Goal: Information Seeking & Learning: Learn about a topic

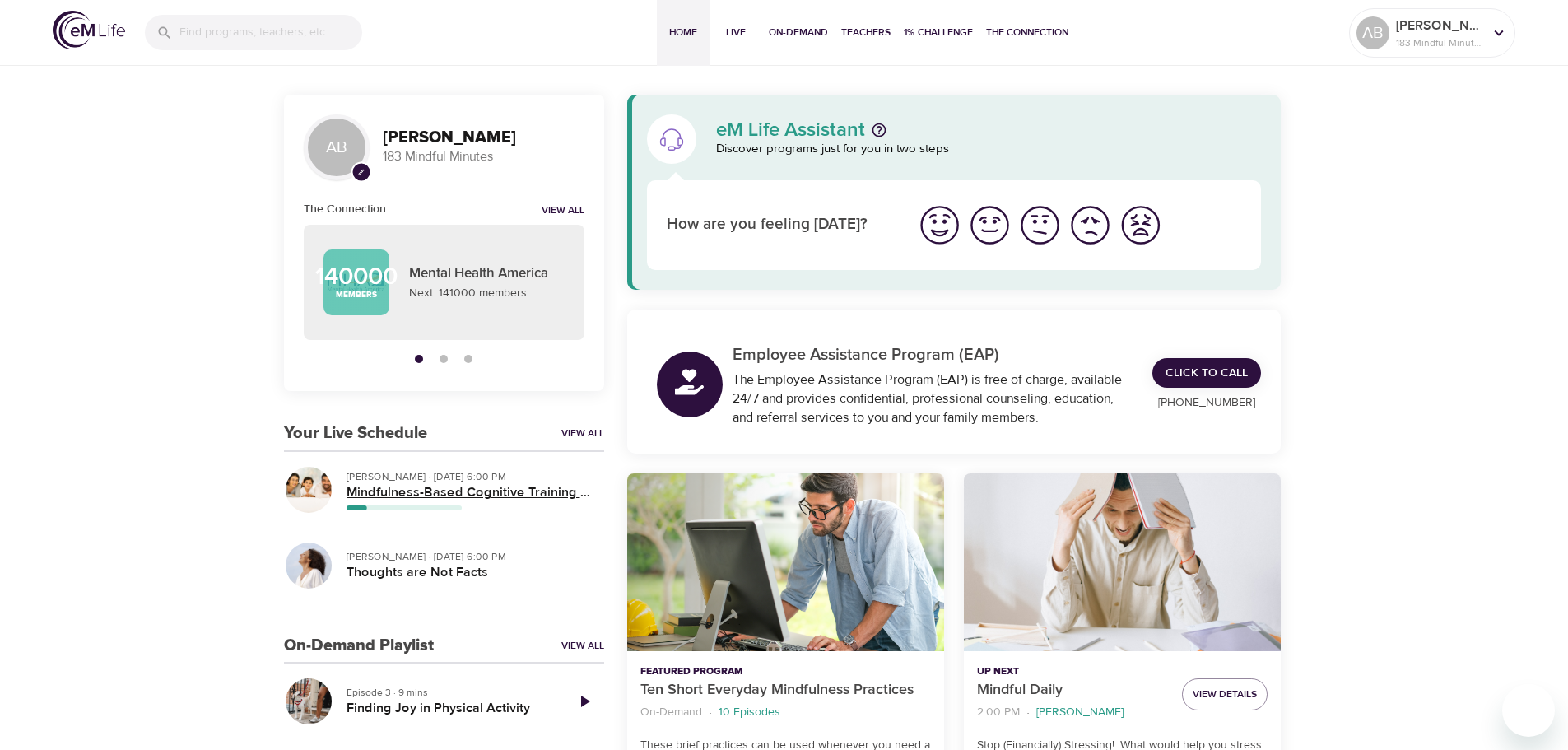
click at [405, 491] on h5 "Mindfulness-Based Cognitive Training (MBCT)" at bounding box center [468, 492] width 245 height 18
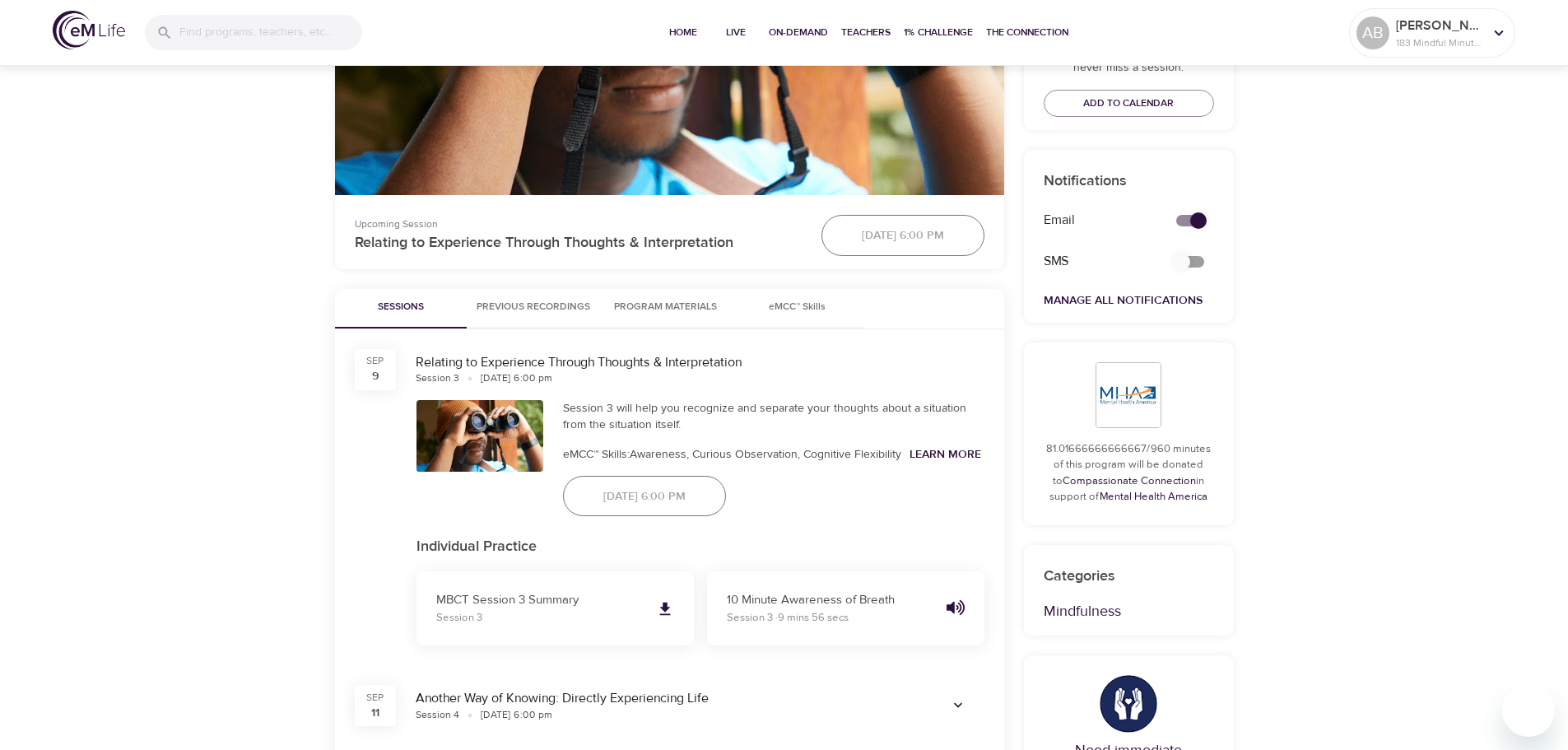
scroll to position [576, 0]
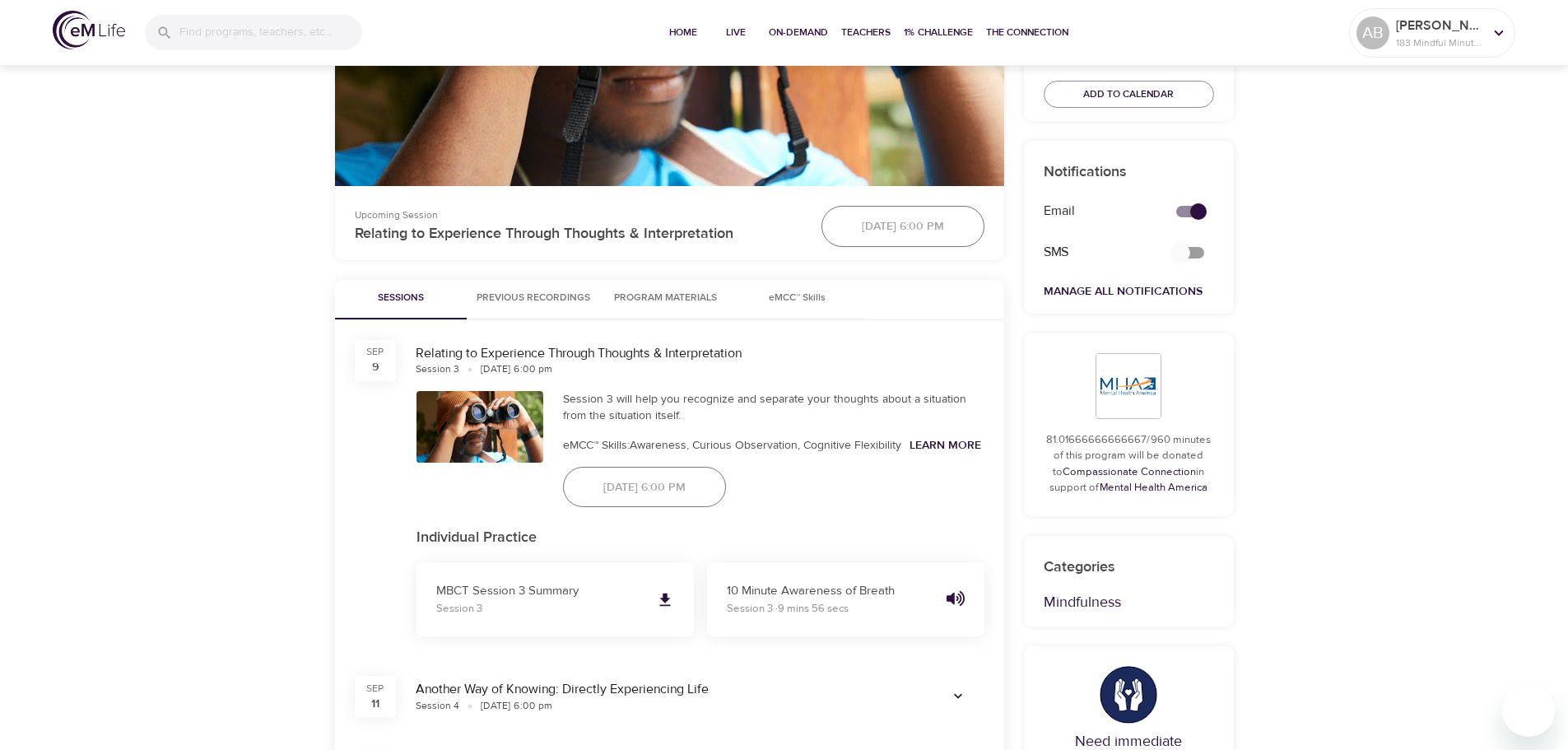
click at [535, 307] on span "Previous Recordings" at bounding box center [533, 298] width 114 height 18
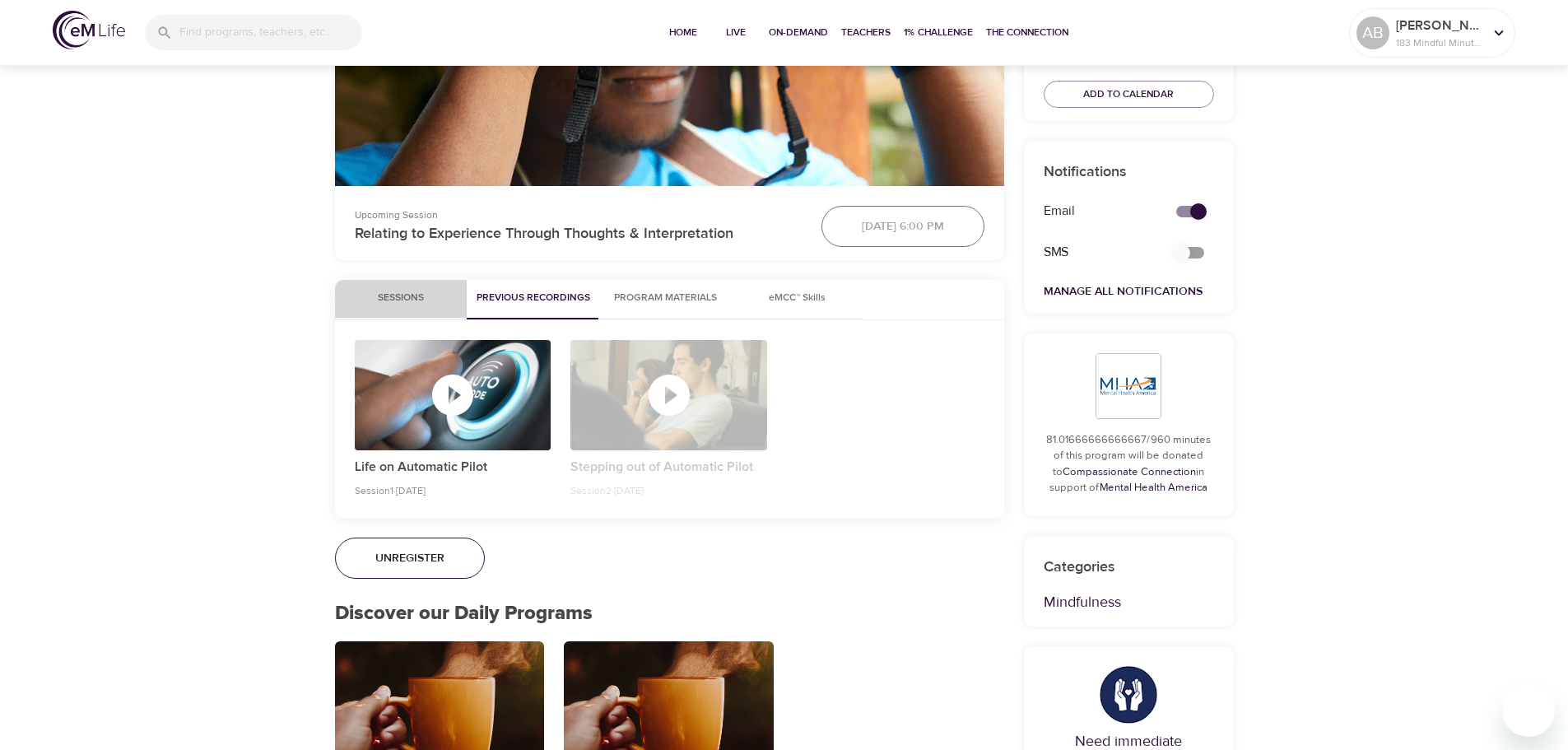
click at [414, 307] on span "Sessions" at bounding box center [400, 298] width 112 height 18
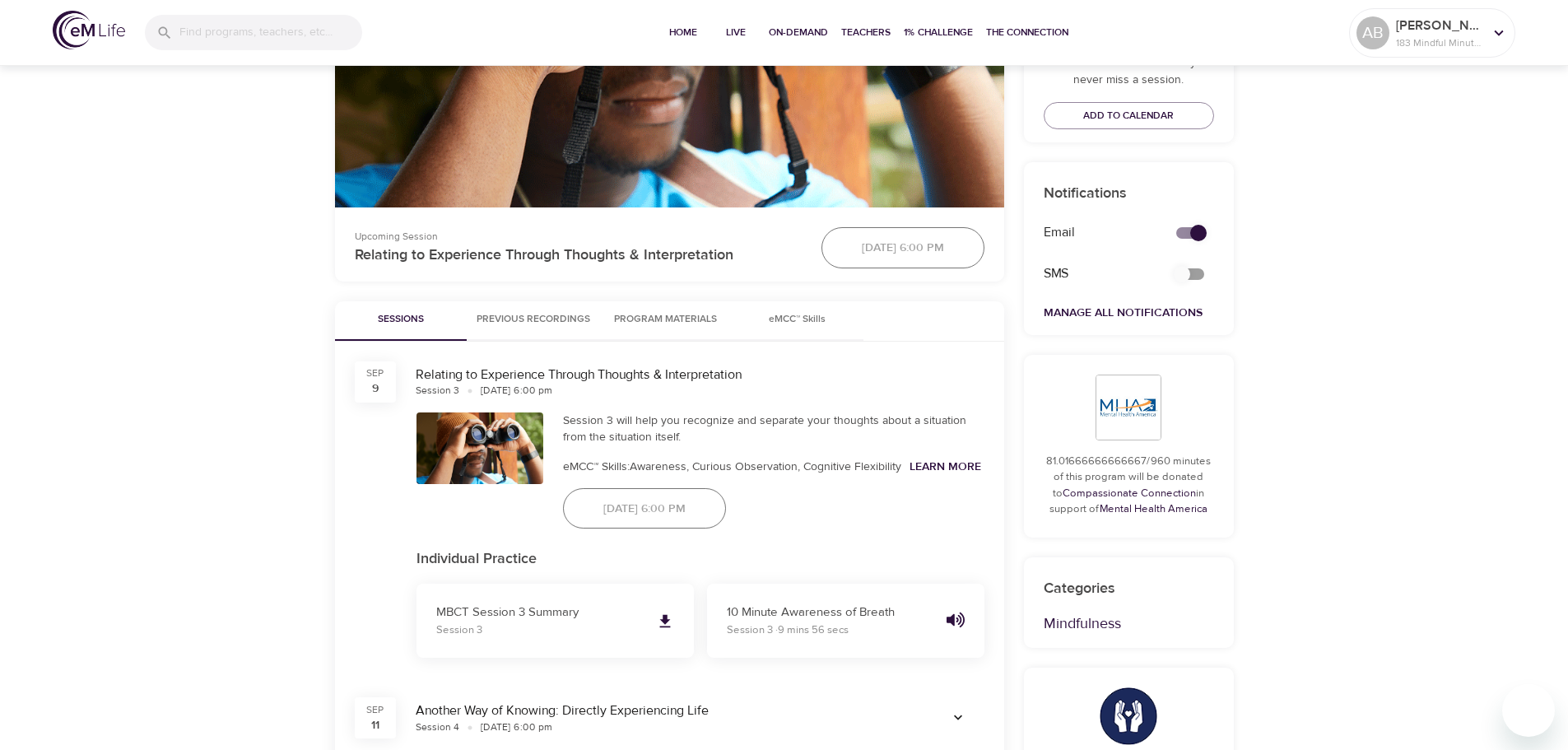
scroll to position [494, 0]
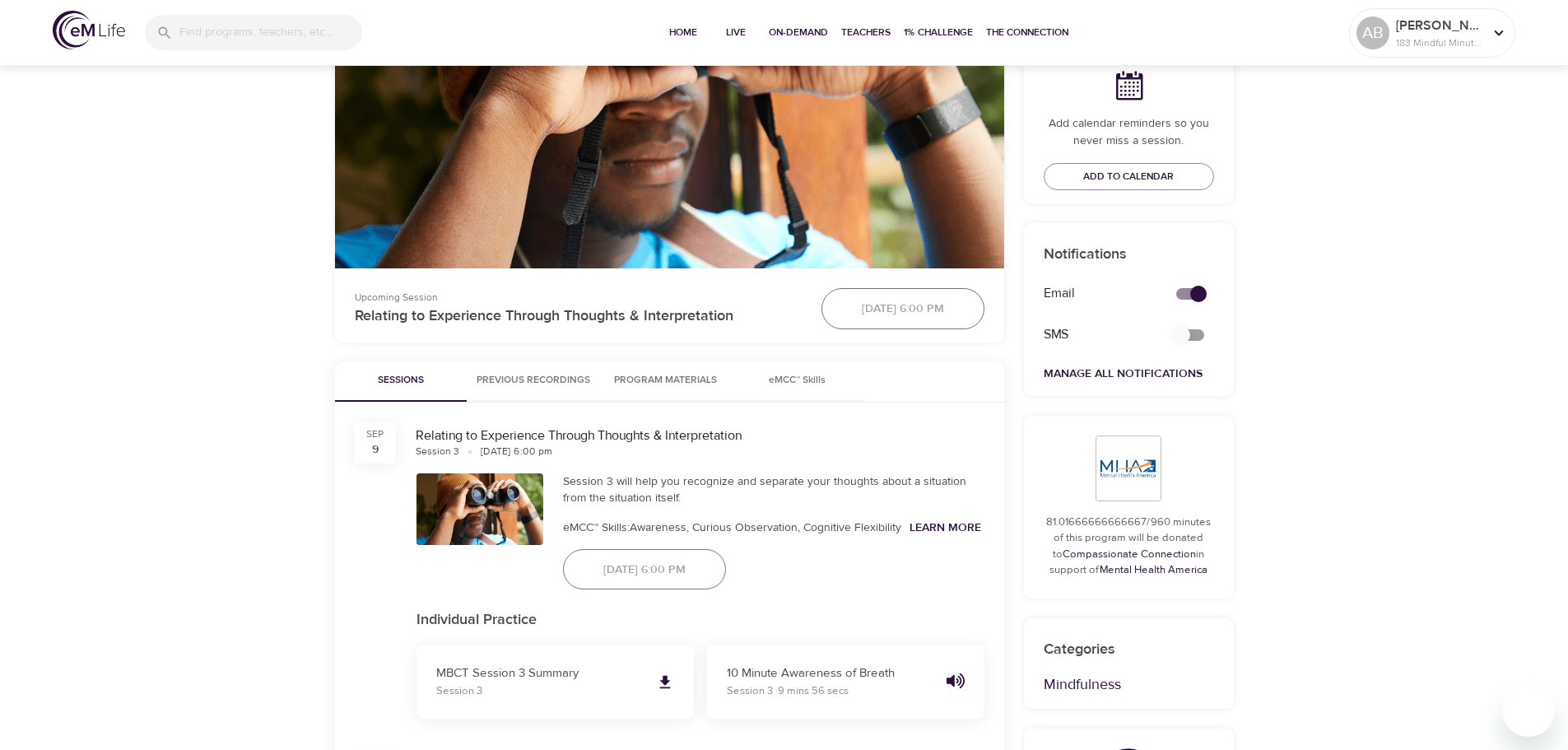
click at [655, 390] on span "Program Materials" at bounding box center [665, 381] width 112 height 18
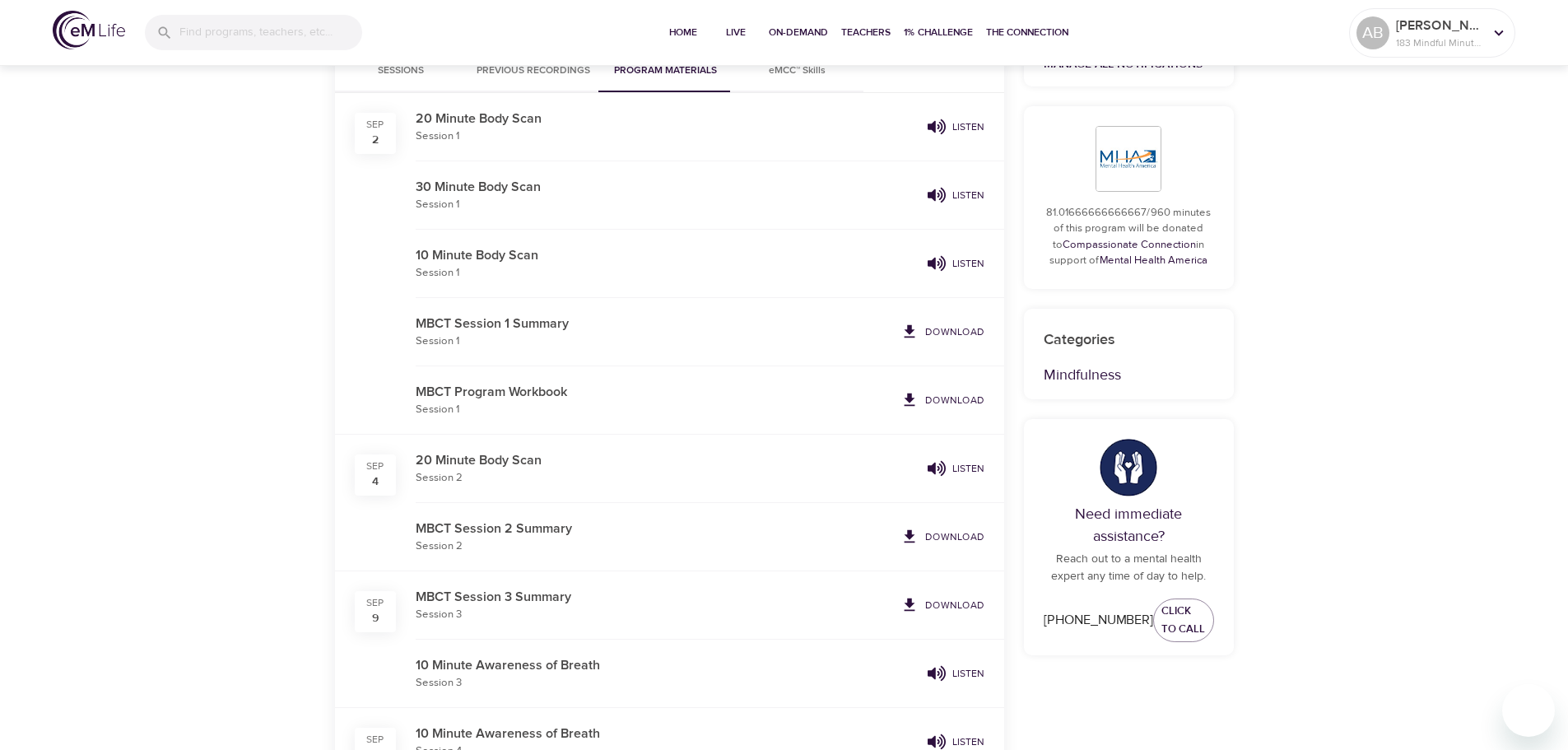
scroll to position [905, 0]
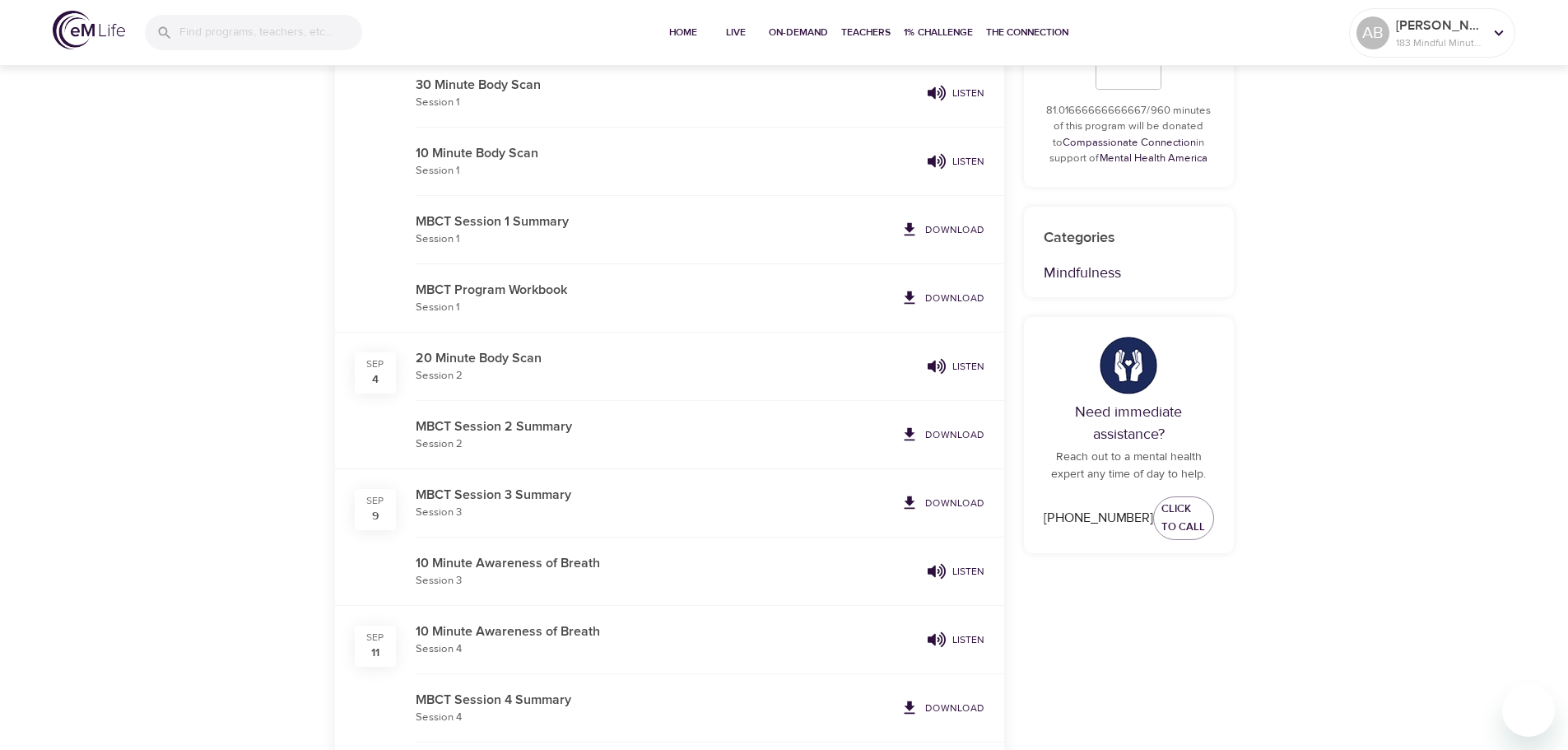
click at [967, 442] on p "Download" at bounding box center [955, 435] width 59 height 15
click at [944, 375] on icon "button" at bounding box center [936, 367] width 18 height 18
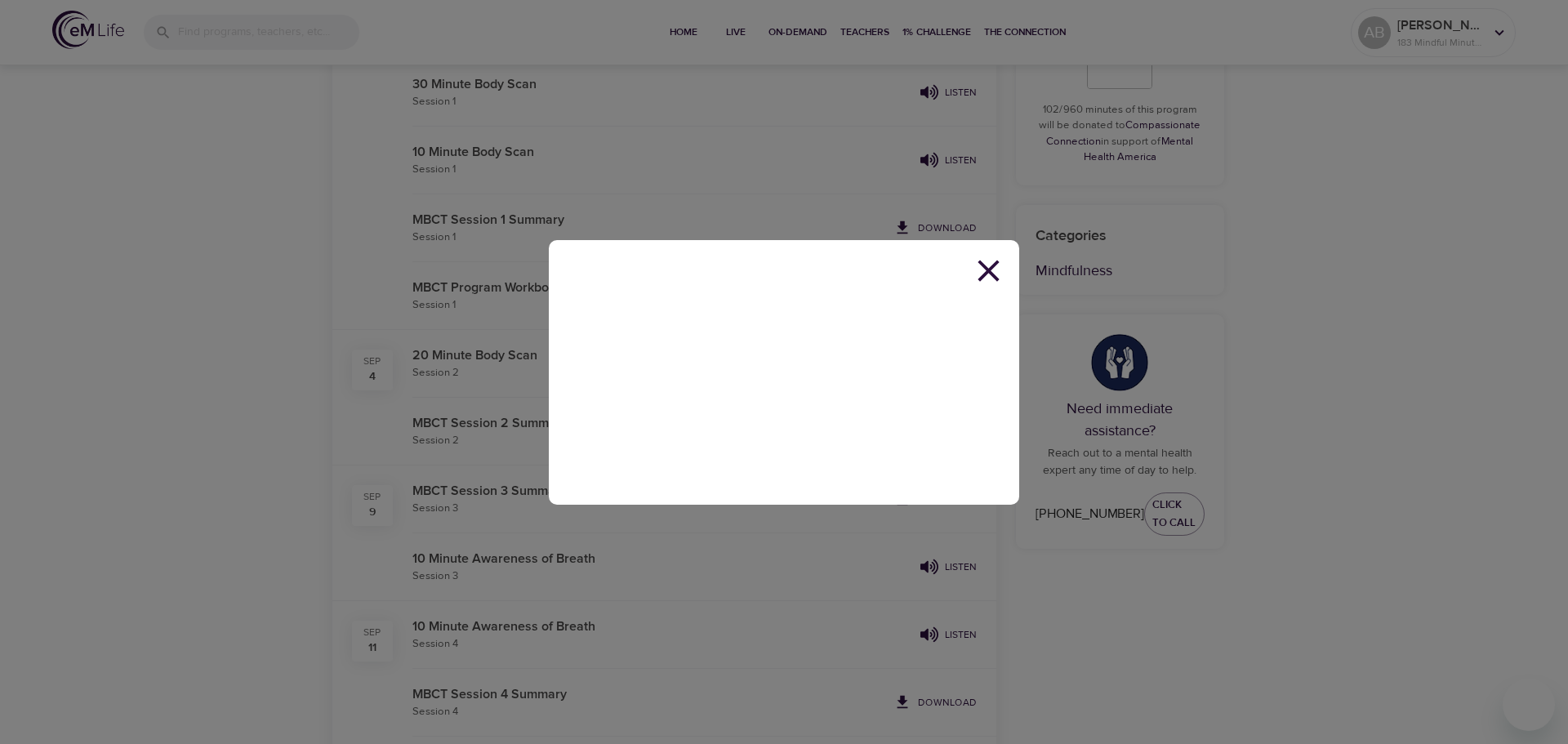
click at [991, 268] on icon at bounding box center [988, 269] width 21 height 21
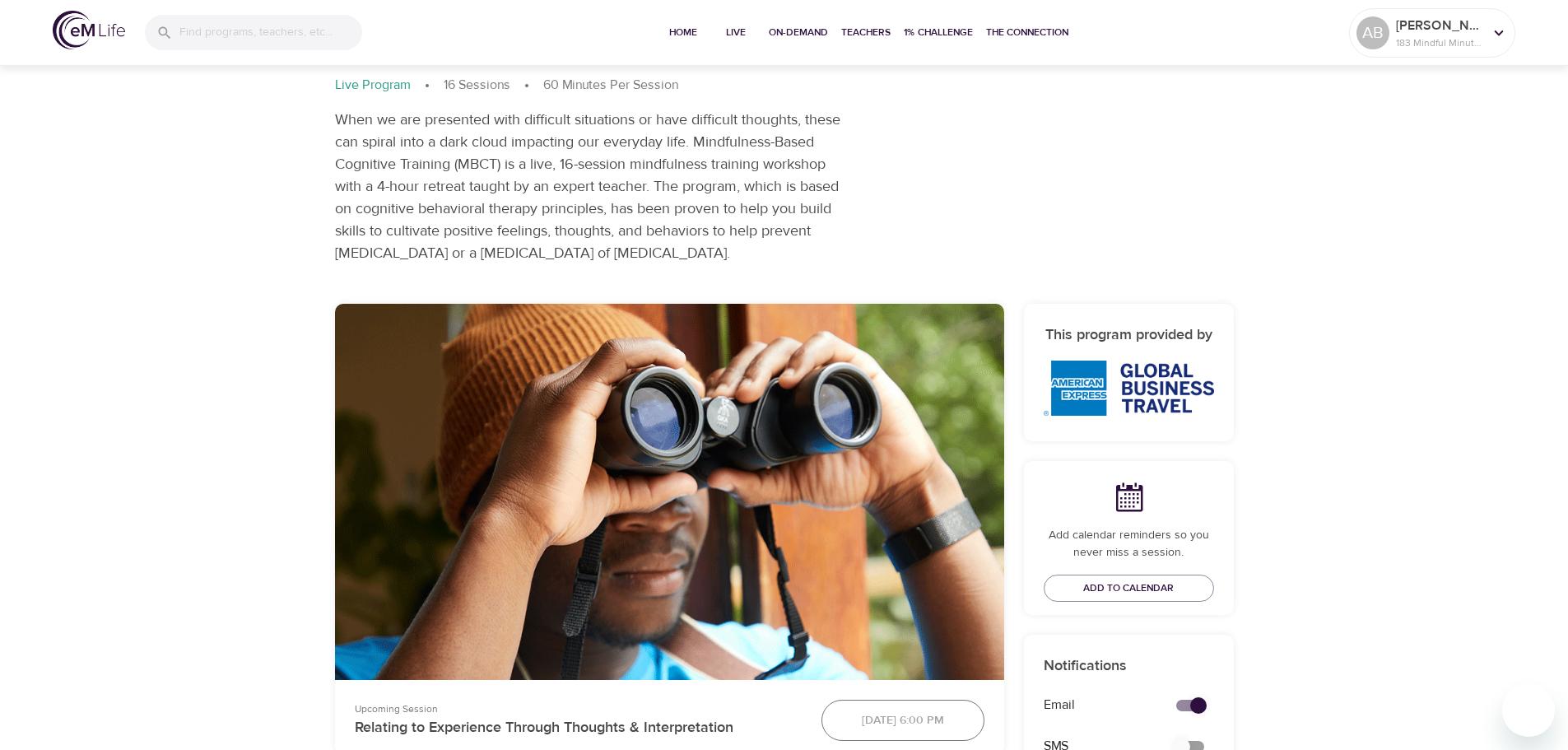
scroll to position [0, 0]
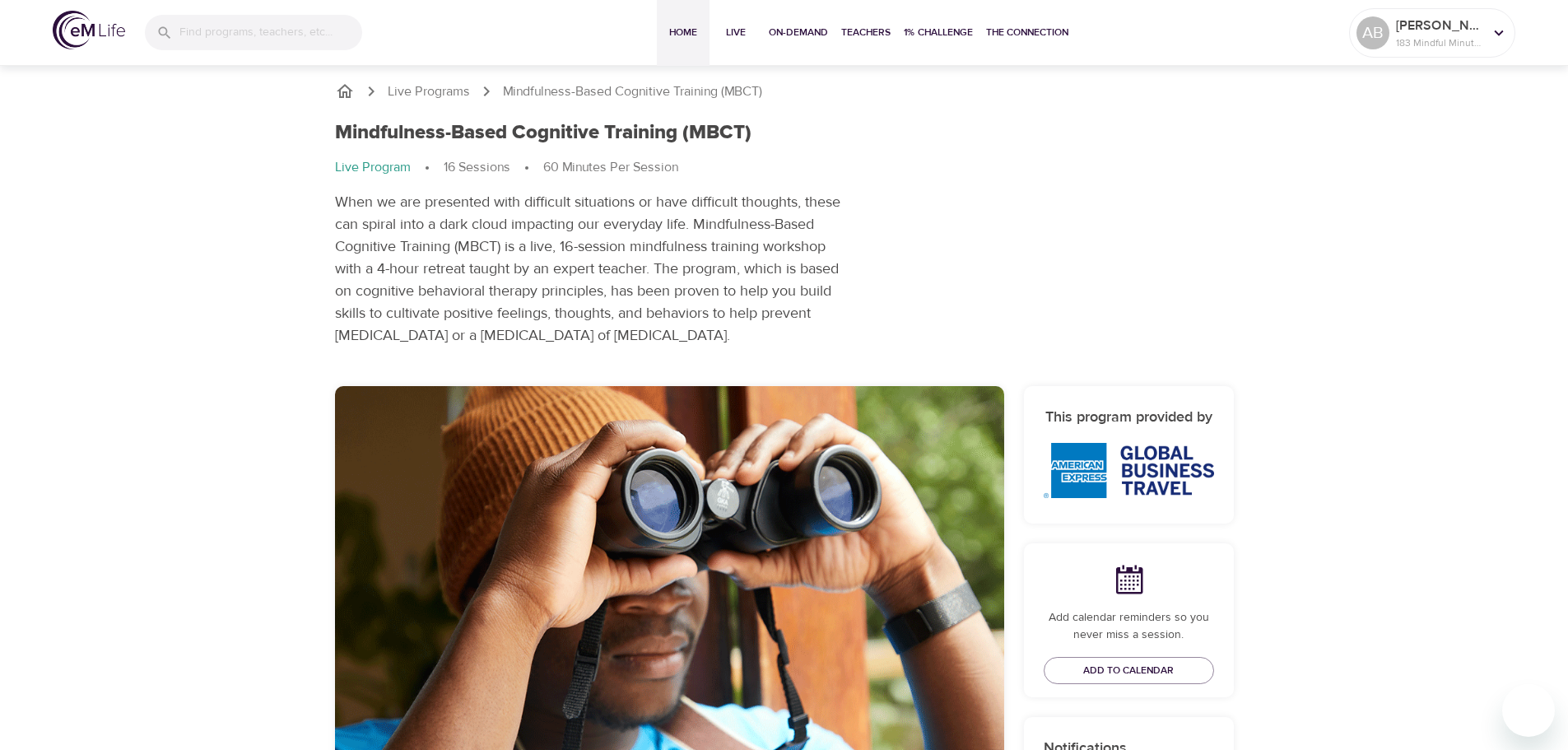
click at [657, 30] on button "Home" at bounding box center [682, 32] width 53 height 66
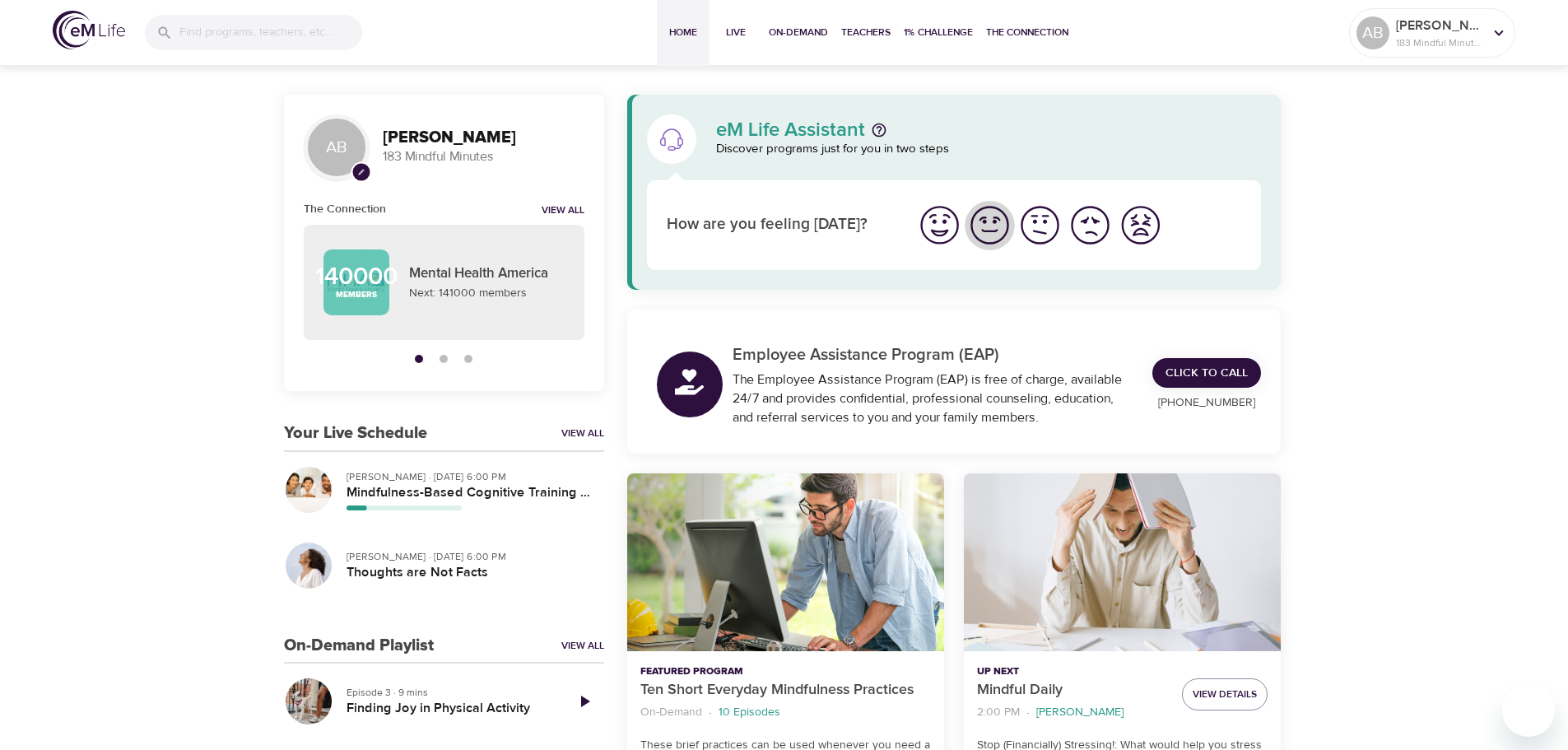
click at [992, 227] on img "I'm feeling good" at bounding box center [989, 224] width 45 height 45
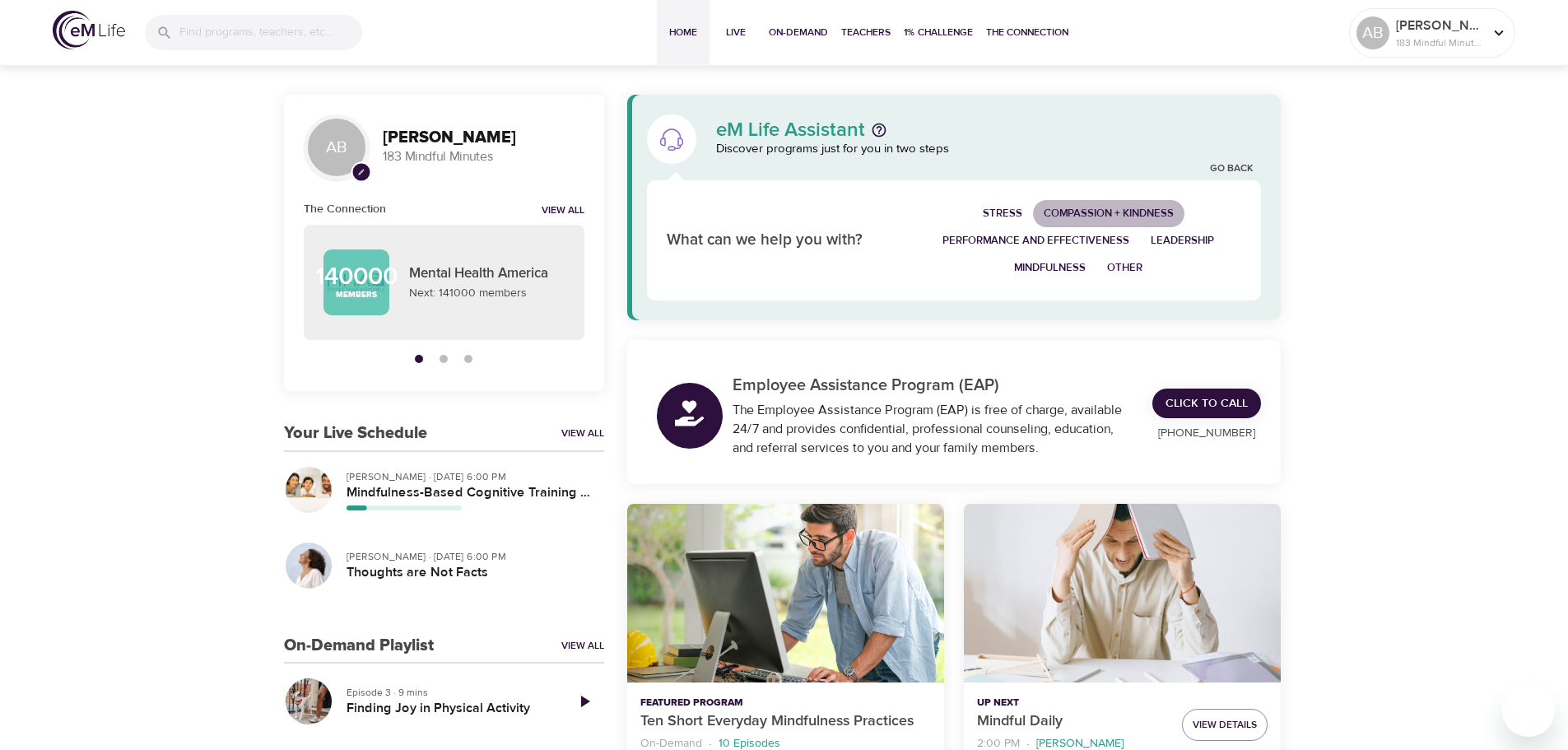
click at [1074, 216] on span "Compassion + Kindness" at bounding box center [1108, 213] width 130 height 18
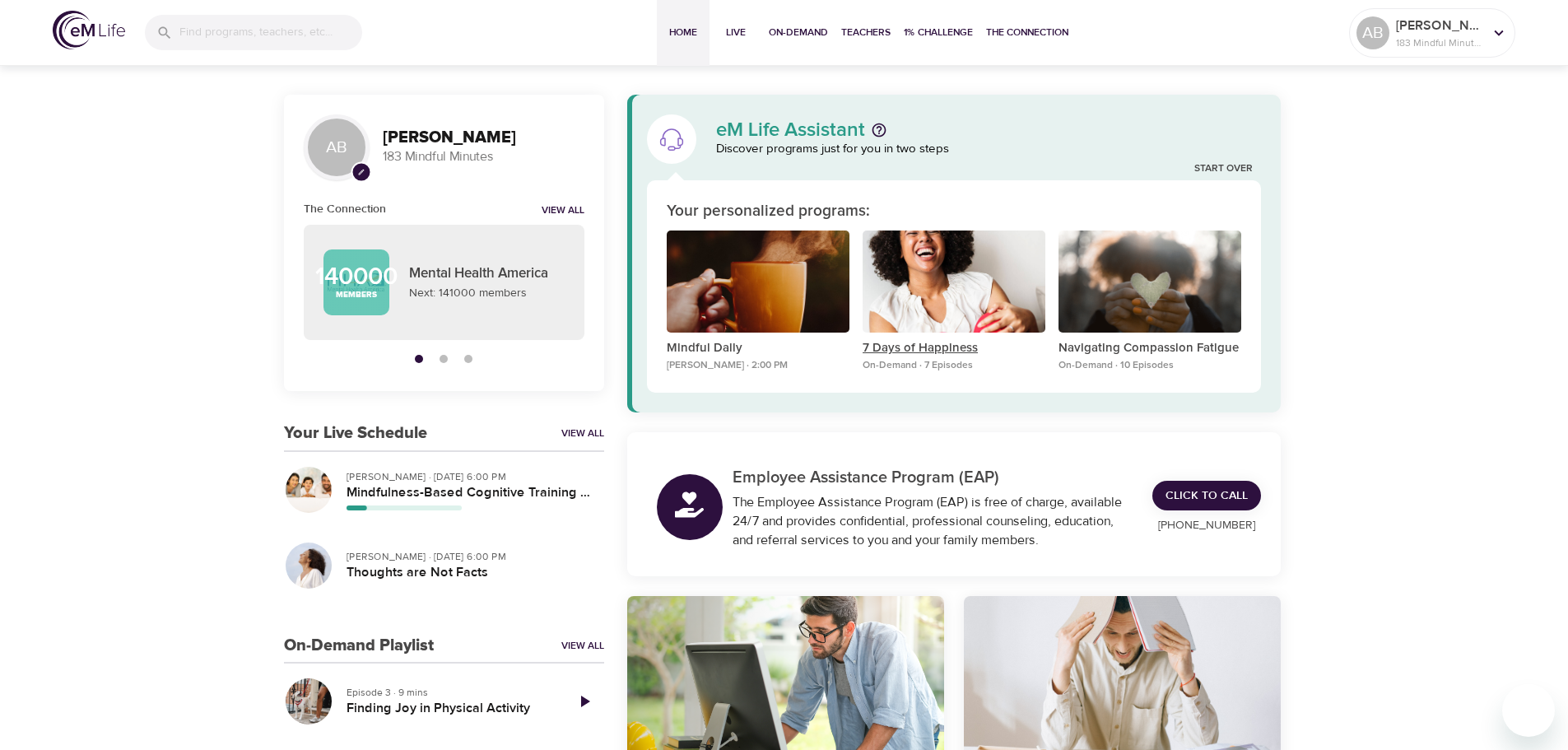
click at [890, 348] on p "7 Days of Happiness" at bounding box center [954, 348] width 183 height 18
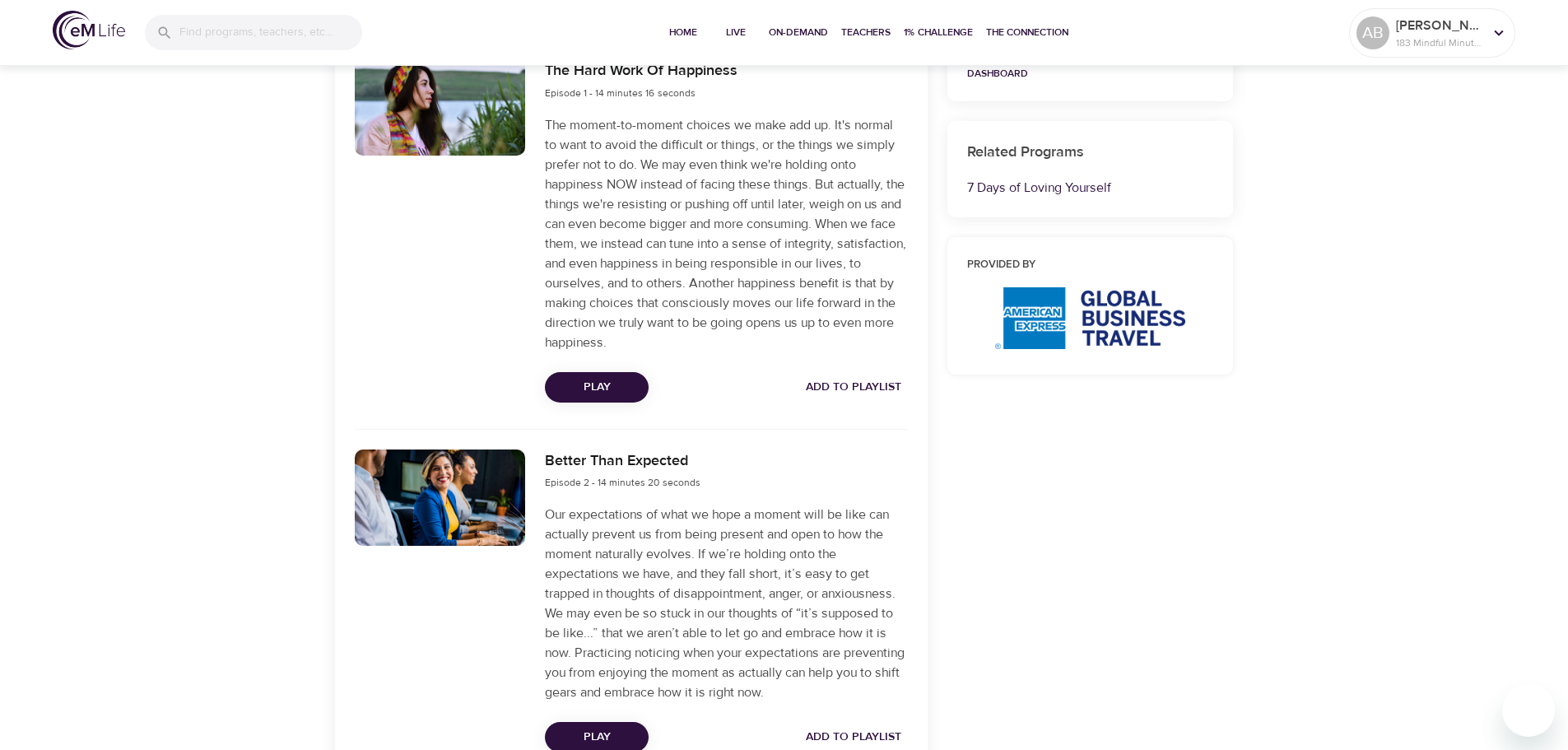
scroll to position [659, 0]
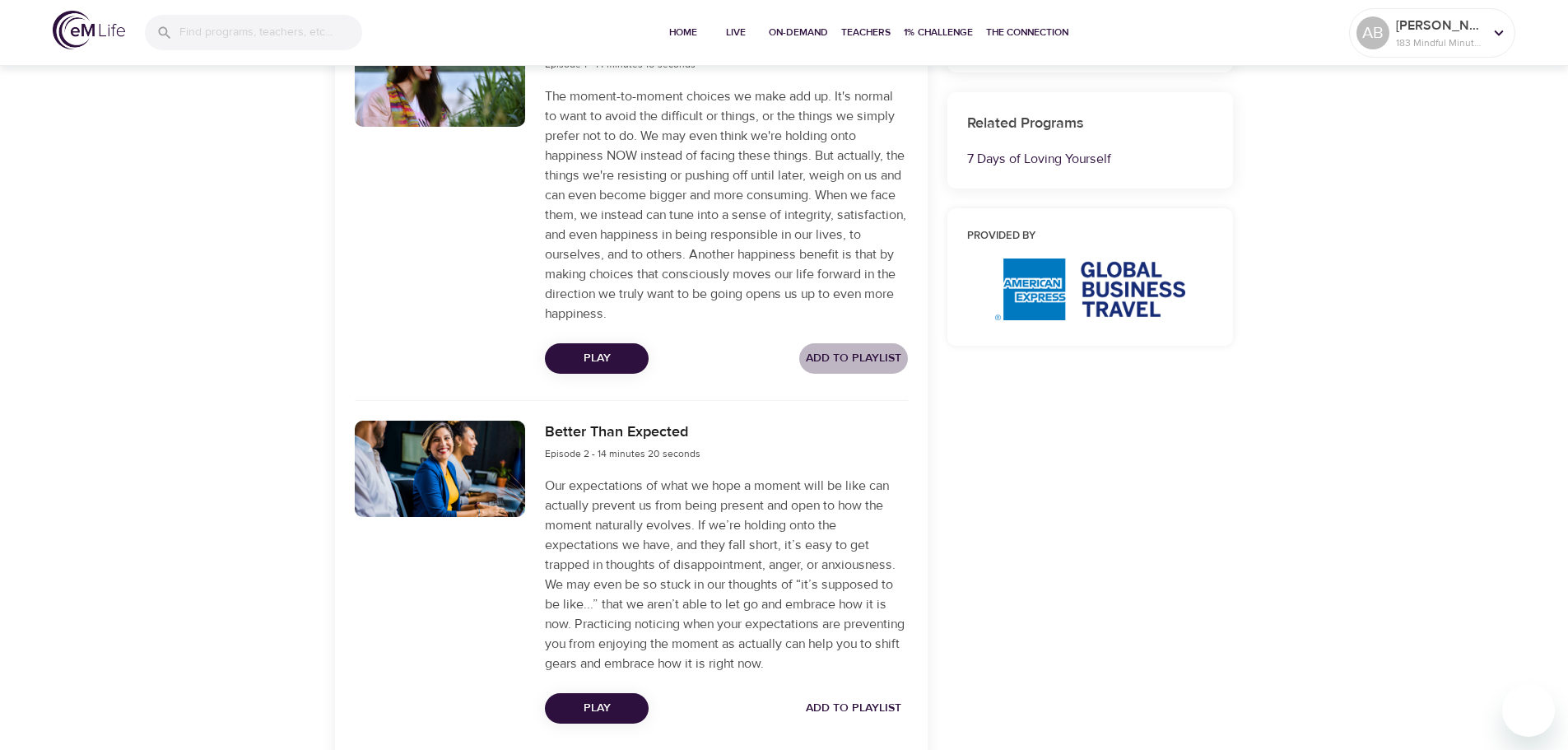
click at [890, 347] on button "Add to Playlist" at bounding box center [853, 358] width 109 height 30
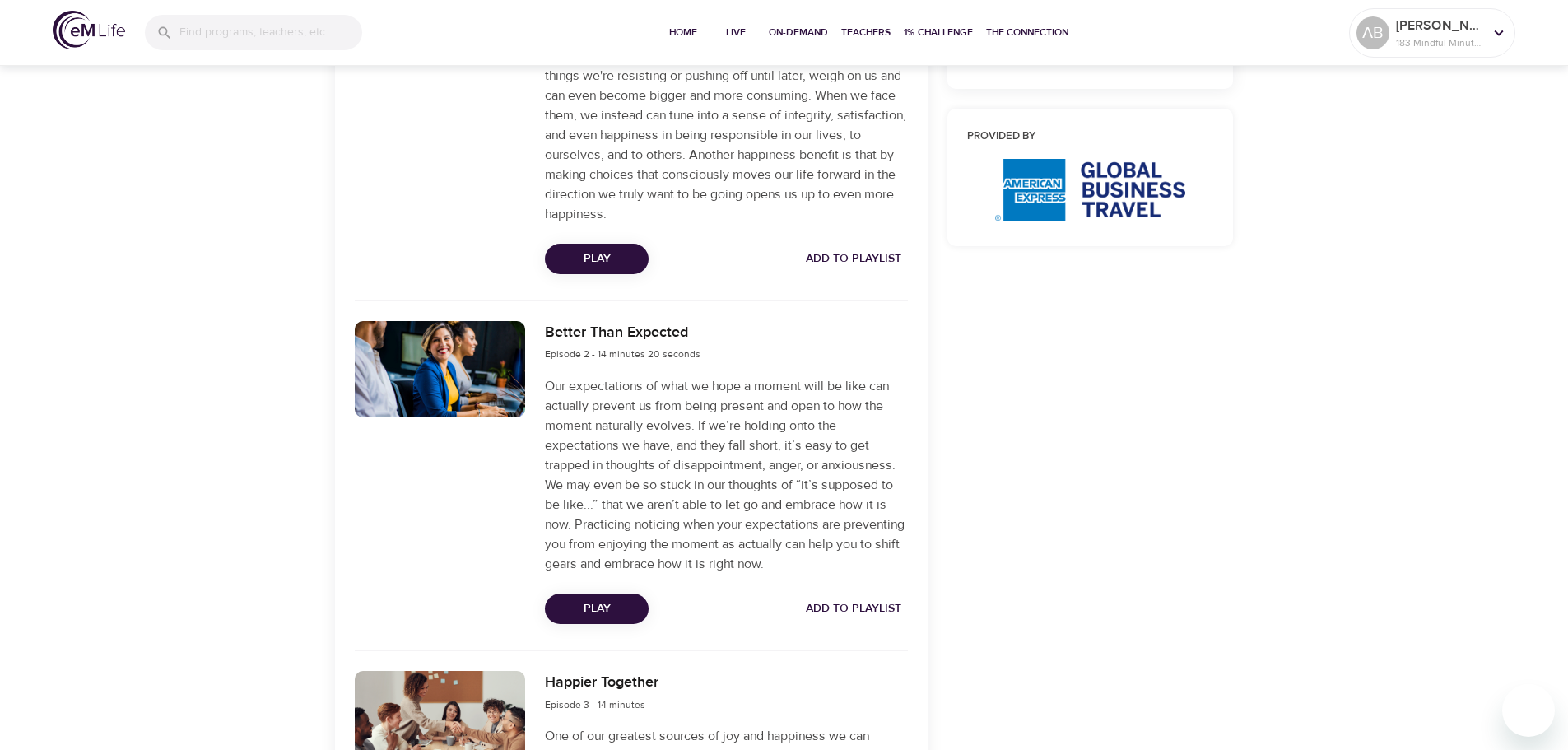
scroll to position [987, 0]
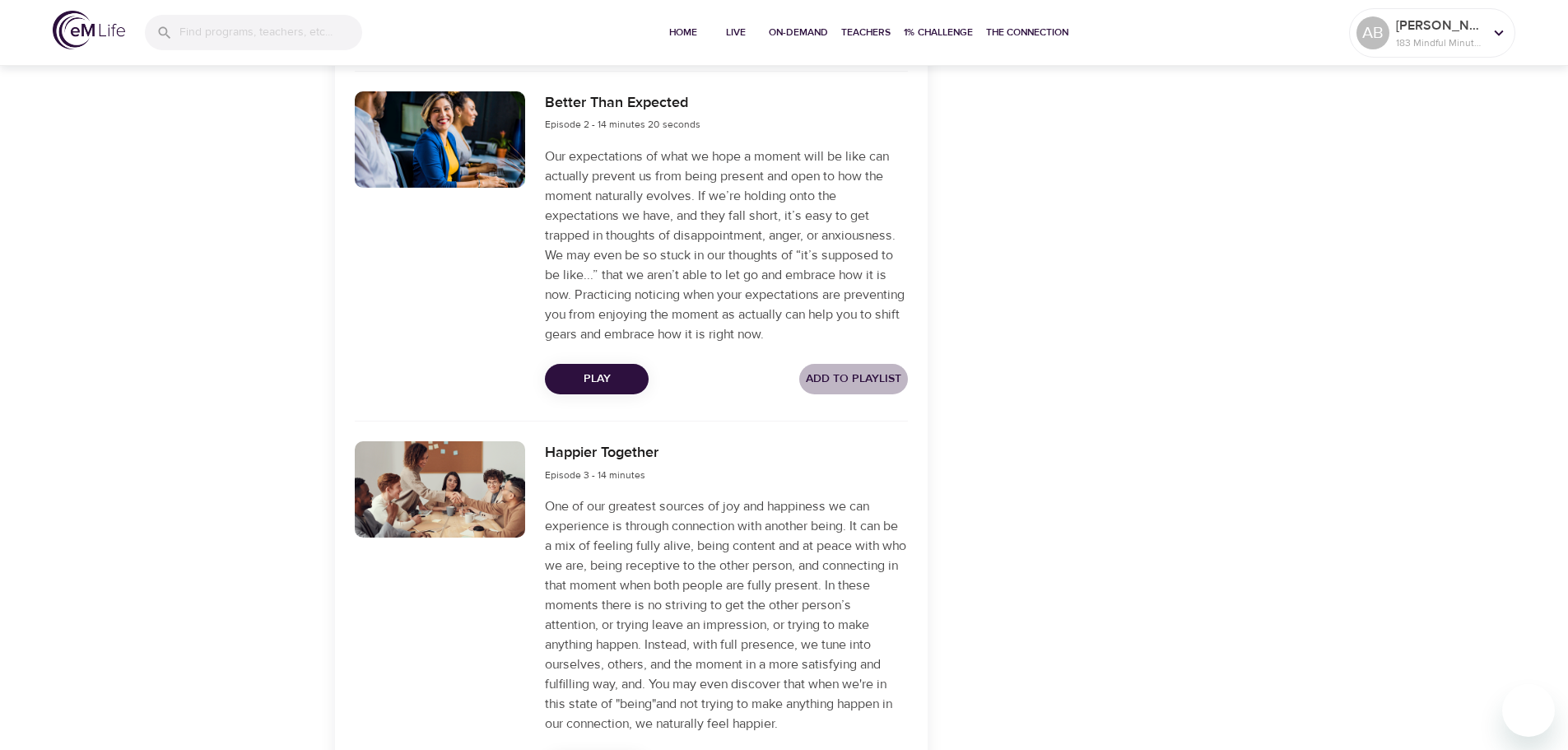
click at [882, 364] on button "Add to Playlist" at bounding box center [853, 379] width 109 height 30
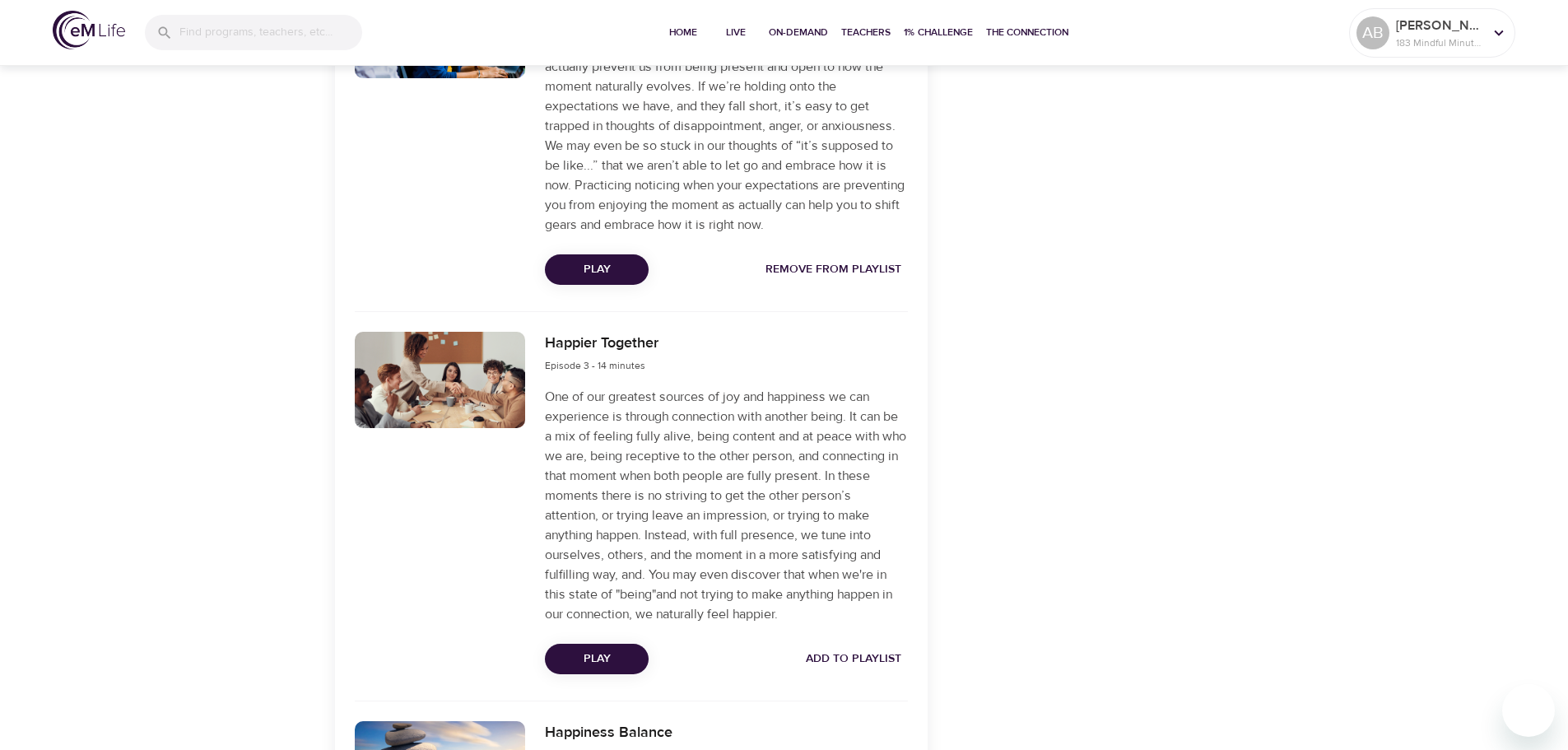
scroll to position [1317, 0]
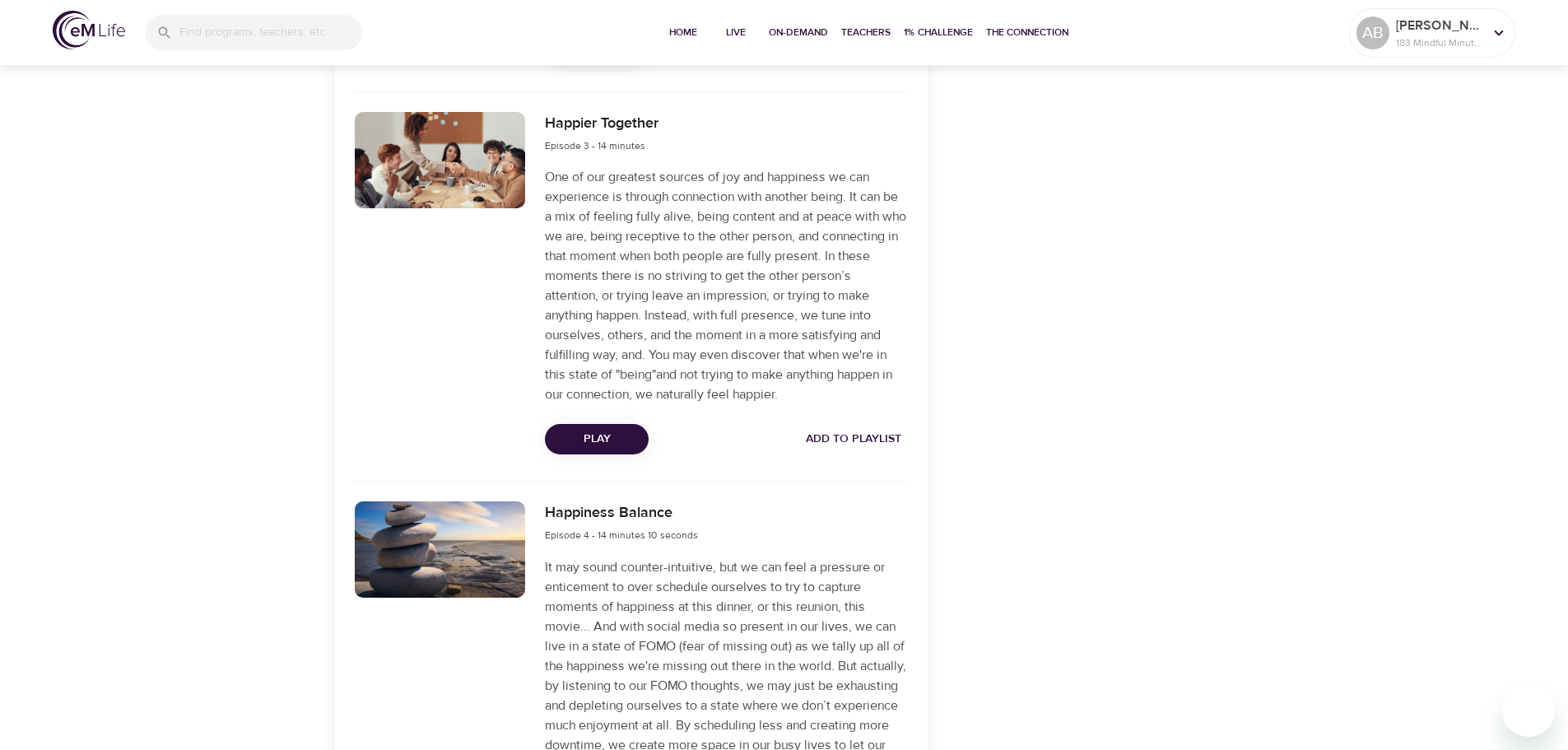
click at [841, 440] on span "Add to Playlist" at bounding box center [853, 439] width 95 height 20
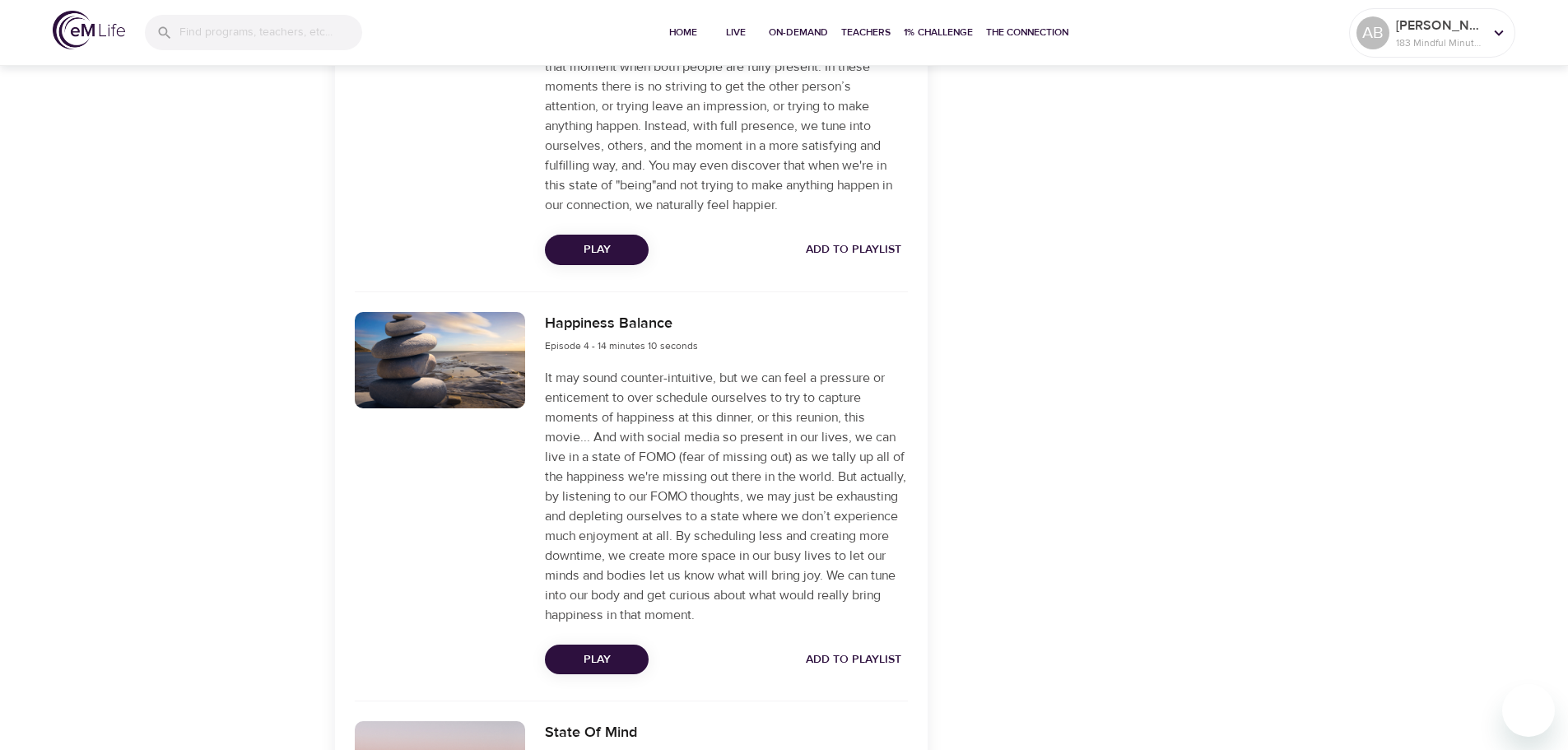
scroll to position [1811, 0]
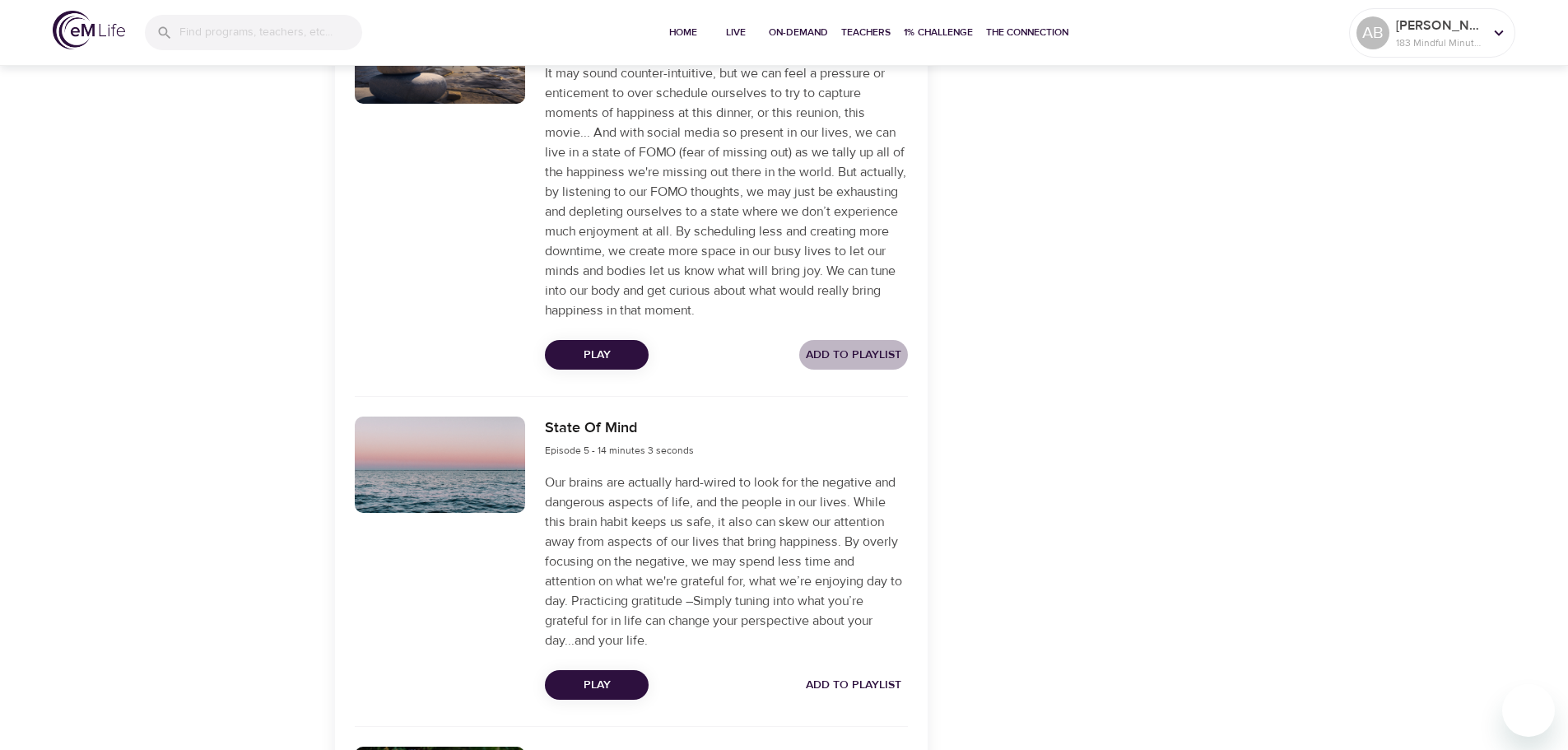
click at [864, 352] on span "Add to Playlist" at bounding box center [853, 355] width 95 height 20
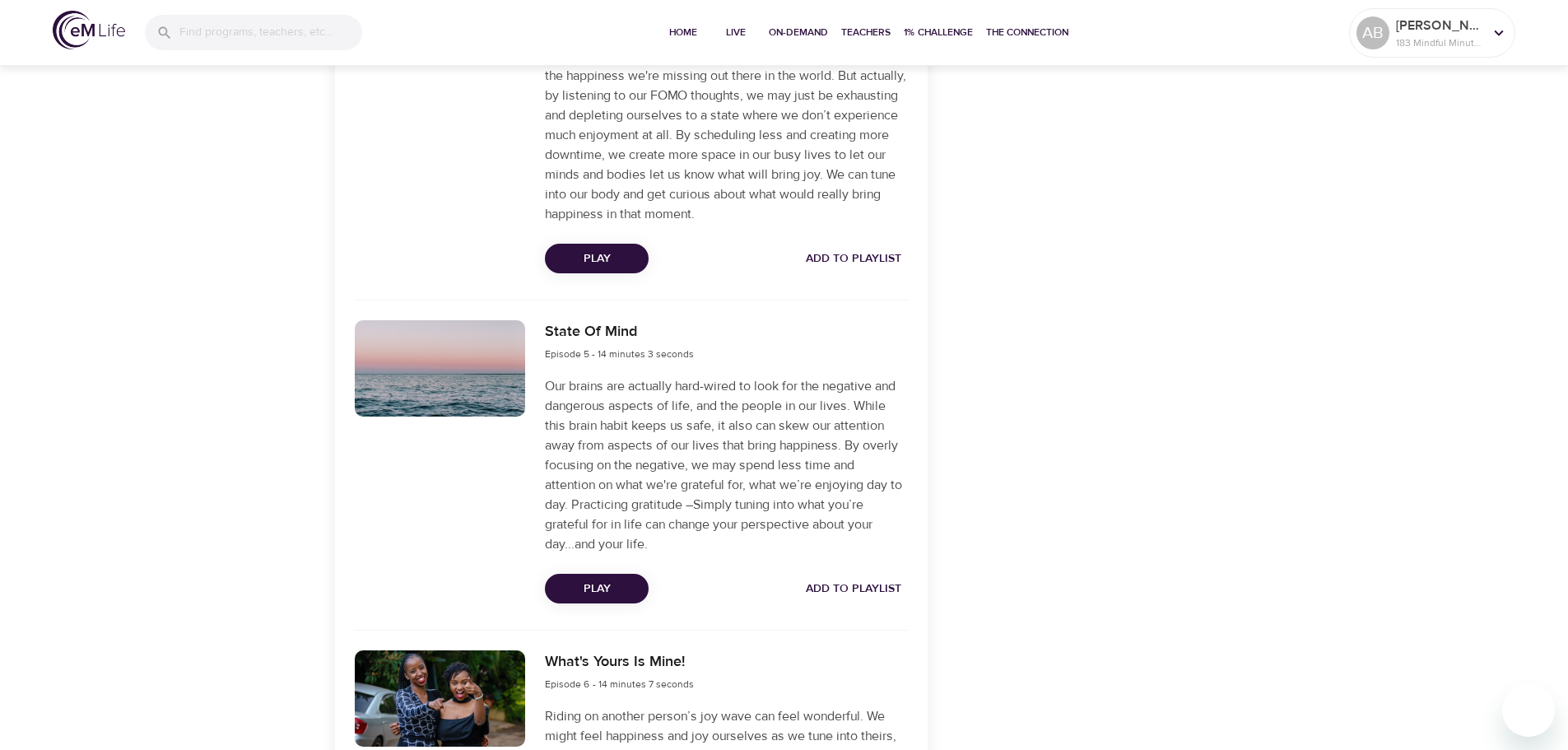
scroll to position [2058, 0]
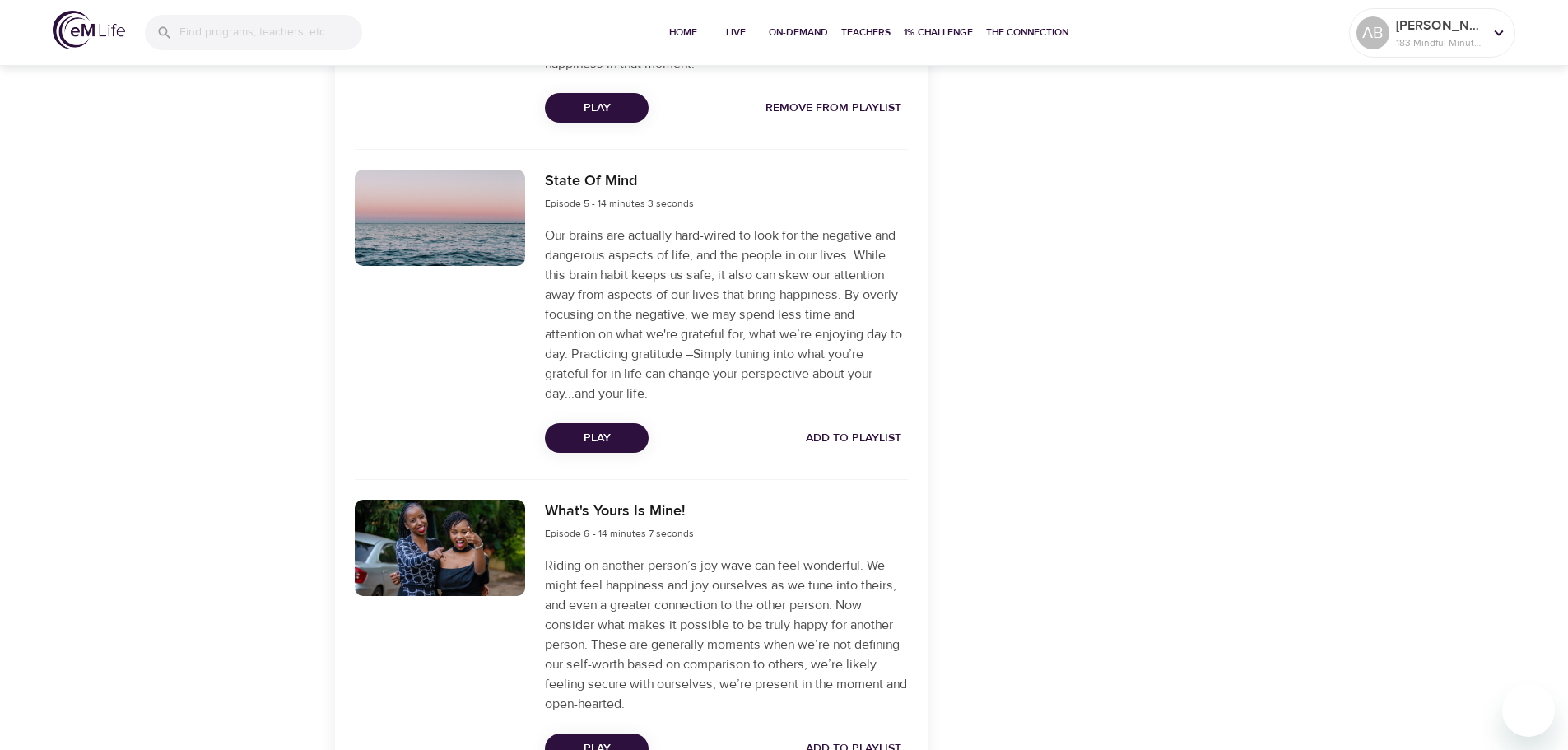
click at [862, 434] on span "Add to Playlist" at bounding box center [853, 438] width 95 height 20
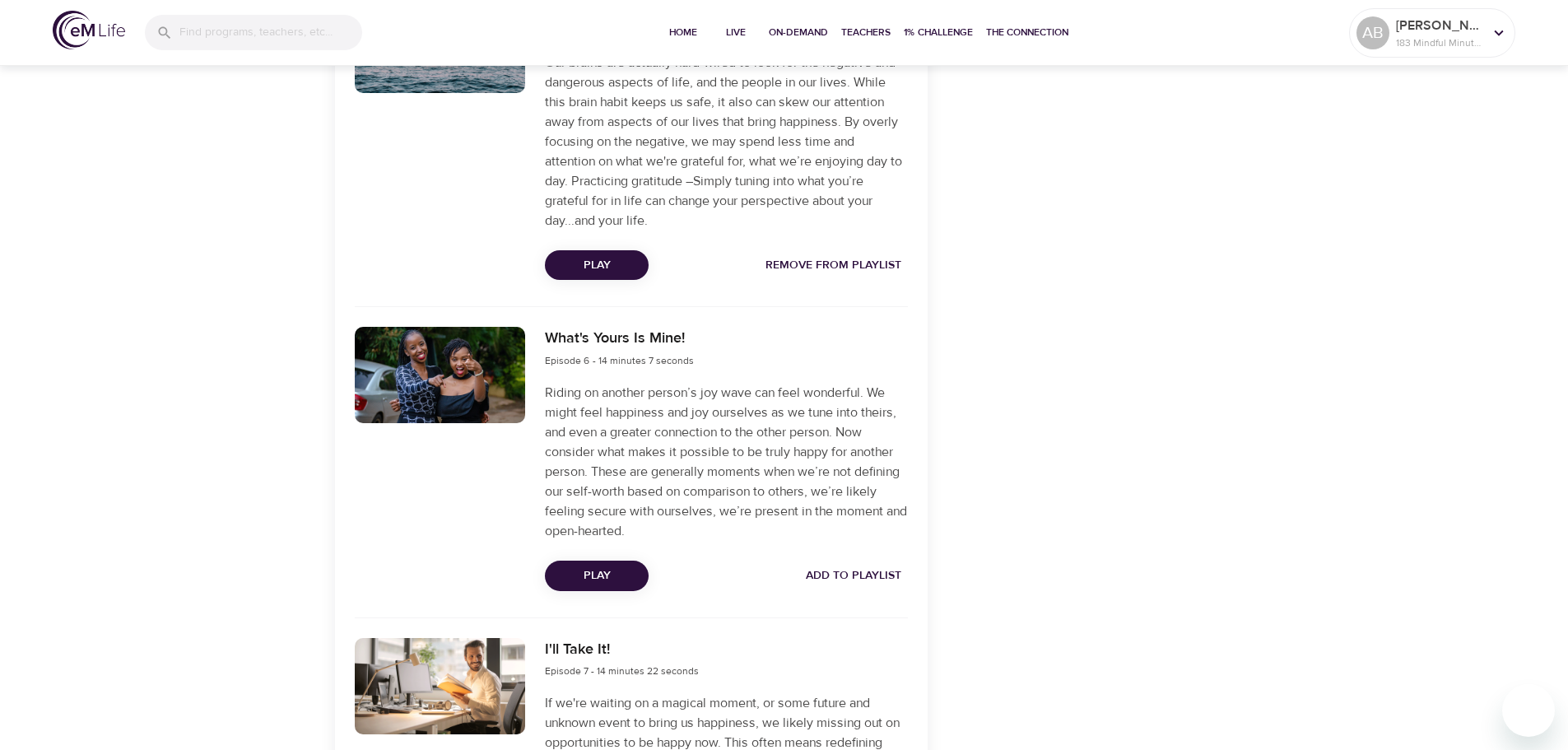
scroll to position [2445, 0]
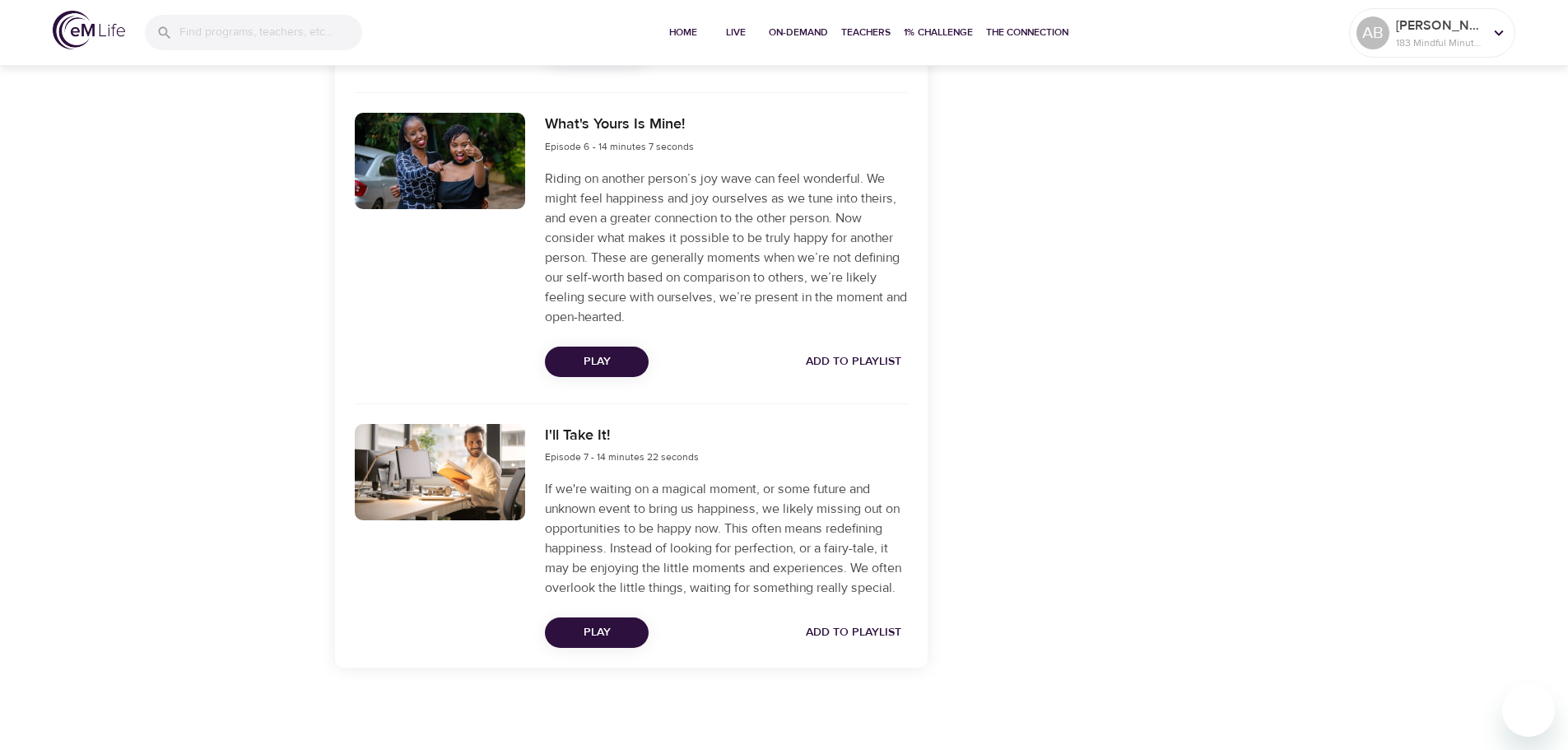
click at [860, 360] on span "Add to Playlist" at bounding box center [853, 362] width 95 height 20
click at [859, 624] on span "Add to Playlist" at bounding box center [853, 633] width 95 height 20
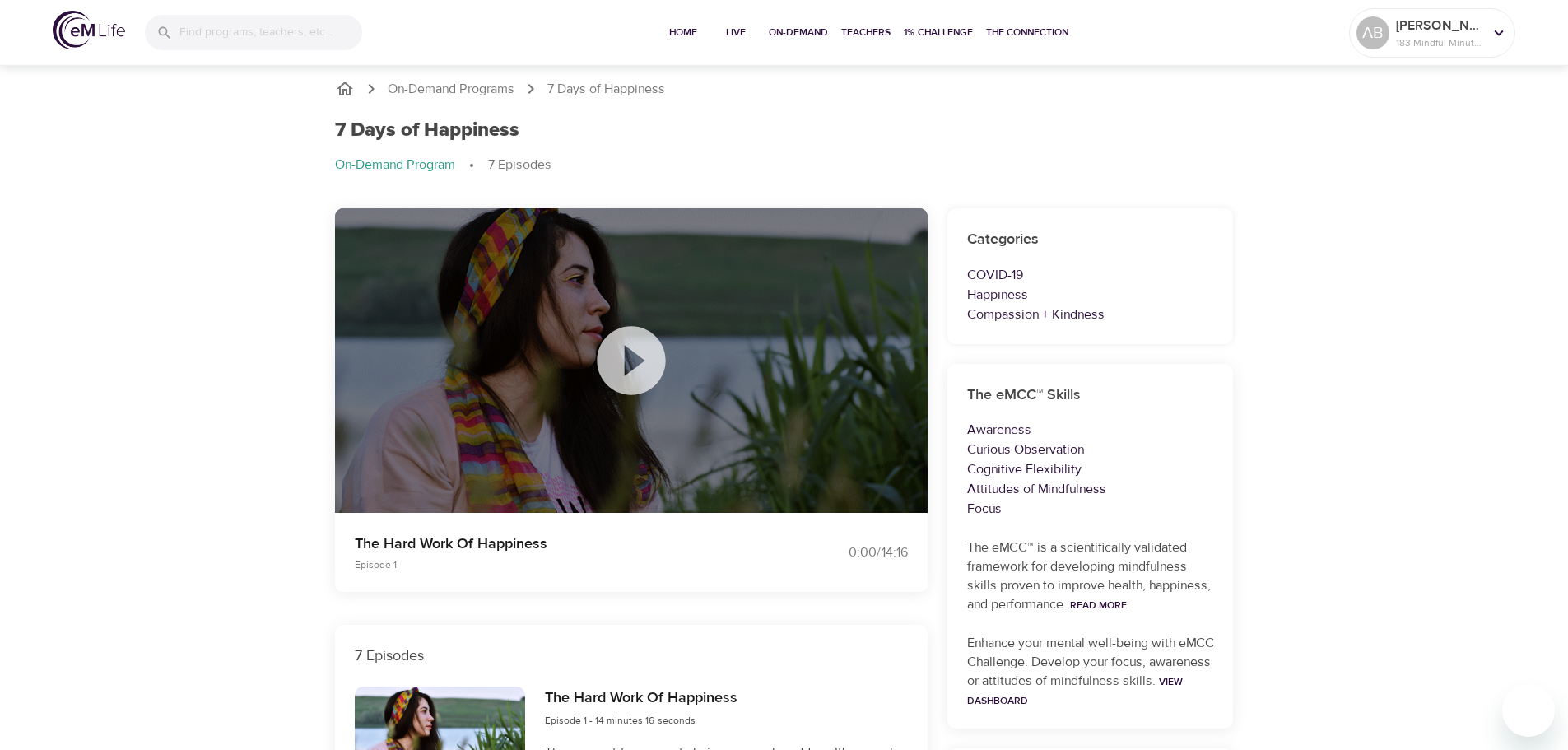
scroll to position [0, 0]
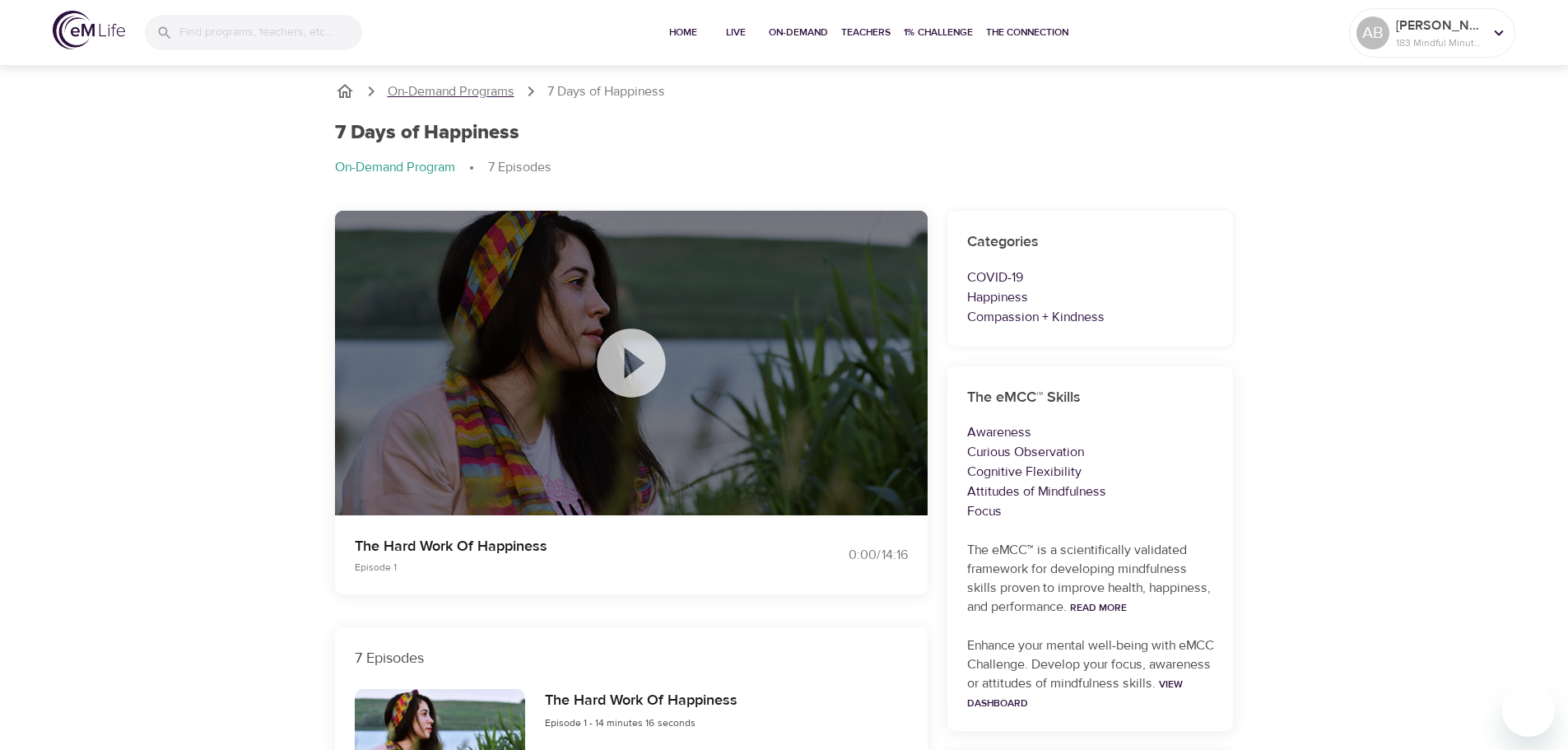
click at [428, 83] on p "On-Demand Programs" at bounding box center [451, 91] width 127 height 18
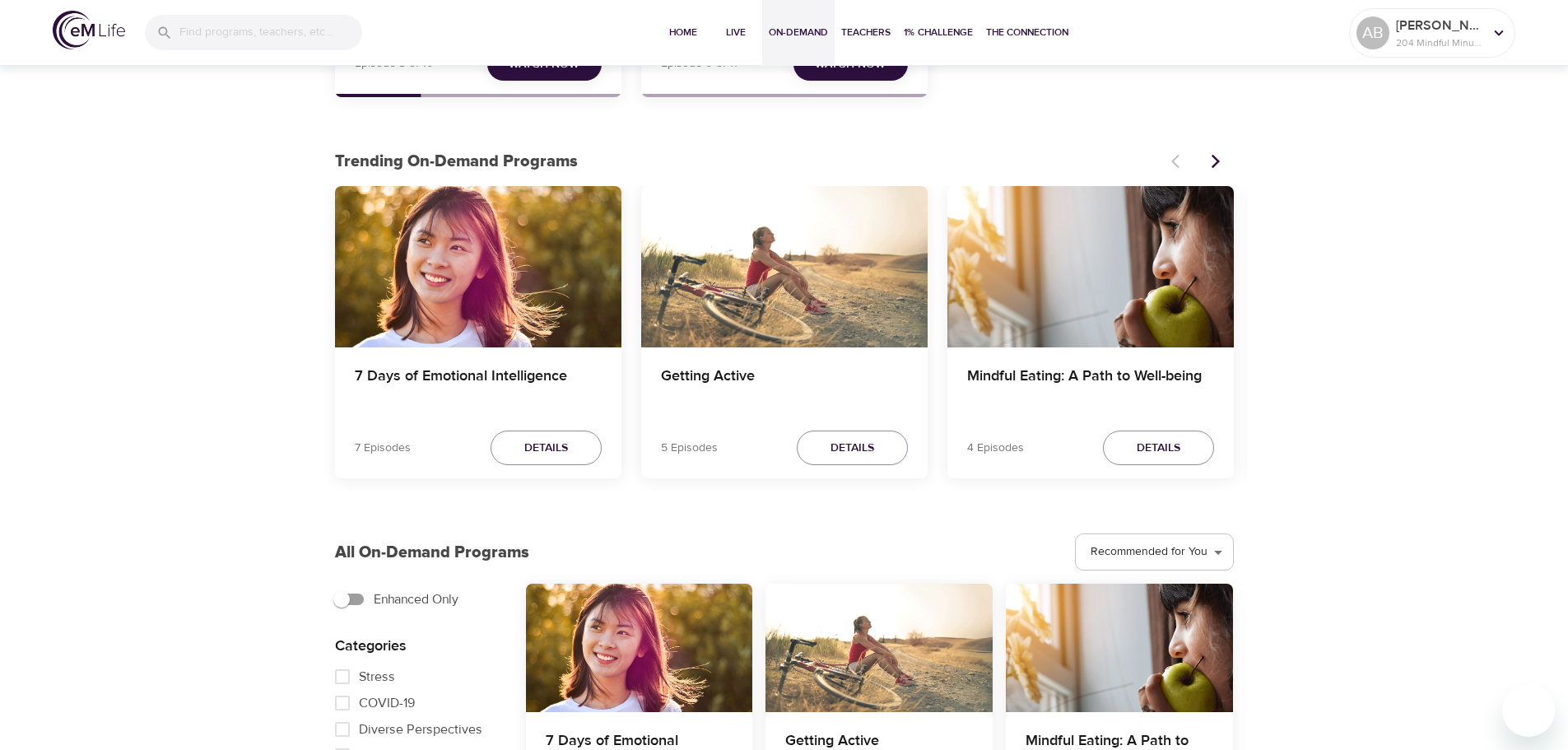
scroll to position [412, 0]
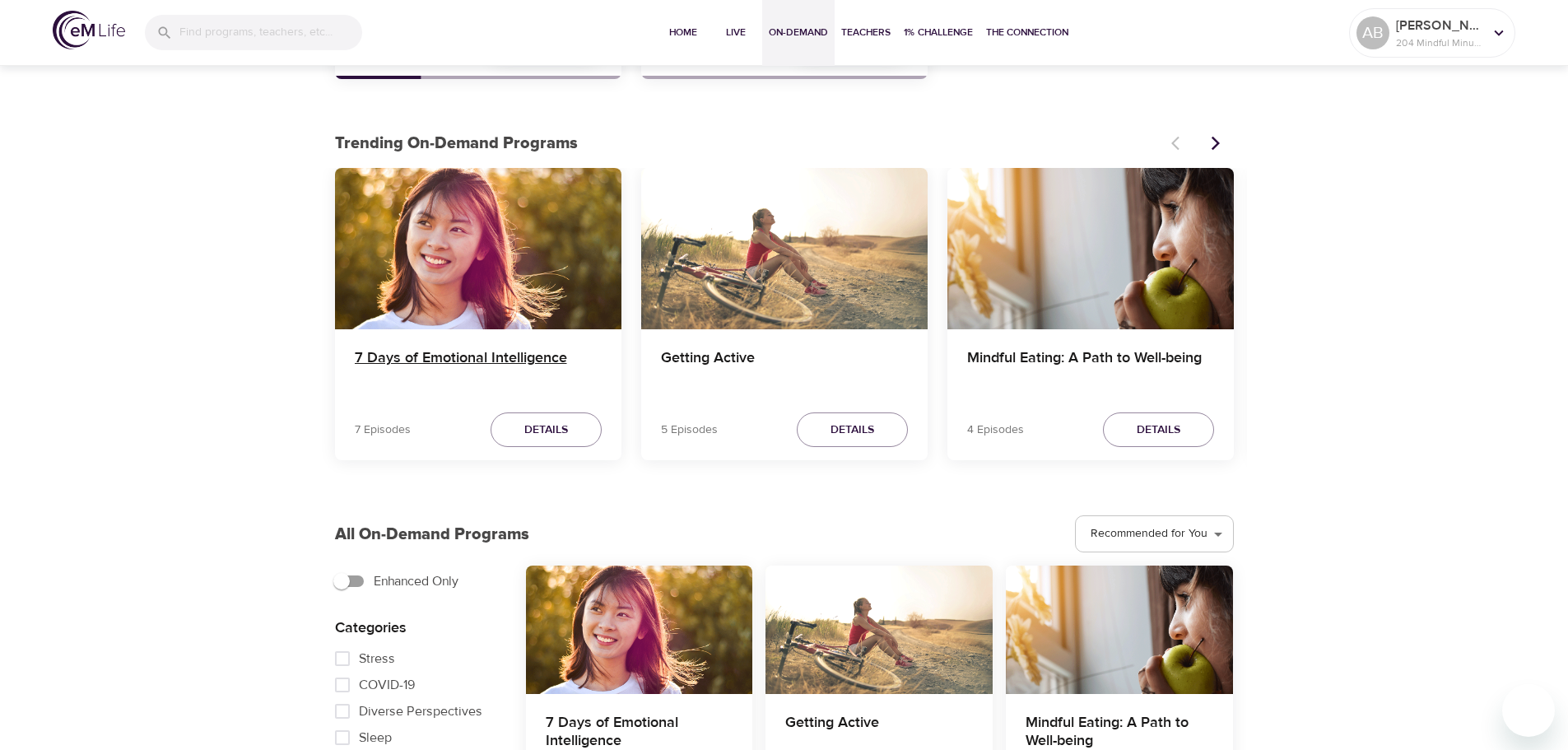
click at [467, 377] on h4 "7 Days of Emotional Intelligence" at bounding box center [477, 369] width 247 height 40
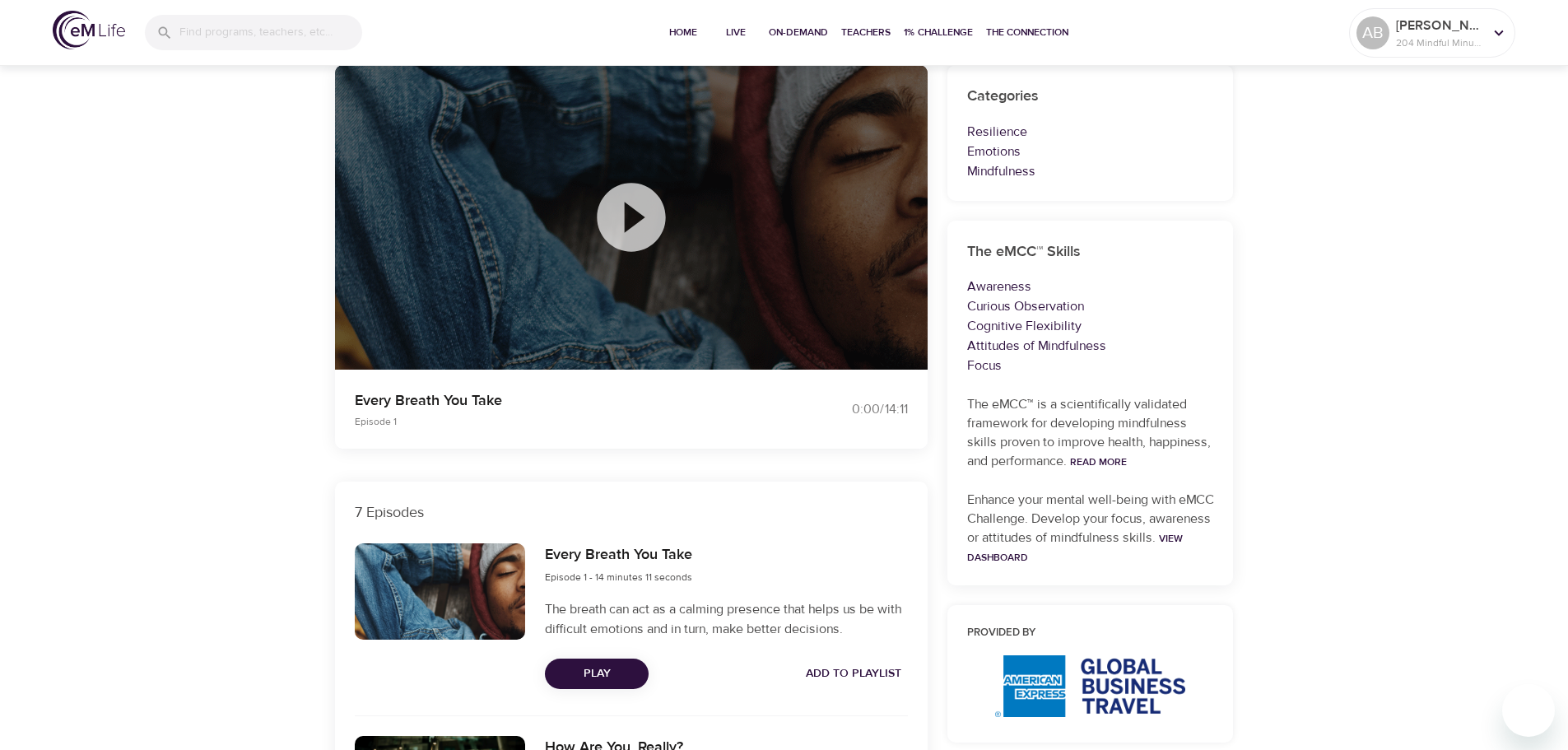
scroll to position [412, 0]
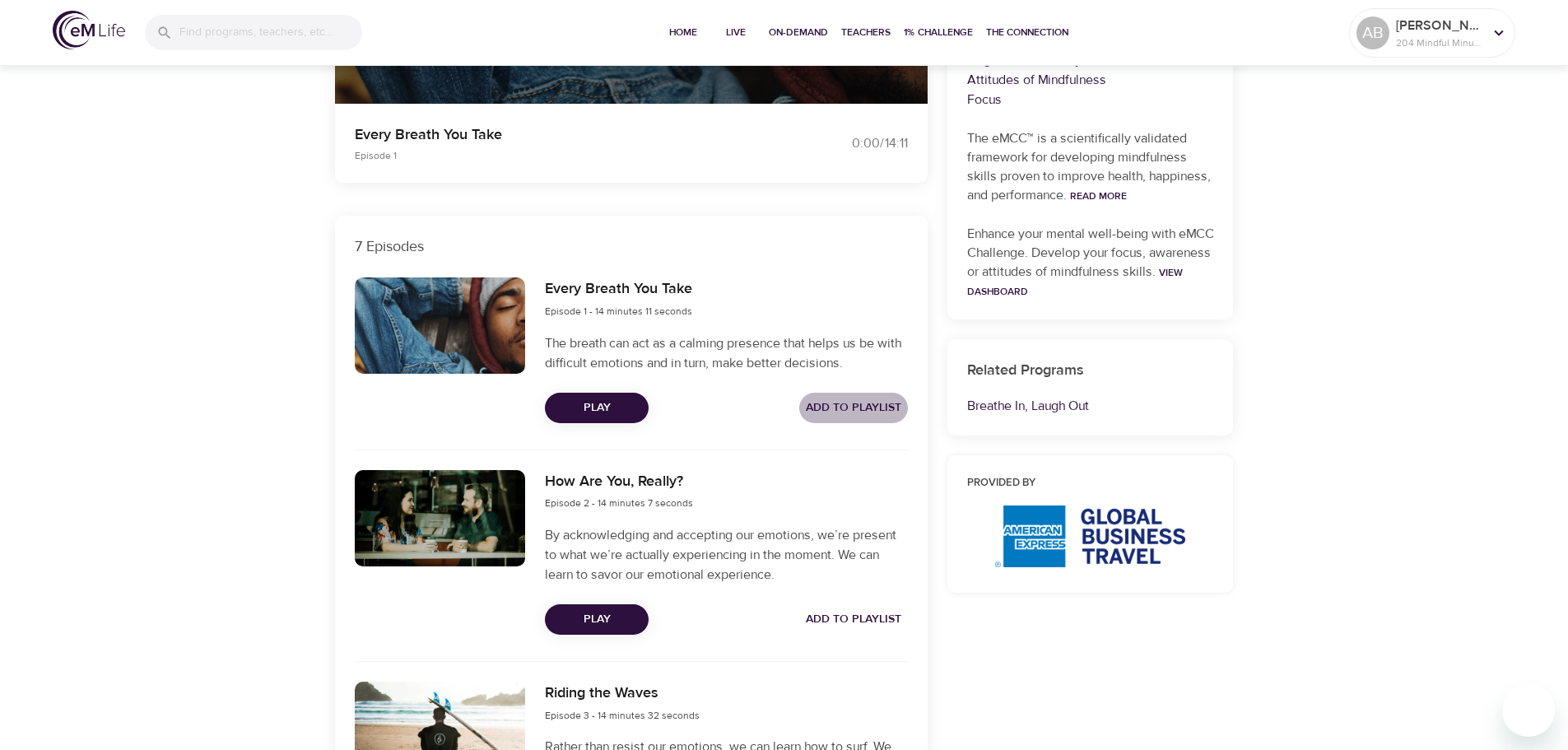
click at [874, 405] on span "Add to Playlist" at bounding box center [853, 407] width 95 height 20
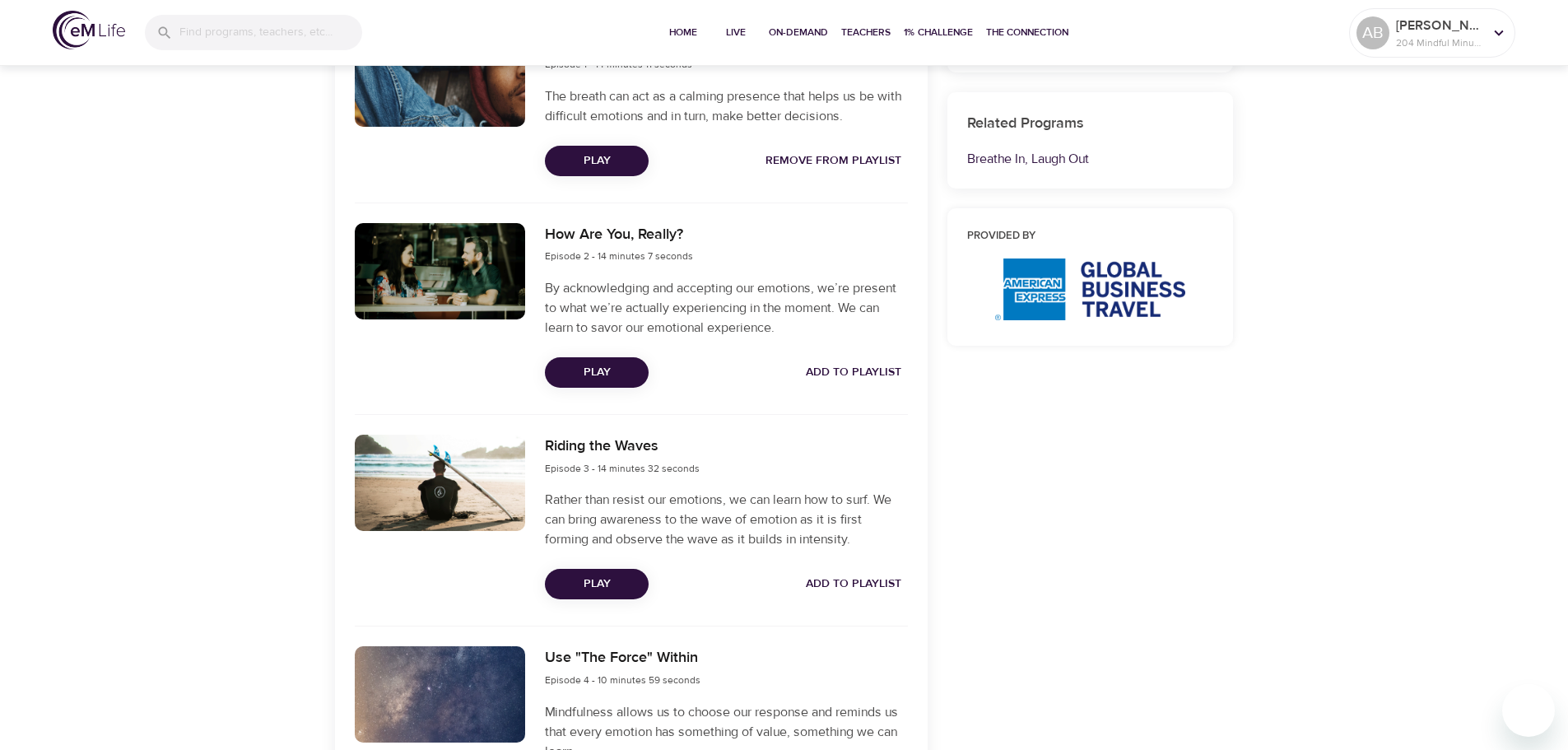
click at [870, 362] on span "Add to Playlist" at bounding box center [853, 372] width 95 height 20
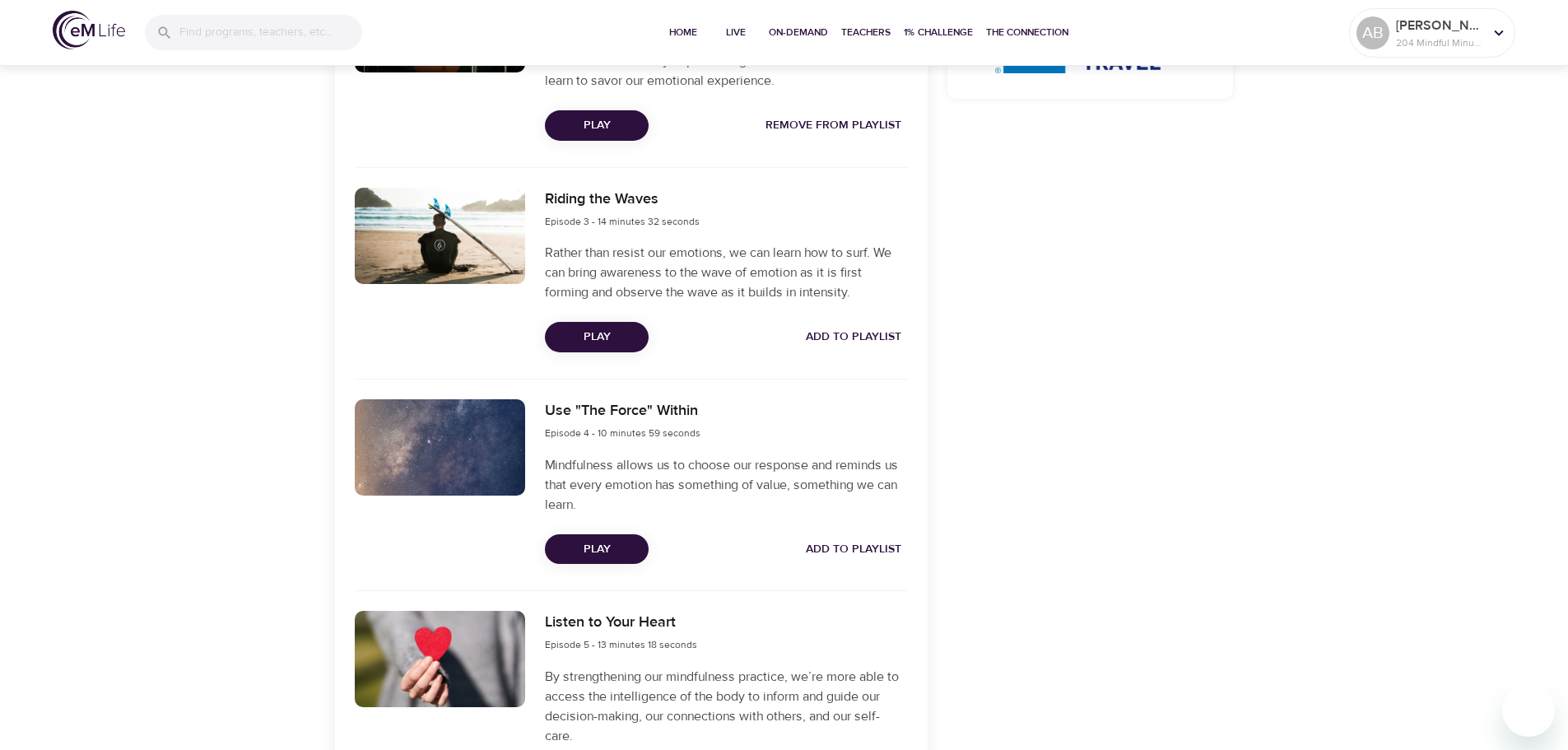
click at [863, 338] on span "Add to Playlist" at bounding box center [853, 337] width 95 height 20
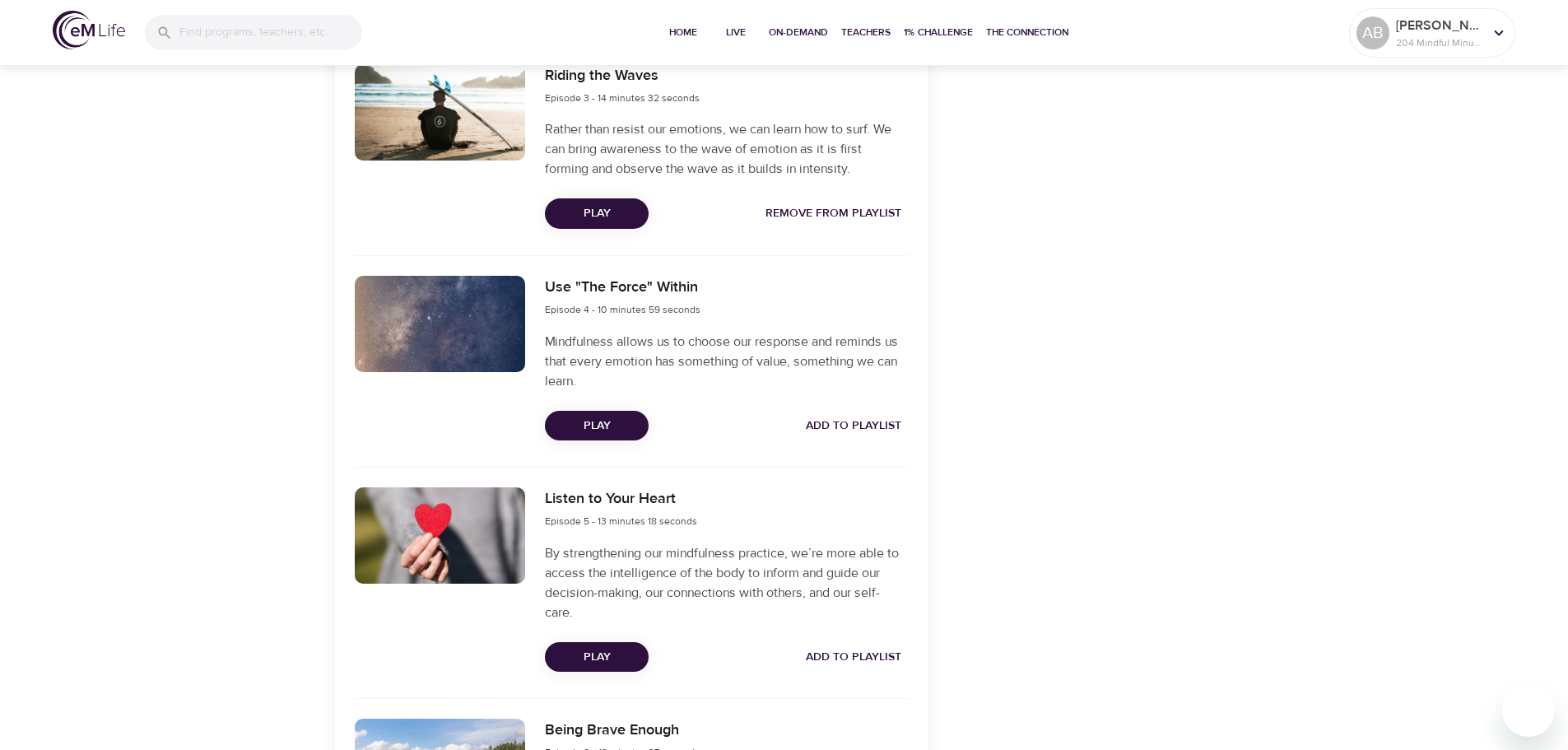
scroll to position [1153, 0]
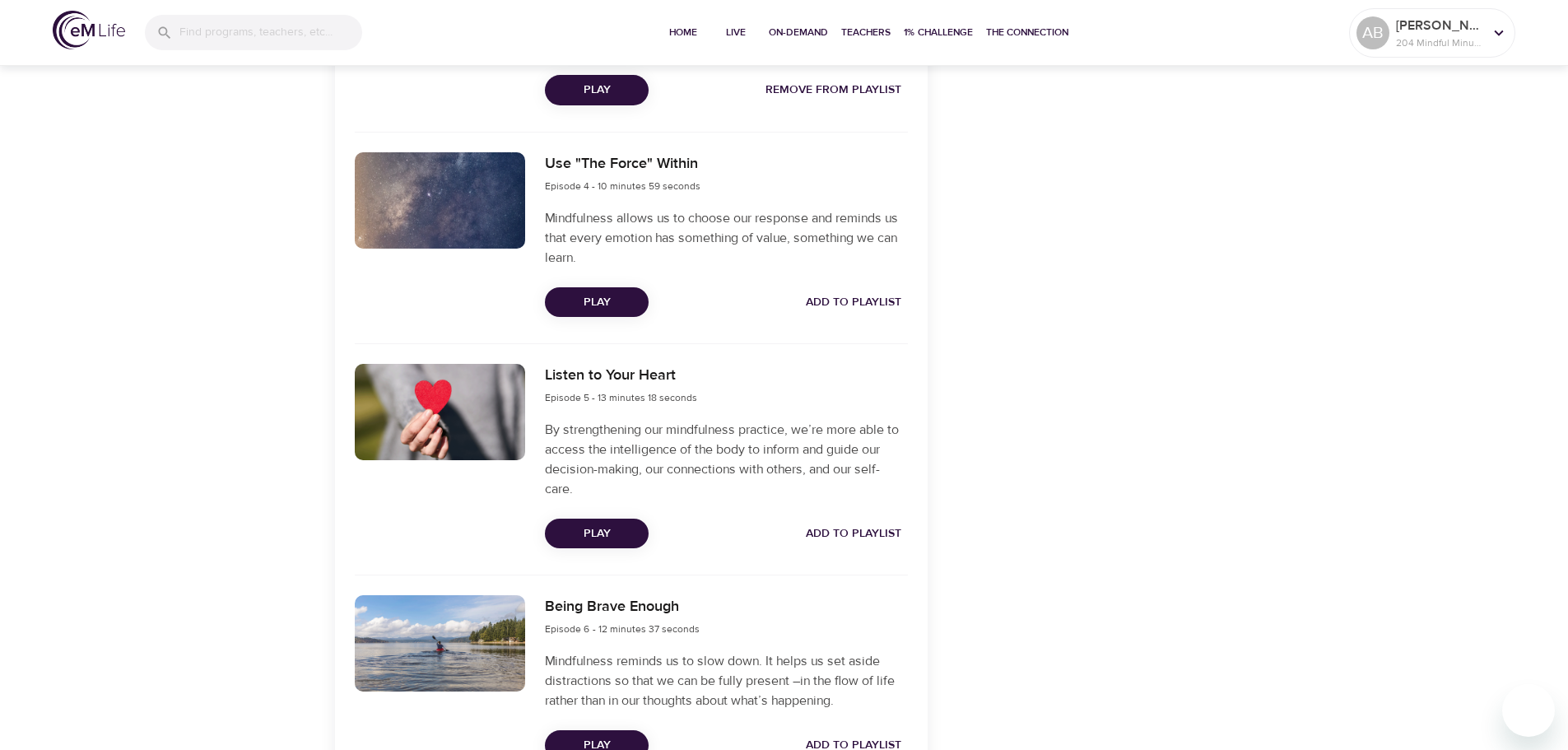
click at [863, 315] on button "Add to Playlist" at bounding box center [853, 302] width 109 height 30
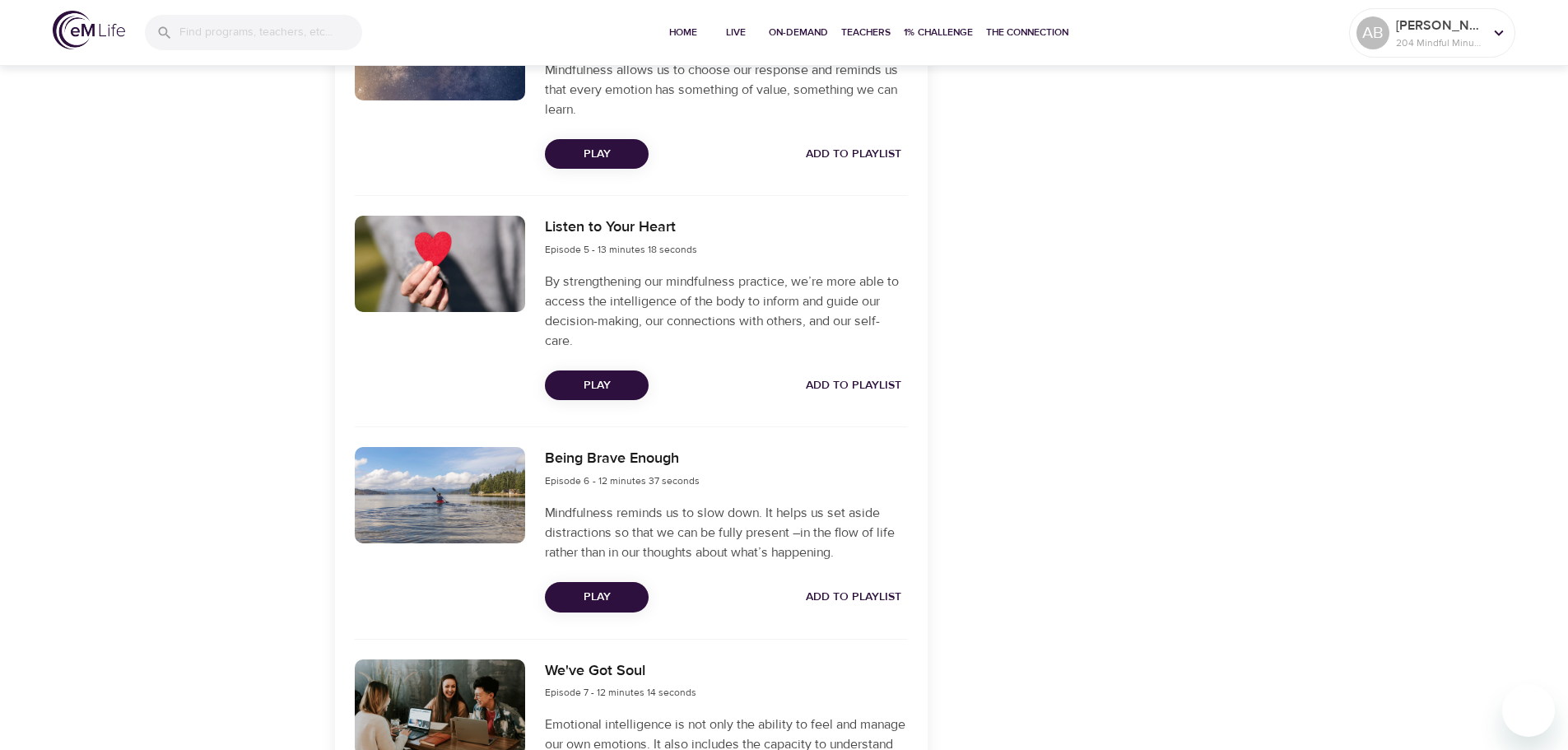
scroll to position [1317, 0]
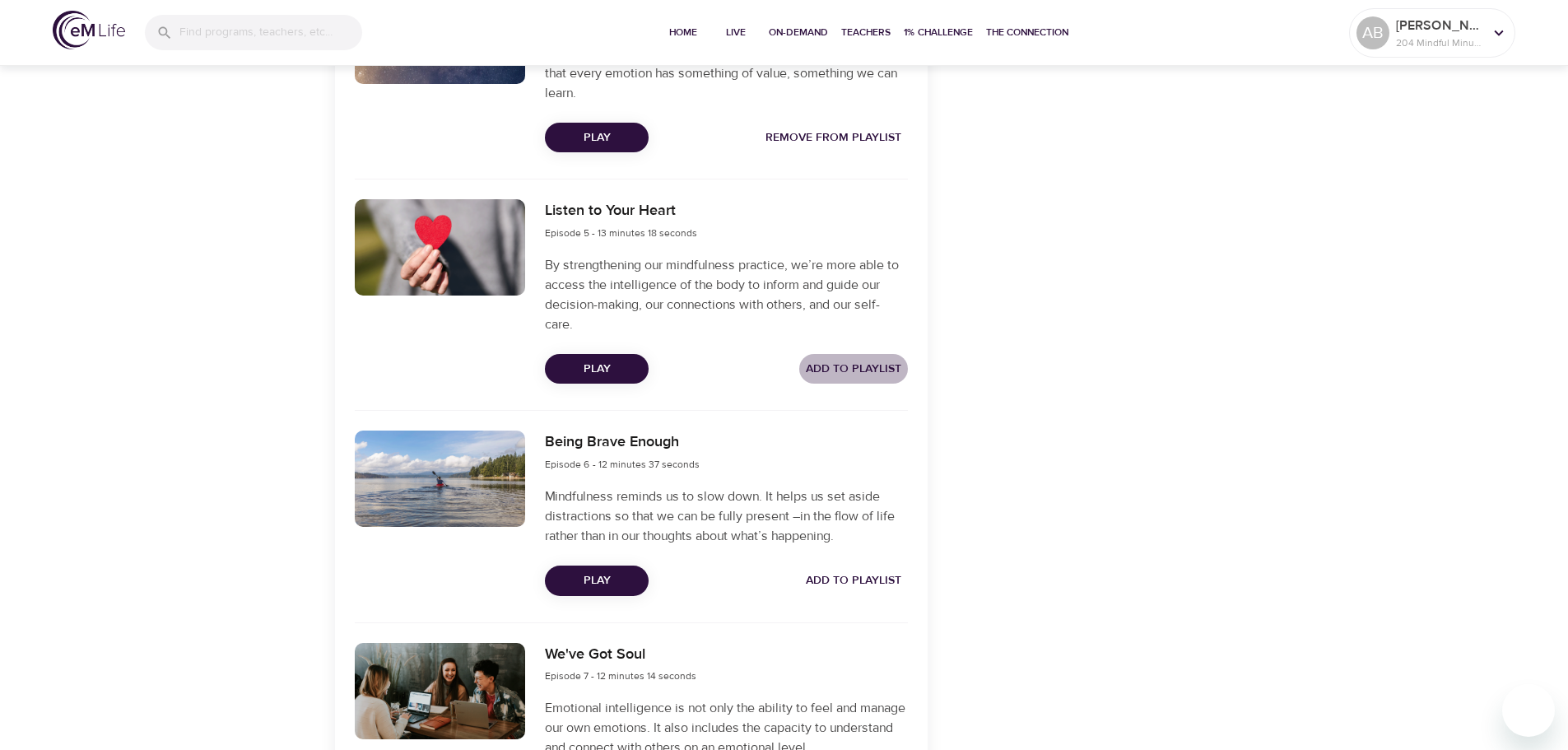
click at [862, 367] on span "Add to Playlist" at bounding box center [853, 369] width 95 height 20
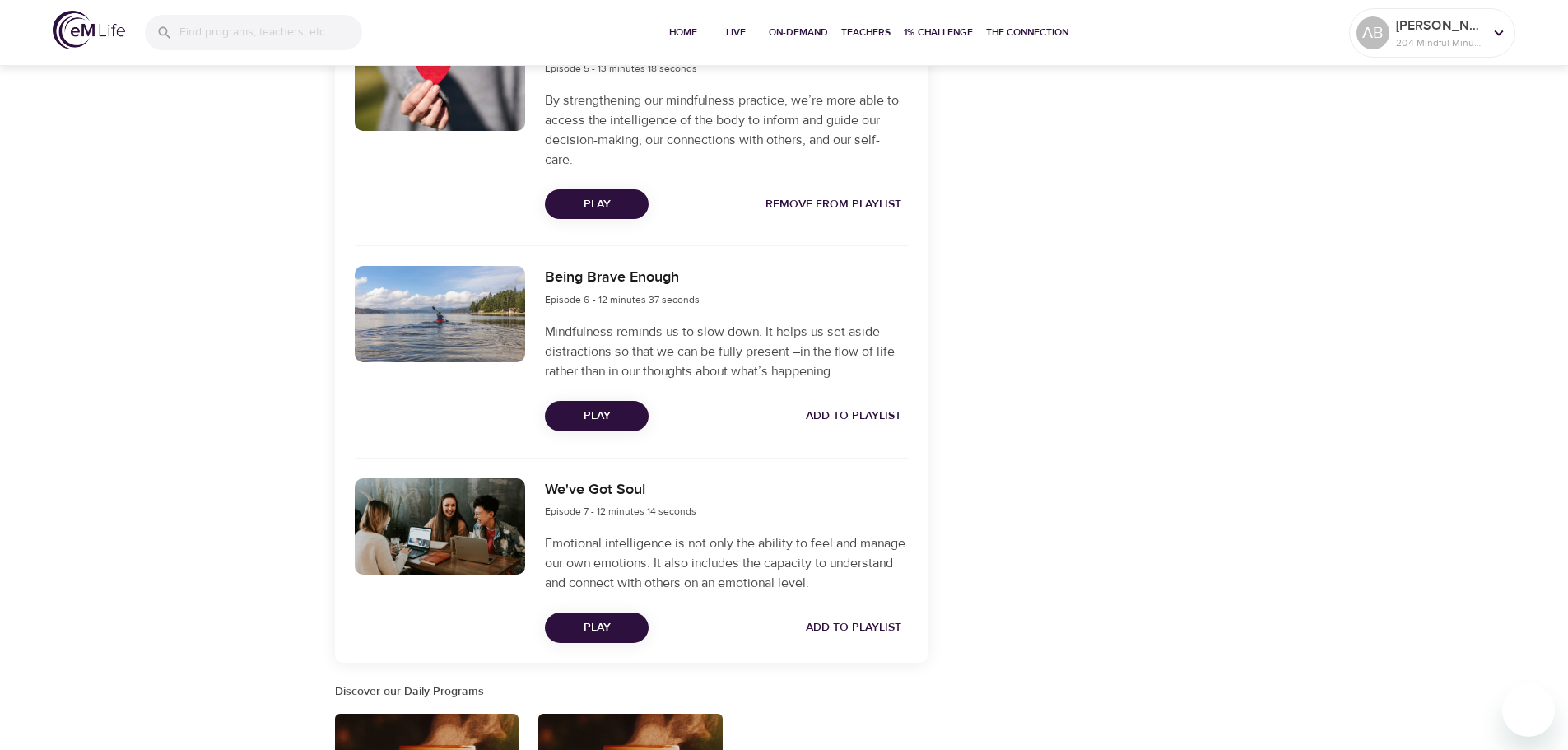
click at [856, 396] on div "Being Brave Enough Episode 6 - 12 minutes 37 seconds Mindfulness reminds us to …" at bounding box center [726, 348] width 382 height 185
click at [854, 407] on span "Add to Playlist" at bounding box center [853, 416] width 95 height 20
click at [883, 620] on span "Add to Playlist" at bounding box center [853, 627] width 95 height 20
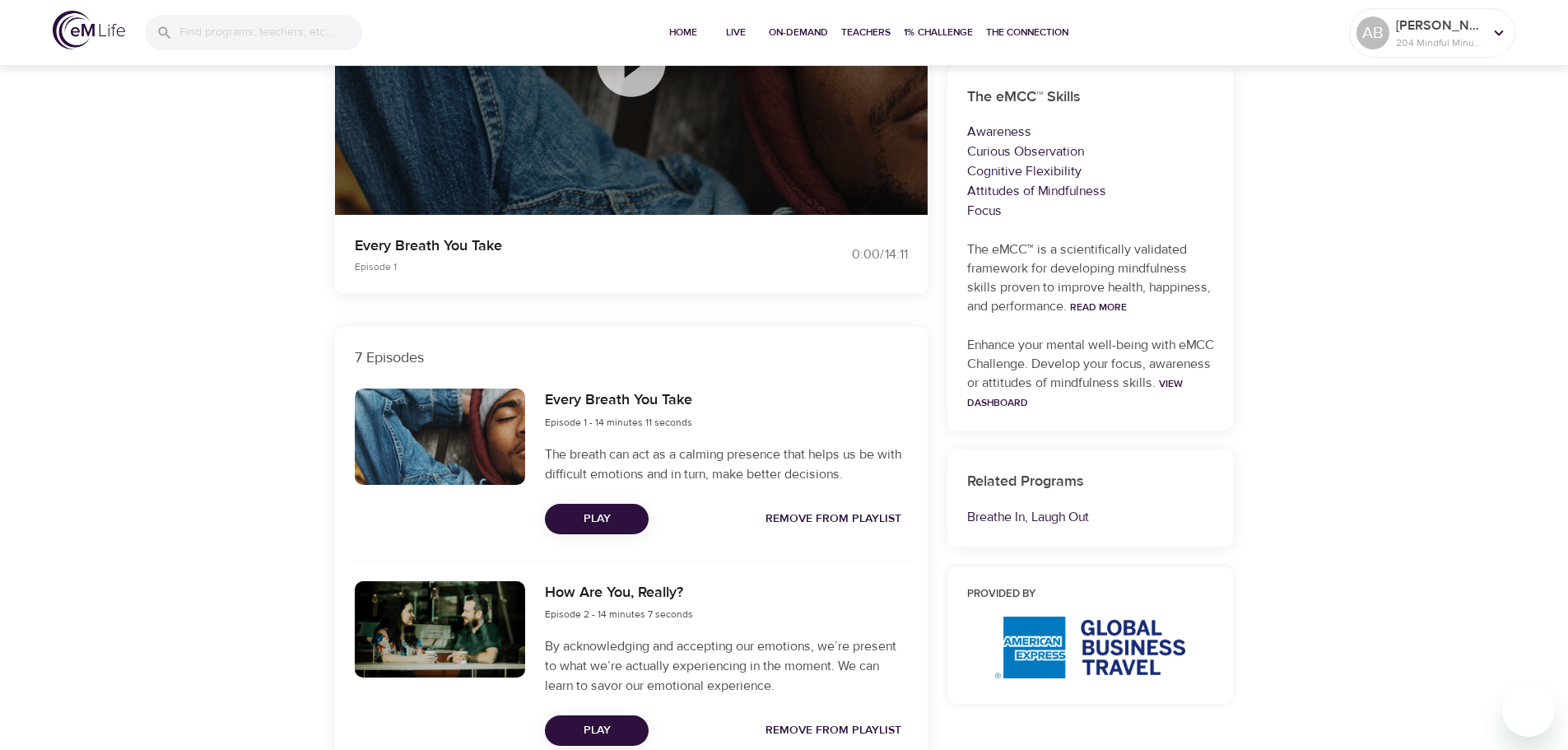
scroll to position [0, 0]
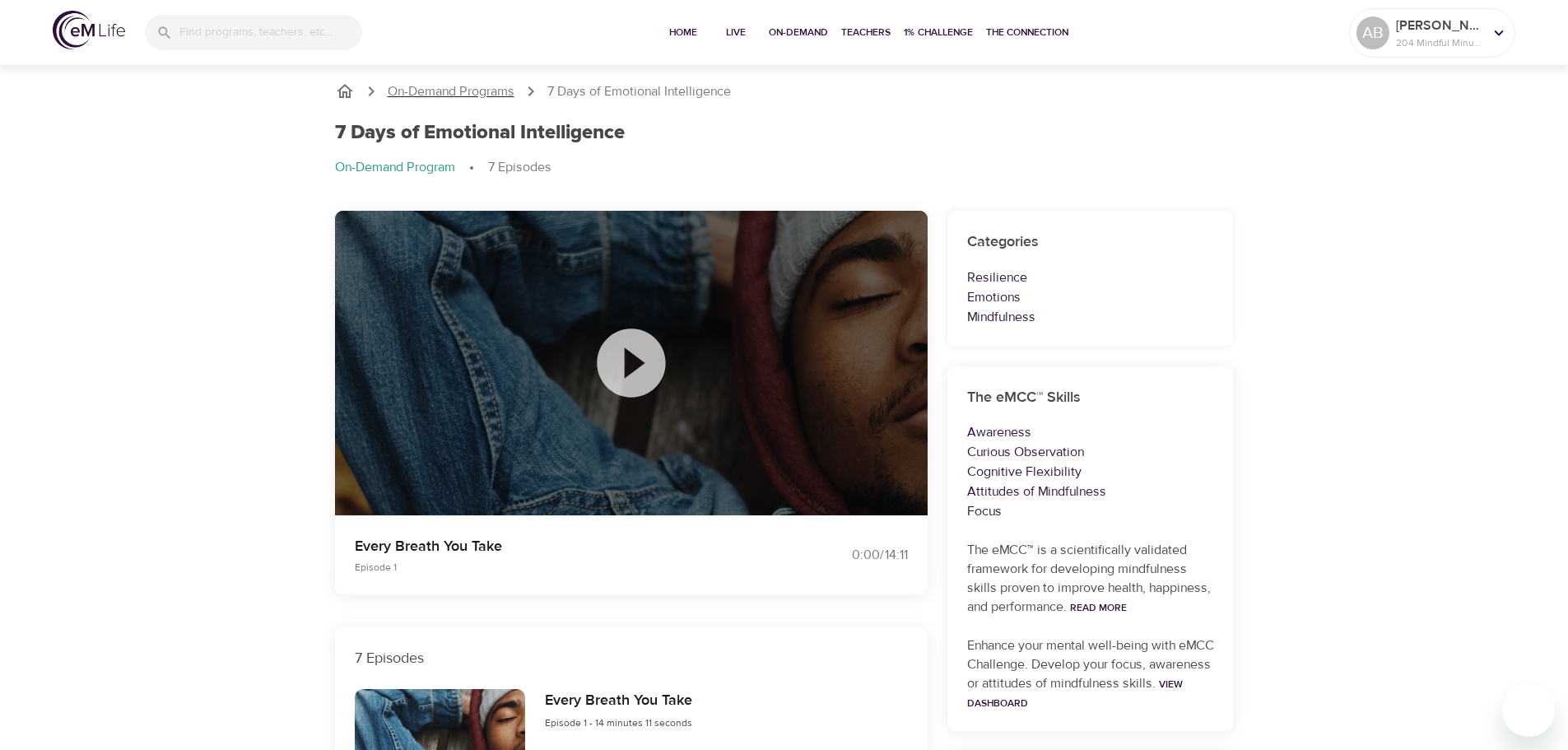
click at [510, 82] on p "On-Demand Programs" at bounding box center [451, 91] width 127 height 18
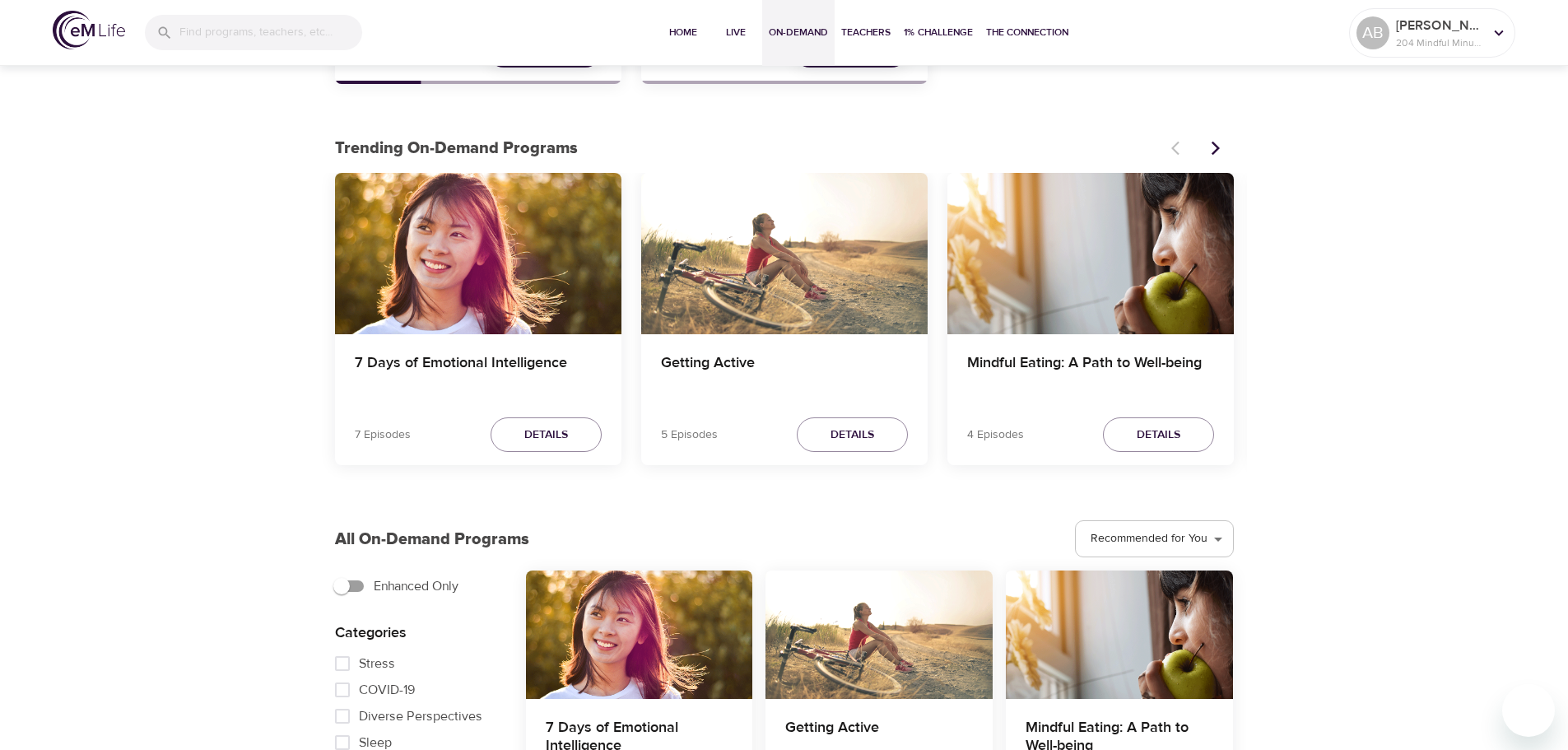
scroll to position [329, 0]
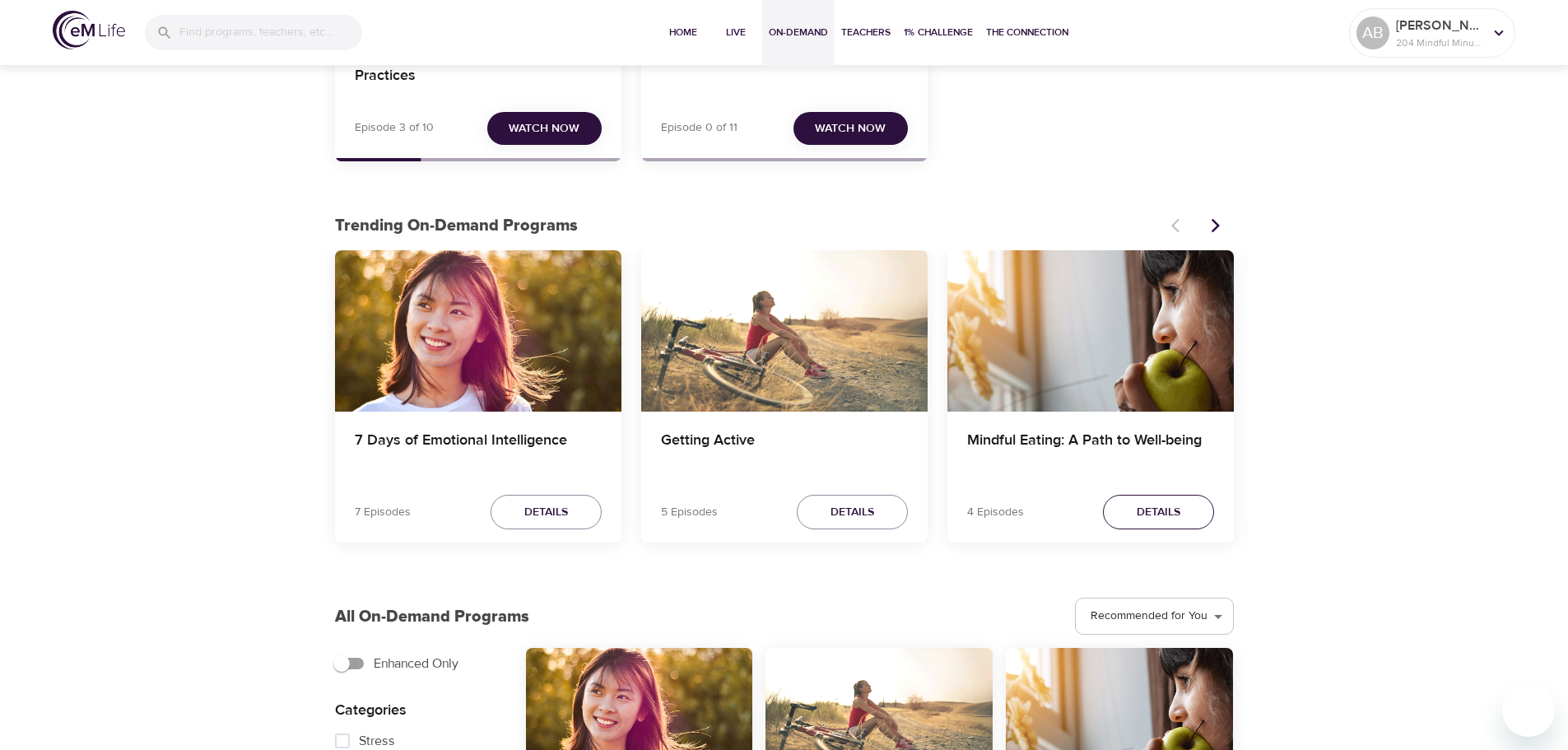
click at [1190, 502] on button "Details" at bounding box center [1158, 513] width 111 height 35
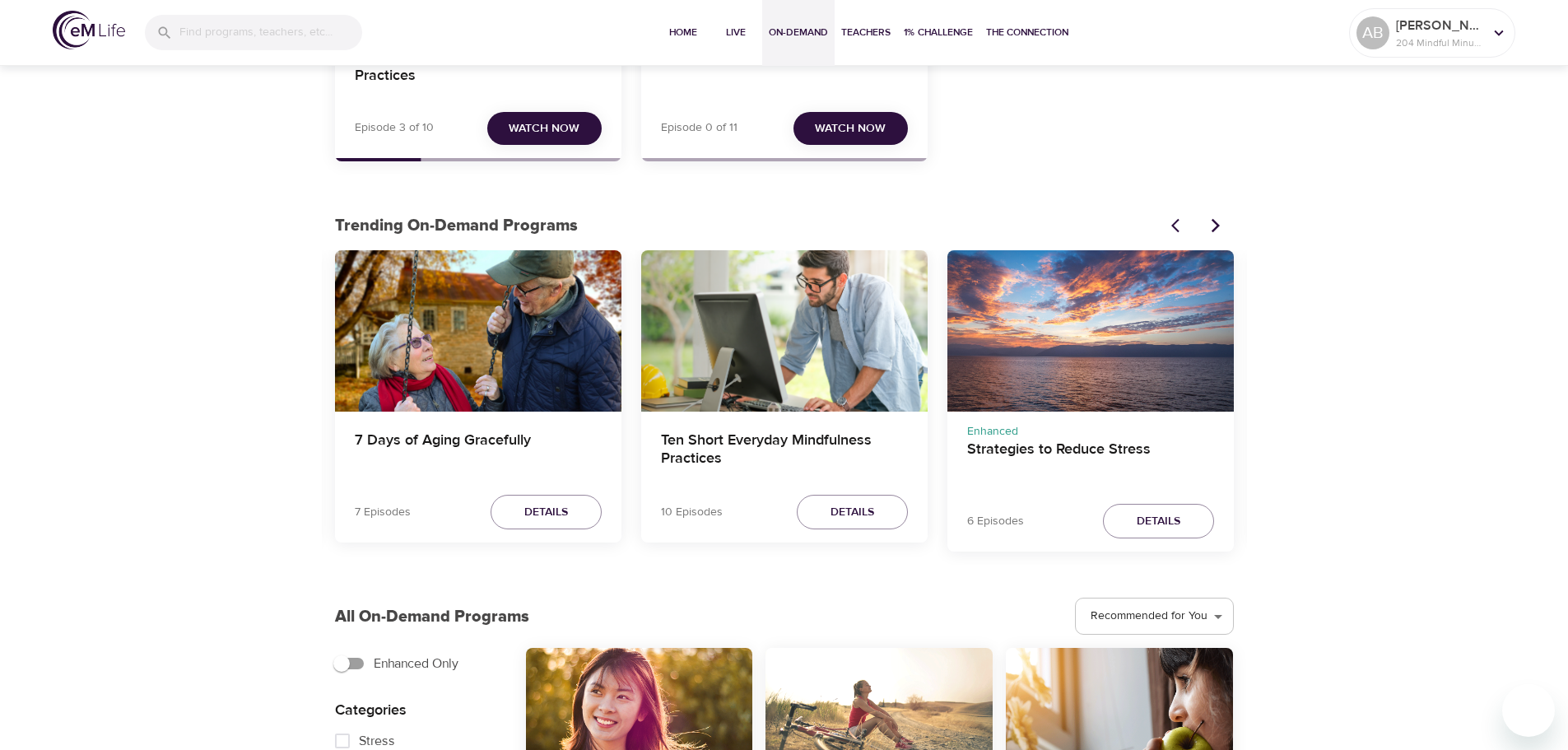
click at [1168, 226] on button "Previous items" at bounding box center [1179, 225] width 36 height 36
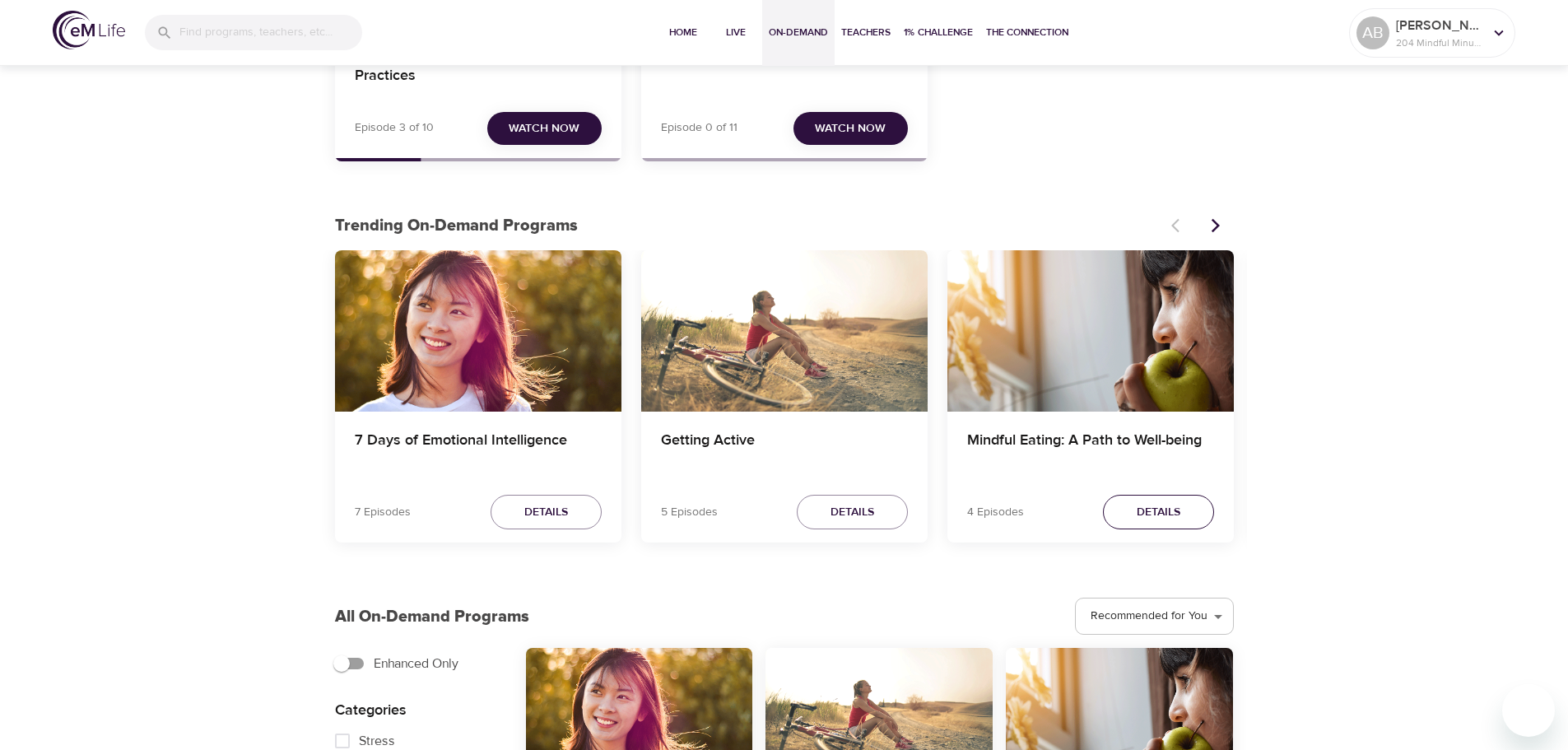
click at [1138, 515] on span "Details" at bounding box center [1158, 513] width 43 height 20
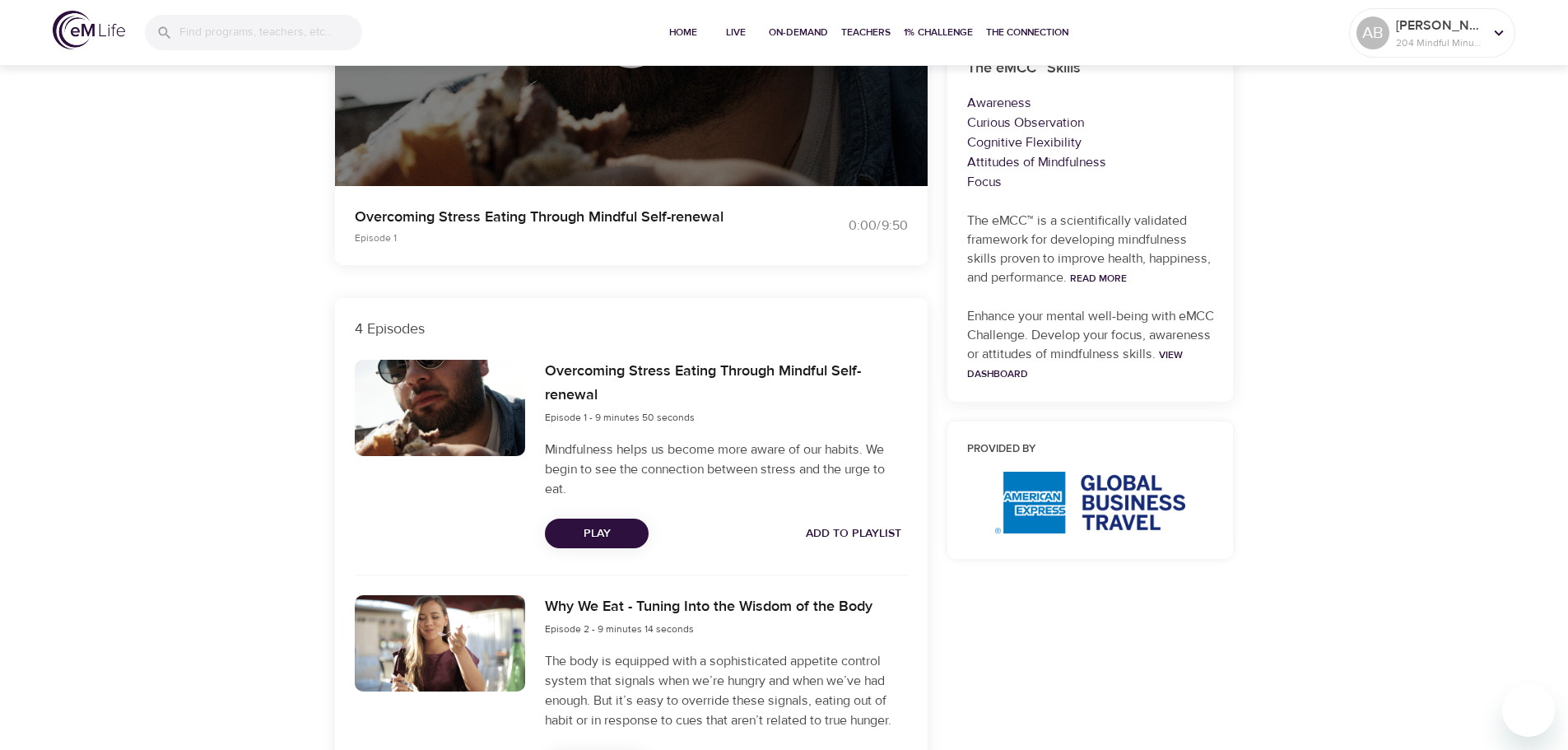
scroll to position [576, 0]
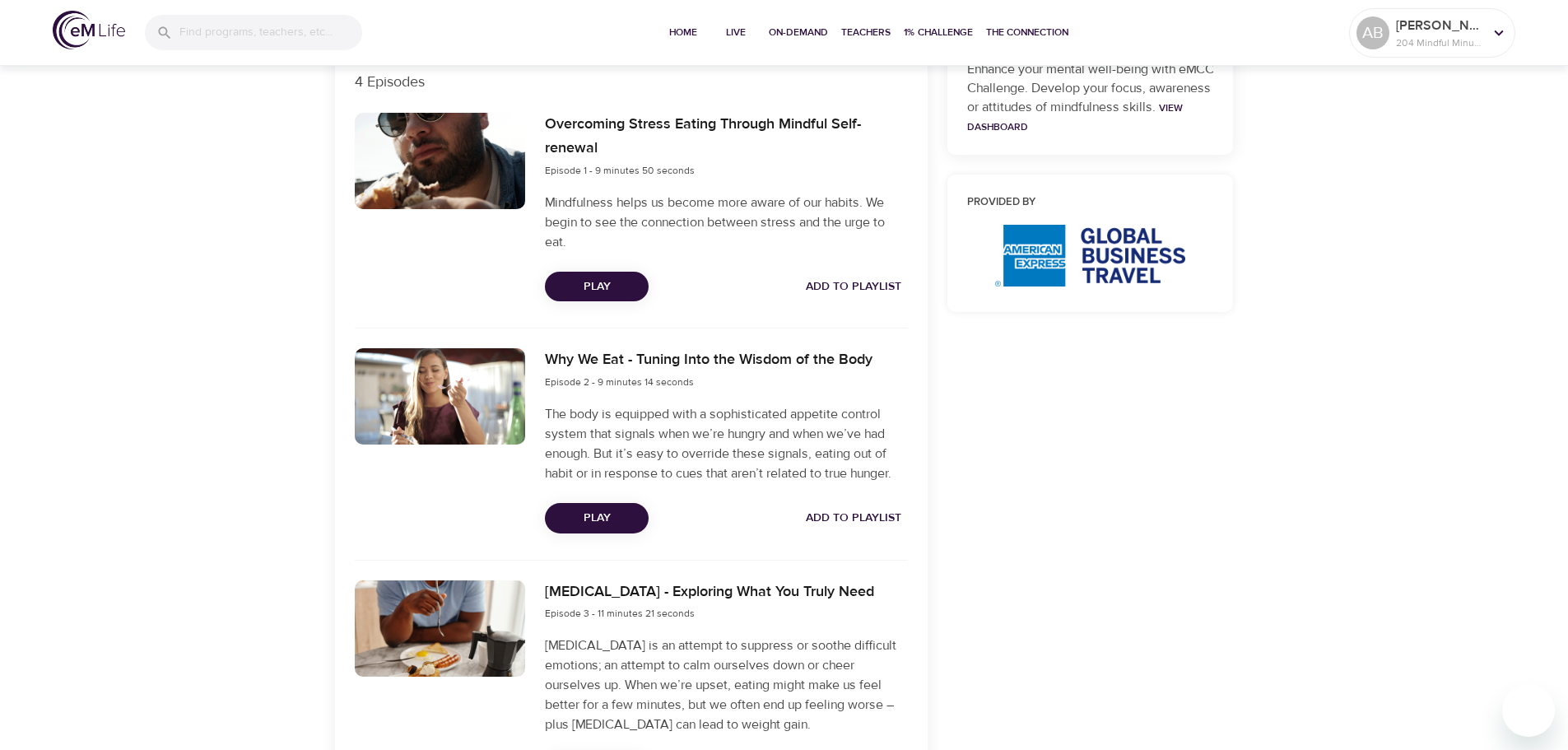
click at [875, 283] on span "Add to Playlist" at bounding box center [853, 286] width 95 height 20
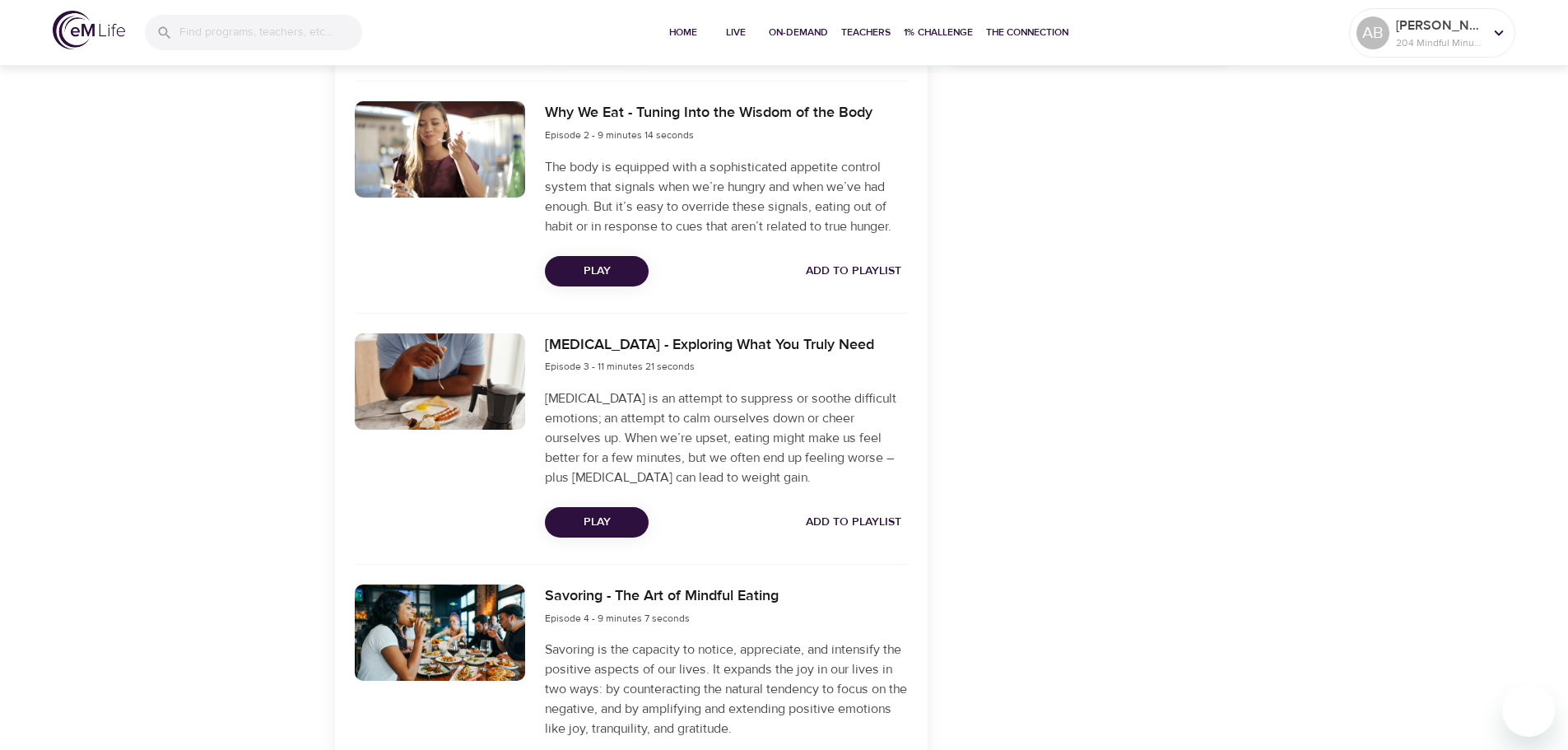
click at [875, 272] on span "Add to Playlist" at bounding box center [853, 272] width 95 height 20
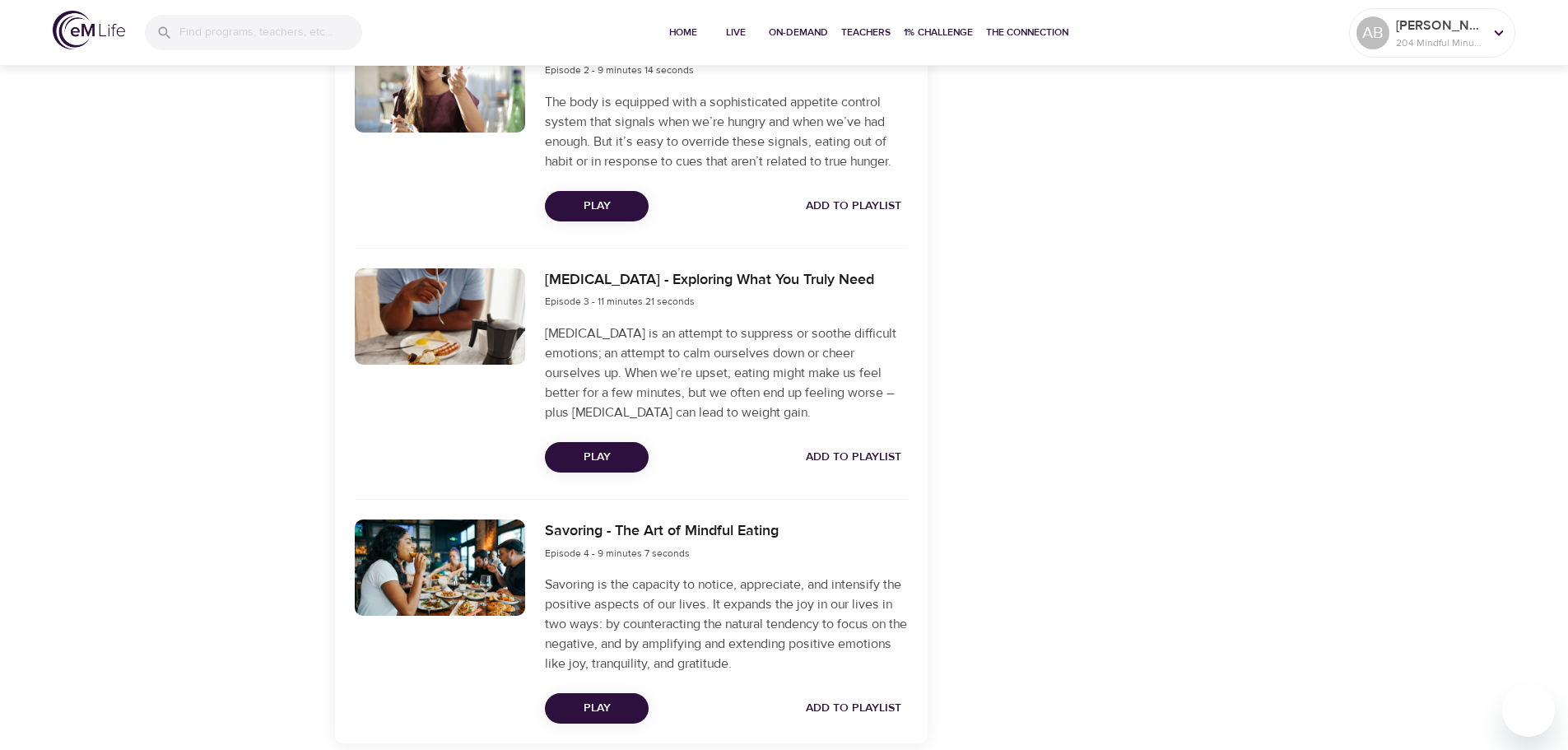
scroll to position [964, 0]
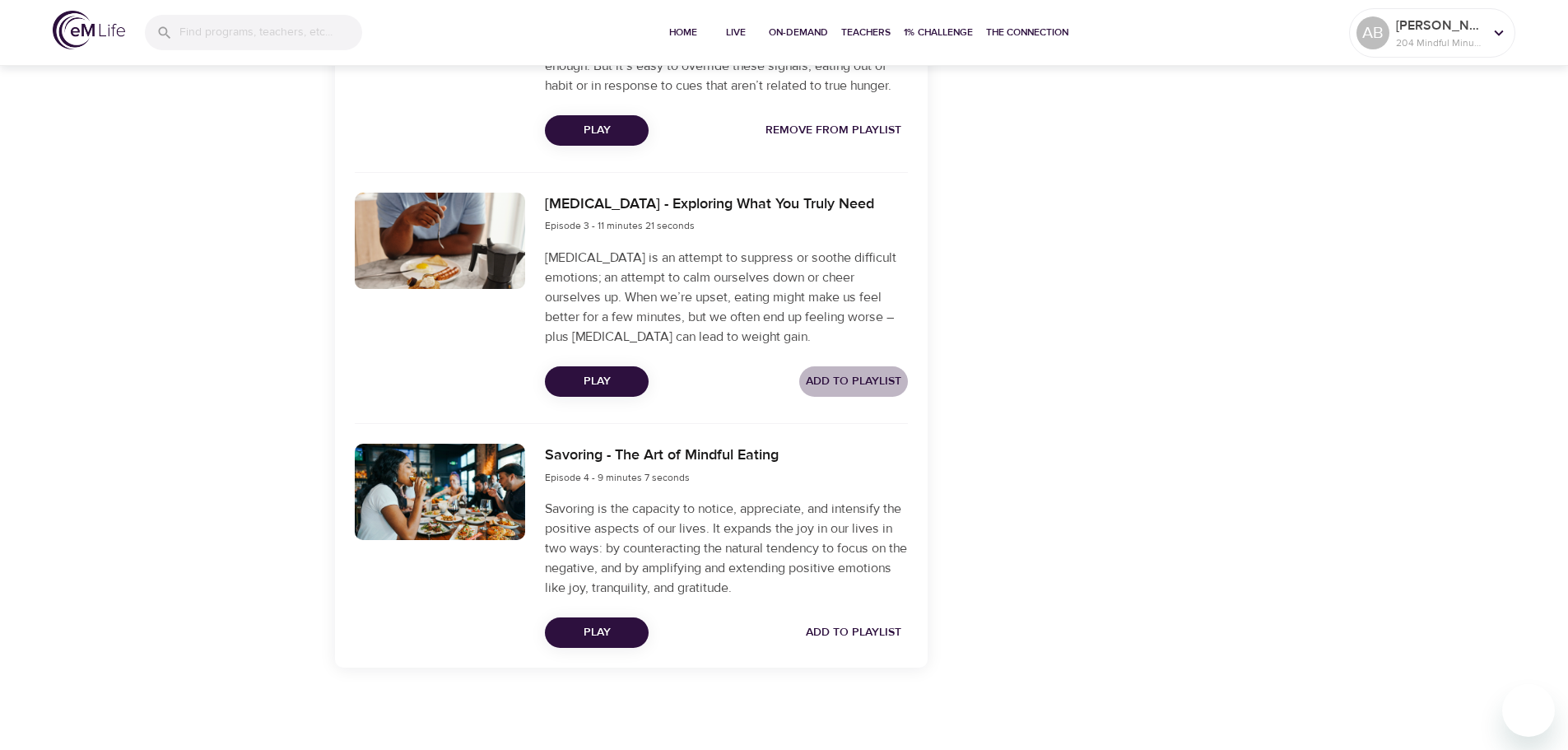
click at [874, 374] on span "Add to Playlist" at bounding box center [853, 381] width 95 height 20
click at [833, 632] on span "Add to Playlist" at bounding box center [853, 633] width 95 height 20
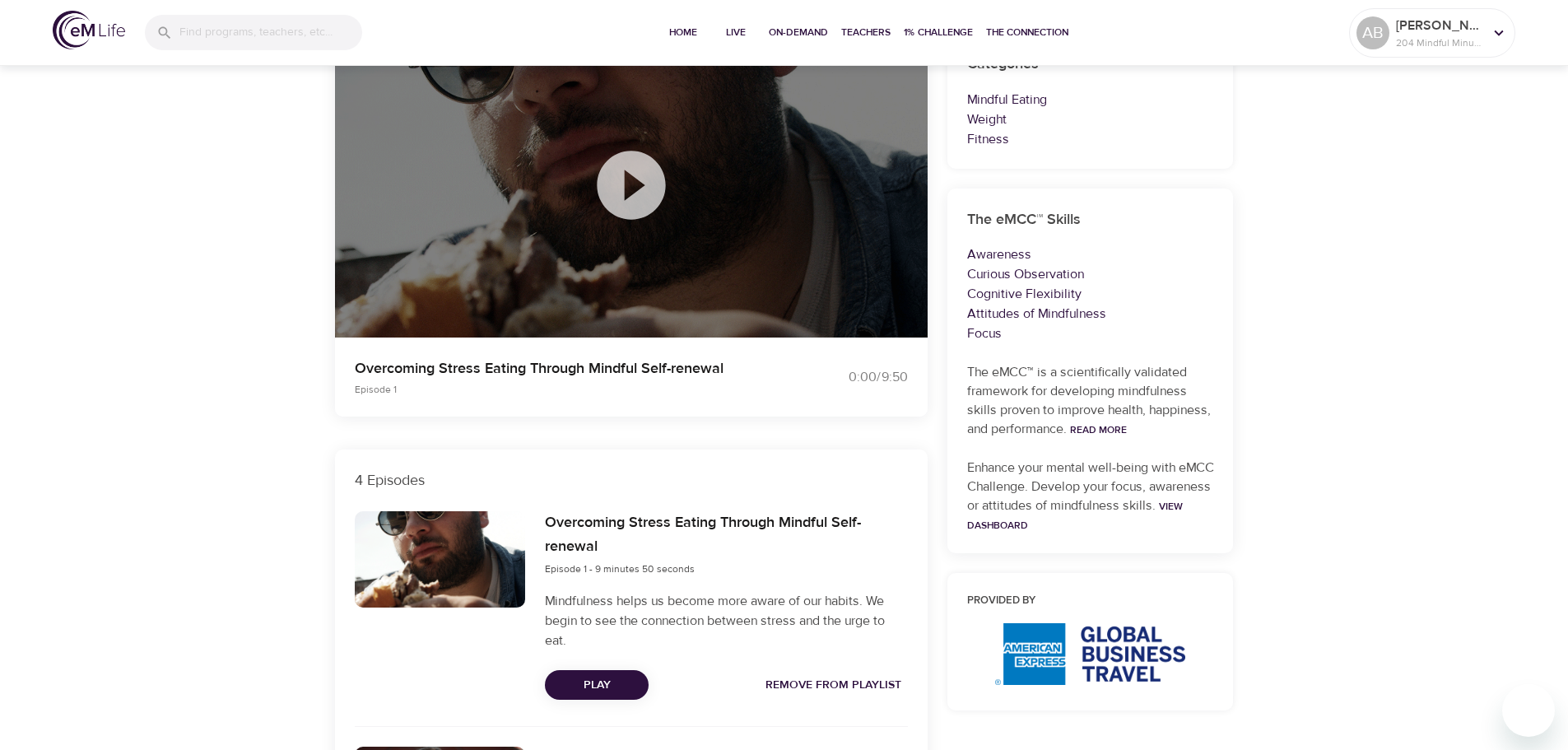
scroll to position [0, 0]
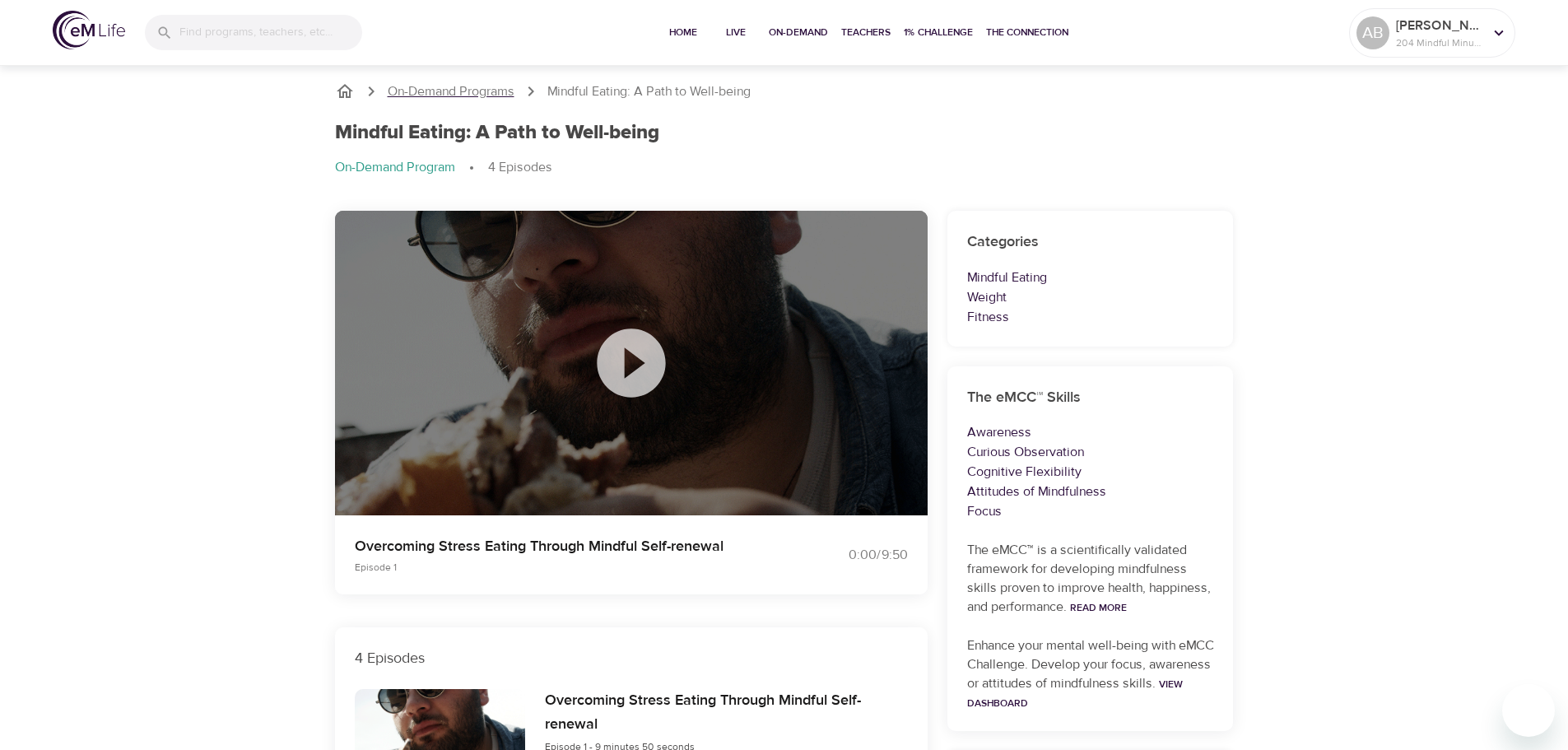
click at [485, 88] on p "On-Demand Programs" at bounding box center [451, 91] width 127 height 18
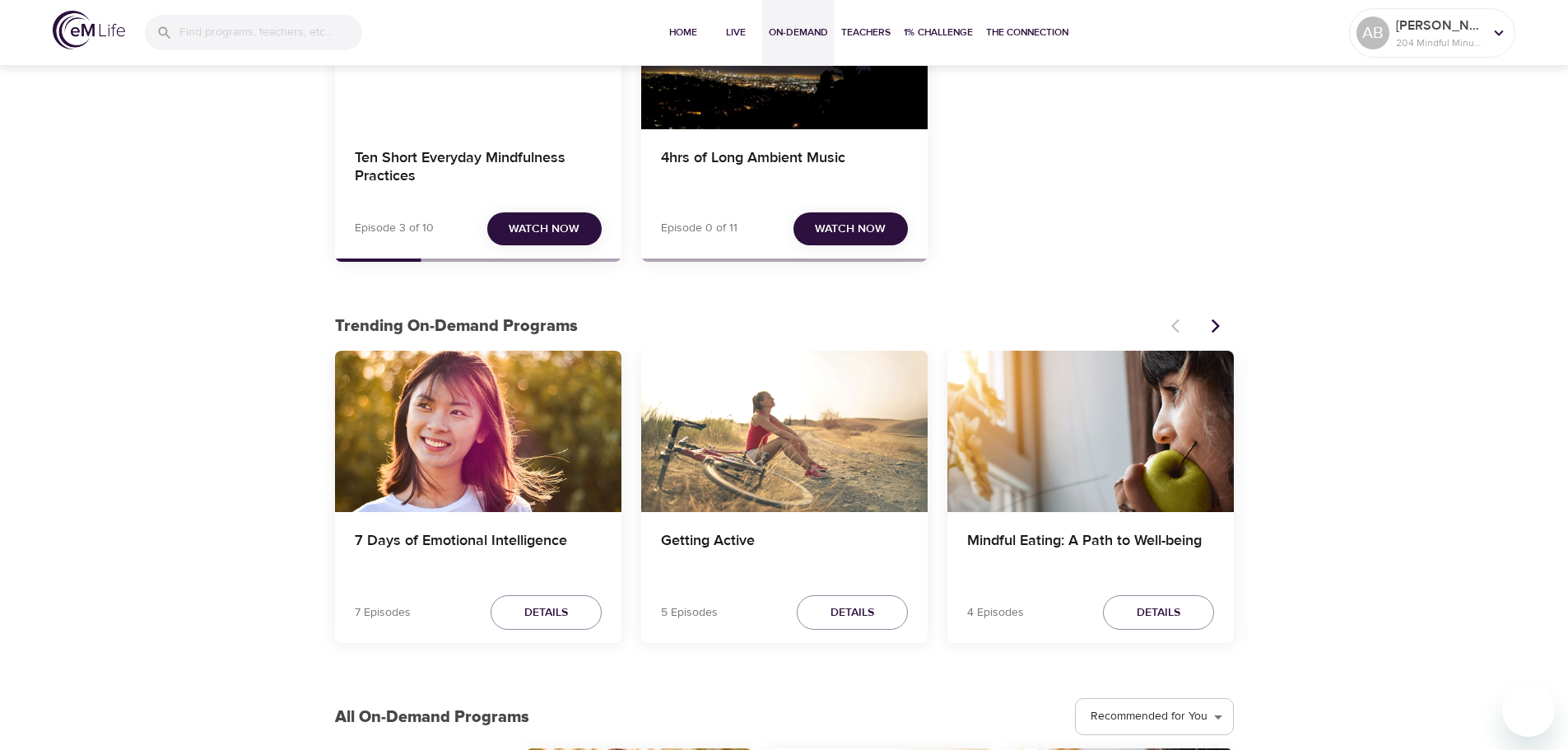
scroll to position [247, 0]
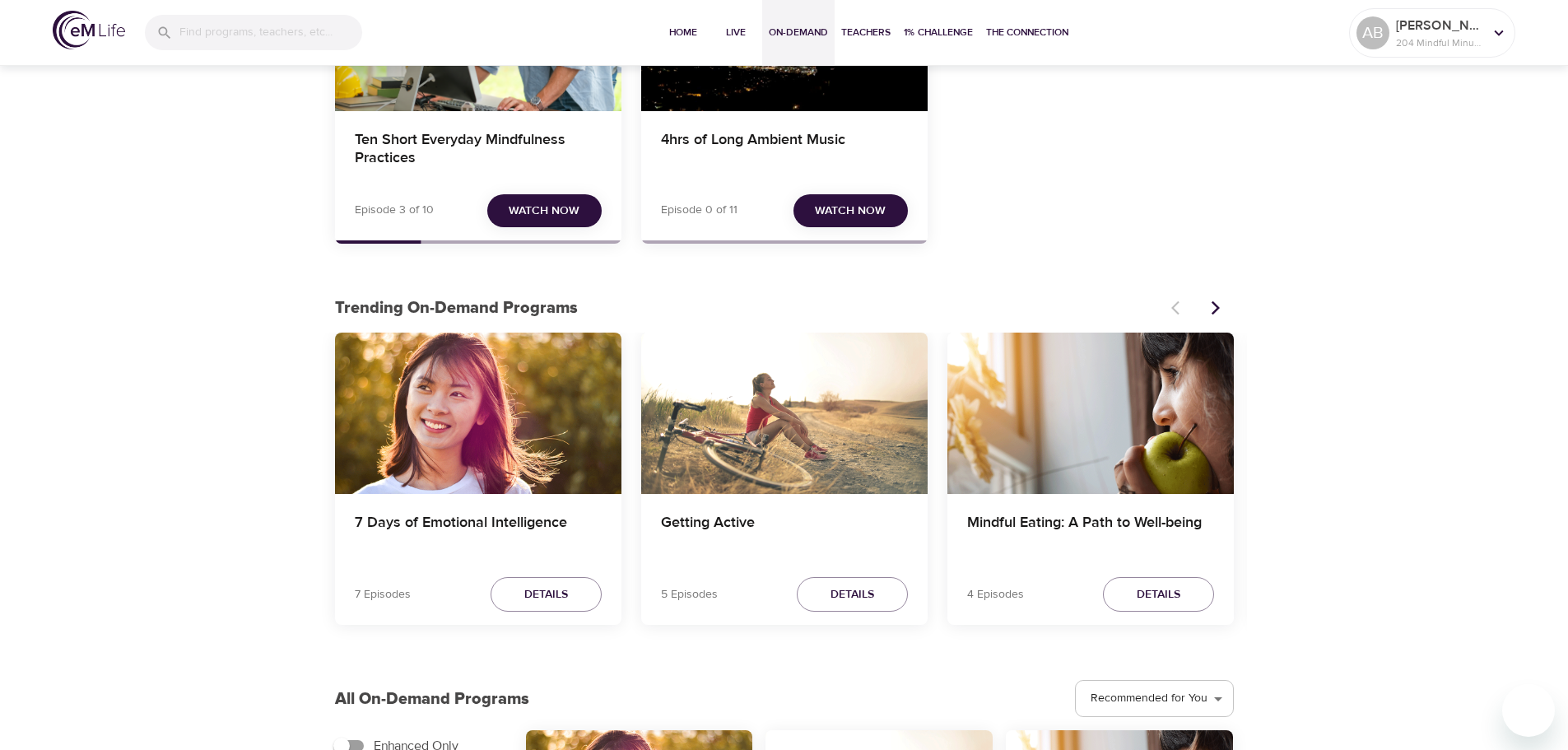
click at [1225, 301] on button "Next items" at bounding box center [1215, 308] width 36 height 36
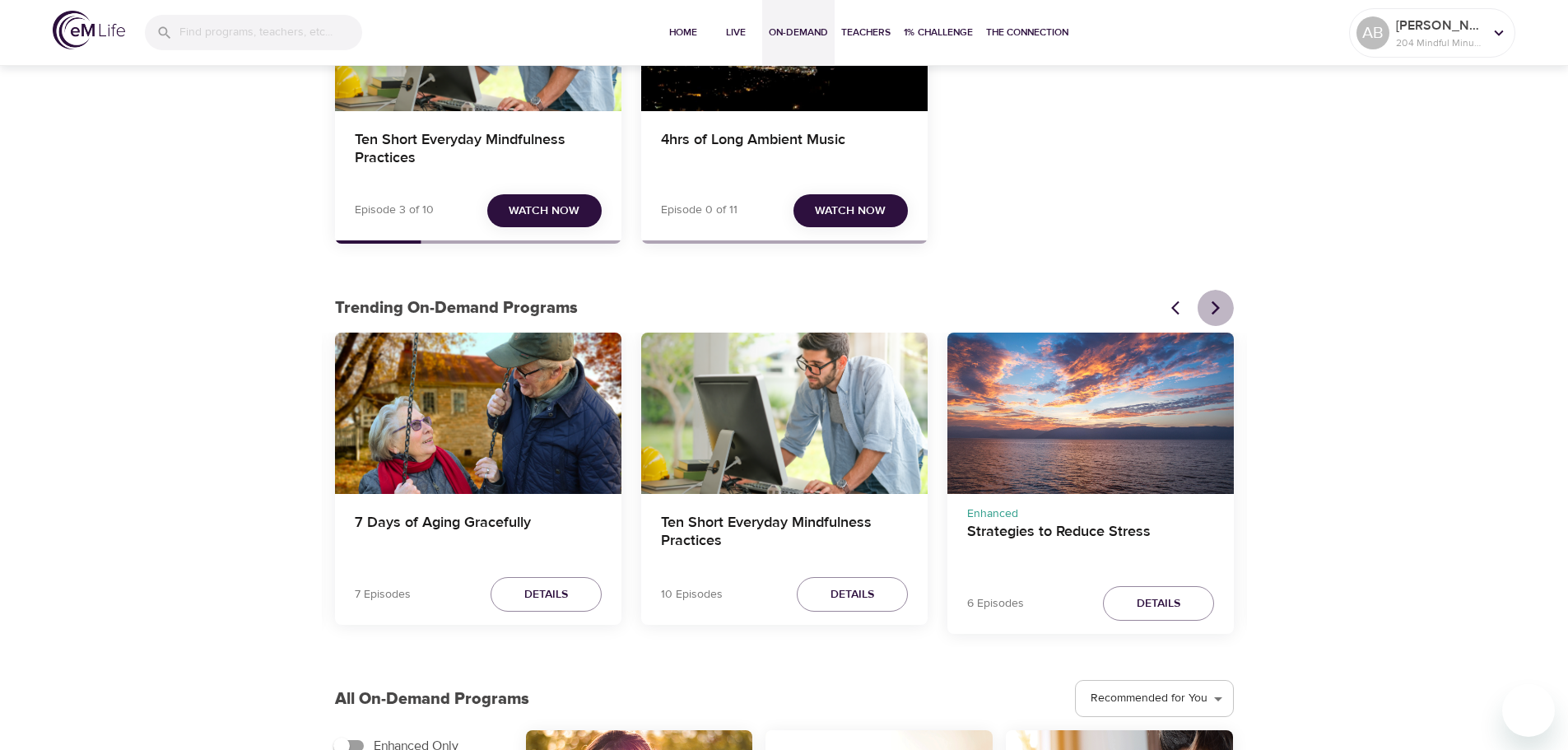
click at [1225, 301] on button "Next items" at bounding box center [1215, 308] width 36 height 36
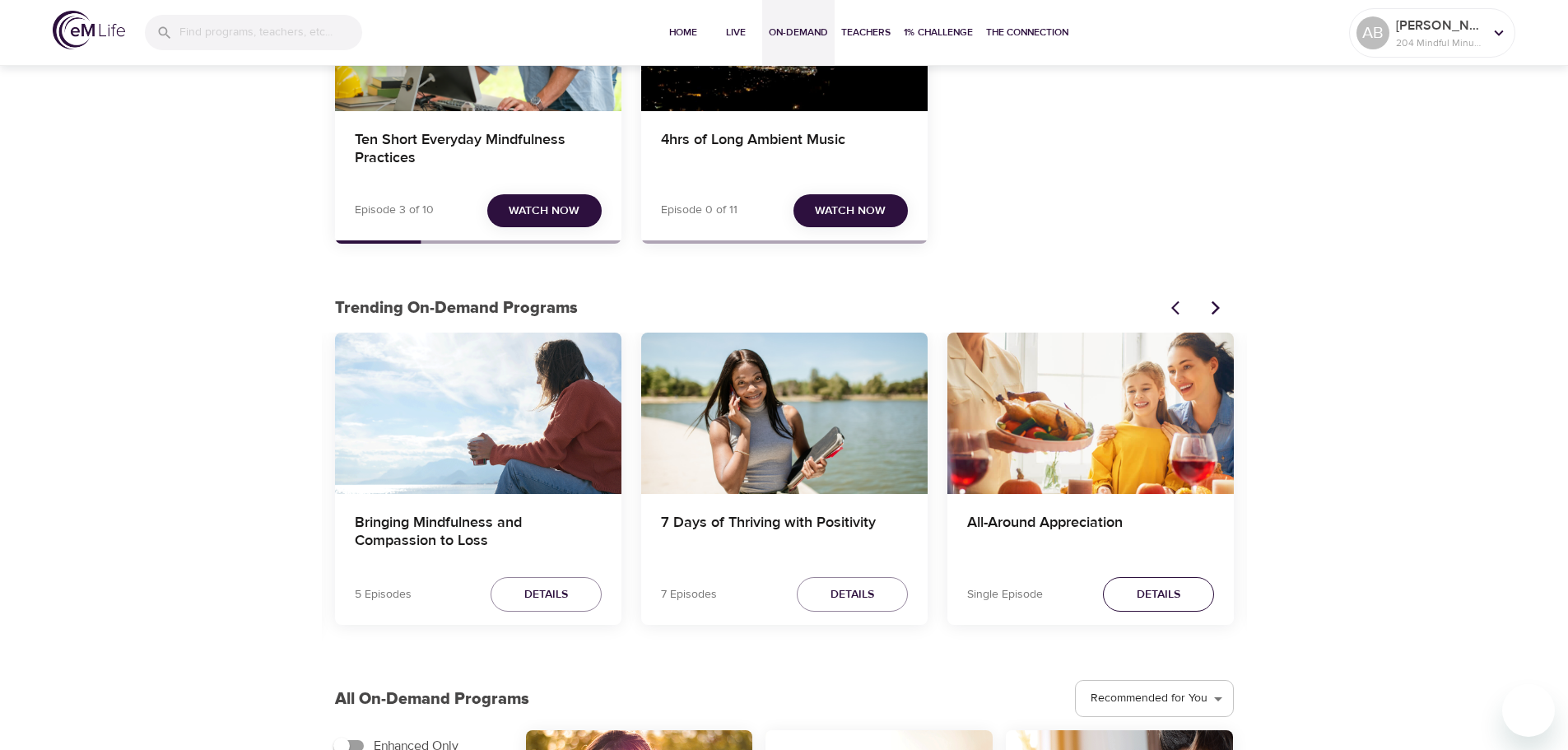
click at [1180, 601] on button "Details" at bounding box center [1158, 595] width 111 height 35
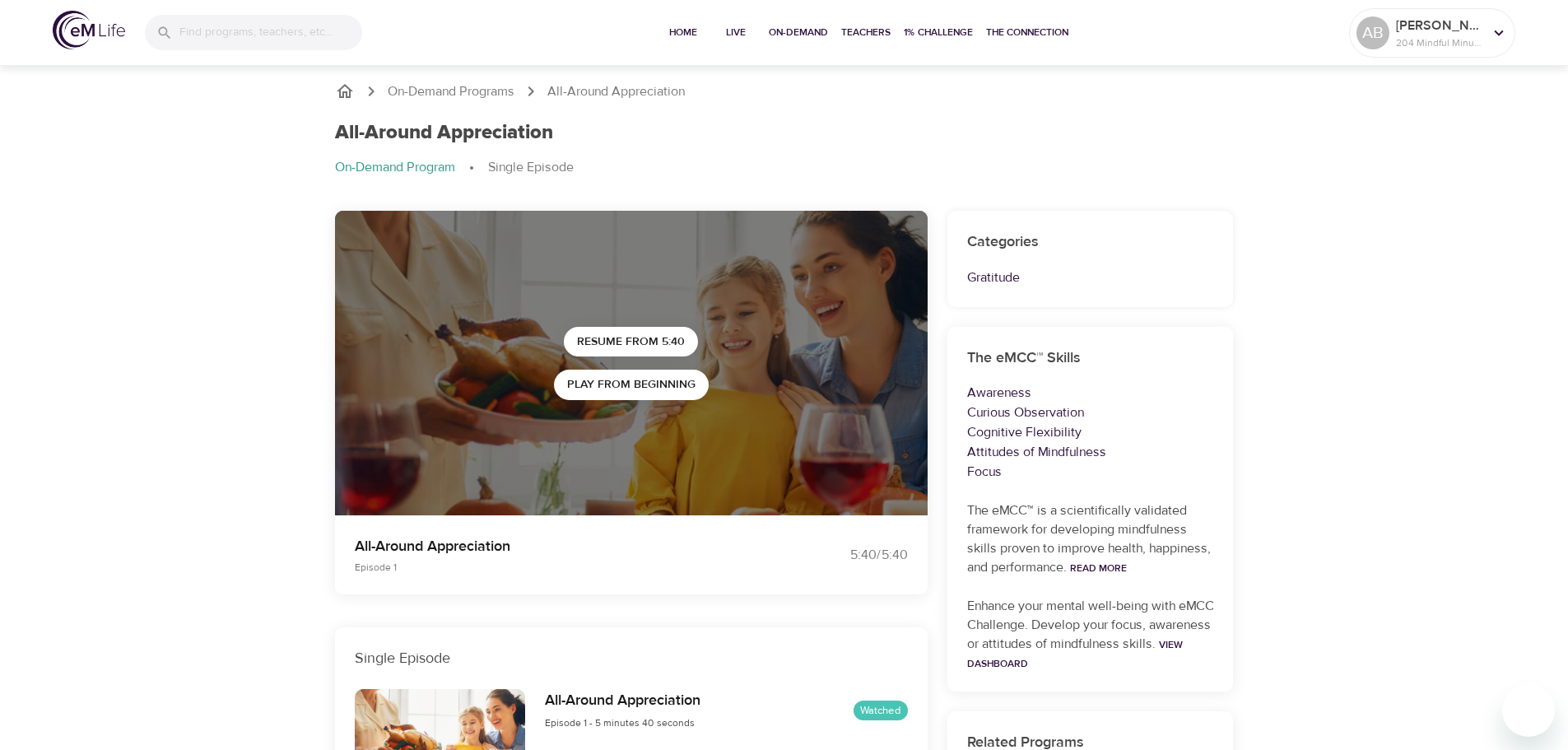
click at [382, 175] on p "On-Demand Program" at bounding box center [395, 167] width 120 height 18
click at [464, 85] on p "On-Demand Programs" at bounding box center [451, 91] width 127 height 18
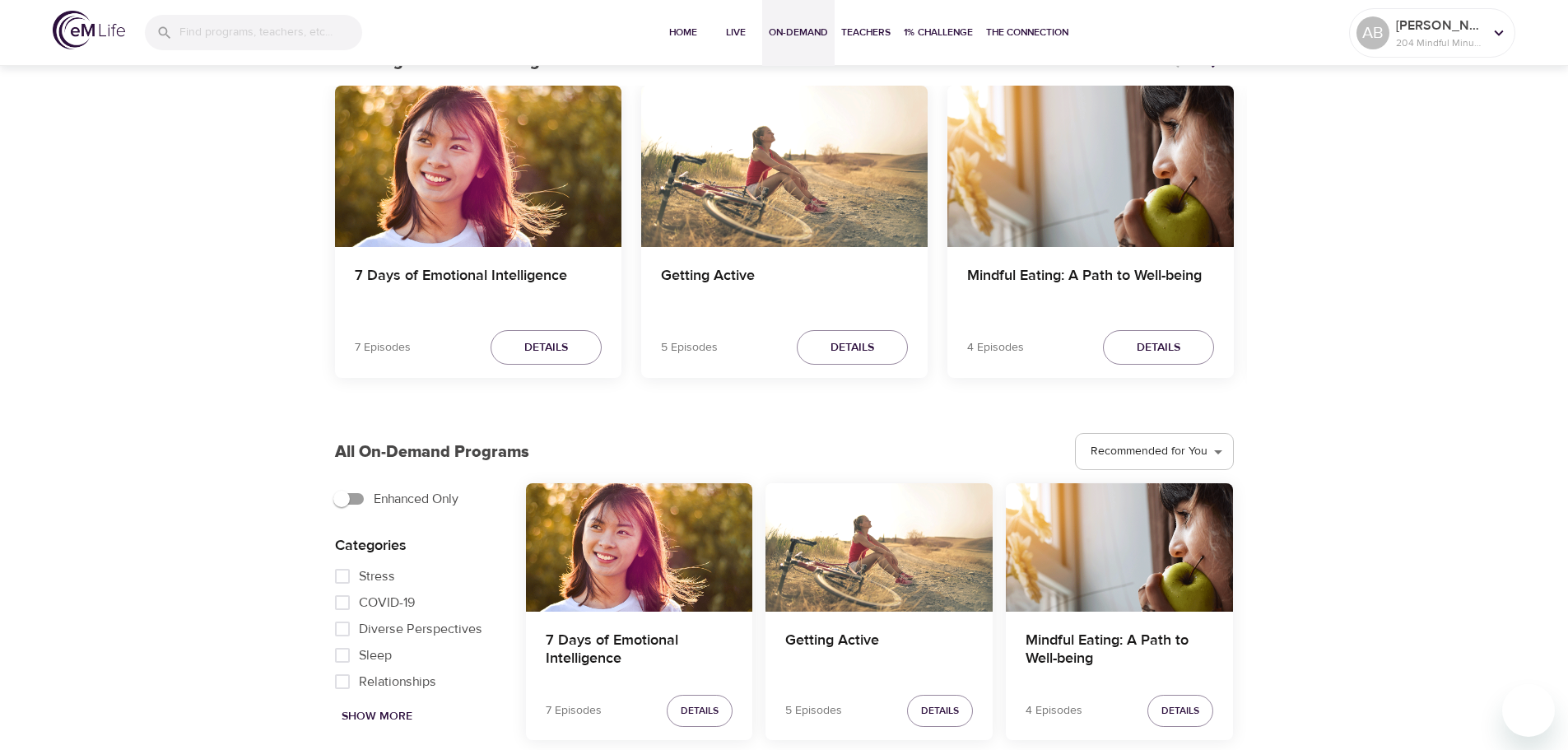
scroll to position [164, 0]
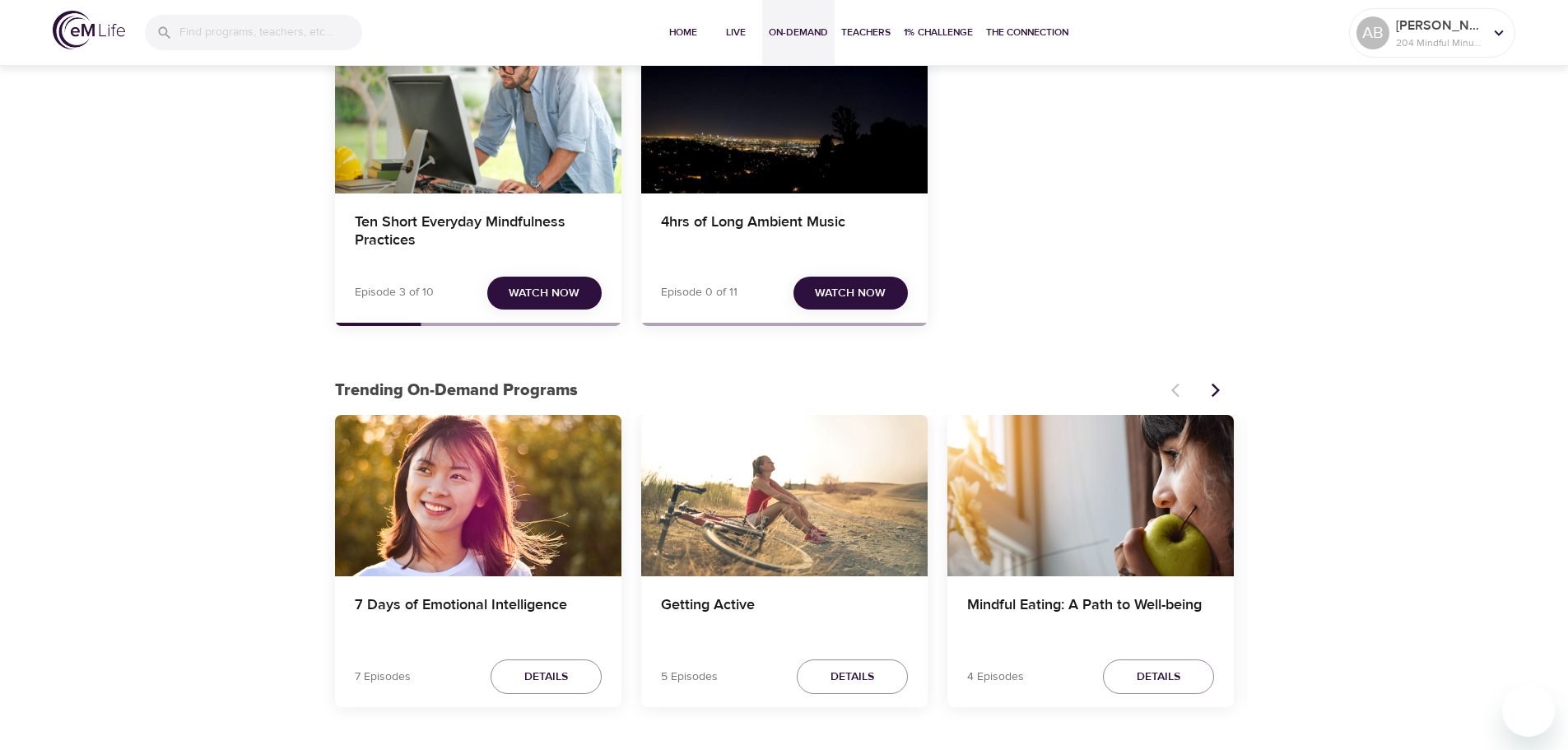
click at [1215, 387] on icon "Next items" at bounding box center [1214, 390] width 8 height 14
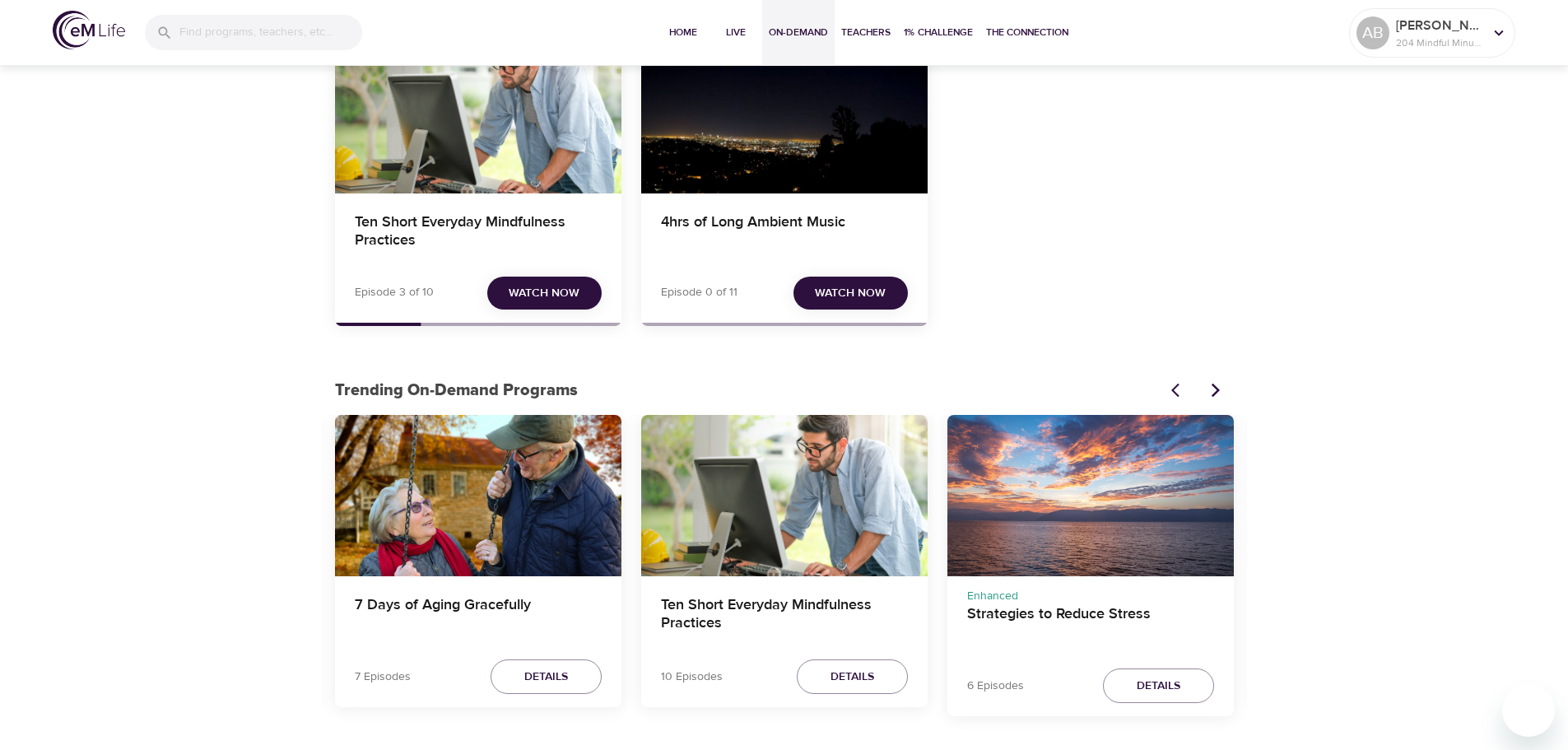
click at [1215, 387] on icon "Next items" at bounding box center [1214, 390] width 8 height 14
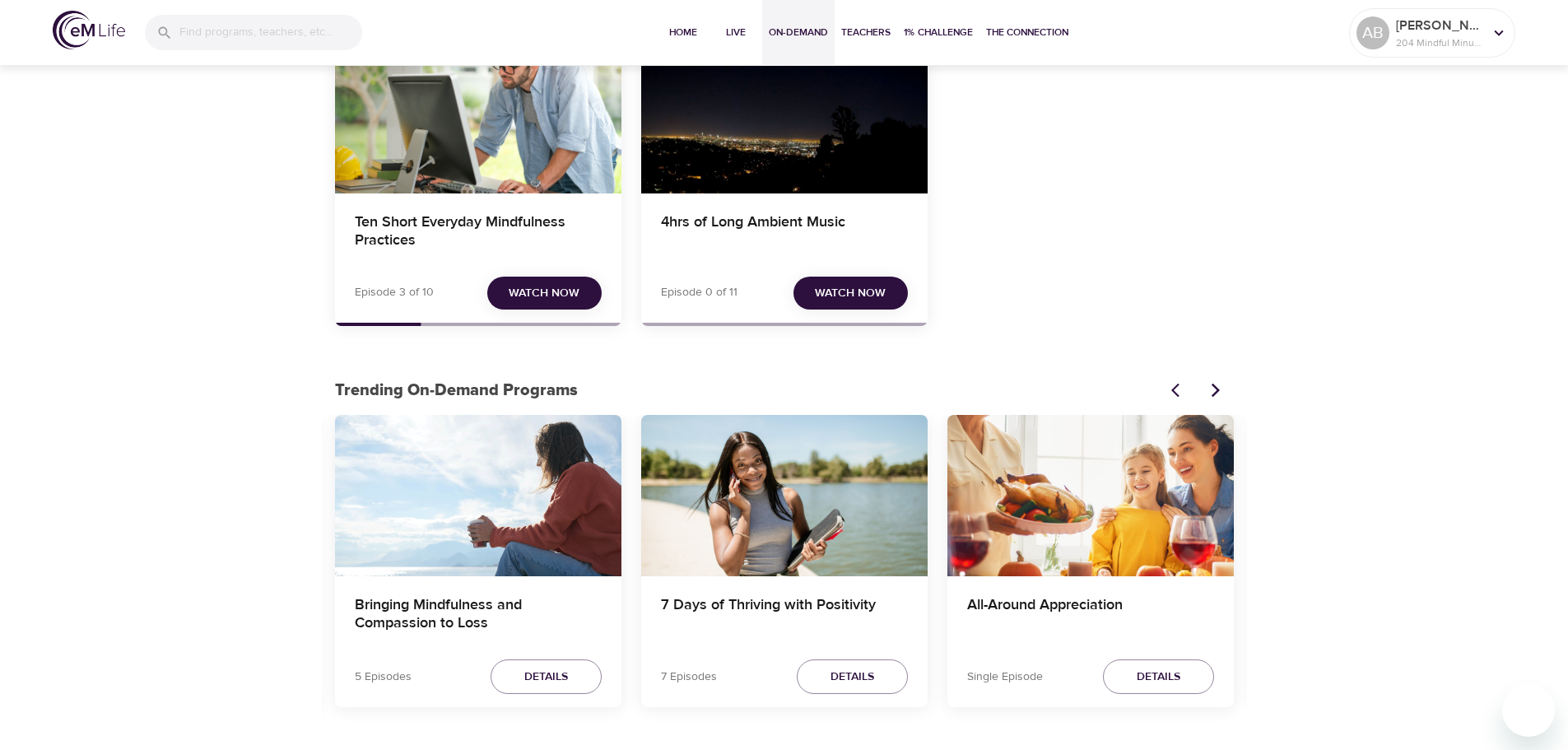
click at [1215, 387] on icon "Next items" at bounding box center [1214, 390] width 8 height 14
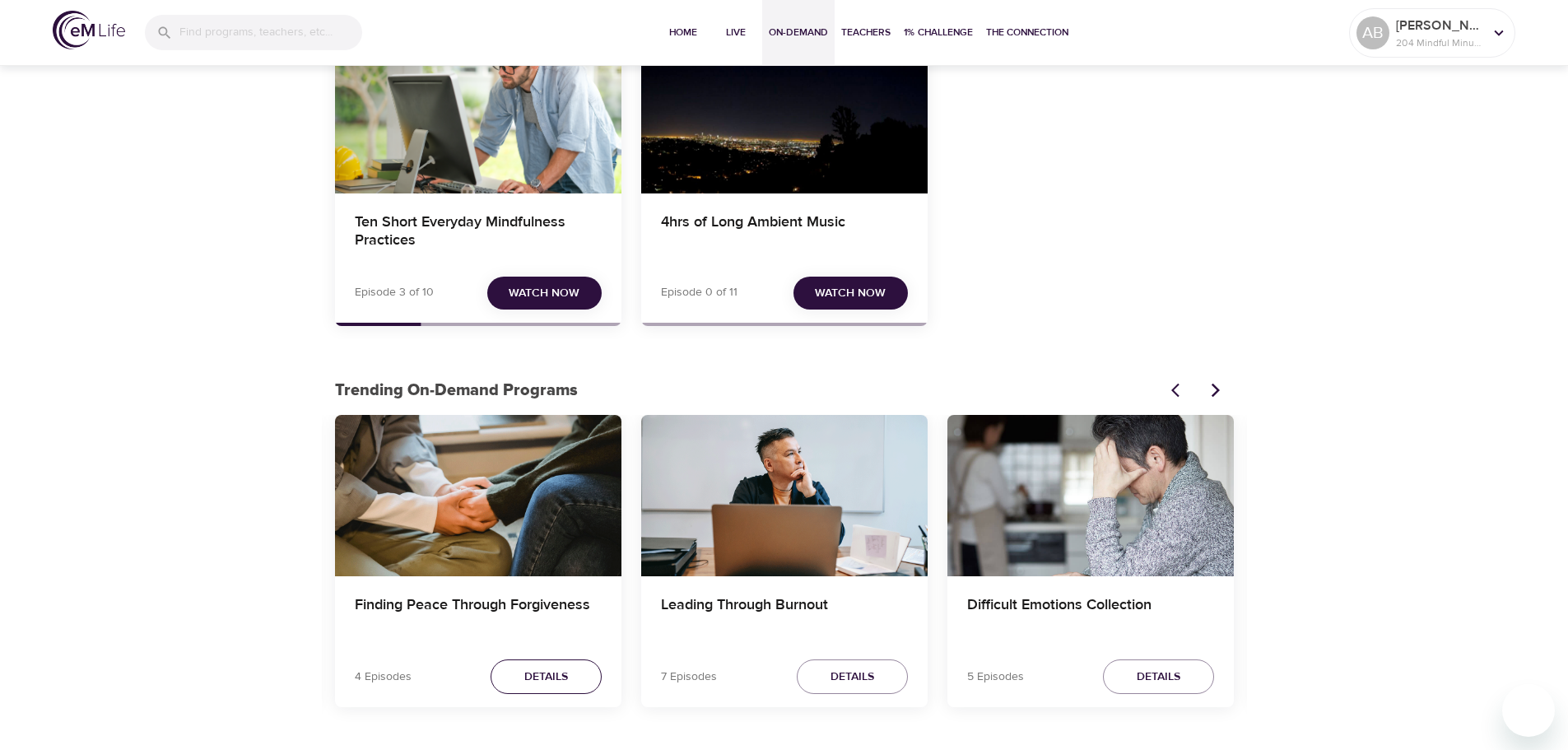
click at [554, 672] on span "Details" at bounding box center [546, 677] width 43 height 20
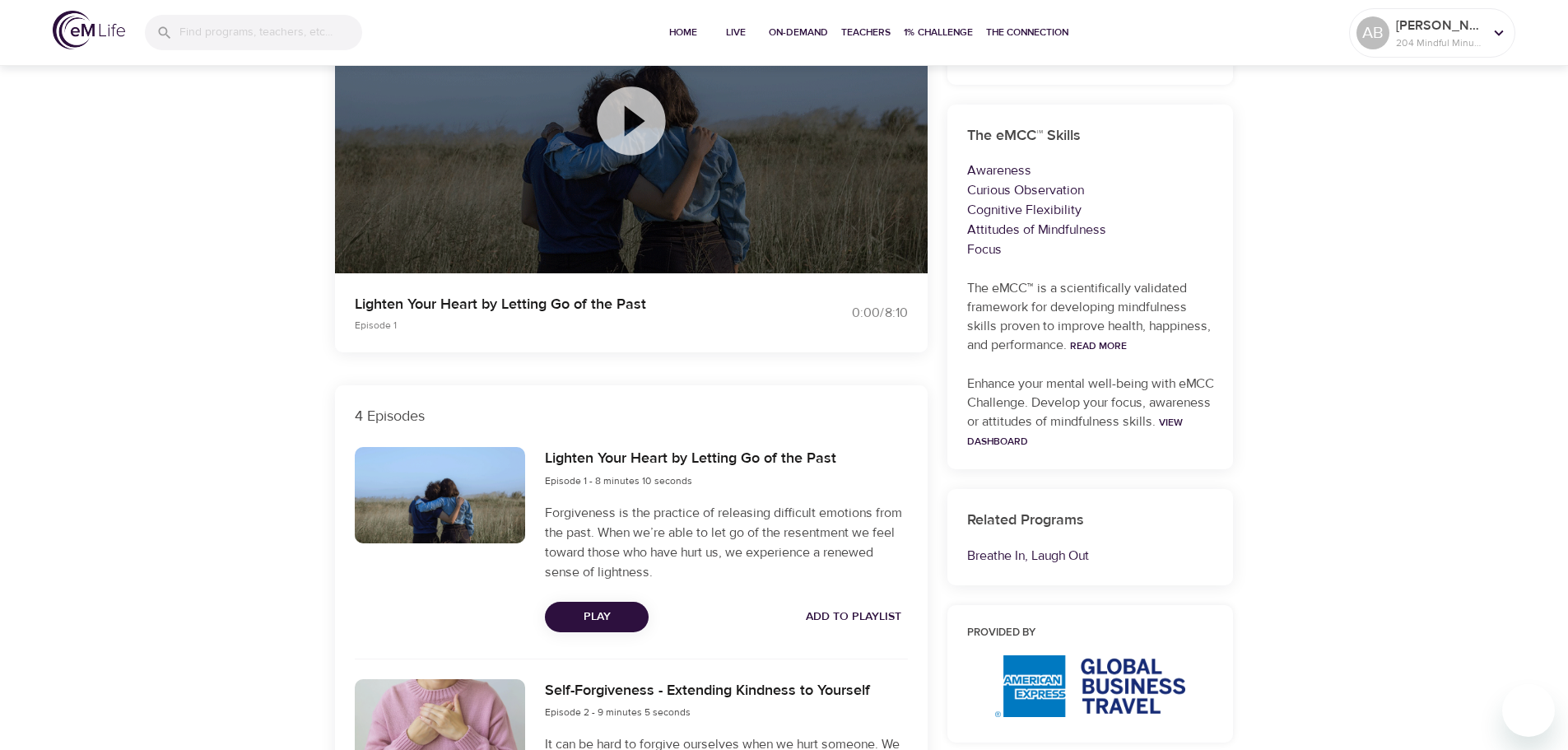
scroll to position [412, 0]
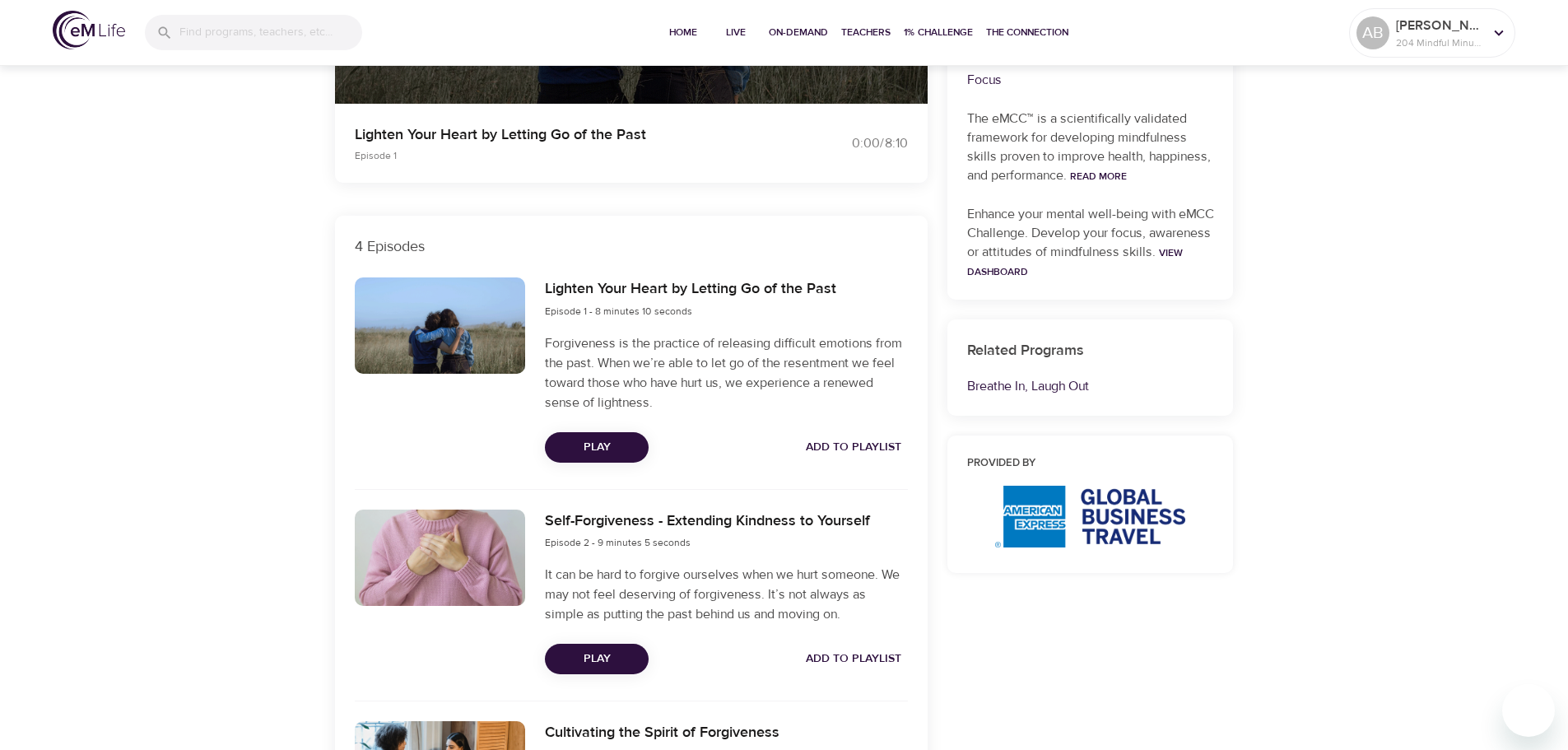
click at [878, 441] on span "Add to Playlist" at bounding box center [853, 447] width 95 height 20
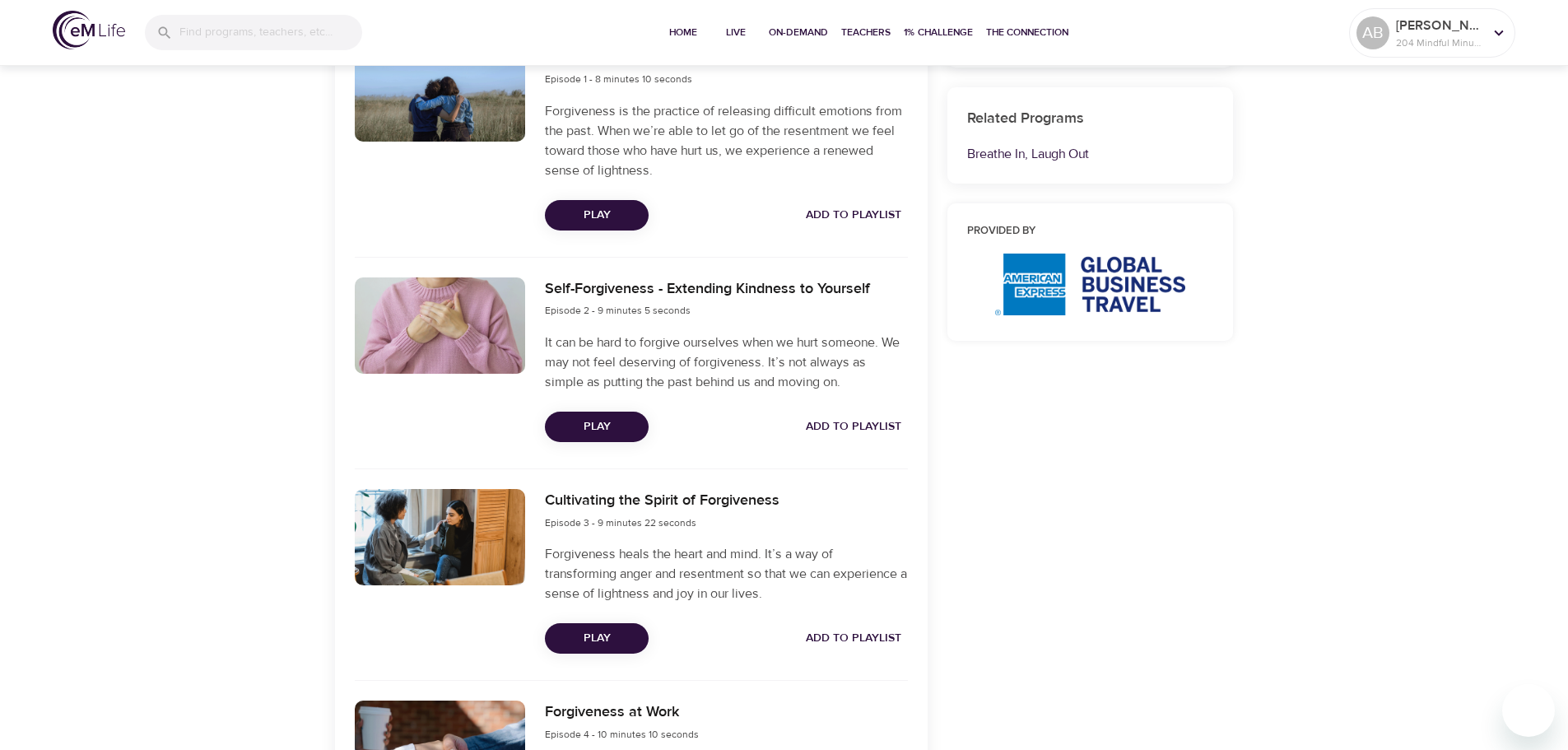
scroll to position [659, 0]
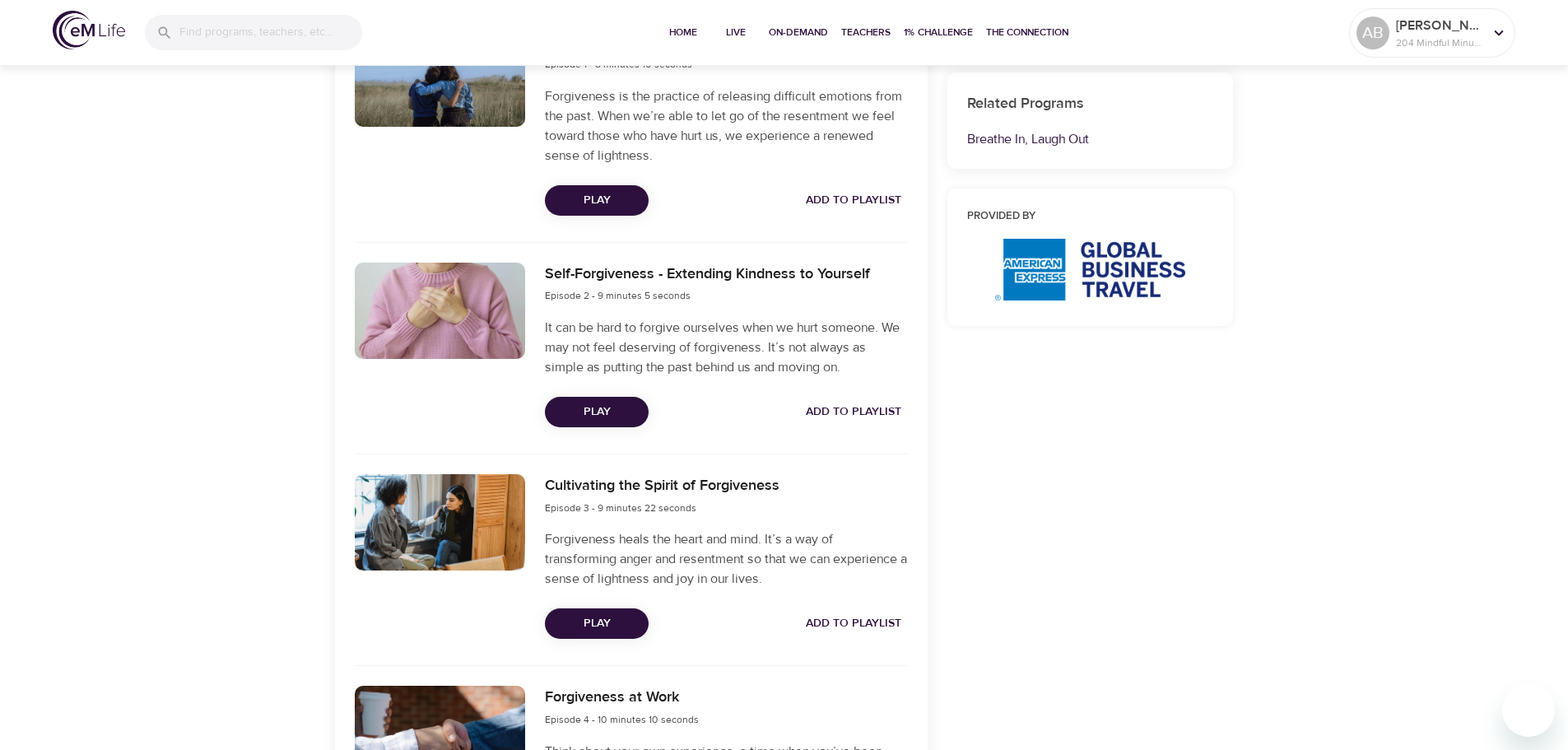
click at [878, 398] on button "Add to Playlist" at bounding box center [853, 412] width 109 height 30
click at [883, 625] on span "Add to Playlist" at bounding box center [853, 623] width 95 height 20
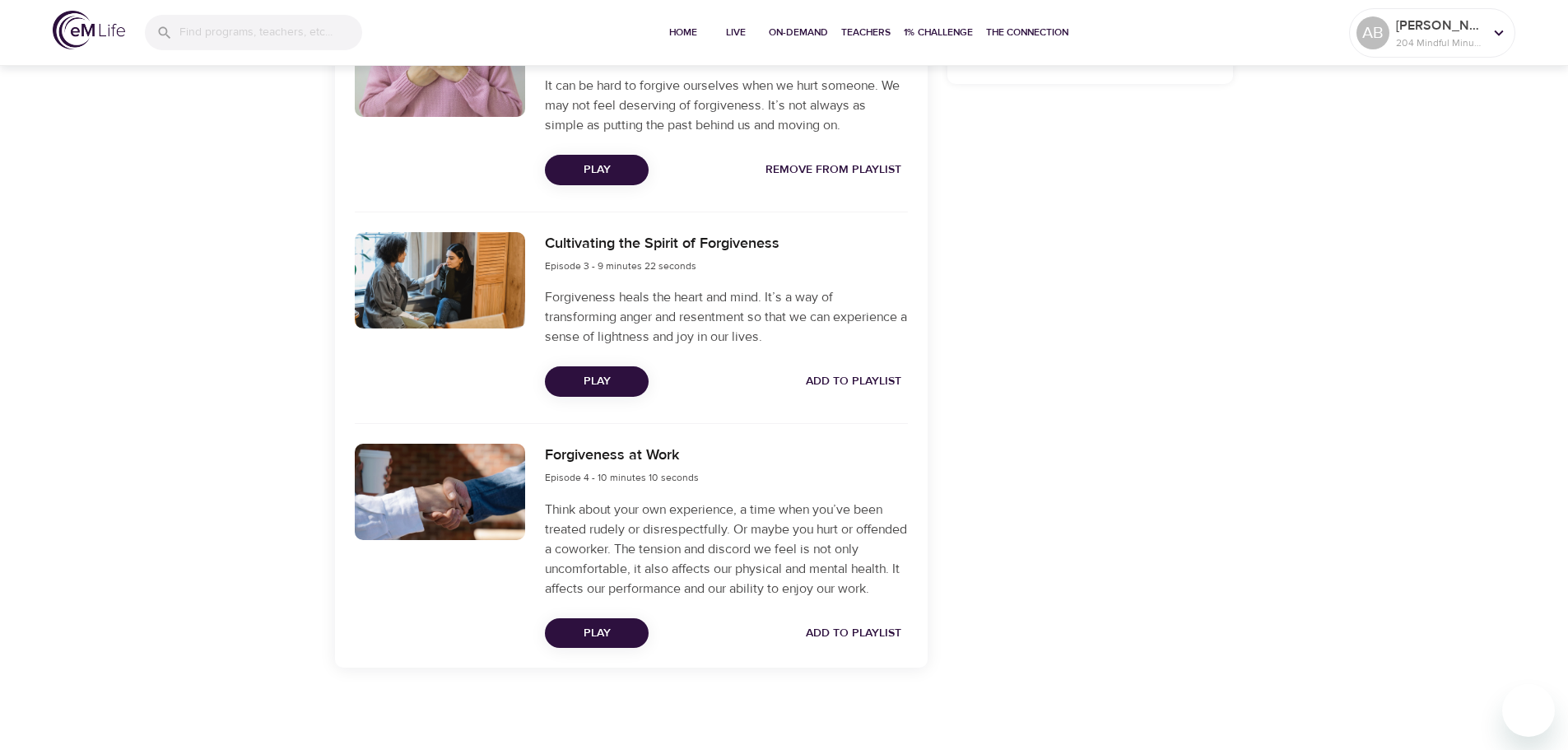
scroll to position [920, 0]
click at [897, 638] on span "Add to Playlist" at bounding box center [853, 634] width 95 height 20
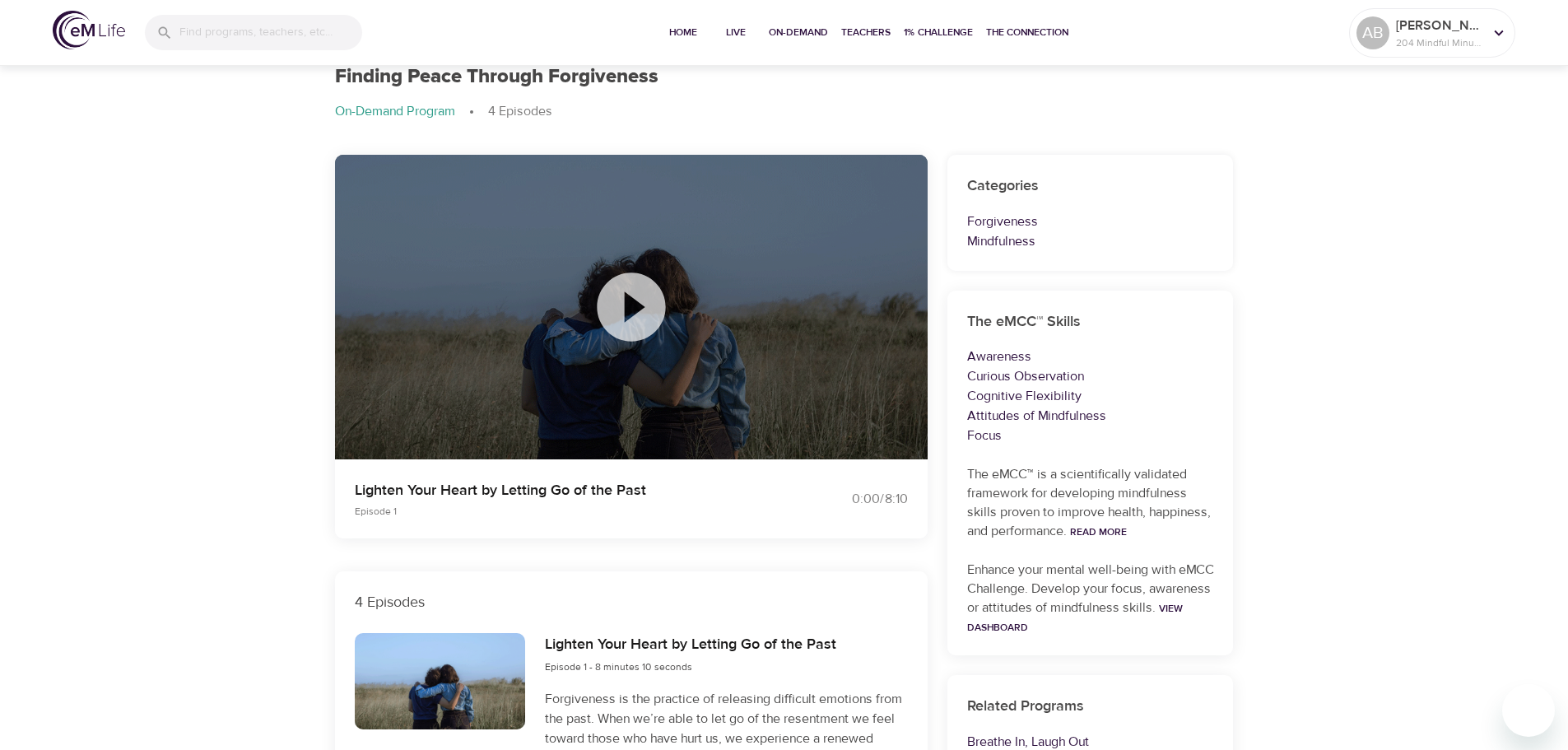
scroll to position [0, 0]
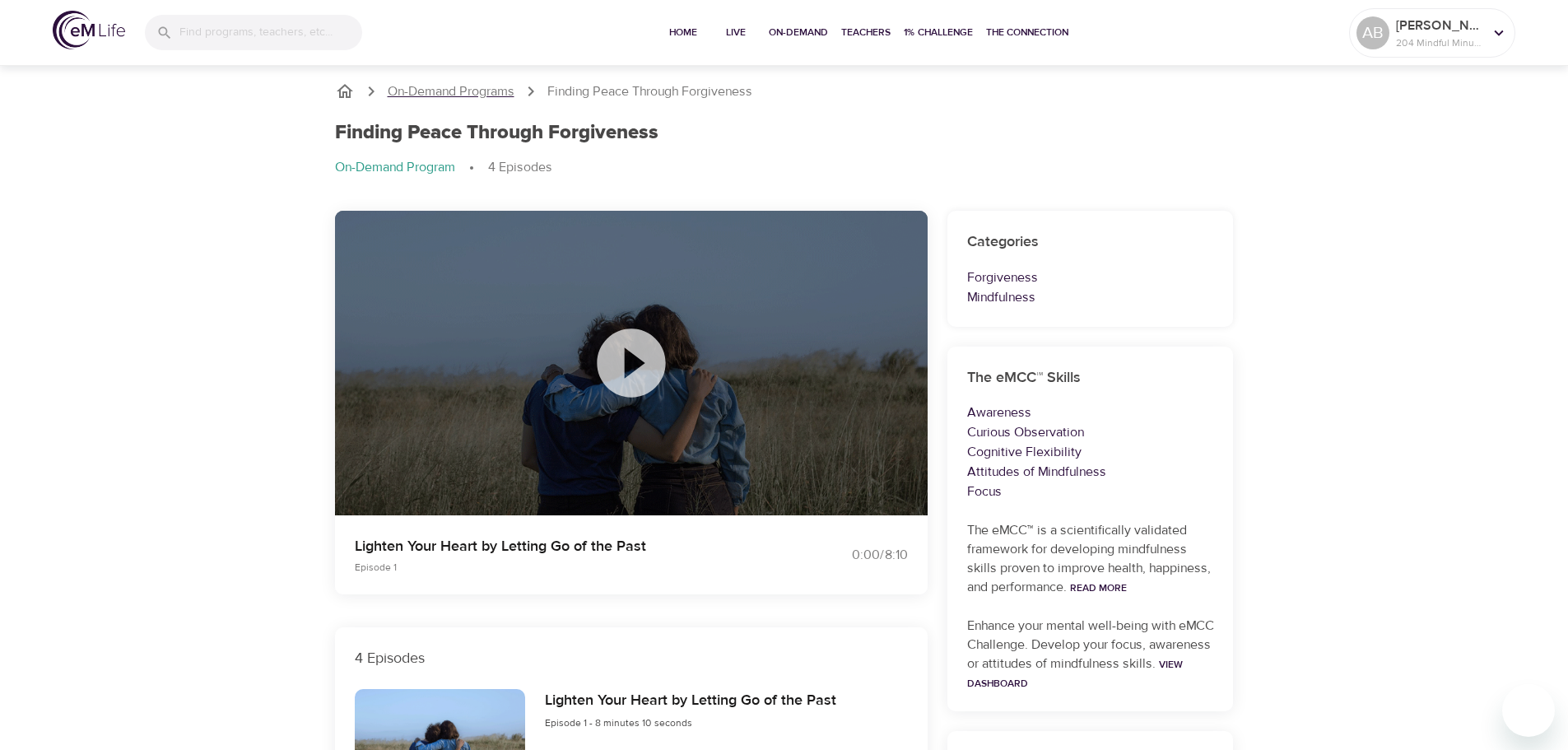
click at [478, 89] on p "On-Demand Programs" at bounding box center [451, 91] width 127 height 18
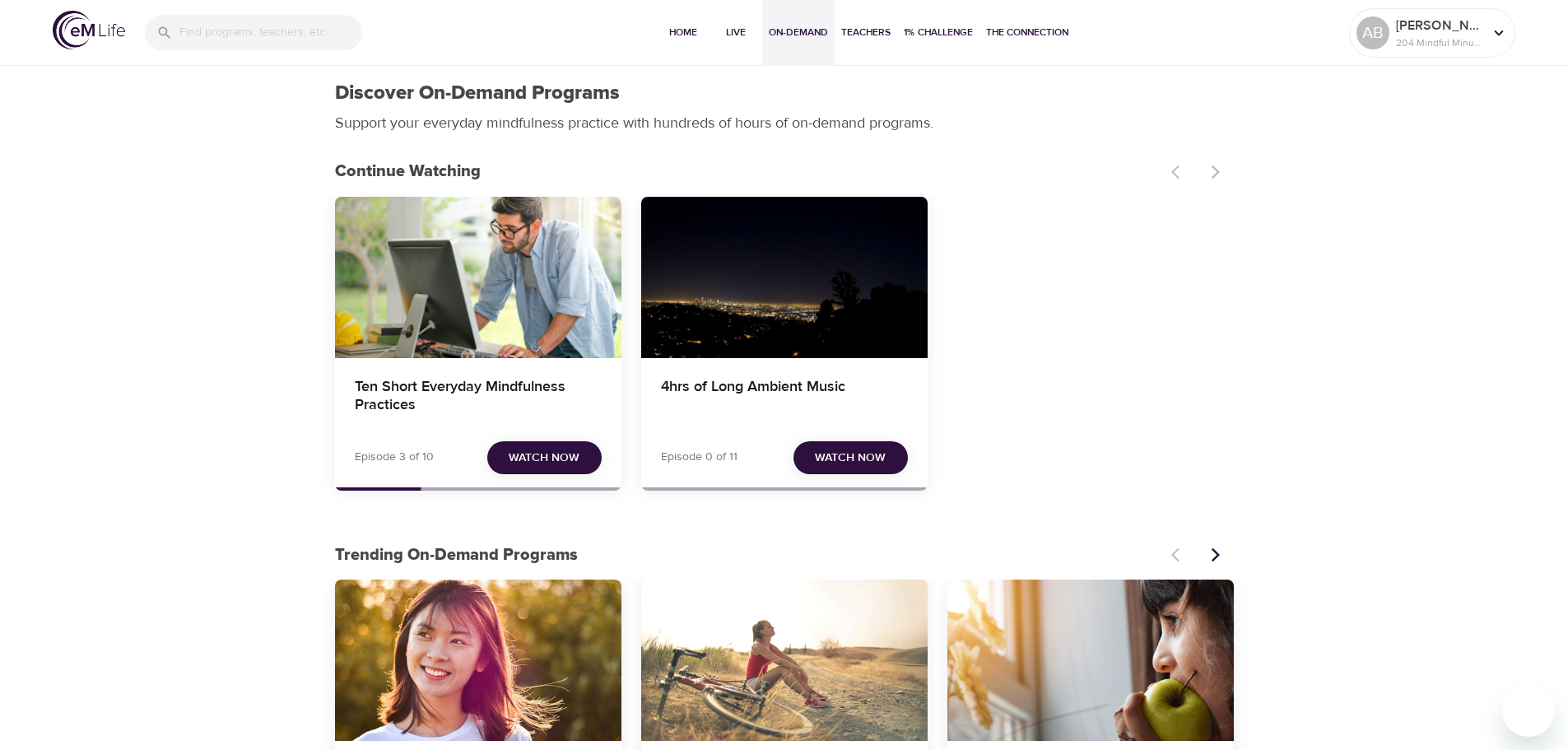
click at [688, 18] on button "Home" at bounding box center [682, 32] width 53 height 66
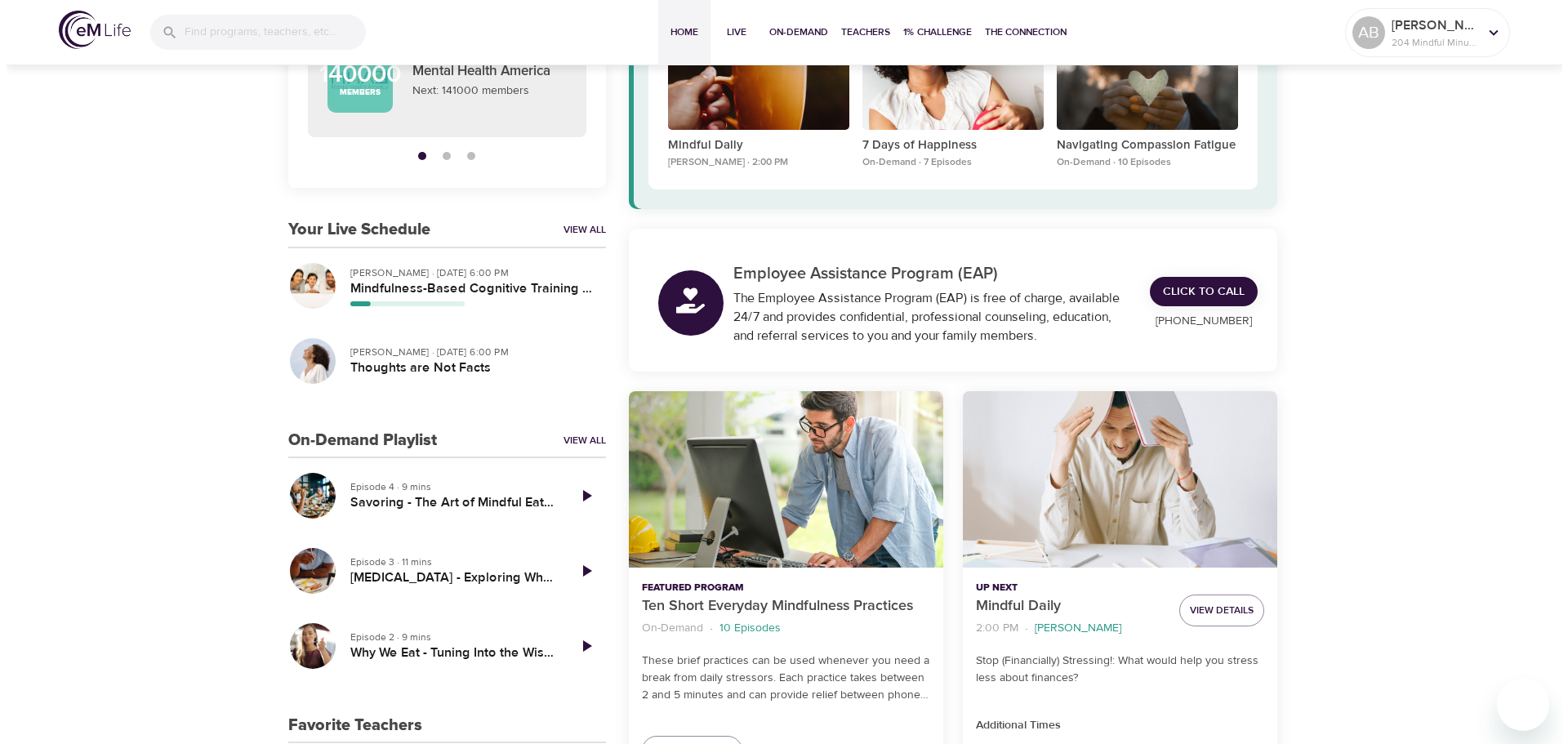
scroll to position [245, 0]
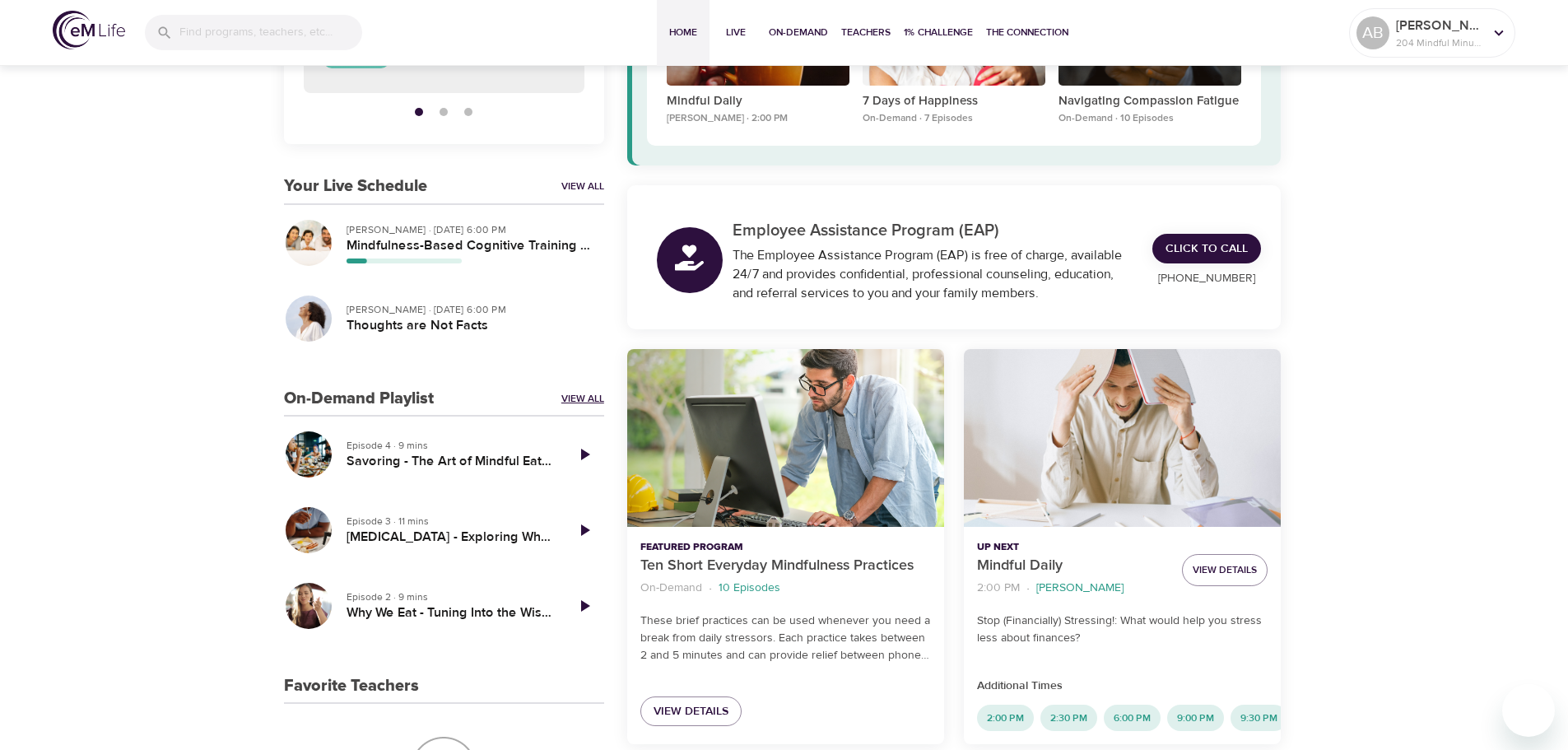
click at [594, 393] on link "View All" at bounding box center [583, 398] width 42 height 14
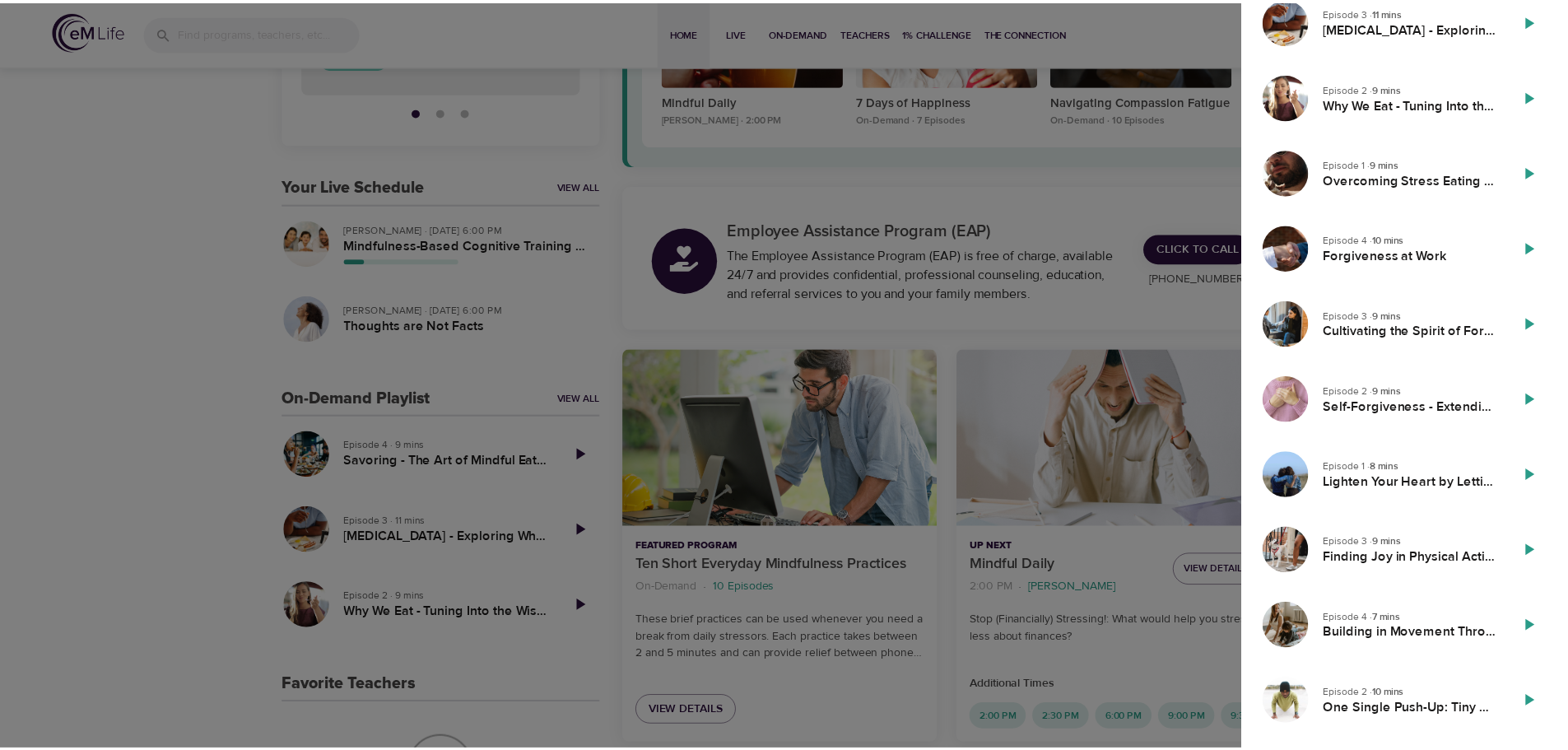
scroll to position [0, 0]
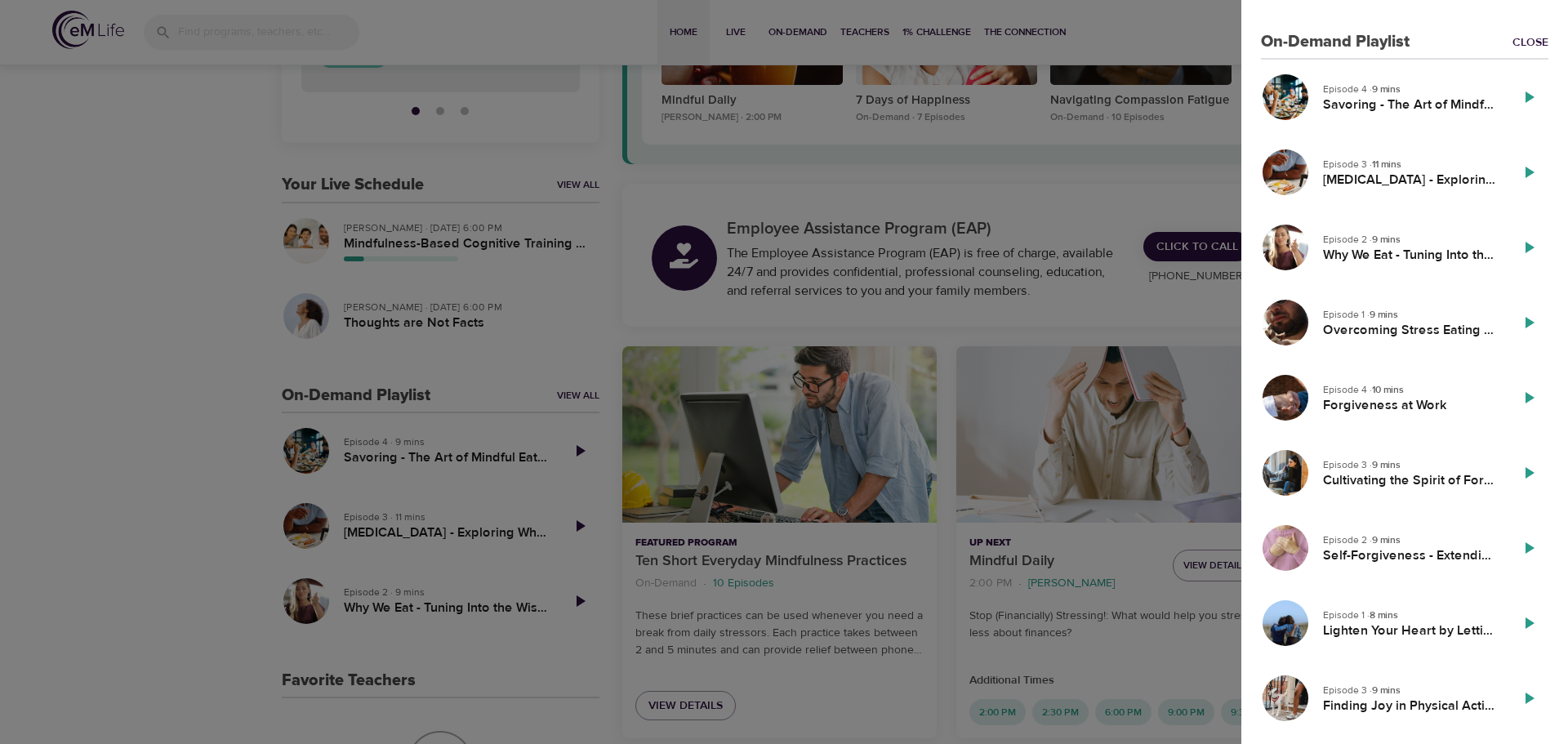
click at [1528, 31] on div "On-Demand Playlist Close Episode 4 · 9 mins Savoring - The Art of Mindful Eatin…" at bounding box center [1405, 372] width 326 height 744
click at [1529, 37] on link "Close" at bounding box center [1530, 42] width 36 height 16
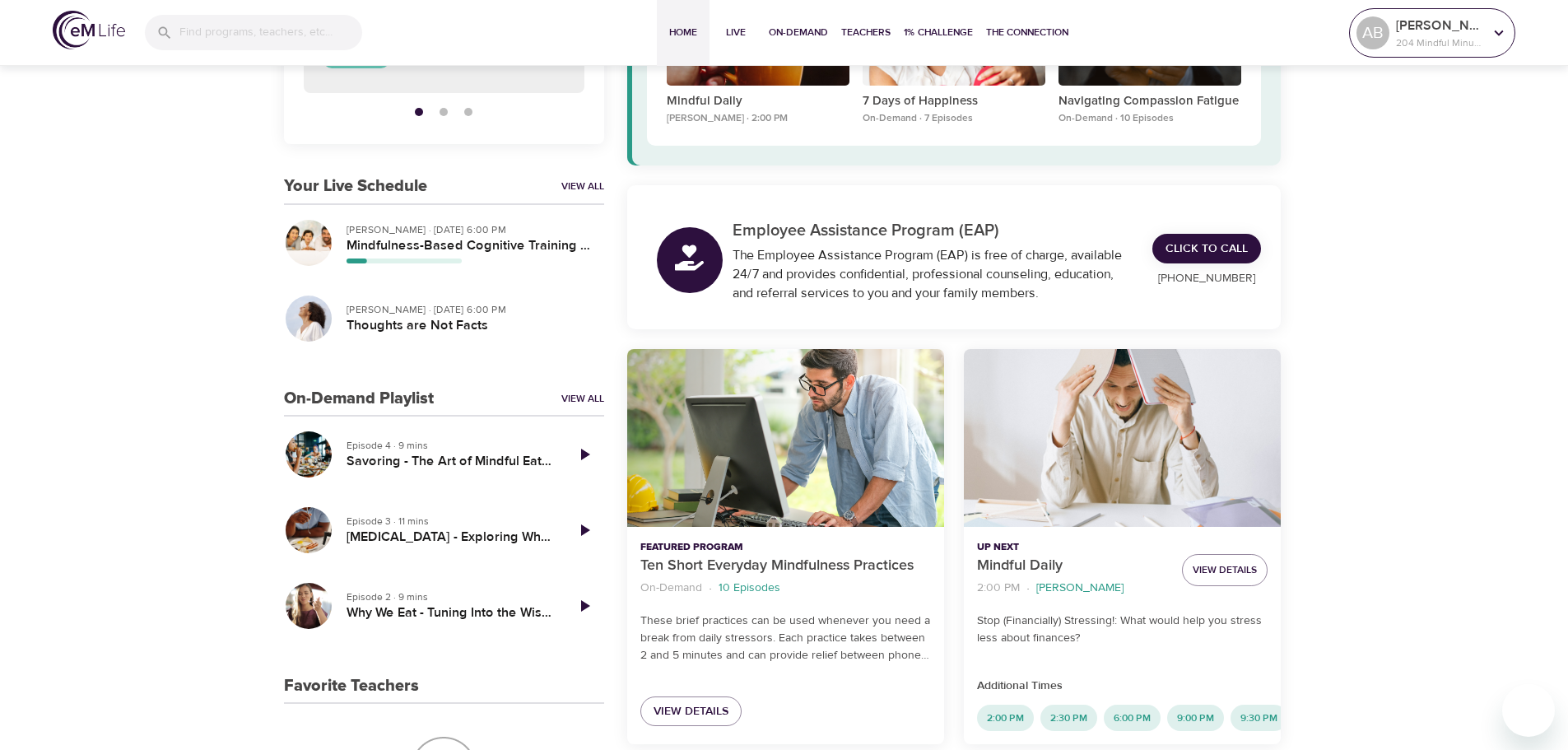
click at [1390, 33] on div "AB" at bounding box center [1372, 32] width 40 height 40
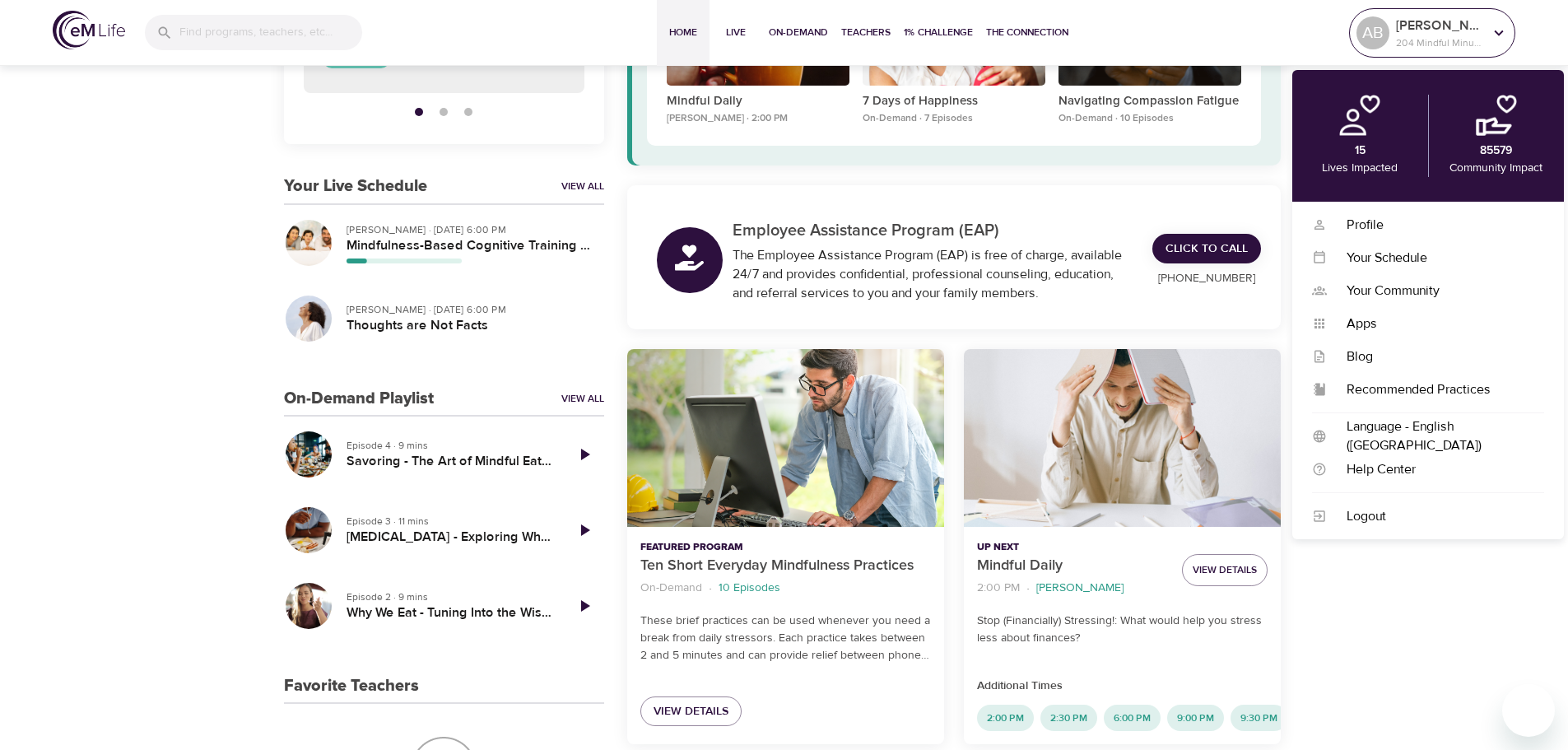
click at [1390, 33] on div "AB" at bounding box center [1372, 32] width 40 height 40
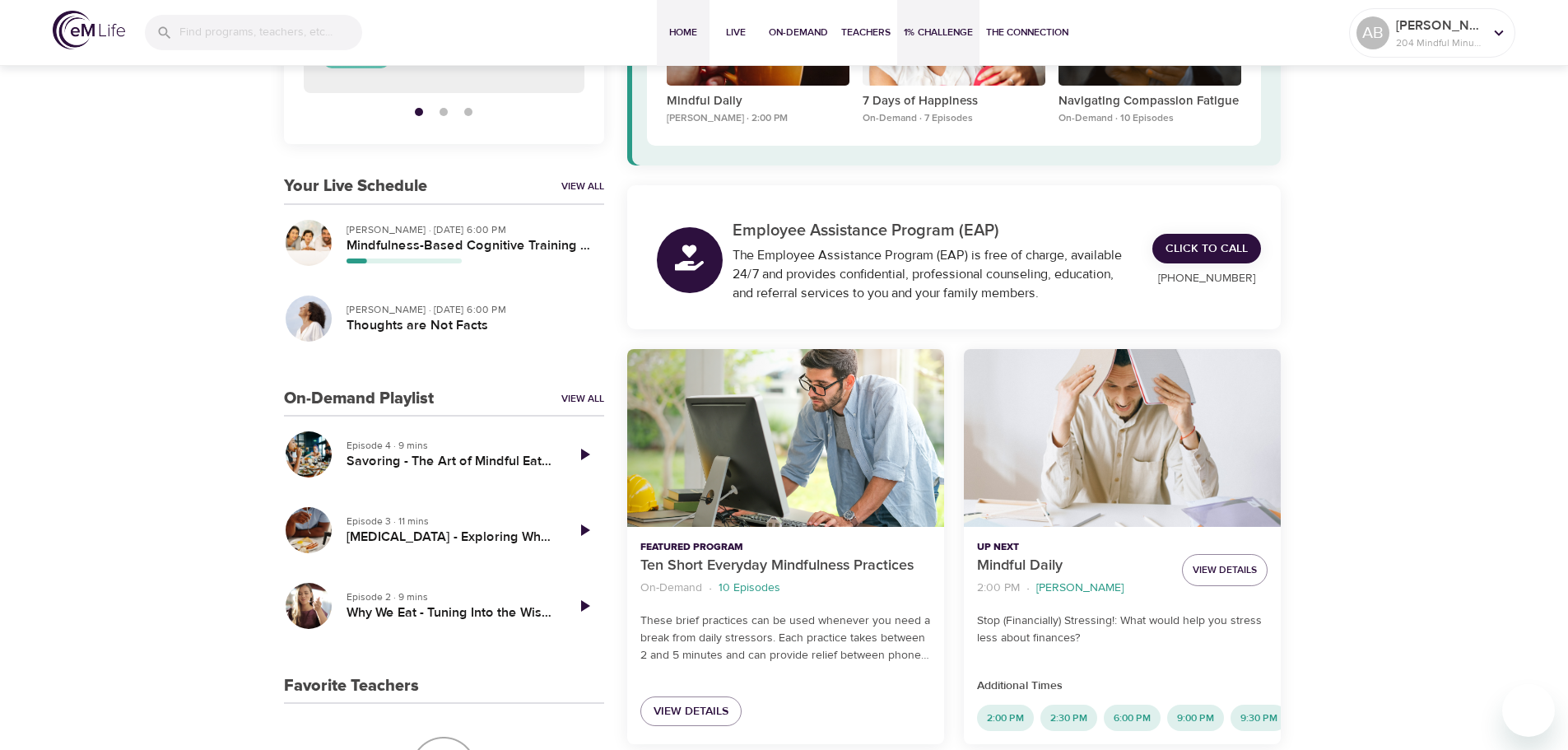
click at [926, 31] on span "1% Challenge" at bounding box center [938, 32] width 69 height 18
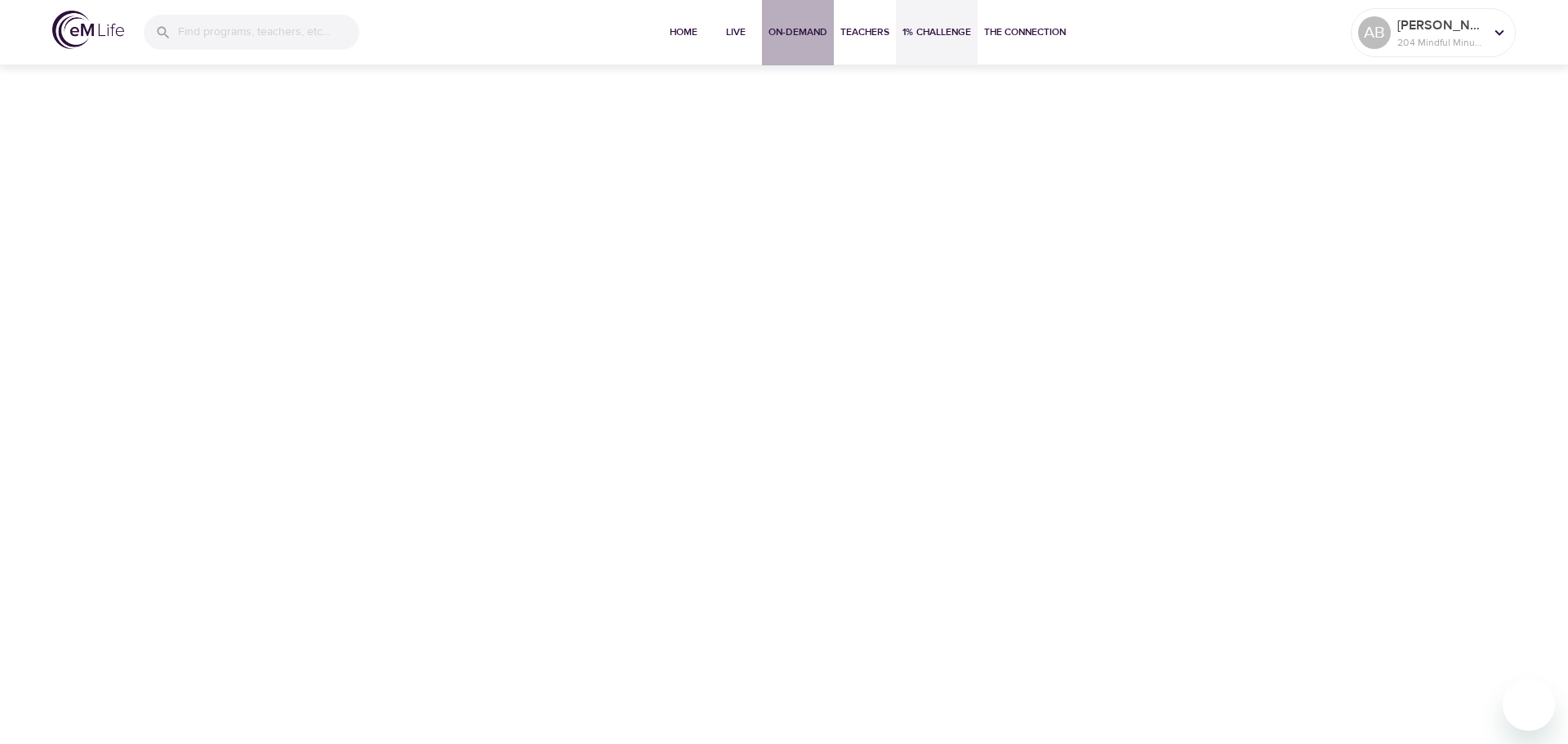
click at [801, 28] on span "On-Demand" at bounding box center [798, 32] width 59 height 17
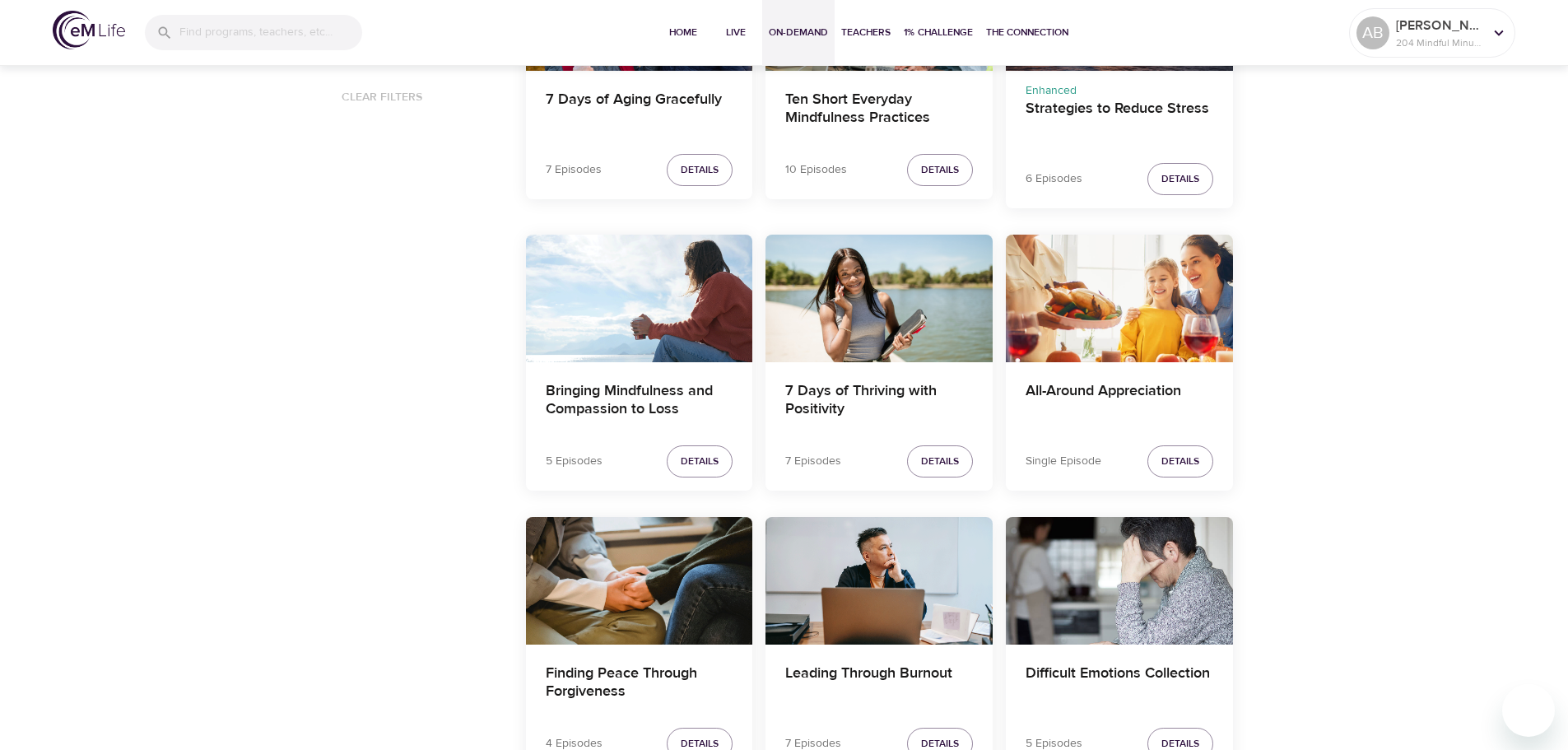
scroll to position [1399, 0]
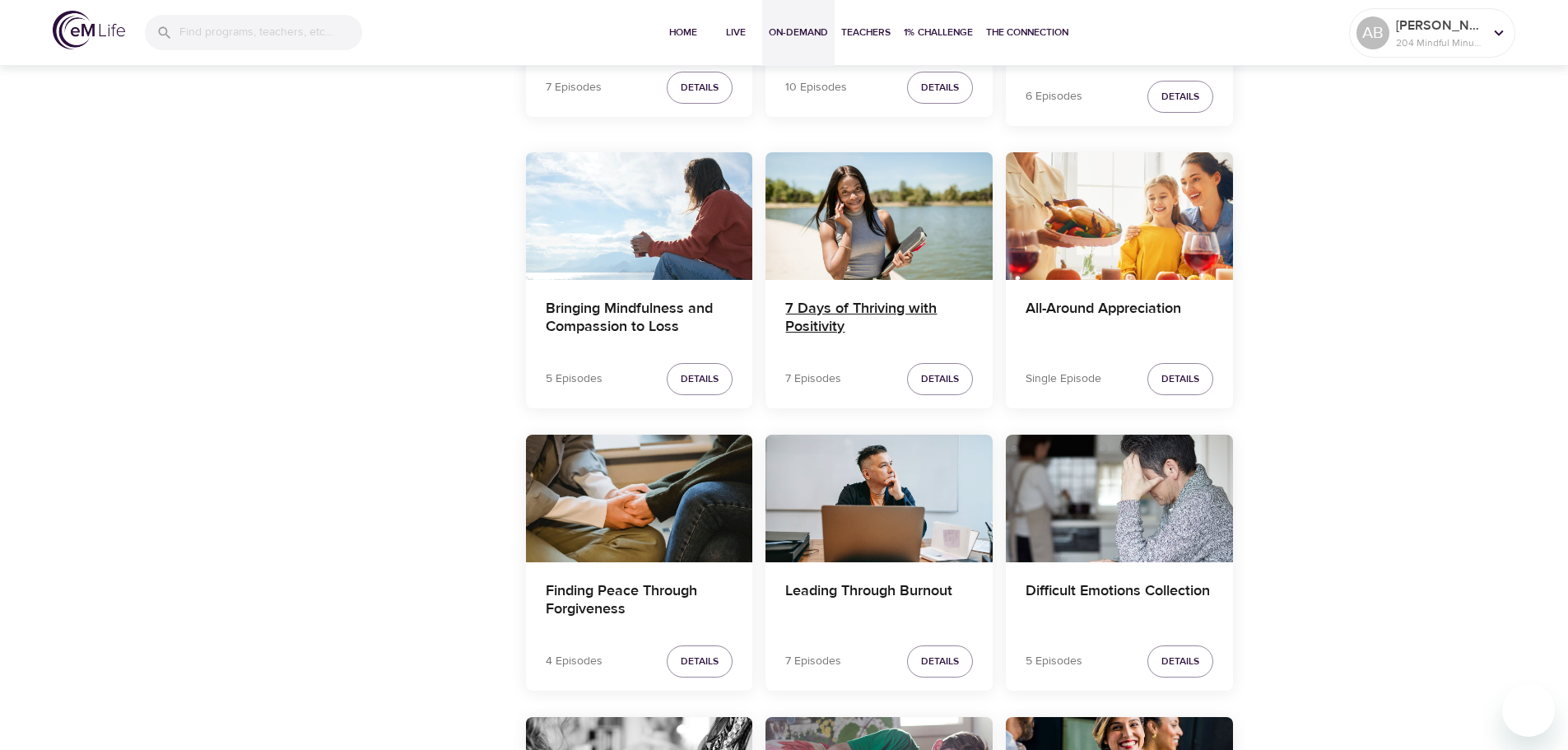
drag, startPoint x: 878, startPoint y: 307, endPoint x: 836, endPoint y: 313, distance: 42.4
click at [836, 313] on h4 "7 Days of Thriving with Positivity" at bounding box center [878, 319] width 187 height 40
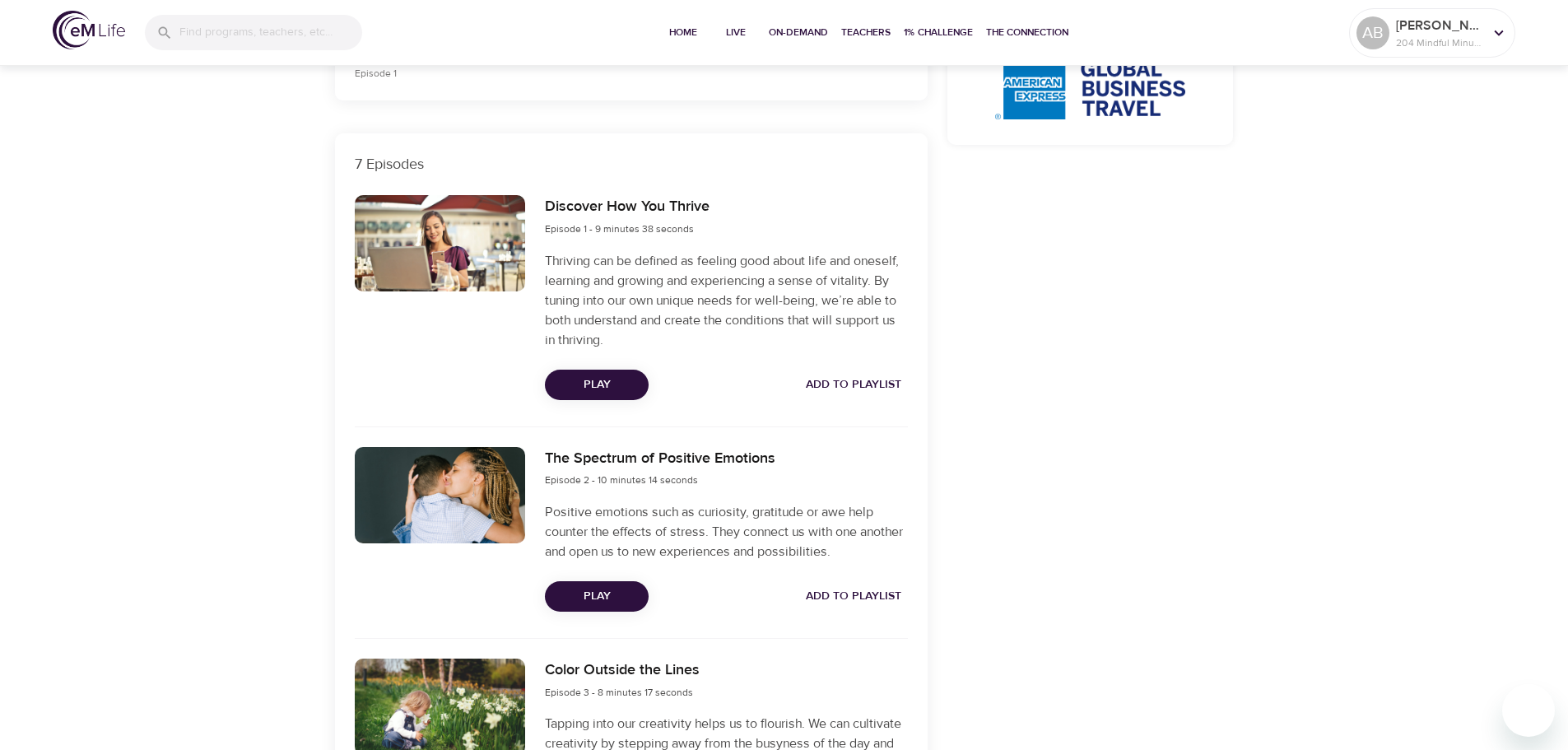
click at [871, 382] on span "Add to Playlist" at bounding box center [853, 385] width 95 height 20
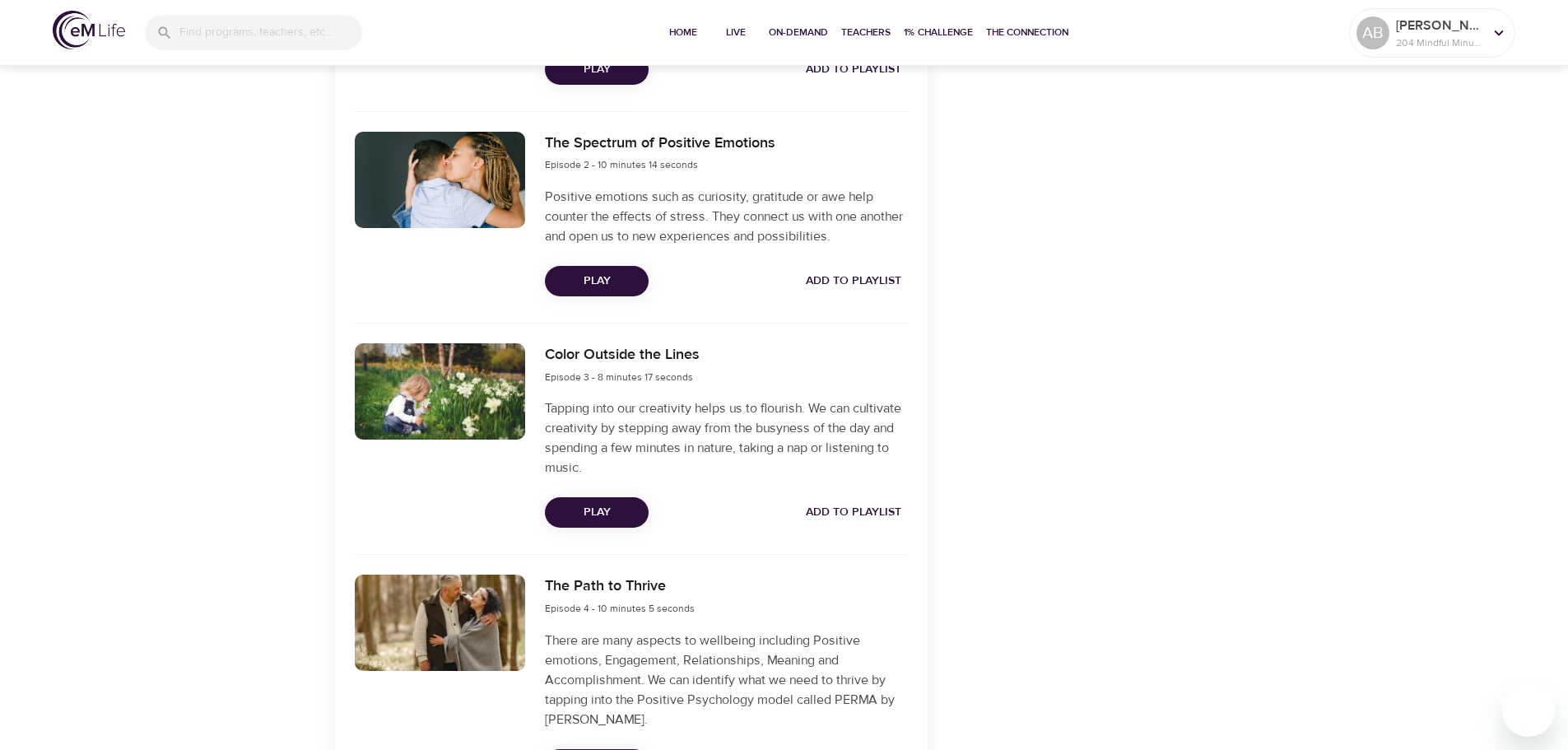
scroll to position [823, 0]
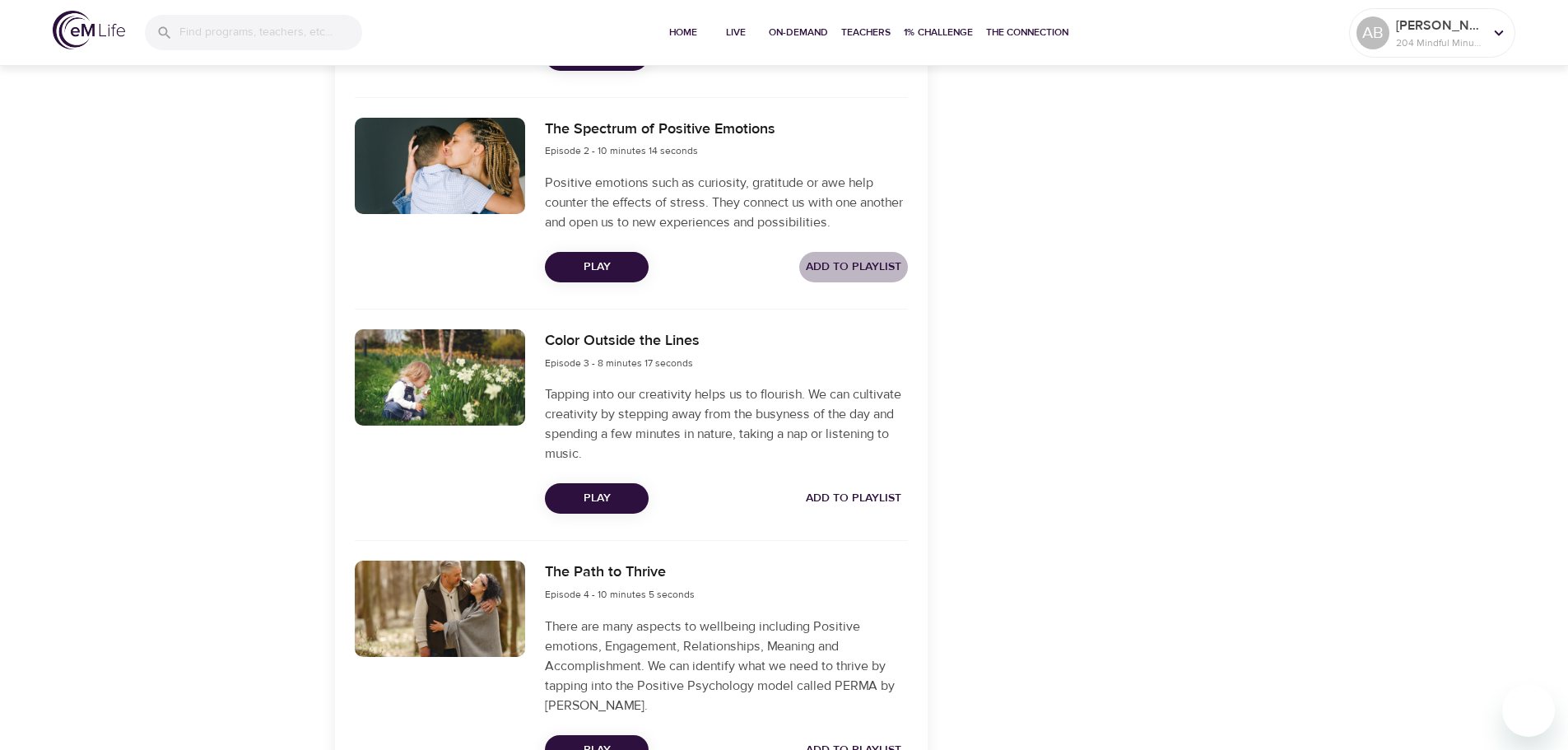
click at [876, 264] on span "Add to Playlist" at bounding box center [853, 267] width 95 height 20
click at [864, 496] on span "Add to Playlist" at bounding box center [853, 499] width 95 height 20
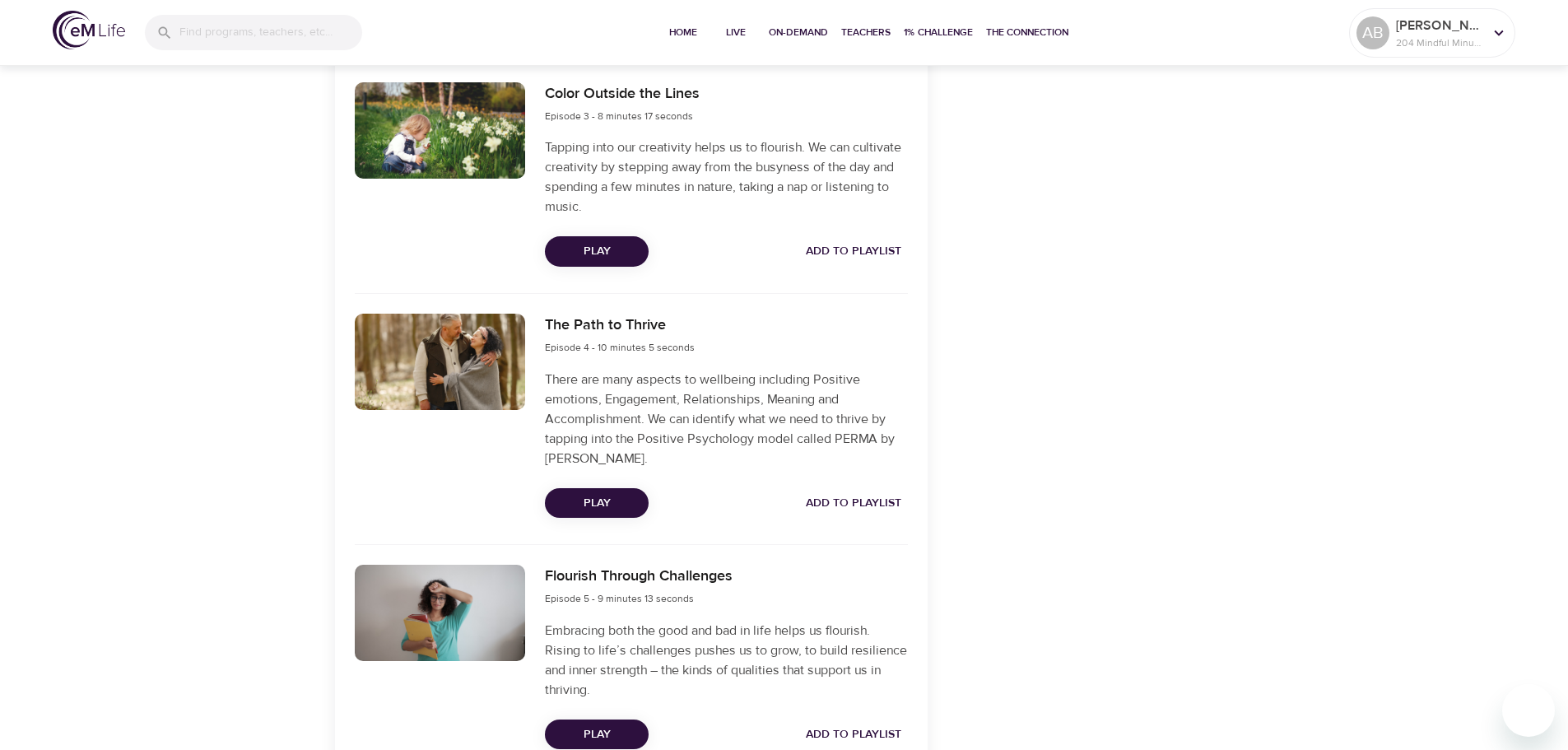
click at [857, 496] on span "Add to Playlist" at bounding box center [853, 503] width 95 height 20
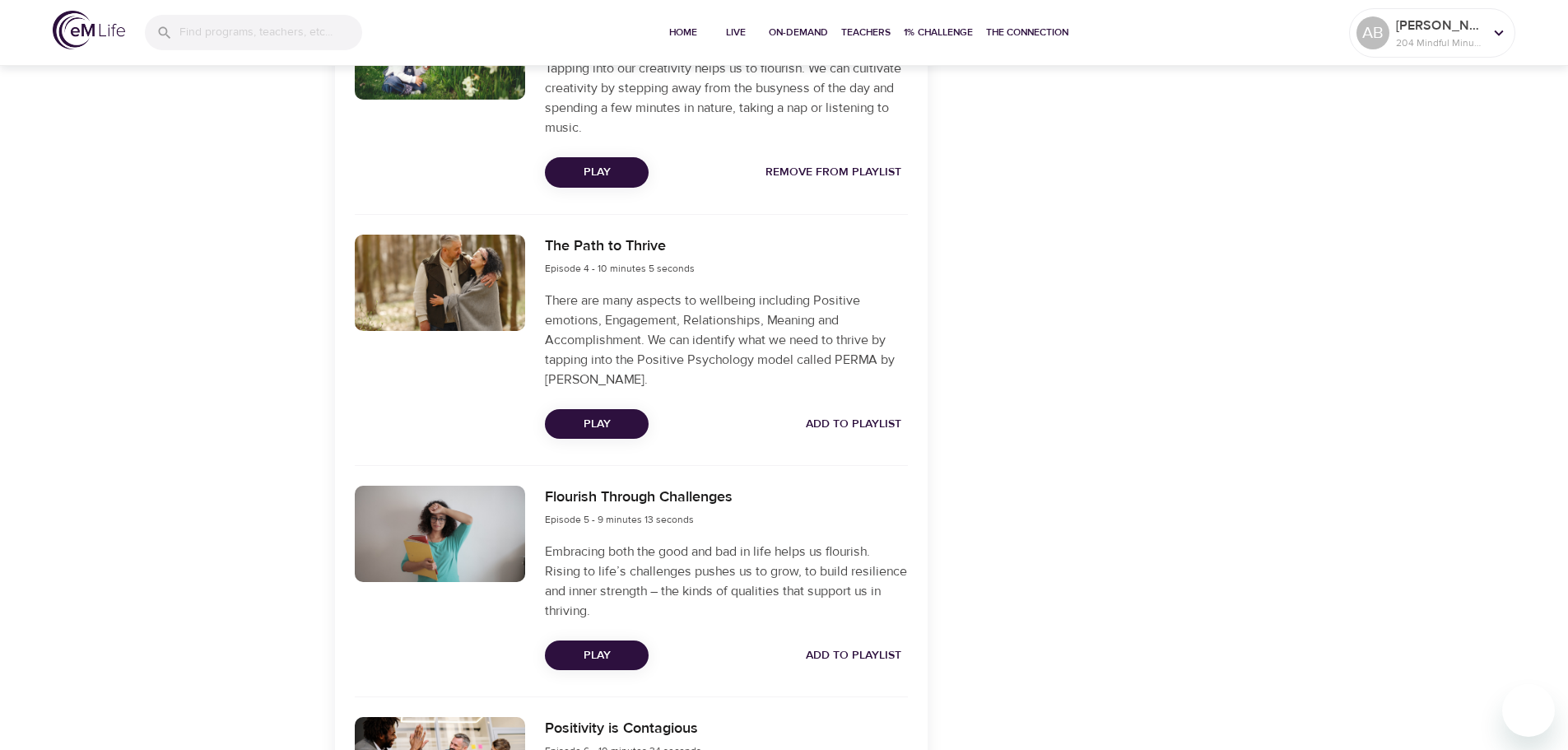
scroll to position [1399, 0]
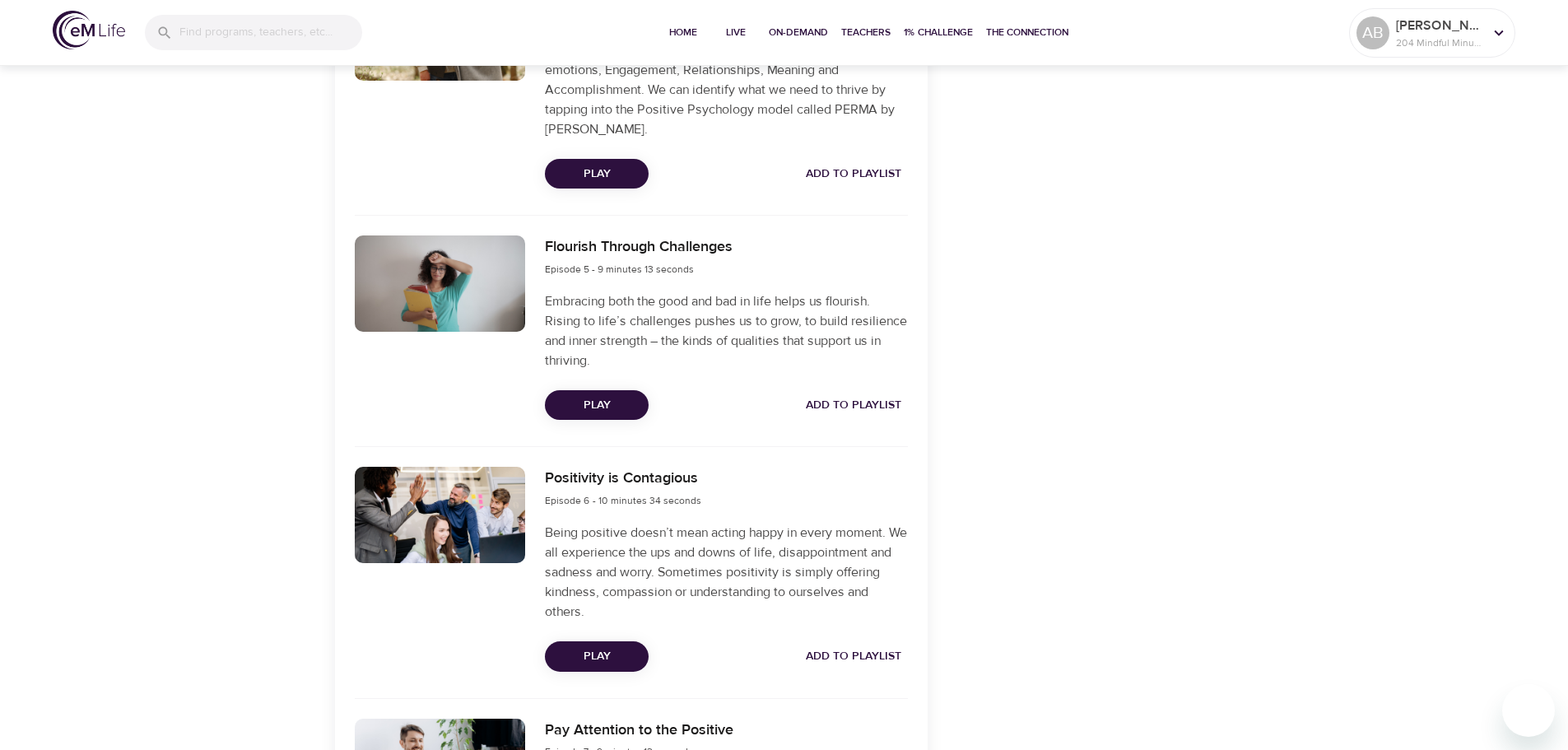
click at [849, 393] on button "Add to Playlist" at bounding box center [853, 405] width 109 height 30
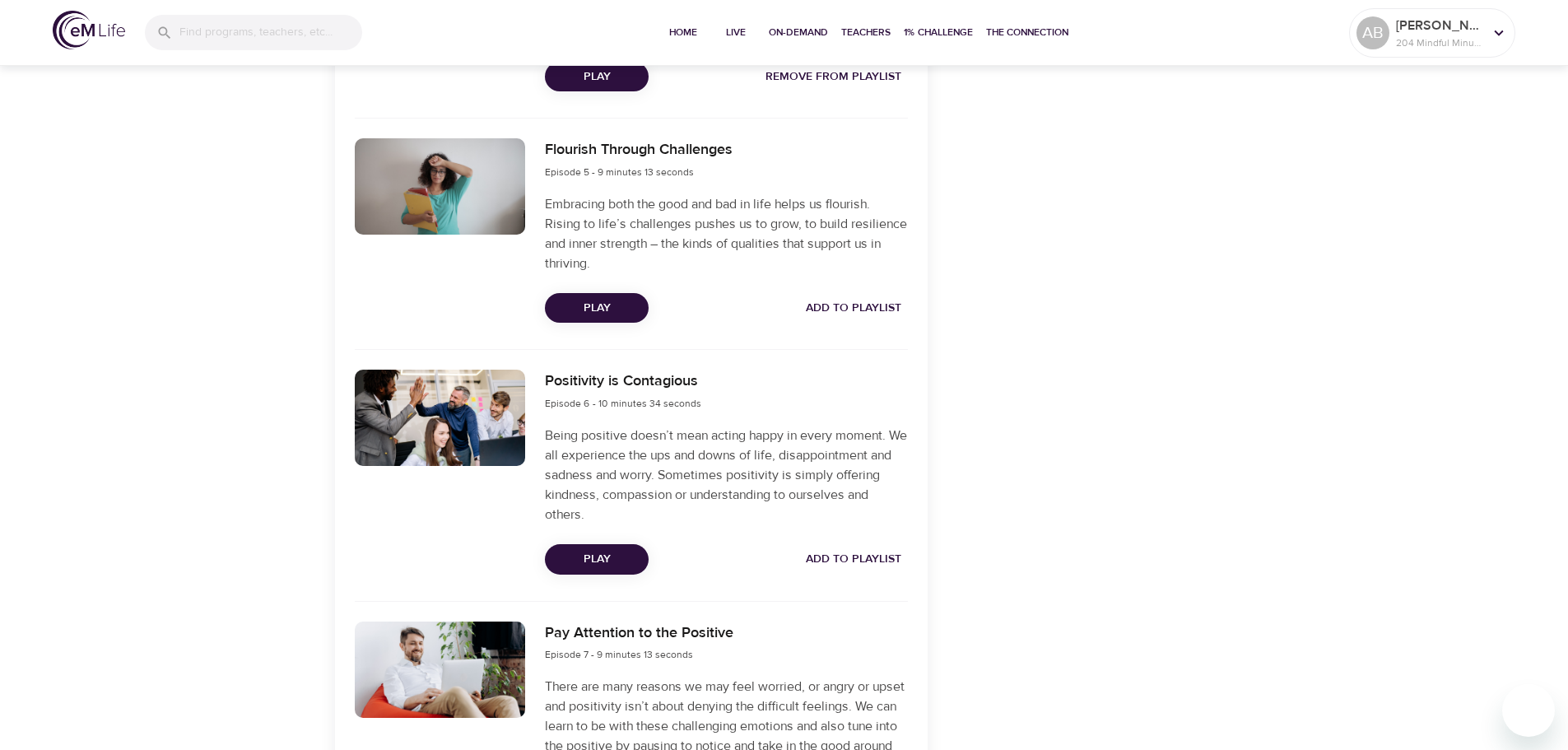
scroll to position [1646, 0]
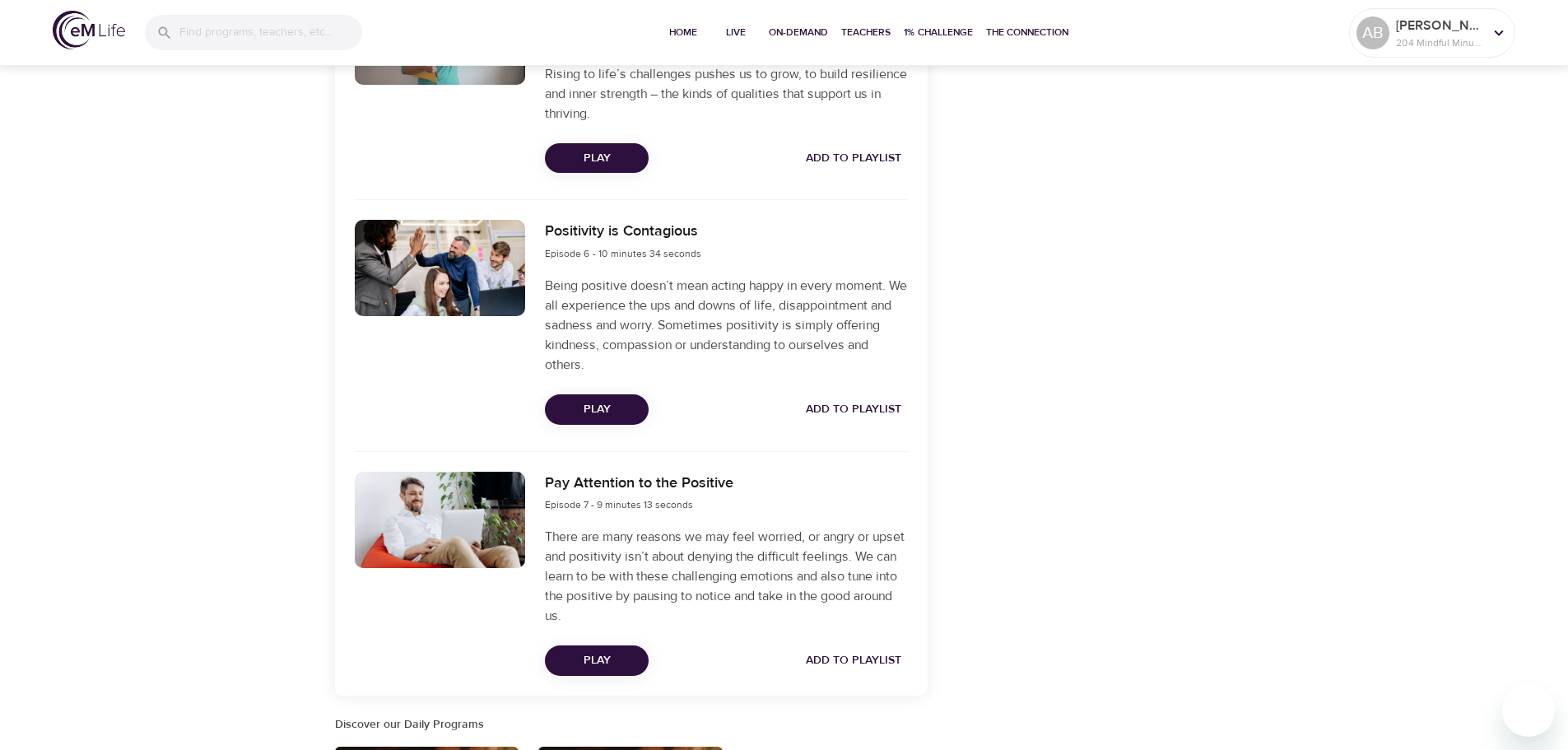
click at [863, 403] on span "Add to Playlist" at bounding box center [853, 409] width 95 height 20
click at [862, 671] on button "Add to Playlist" at bounding box center [853, 660] width 109 height 30
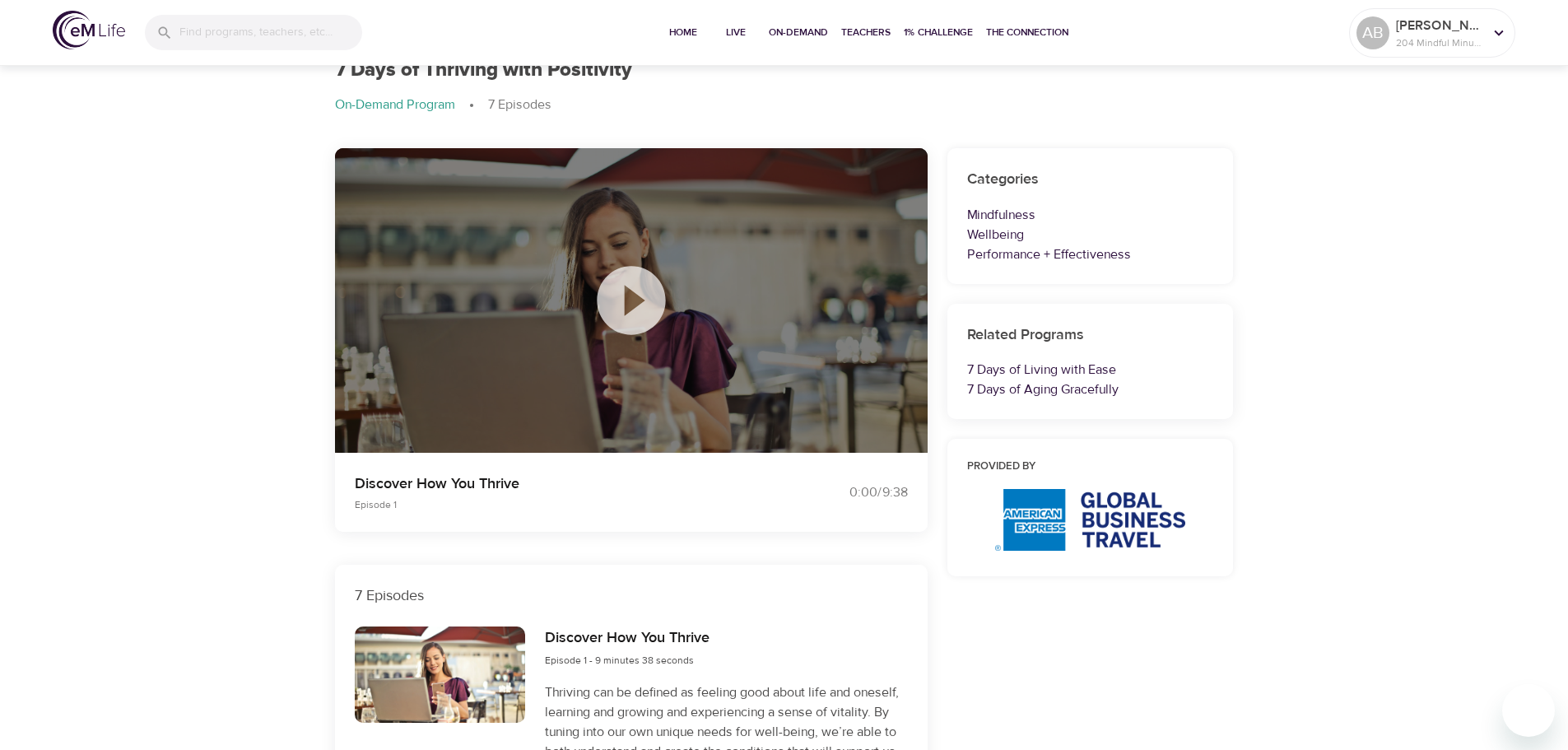
scroll to position [0, 0]
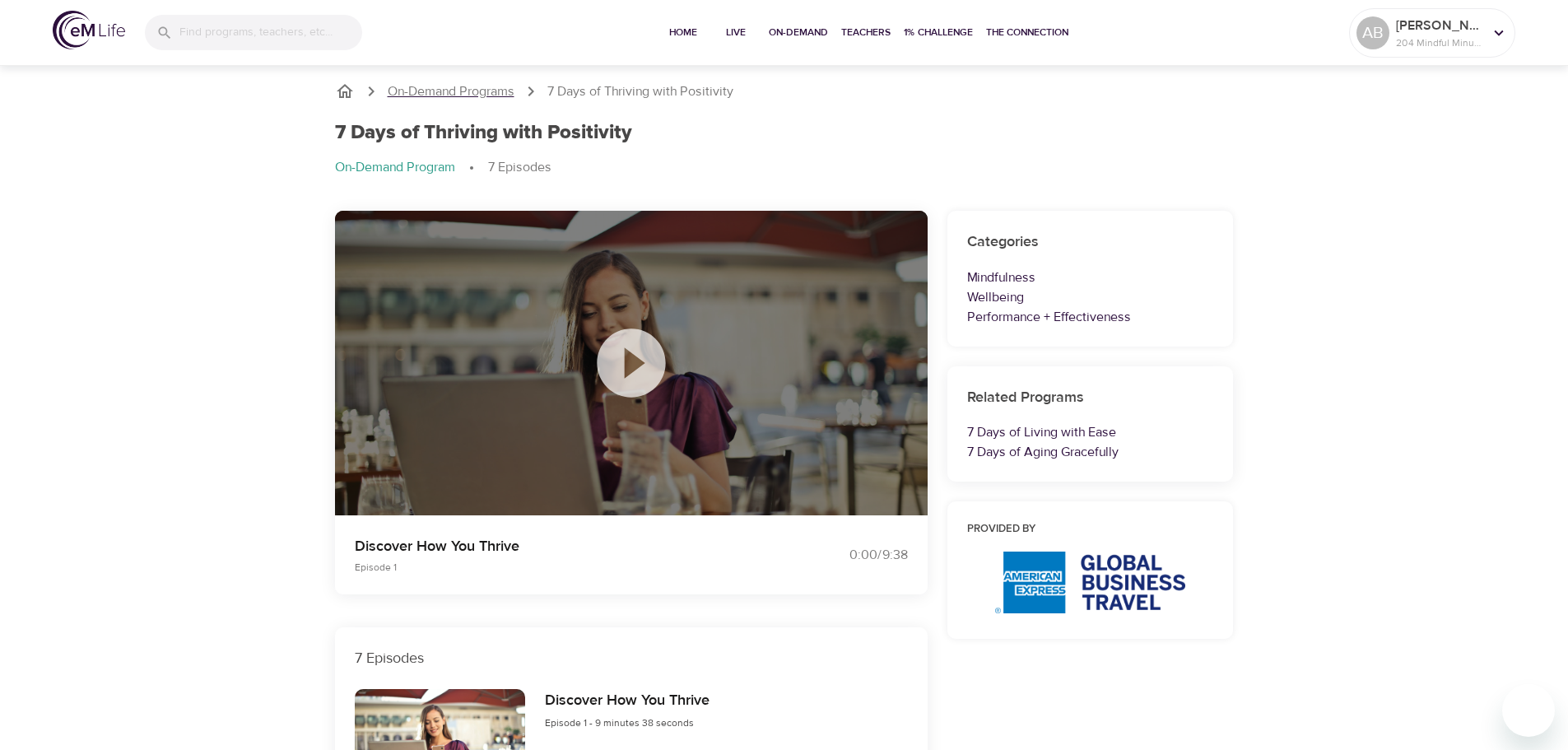
click at [494, 89] on p "On-Demand Programs" at bounding box center [451, 91] width 127 height 18
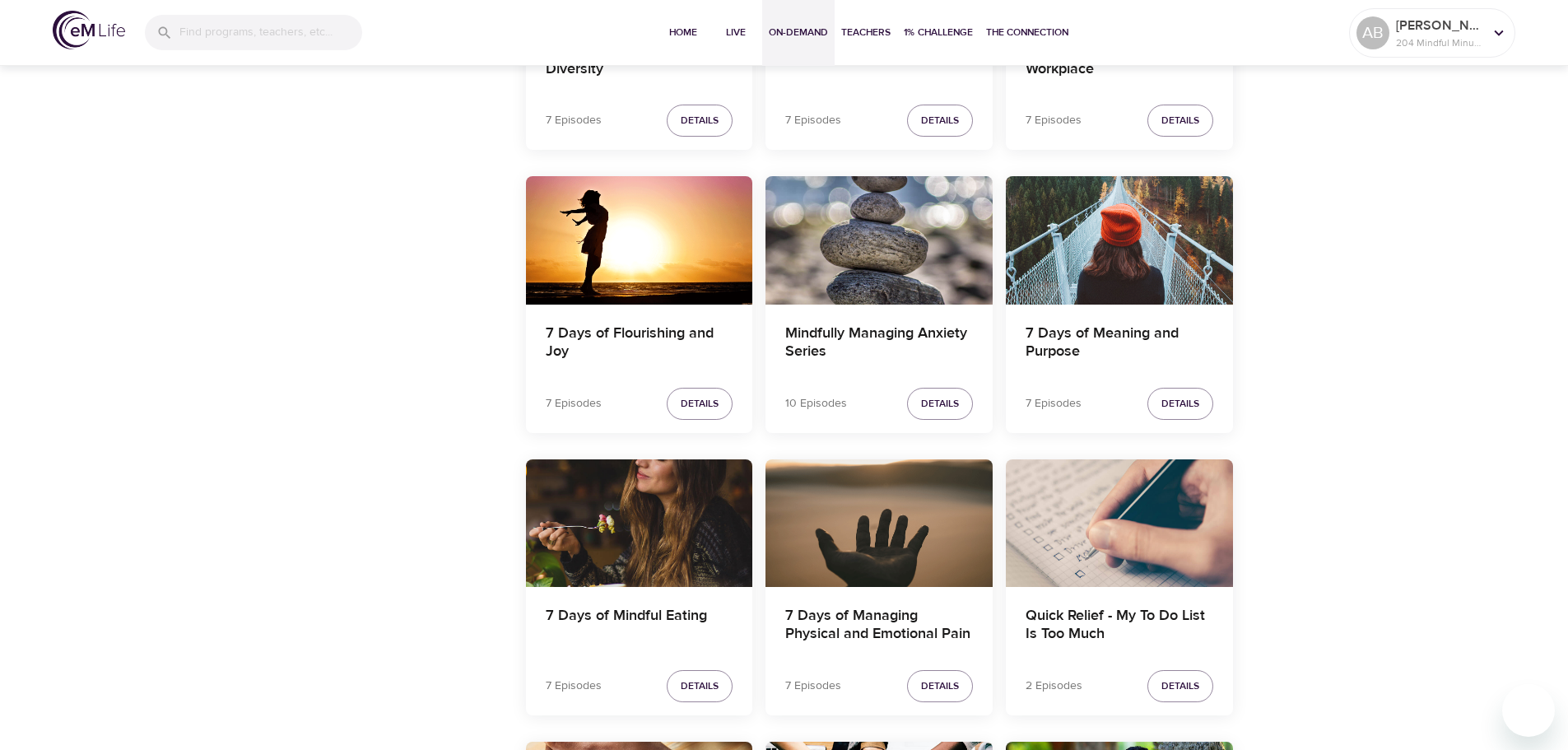
scroll to position [2304, 0]
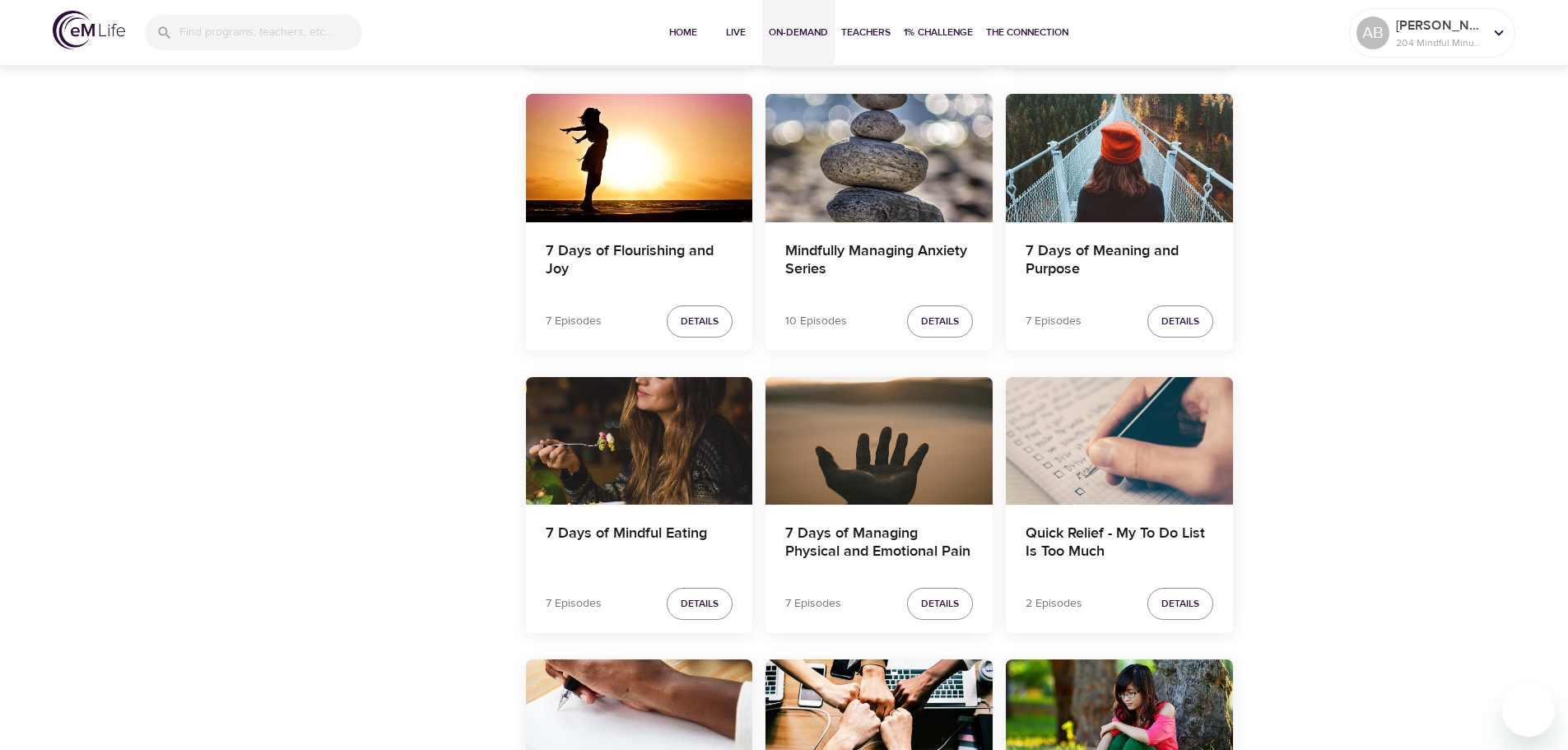
click at [1115, 239] on div "7 Days of Meaning and Purpose" at bounding box center [1119, 262] width 227 height 79
click at [1122, 251] on h4 "7 Days of Meaning and Purpose" at bounding box center [1118, 261] width 187 height 40
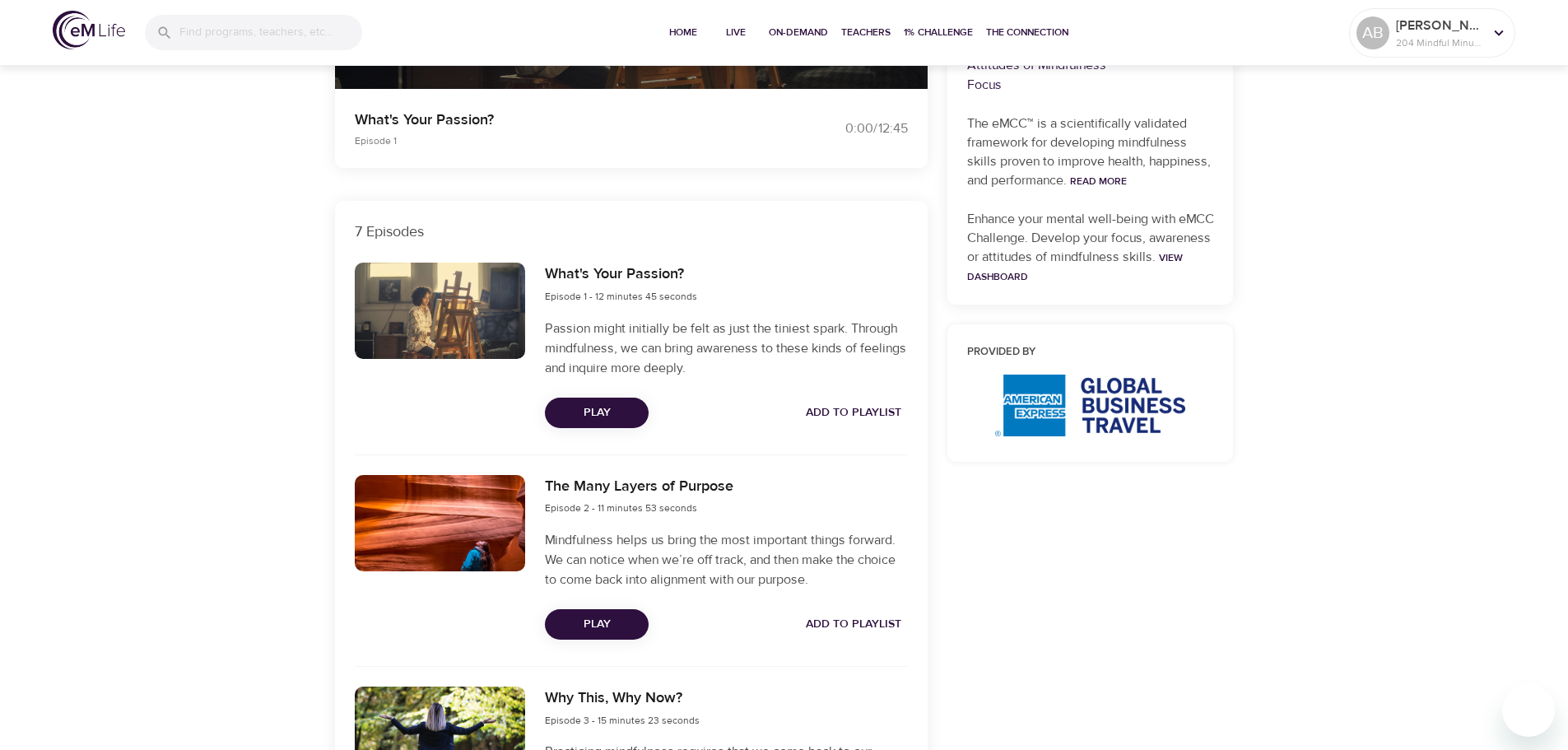
scroll to position [576, 0]
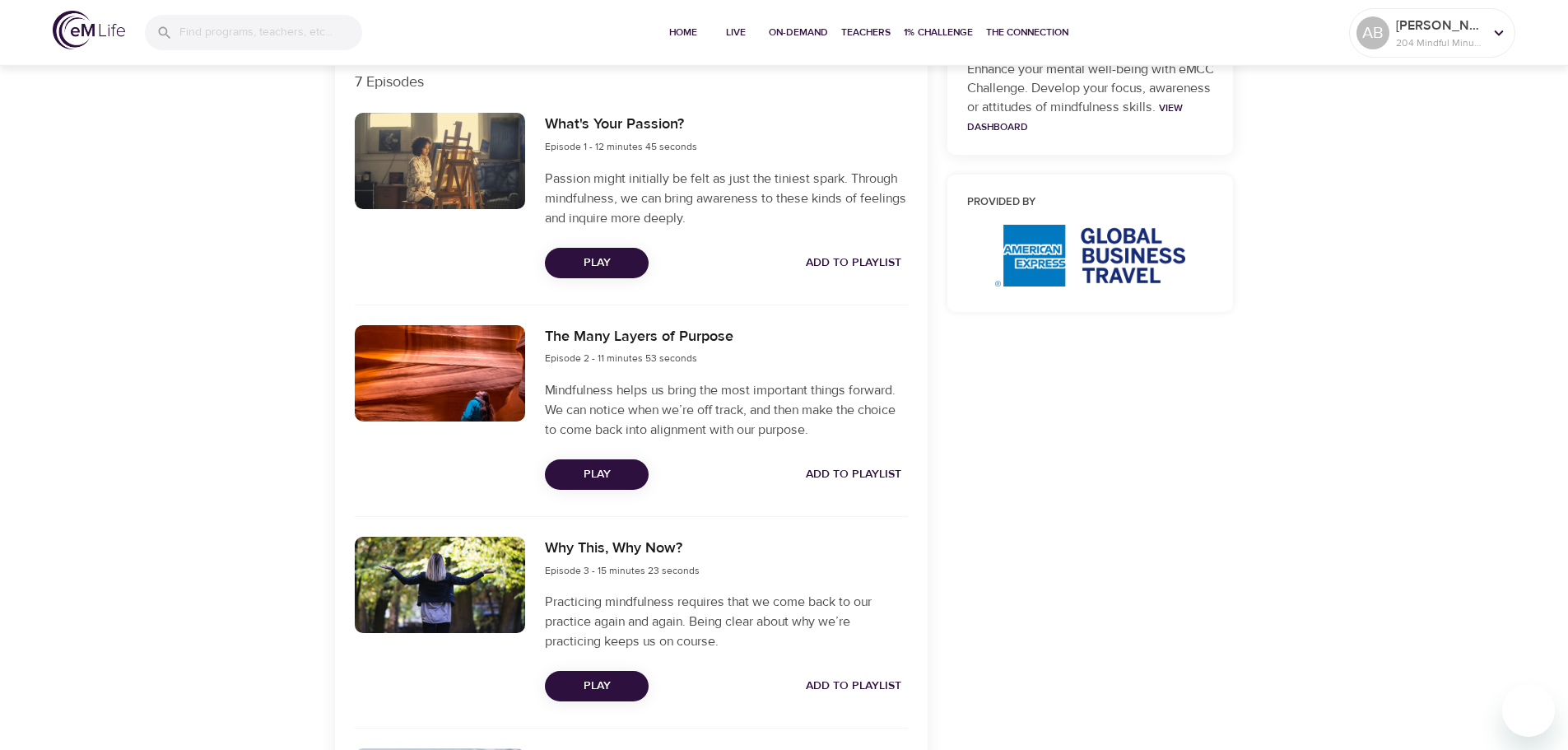
click at [819, 263] on span "Add to Playlist" at bounding box center [853, 263] width 95 height 20
click at [829, 454] on div "The Many Layers of Purpose Episode 2 - 11 minutes 53 seconds Mindfulness helps …" at bounding box center [726, 407] width 382 height 185
click at [832, 464] on button "Add to Playlist" at bounding box center [853, 474] width 109 height 30
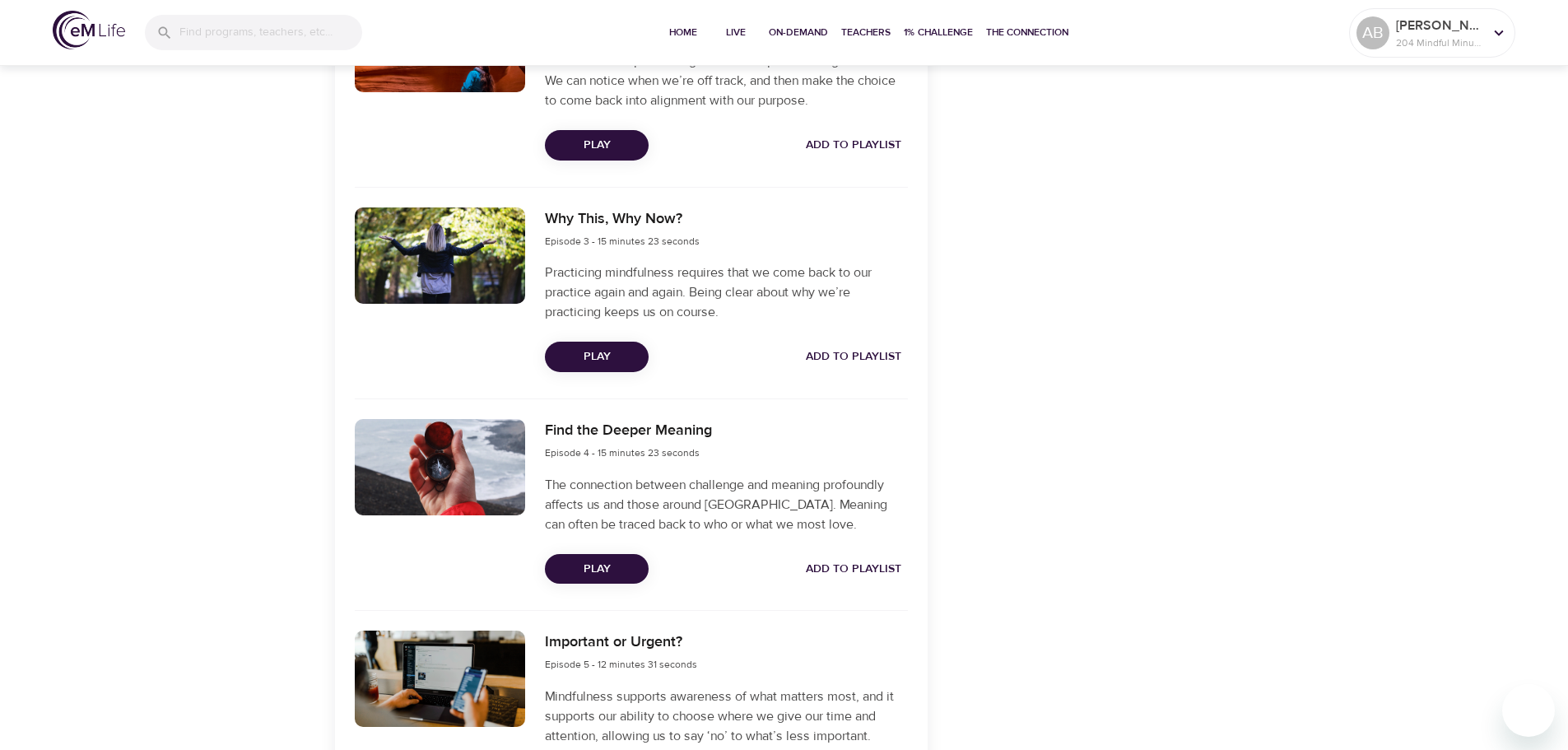
click at [841, 352] on span "Add to Playlist" at bounding box center [853, 357] width 95 height 20
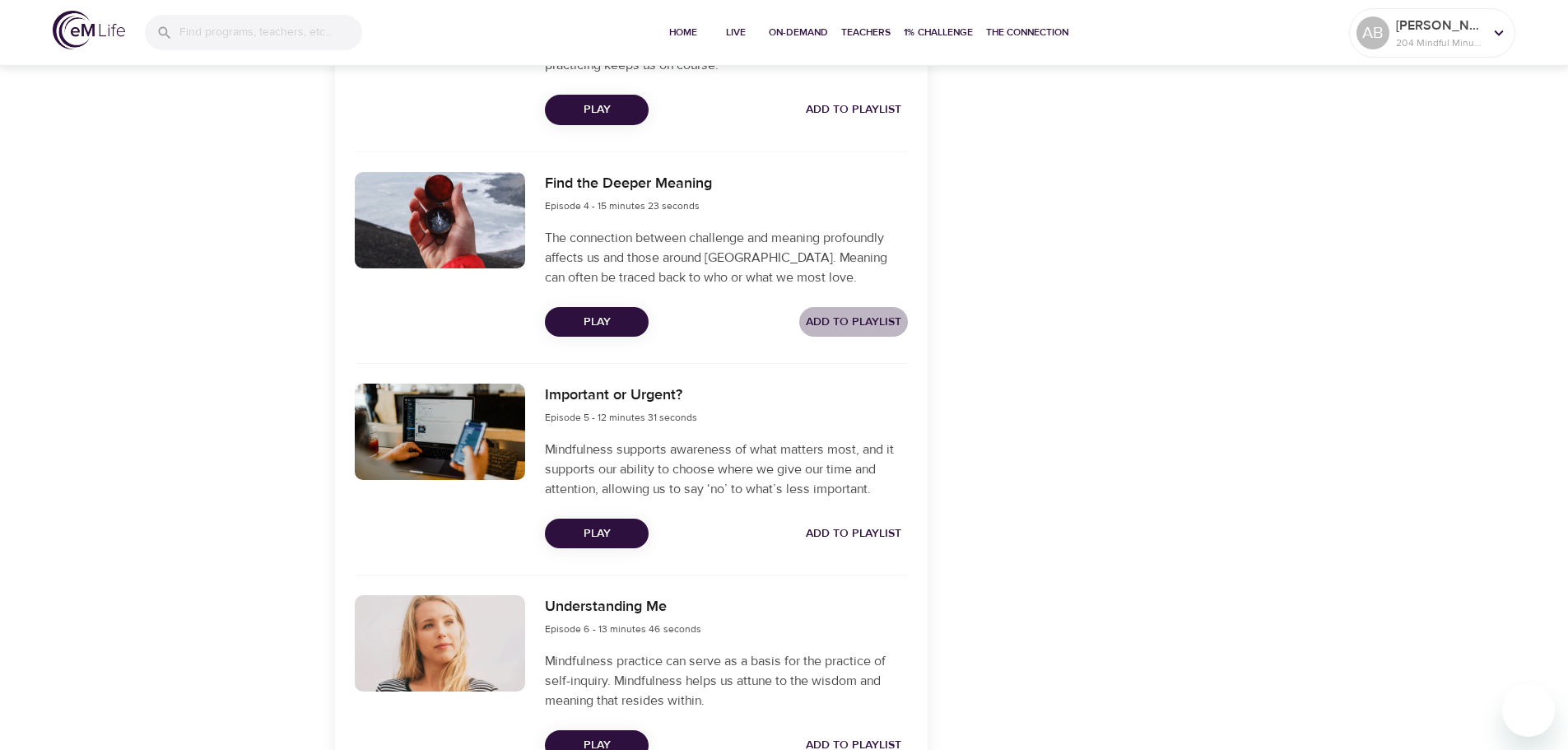
click at [847, 319] on span "Add to Playlist" at bounding box center [853, 322] width 95 height 20
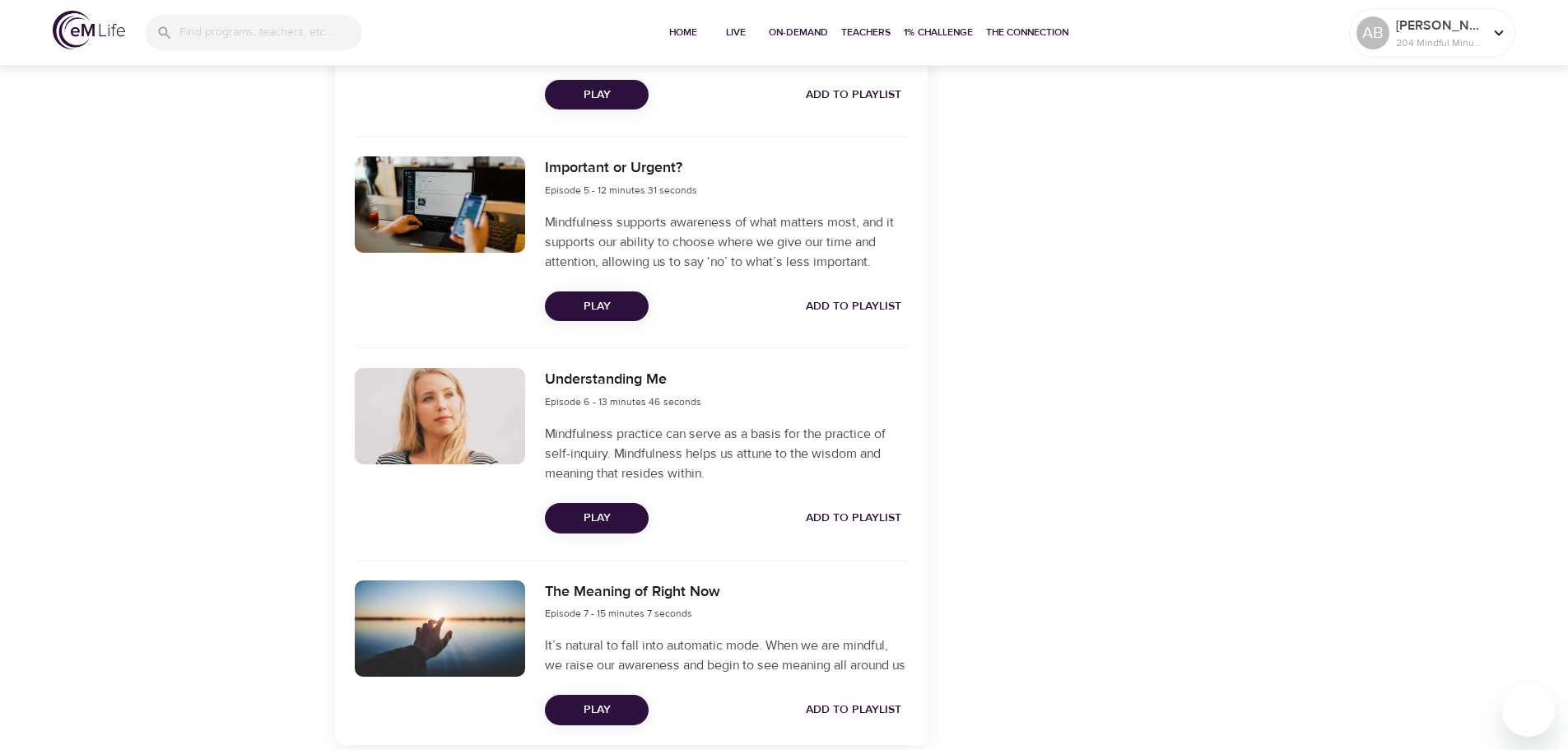
scroll to position [1399, 0]
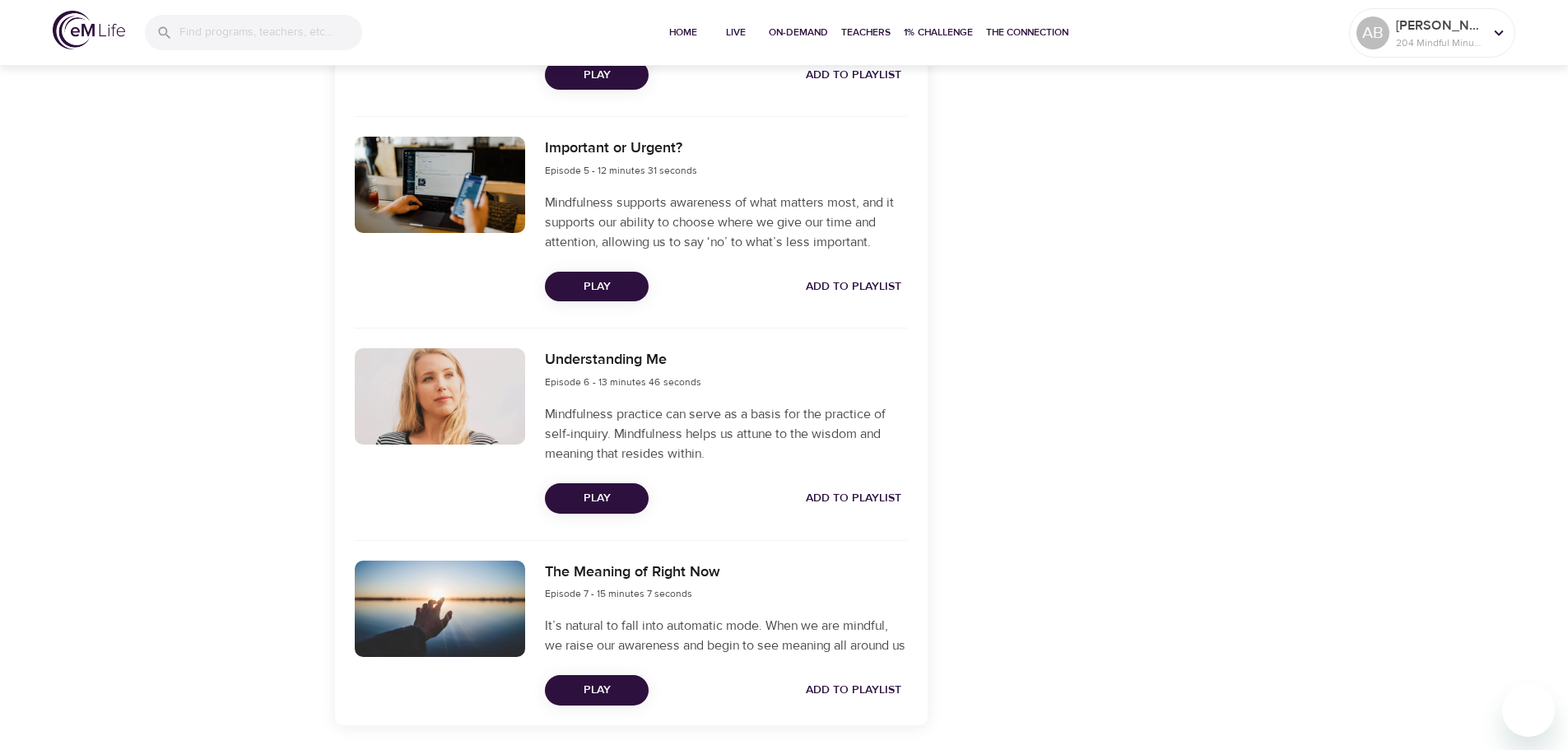
click at [841, 276] on span "Add to Playlist" at bounding box center [853, 286] width 95 height 20
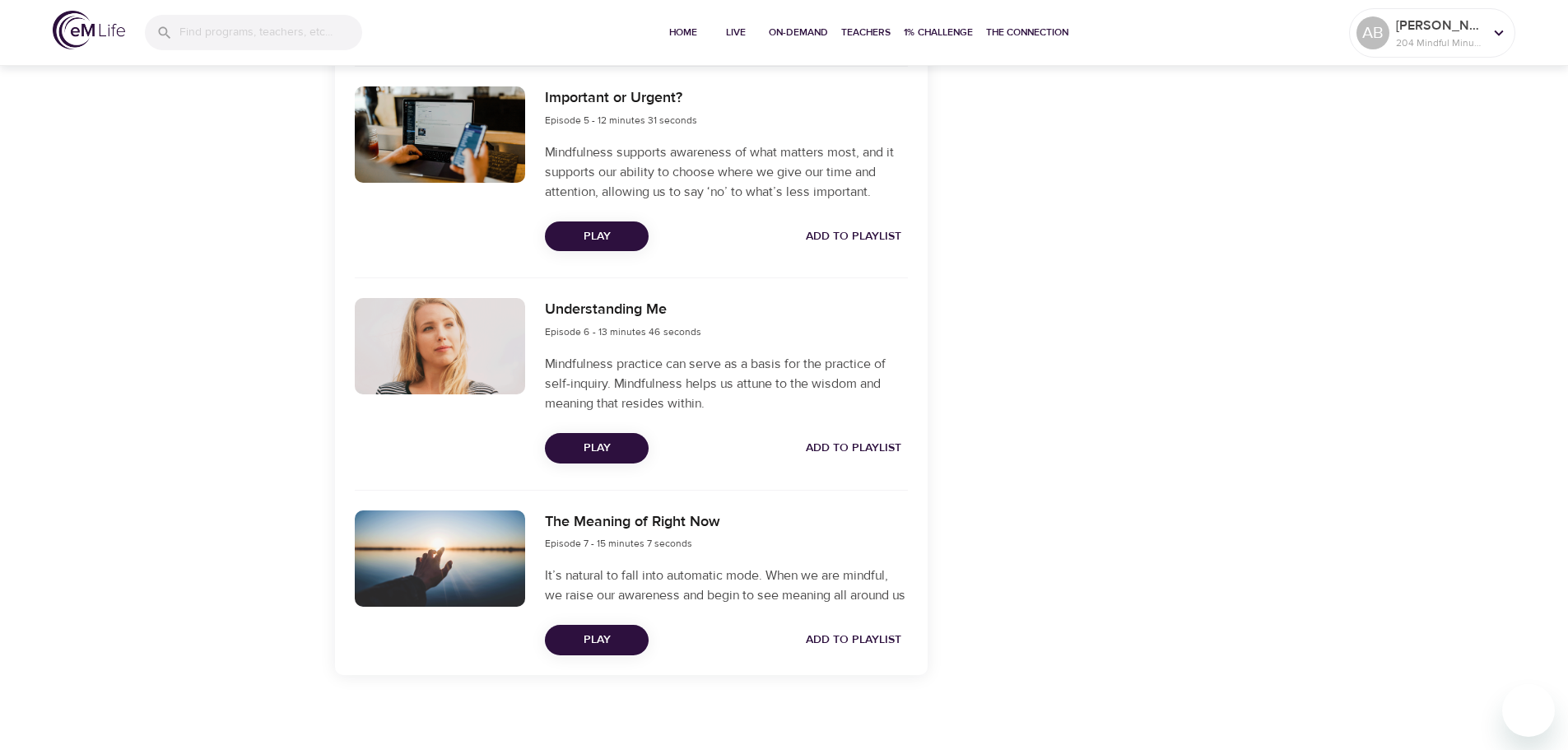
scroll to position [1477, 0]
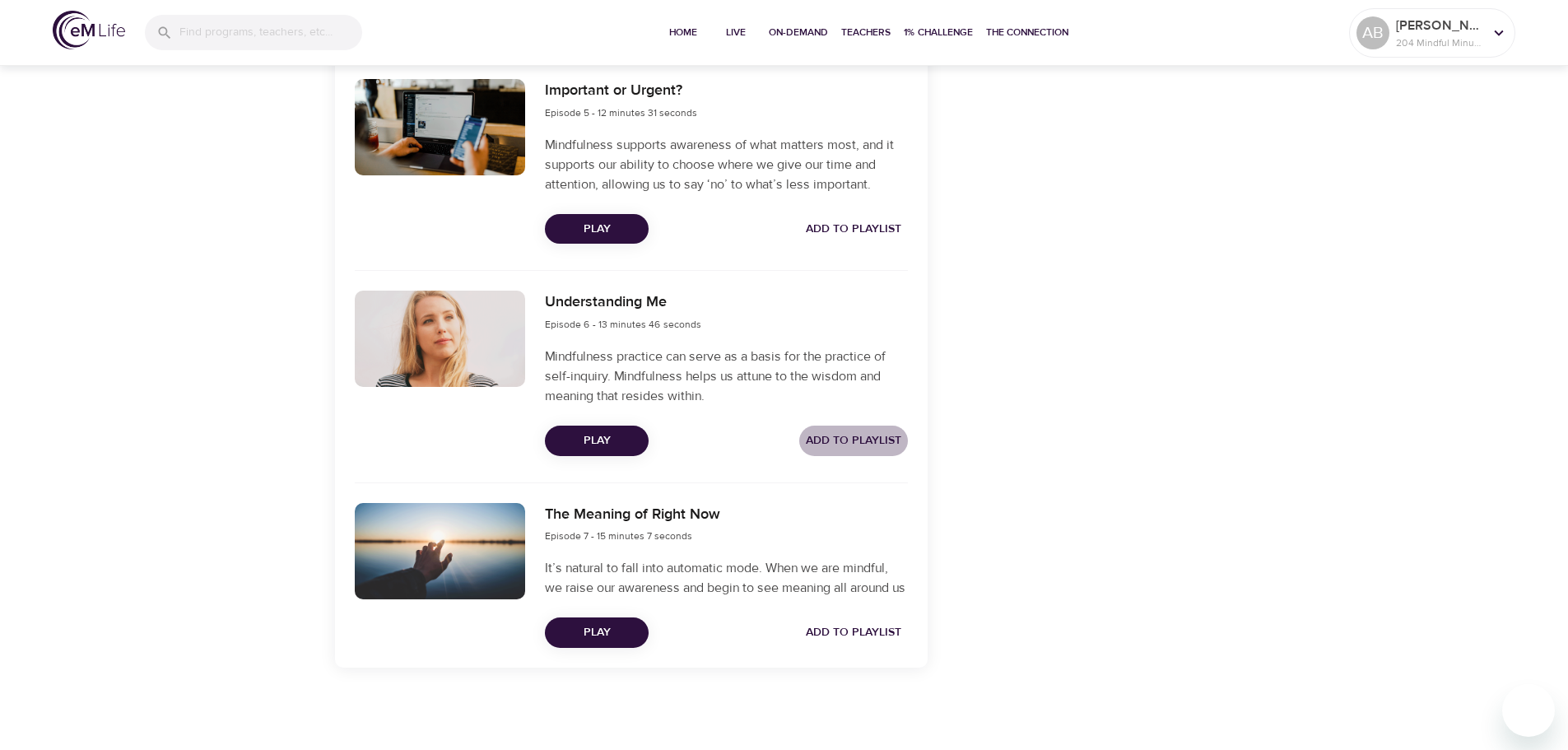
click at [851, 430] on span "Add to Playlist" at bounding box center [853, 441] width 95 height 20
drag, startPoint x: 847, startPoint y: 633, endPoint x: 818, endPoint y: 624, distance: 30.4
click at [848, 633] on span "Add to Playlist" at bounding box center [853, 633] width 95 height 20
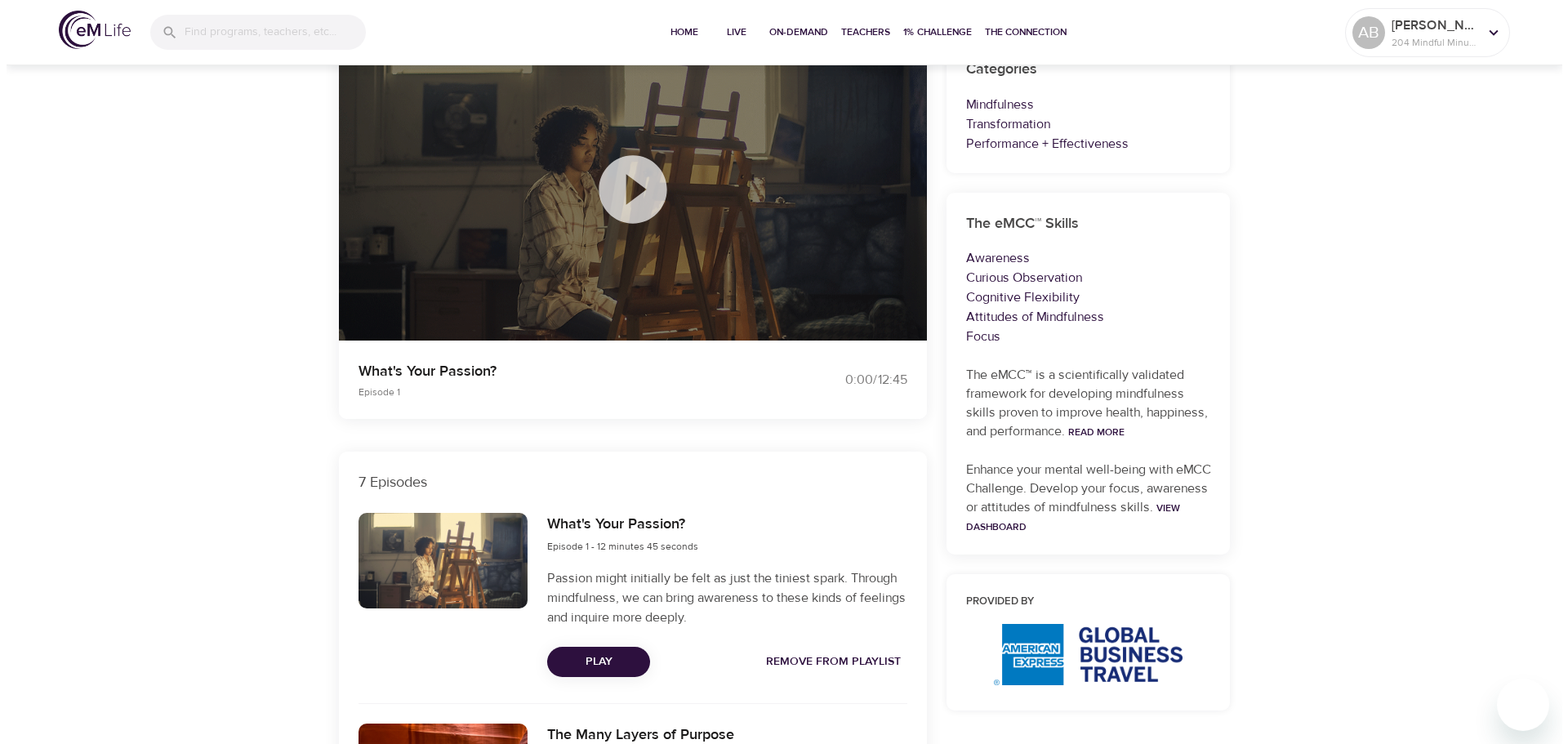
scroll to position [0, 0]
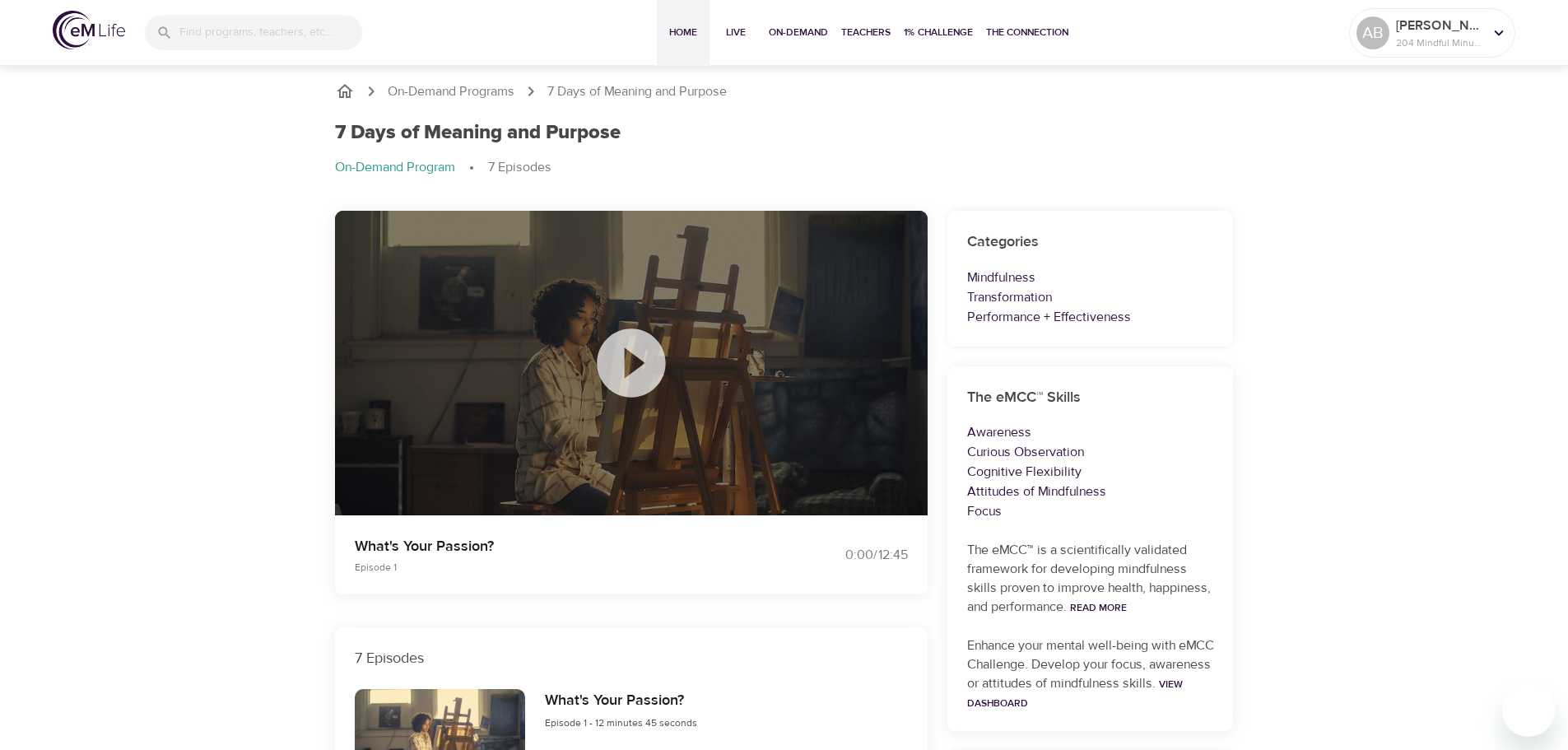
click at [688, 24] on span "Home" at bounding box center [682, 32] width 40 height 18
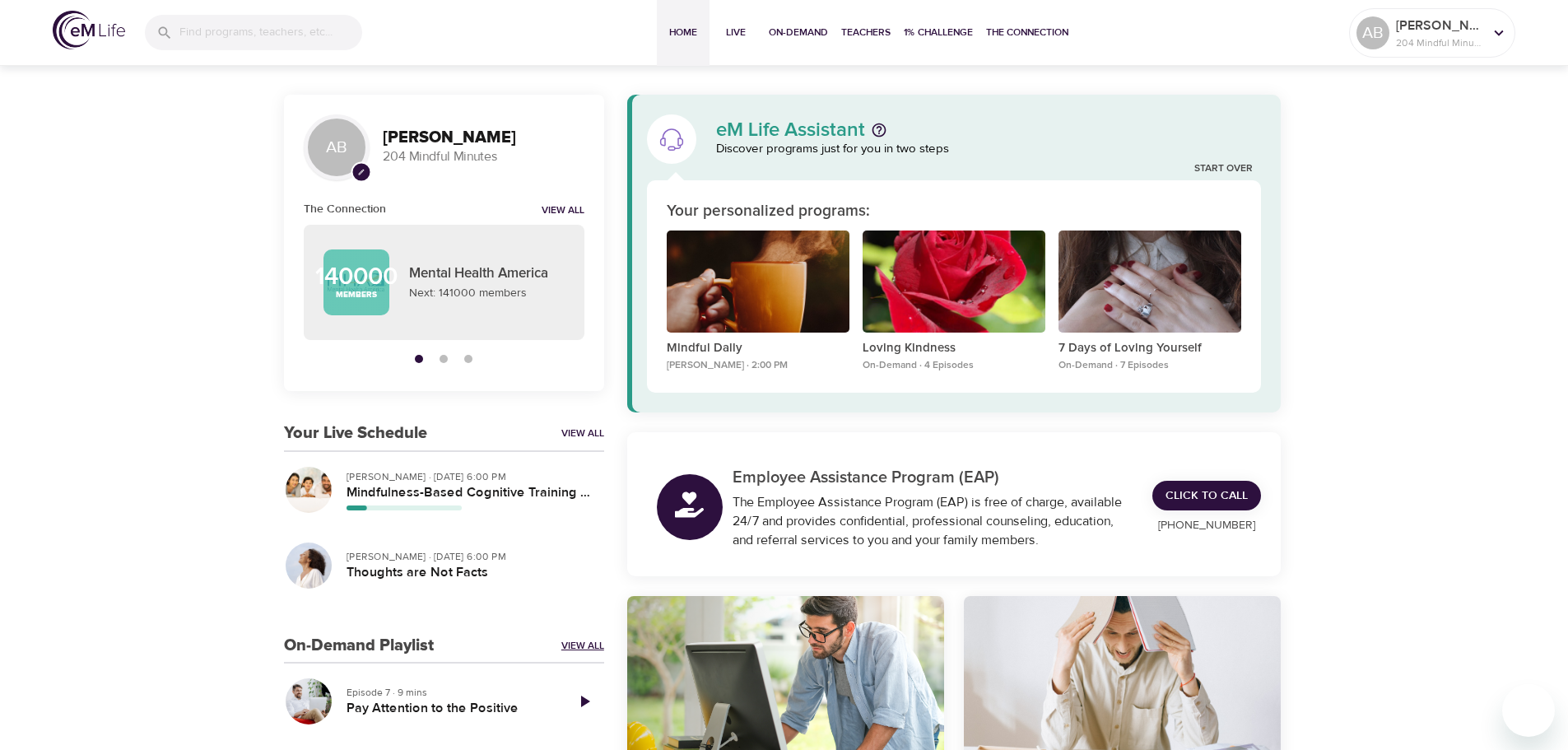
click at [589, 642] on link "View All" at bounding box center [583, 646] width 42 height 14
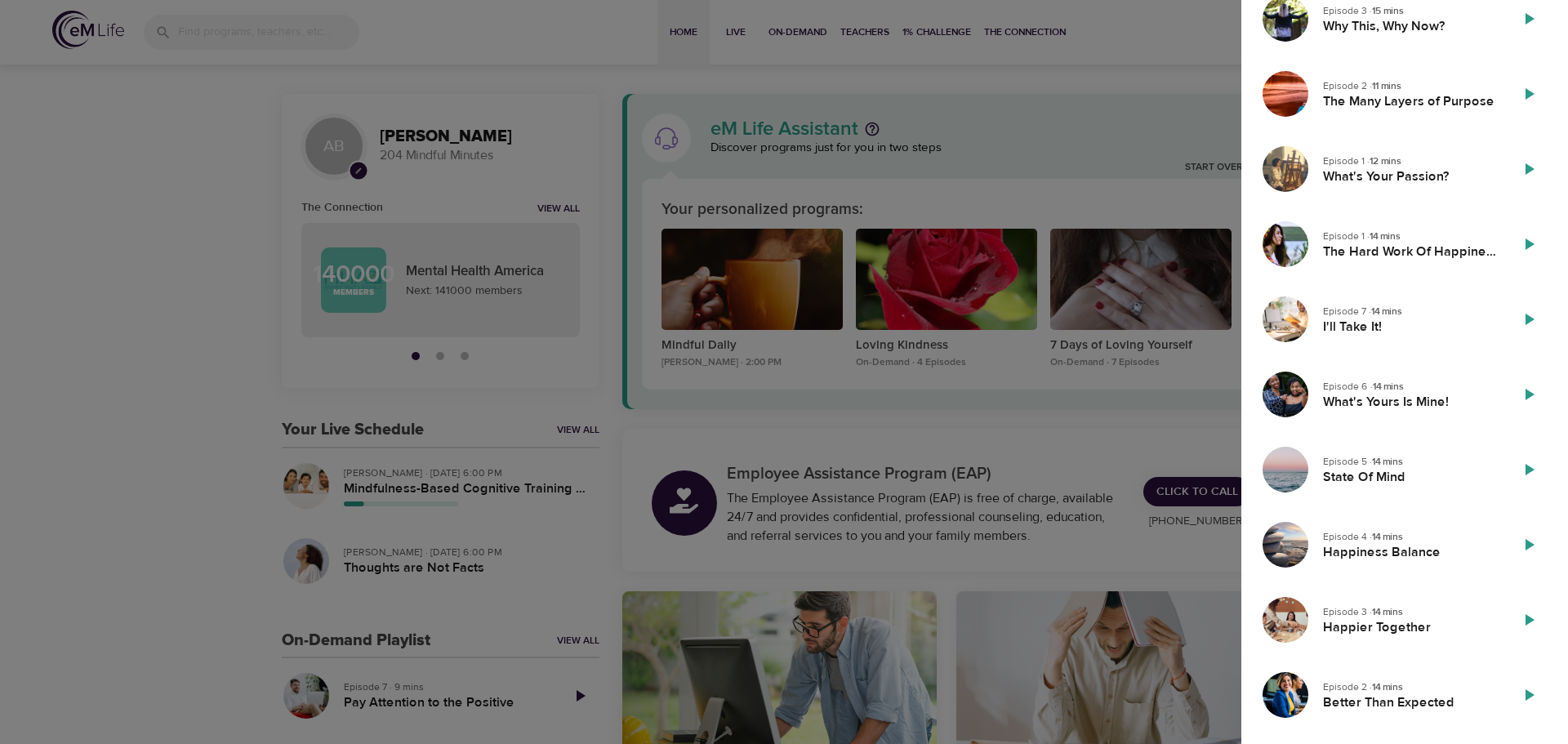
scroll to position [2429, 0]
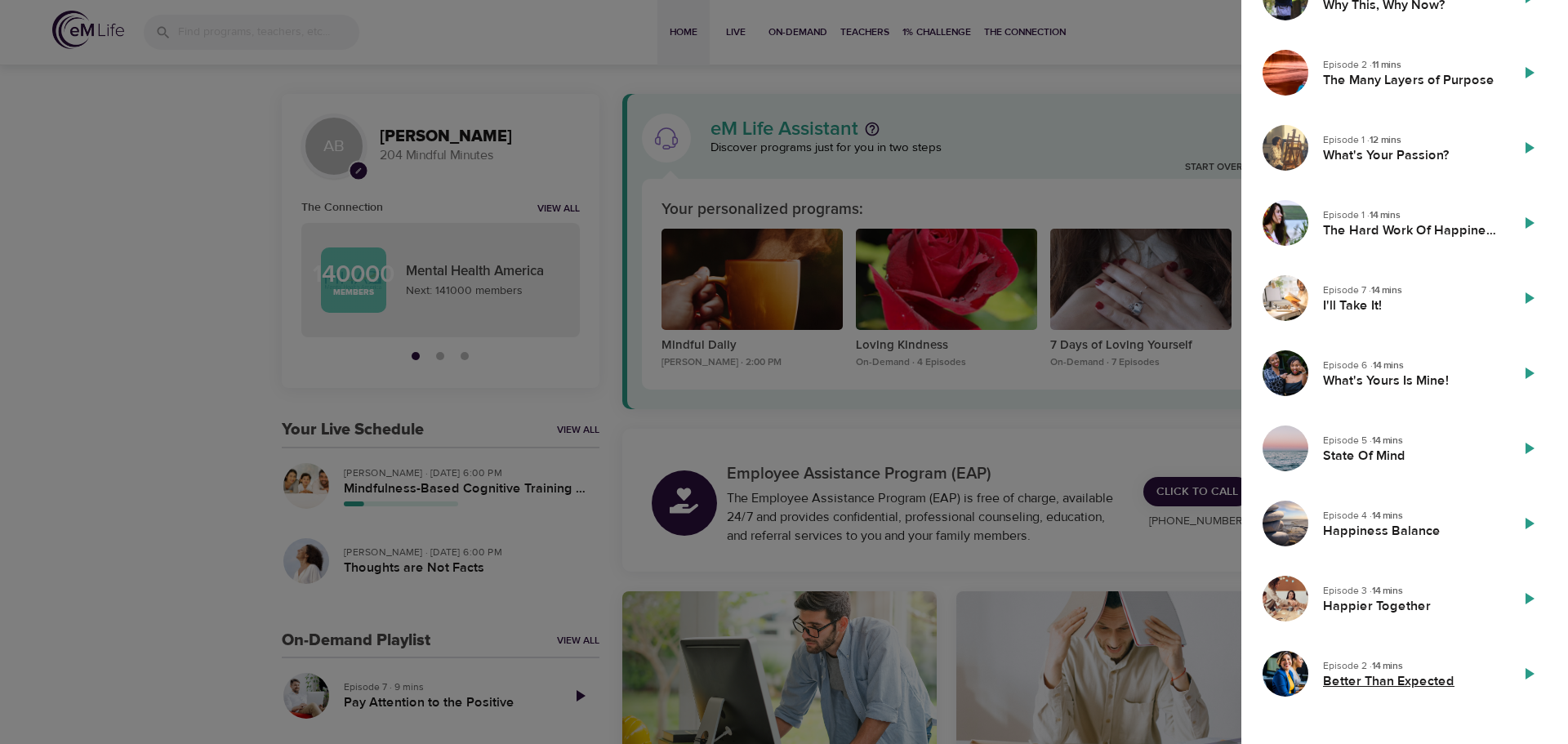
click at [1414, 681] on h5 "Better Than Expected" at bounding box center [1409, 681] width 173 height 17
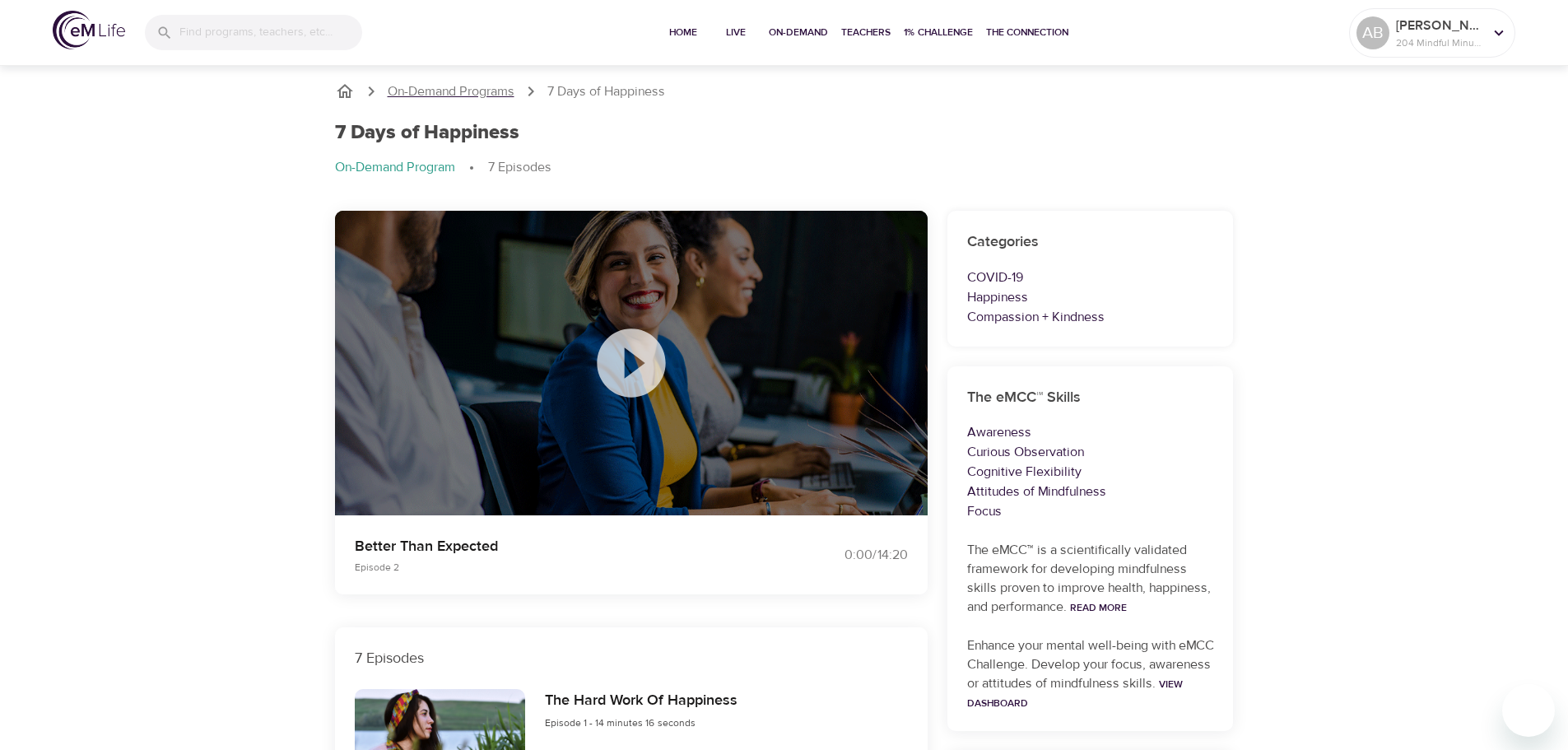
click at [435, 87] on p "On-Demand Programs" at bounding box center [451, 91] width 127 height 18
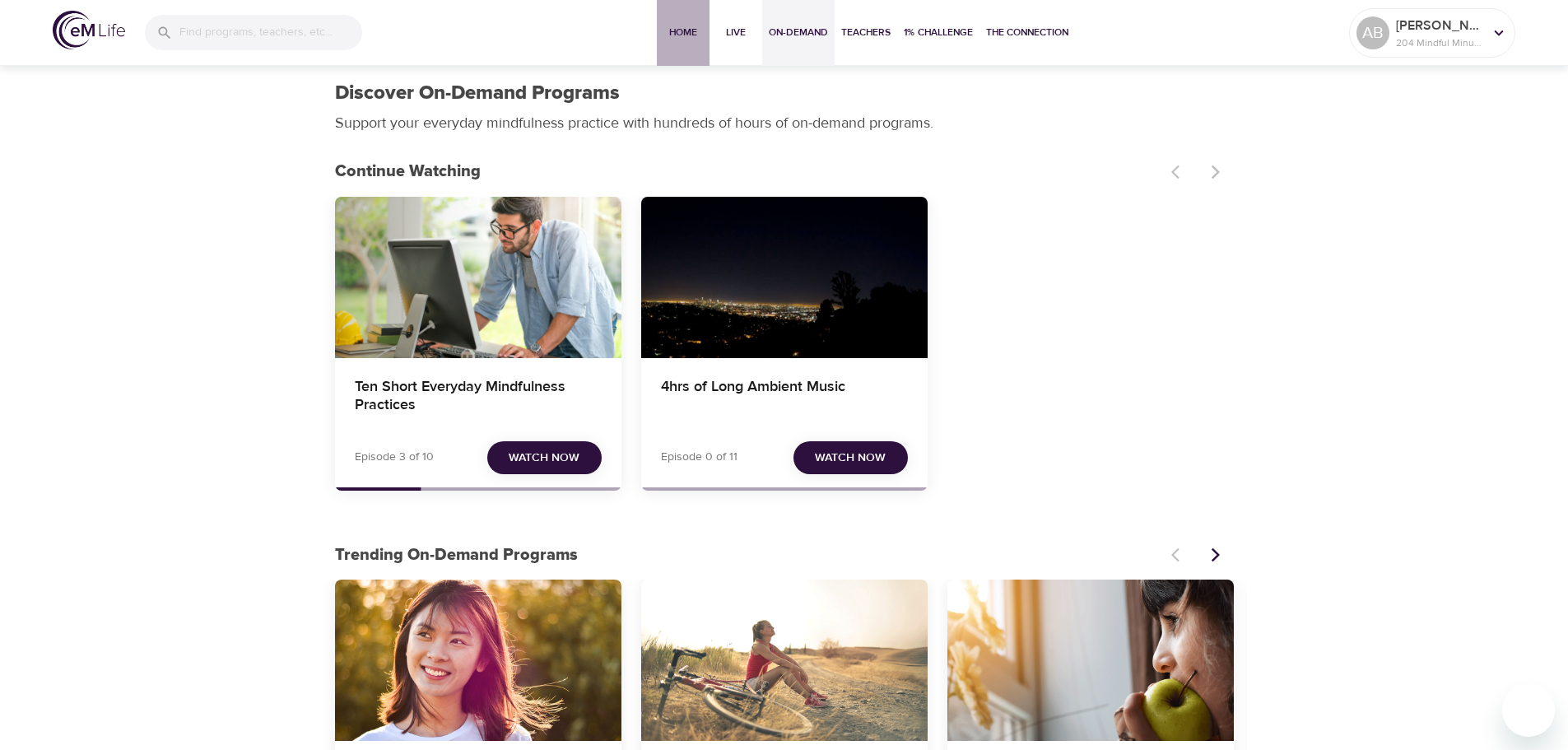
click at [687, 25] on span "Home" at bounding box center [682, 32] width 40 height 18
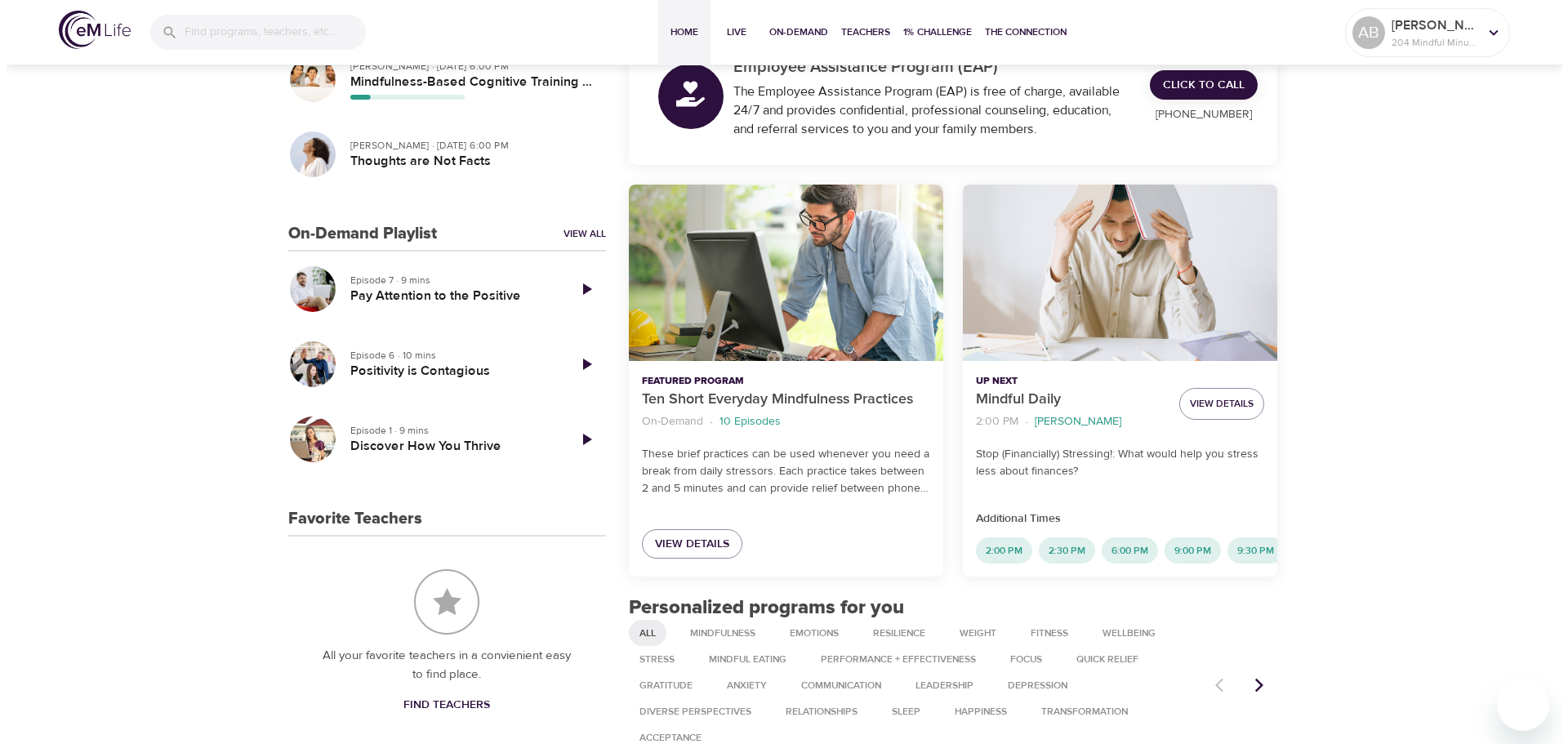
scroll to position [409, 0]
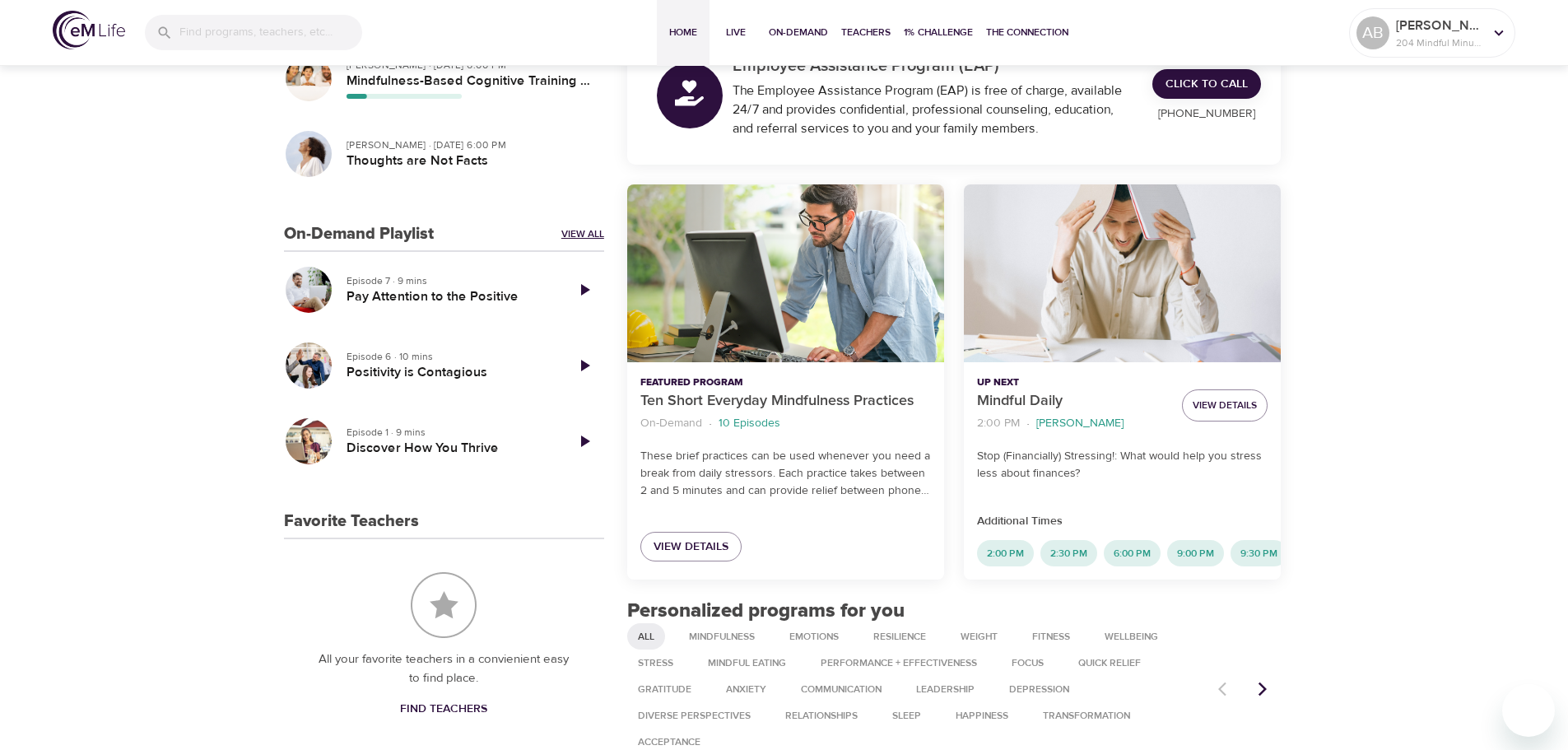
click at [573, 233] on link "View All" at bounding box center [583, 234] width 42 height 14
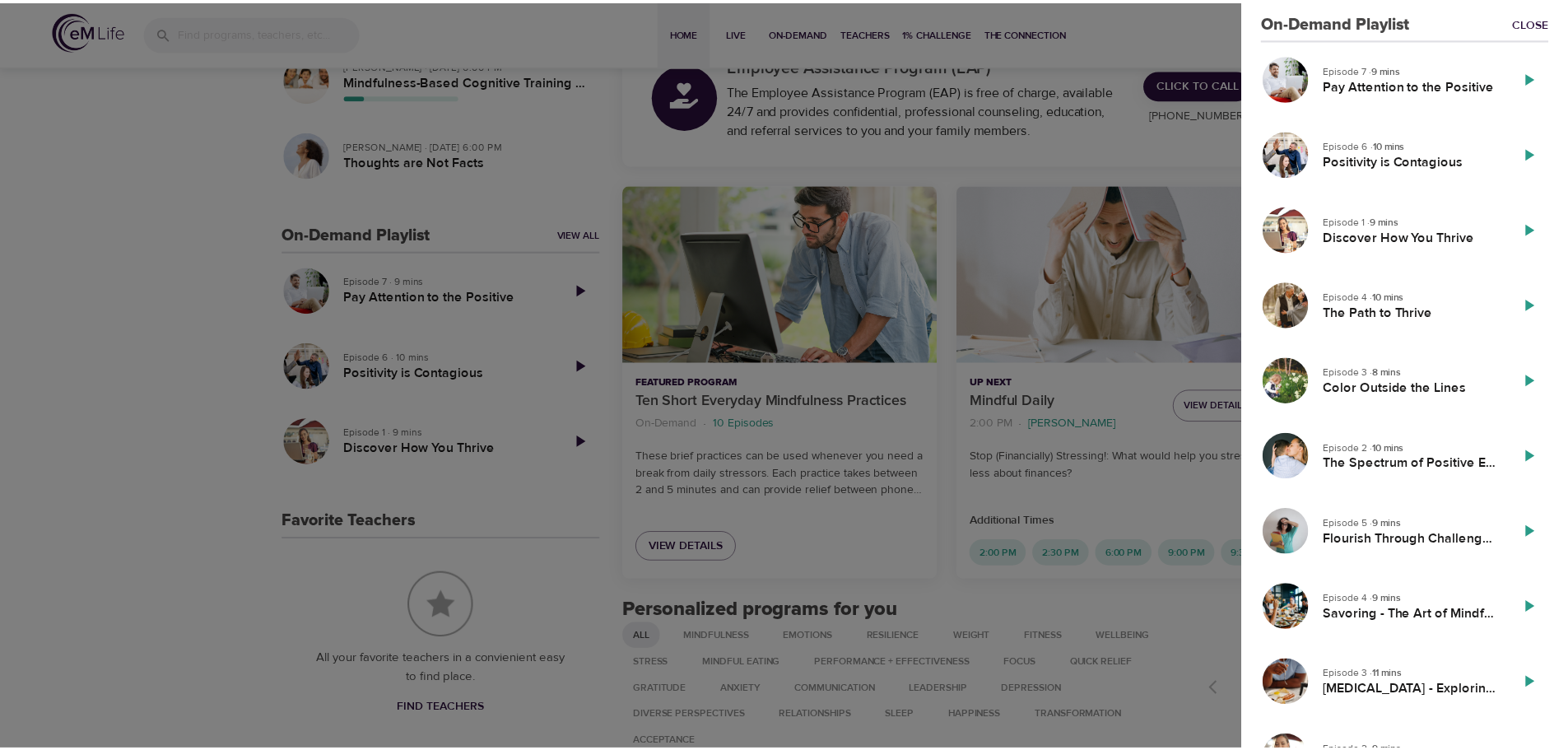
scroll to position [0, 0]
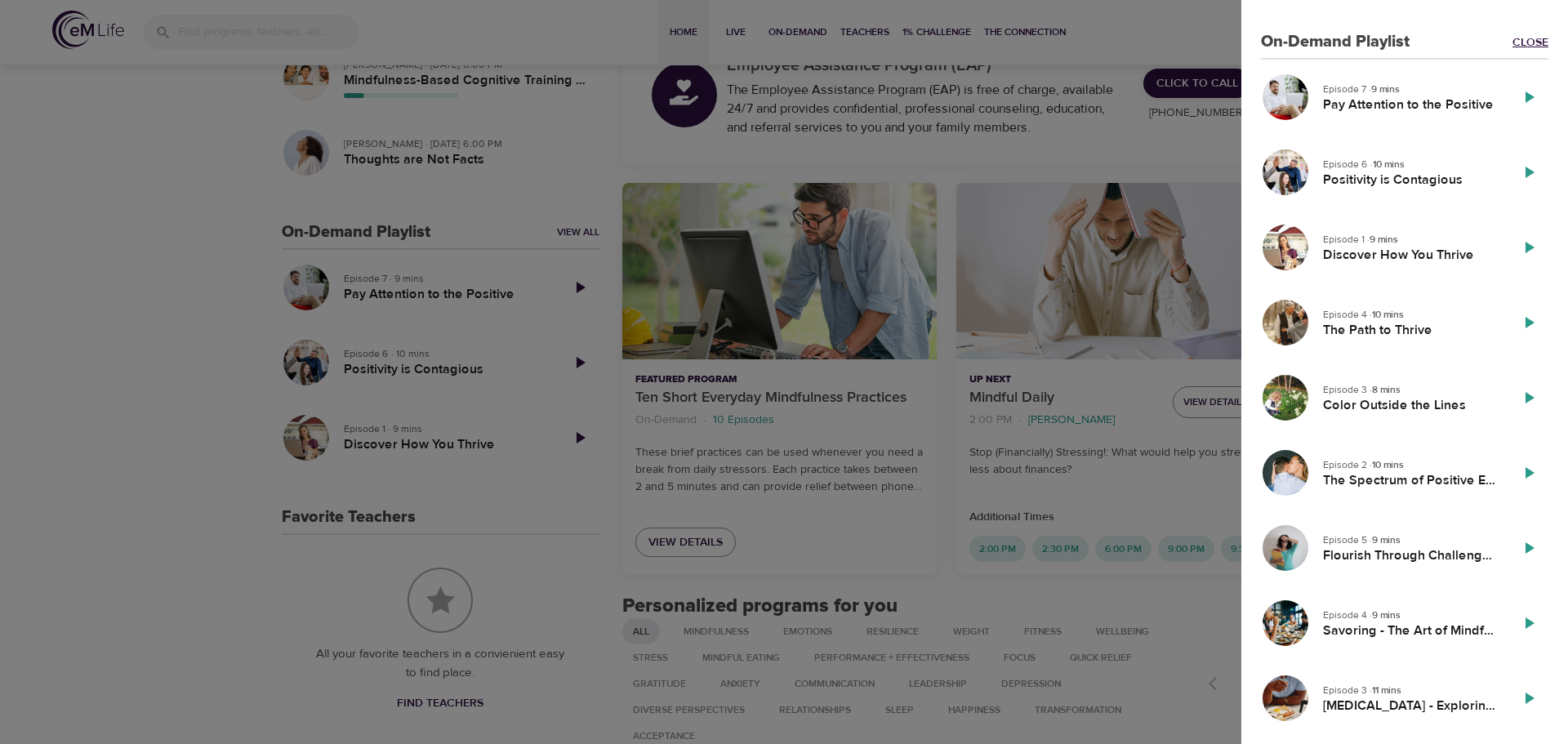
click at [1535, 49] on link "Close" at bounding box center [1530, 42] width 36 height 16
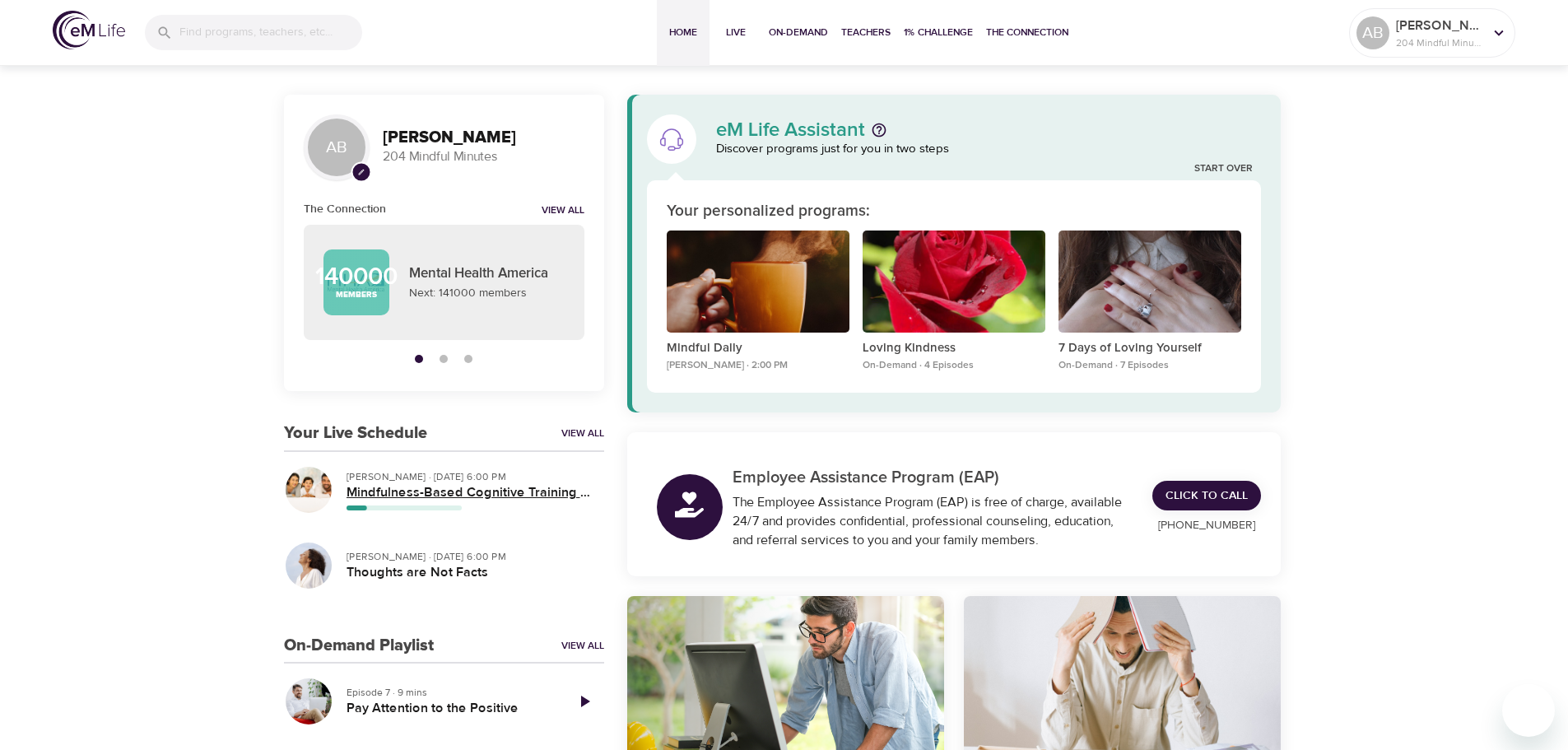
click at [428, 499] on h5 "Mindfulness-Based Cognitive Training (MBCT)" at bounding box center [468, 492] width 245 height 18
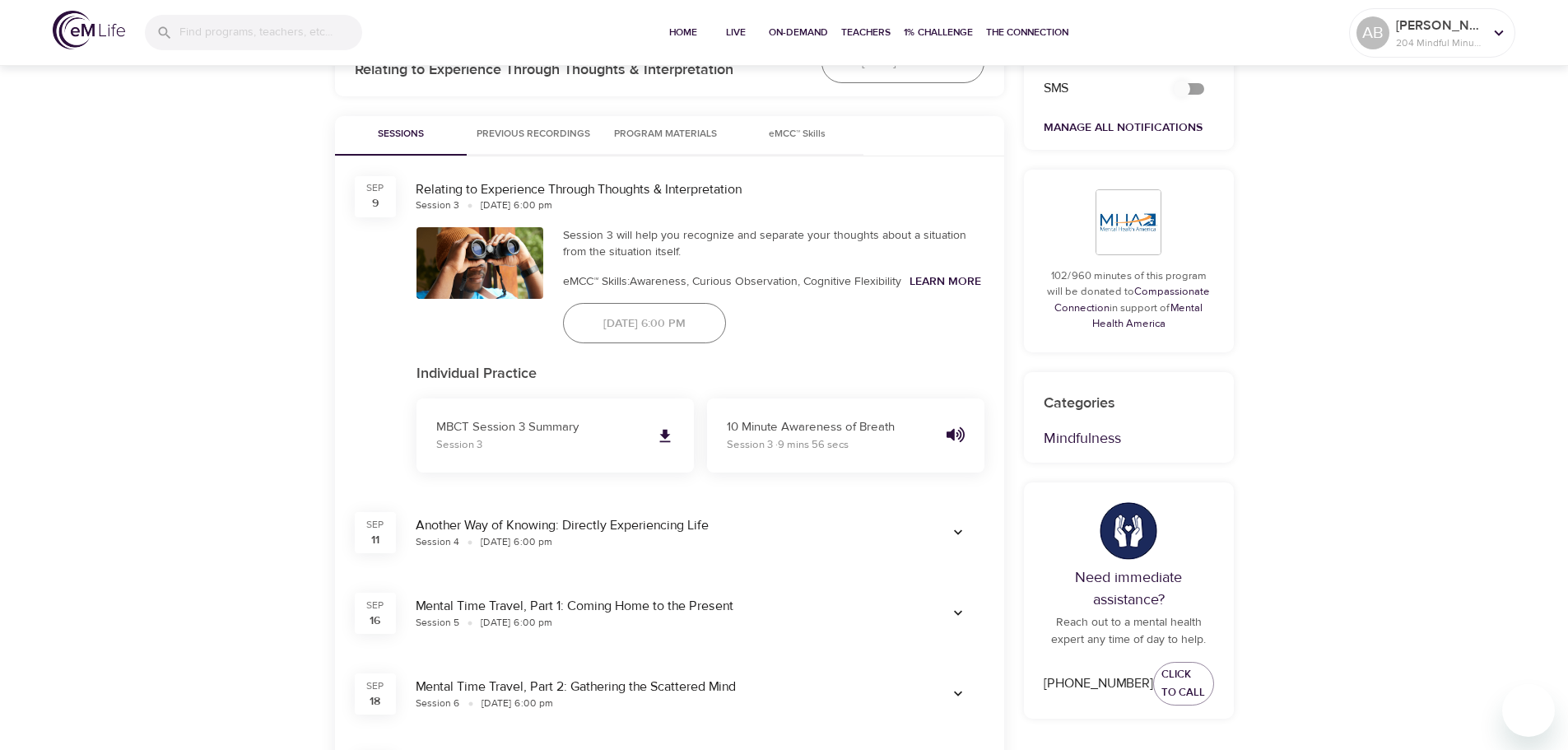
scroll to position [741, 0]
click at [581, 140] on button "Previous Recordings" at bounding box center [533, 135] width 133 height 40
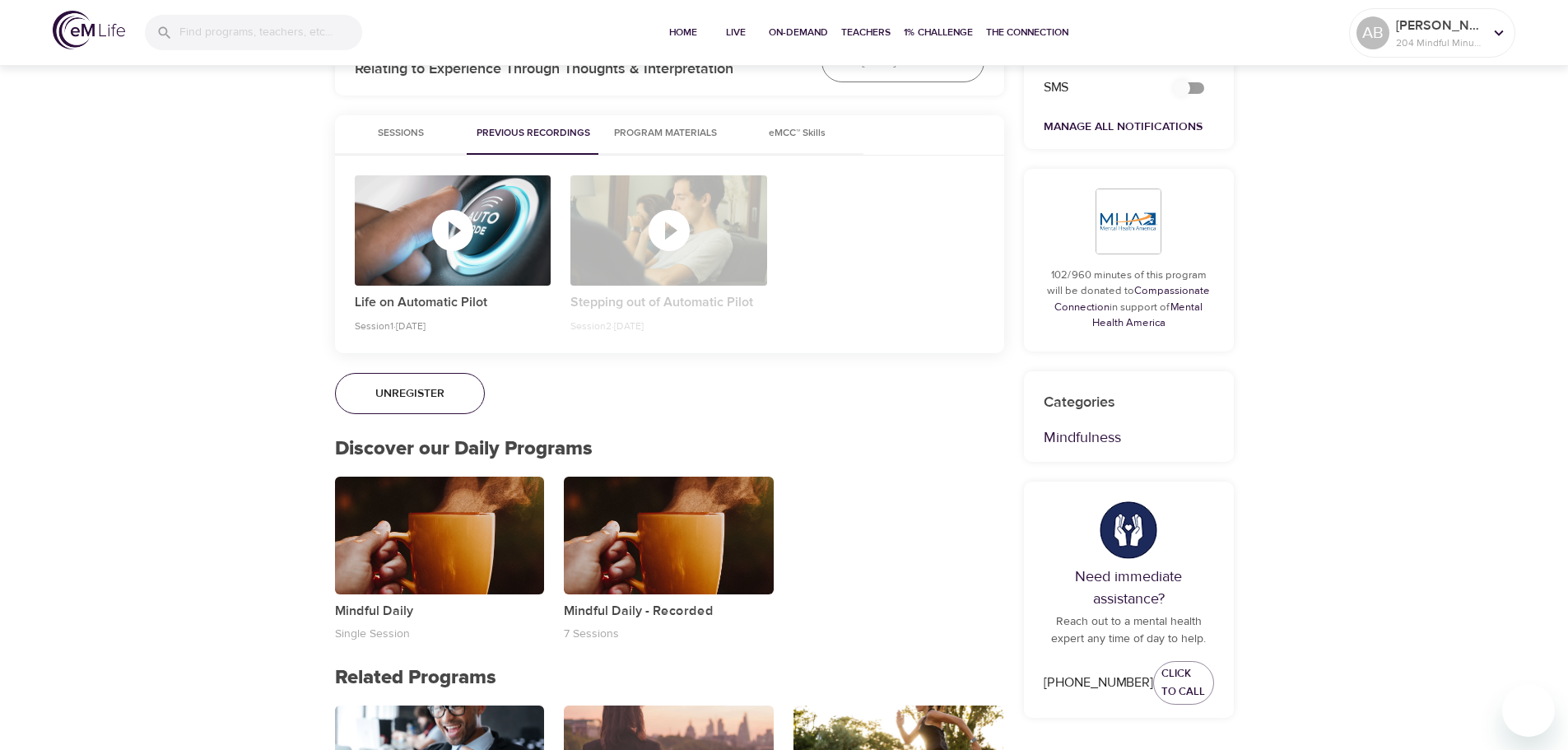
click at [668, 251] on icon "button" at bounding box center [669, 230] width 42 height 42
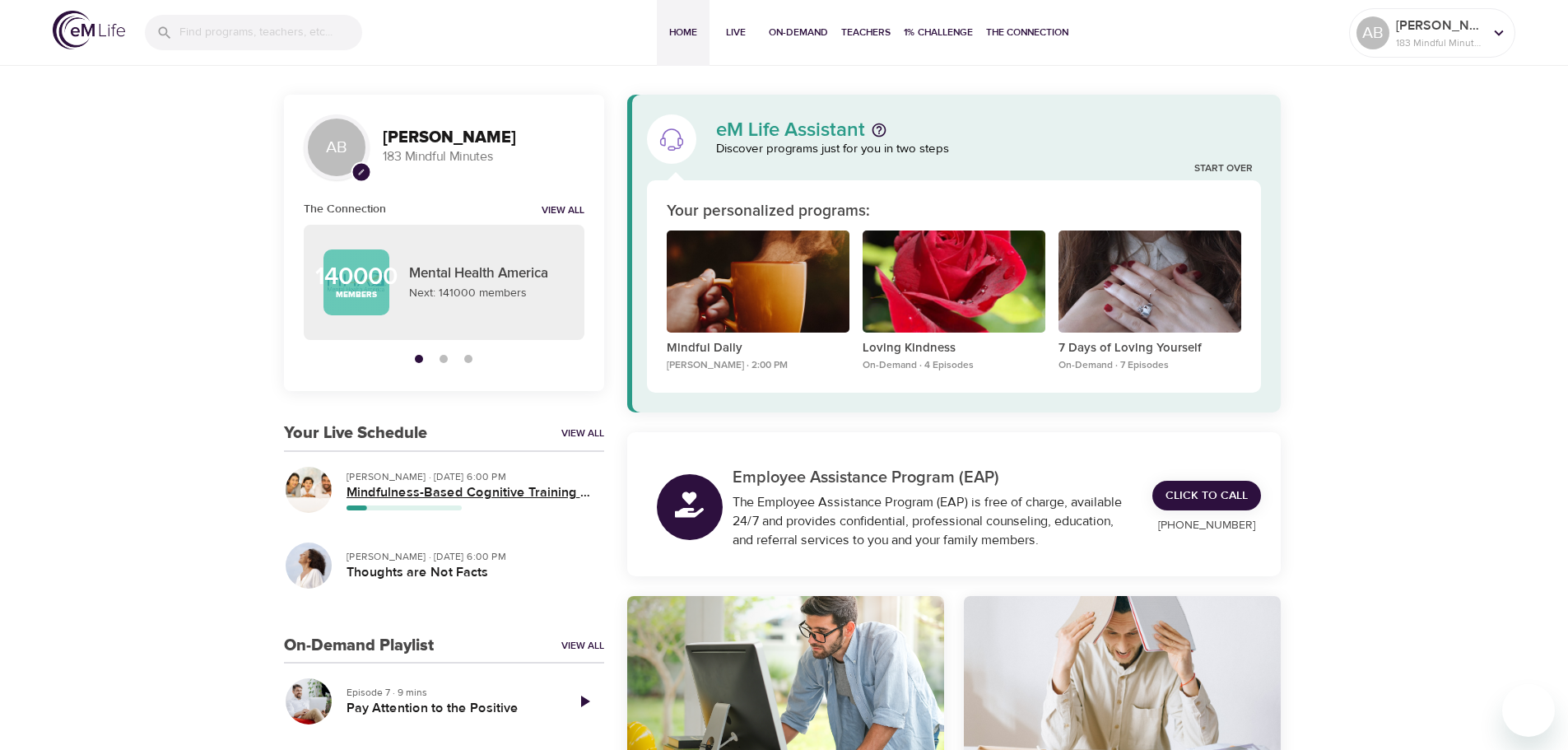
click at [463, 490] on h5 "Mindfulness-Based Cognitive Training (MBCT)" at bounding box center [468, 492] width 245 height 18
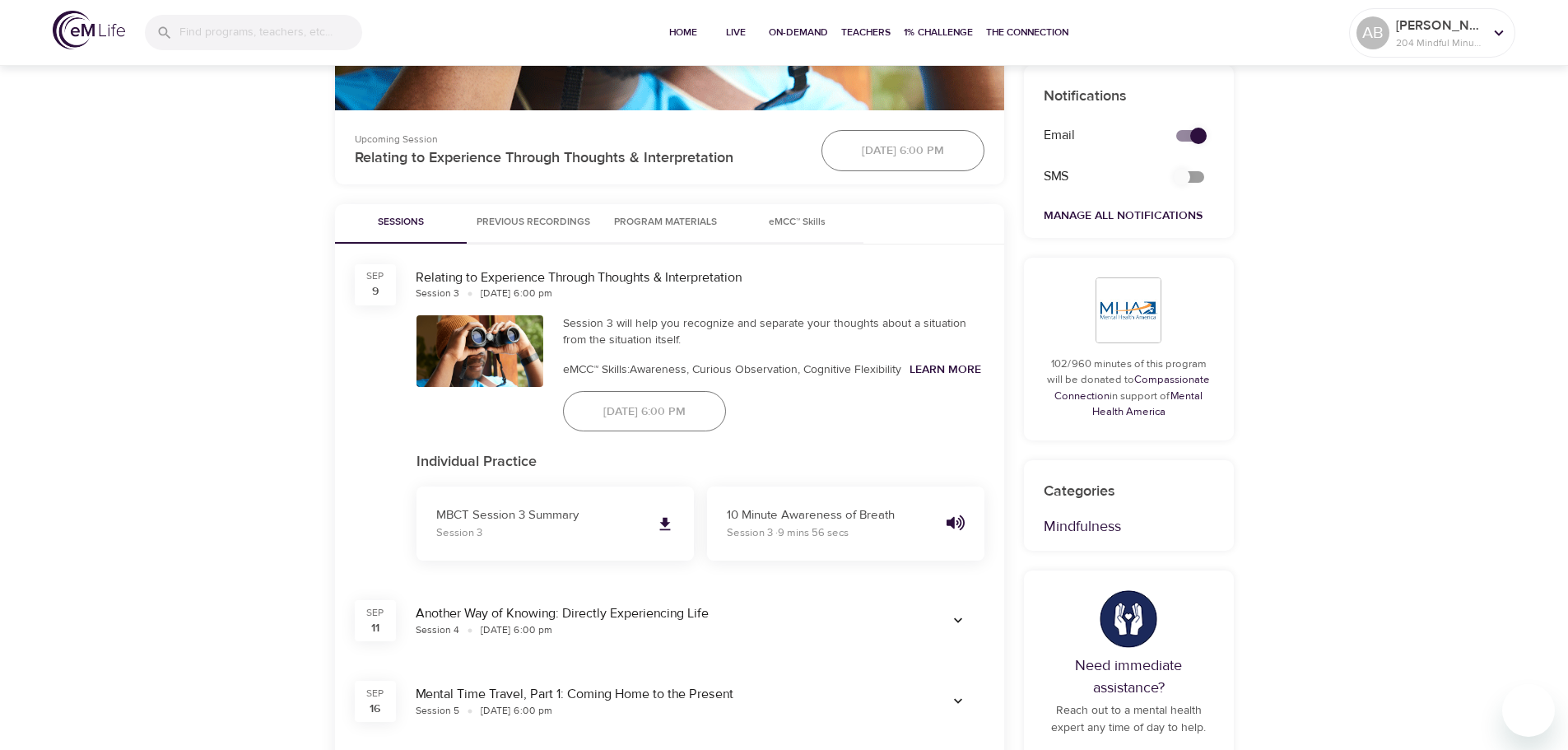
scroll to position [659, 0]
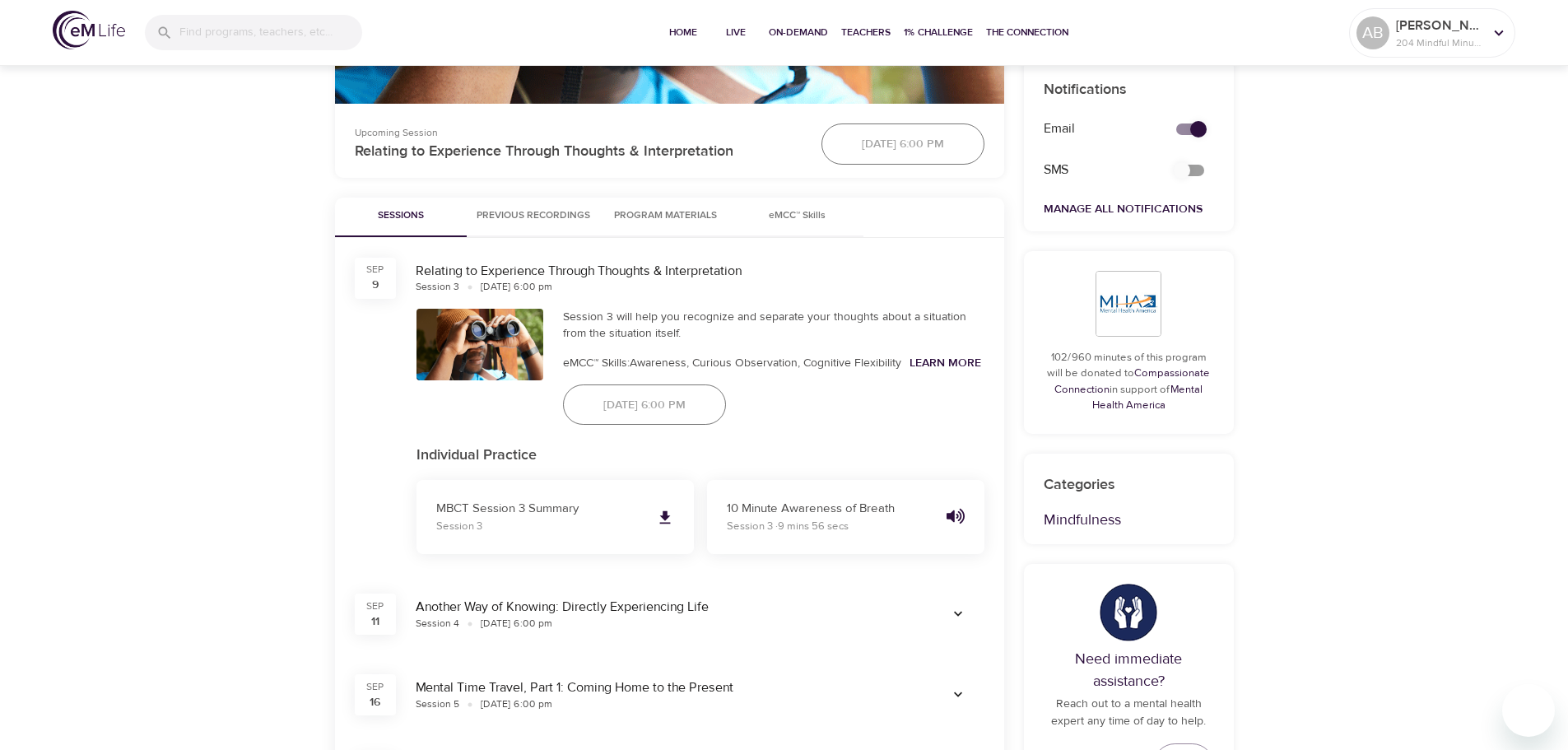
click at [807, 224] on span "eMCC™ Skills" at bounding box center [797, 216] width 112 height 18
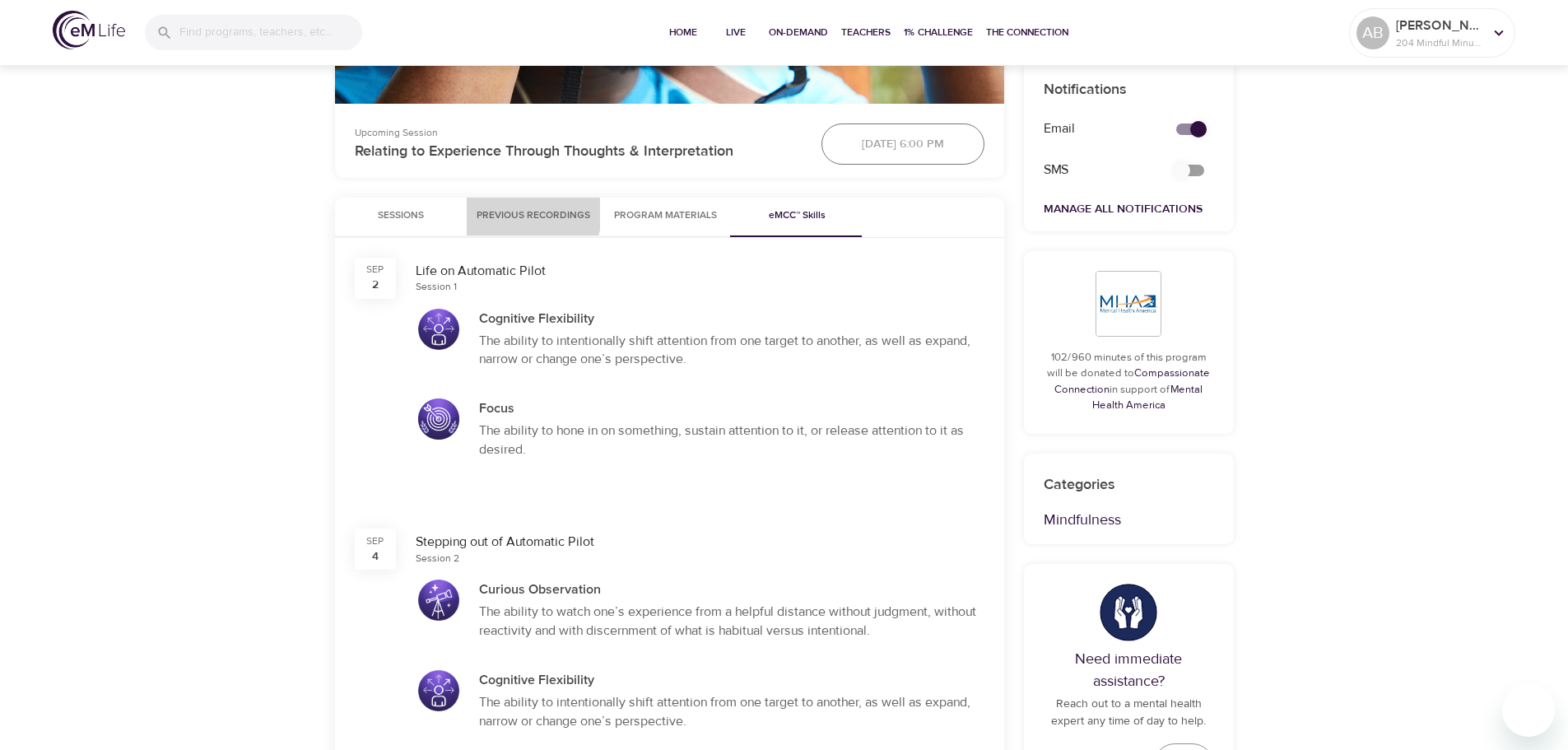
click at [527, 224] on span "Previous Recordings" at bounding box center [533, 216] width 114 height 18
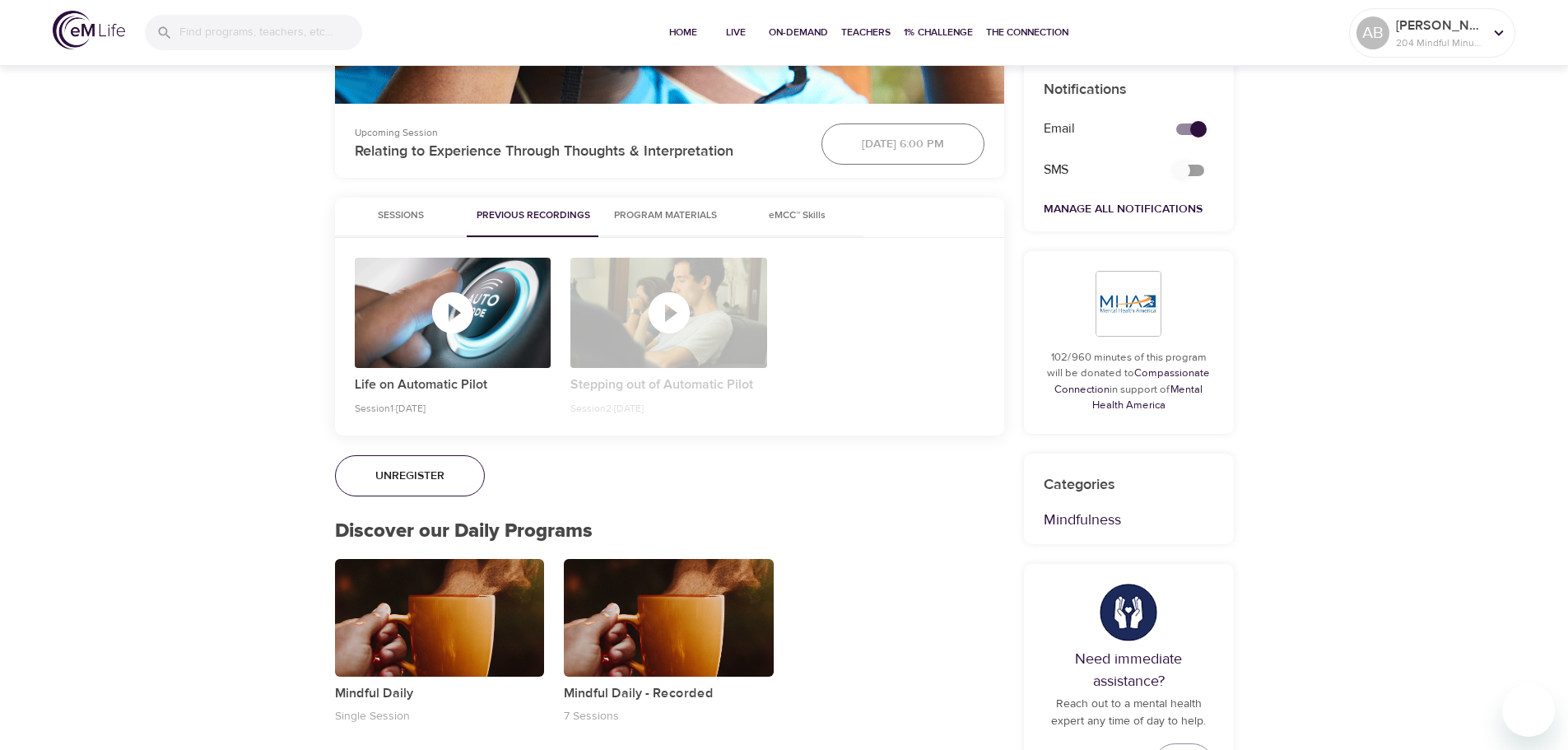
click at [409, 224] on span "Sessions" at bounding box center [400, 216] width 112 height 18
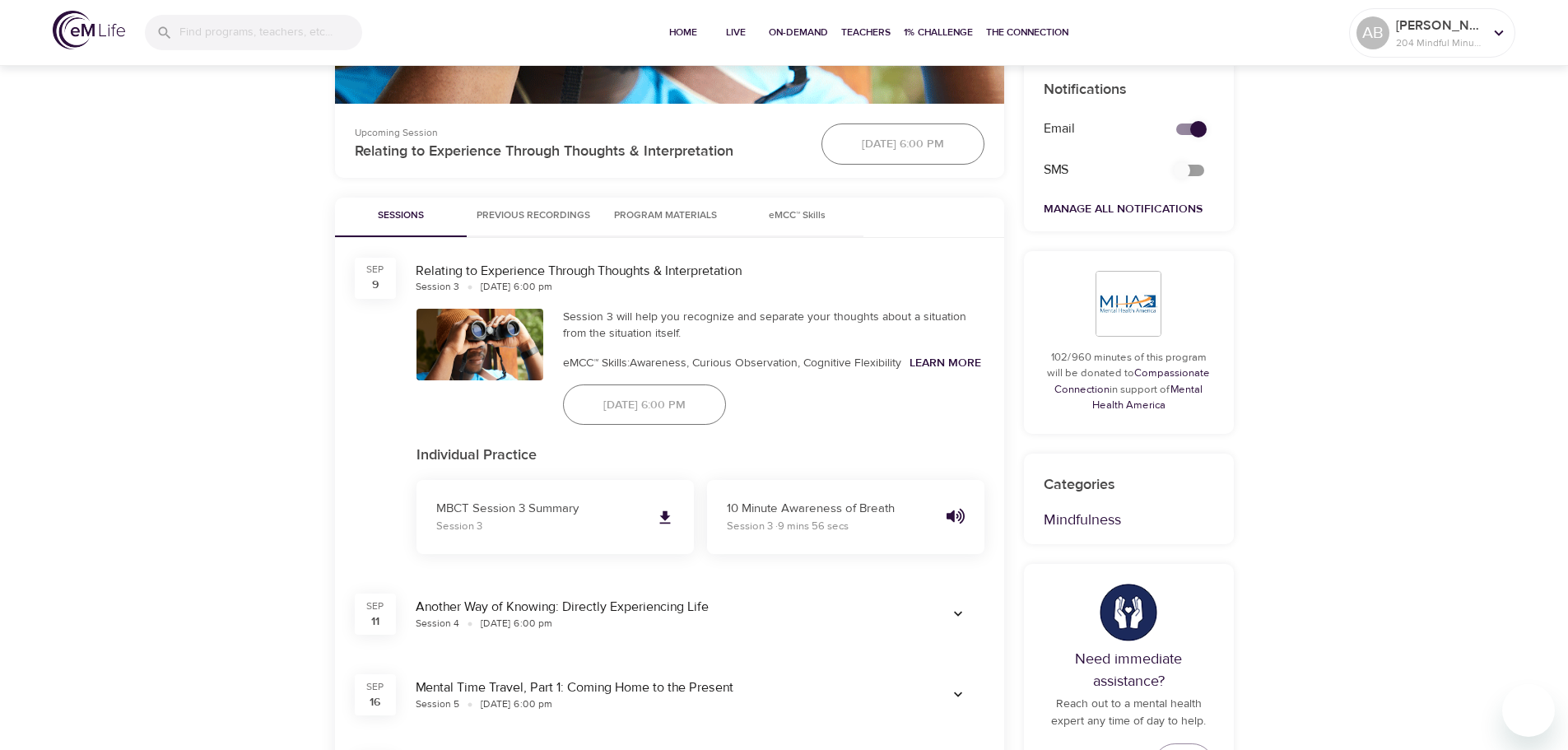
click at [794, 224] on span "eMCC™ Skills" at bounding box center [797, 216] width 112 height 18
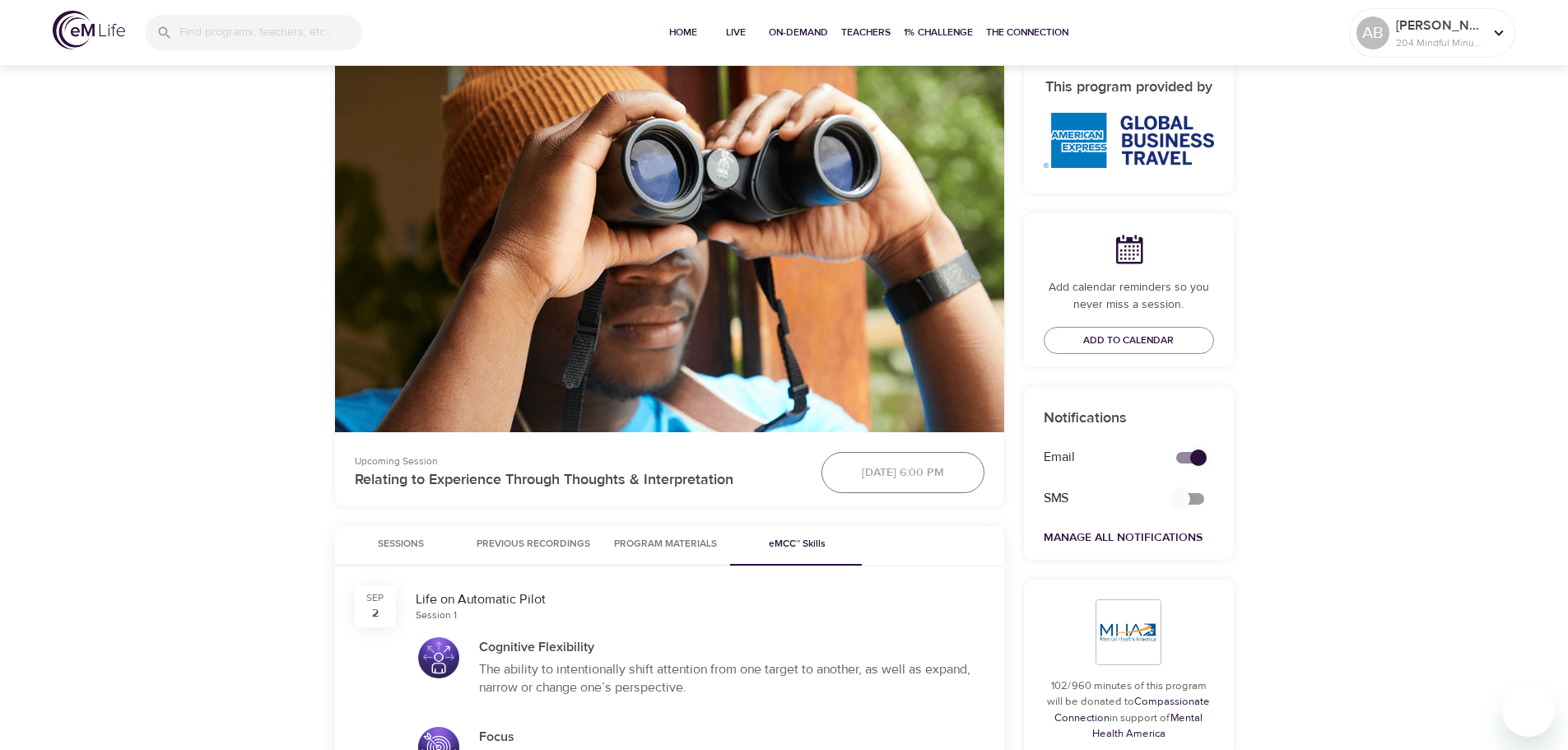
scroll to position [329, 0]
click at [405, 554] on span "Sessions" at bounding box center [400, 545] width 112 height 18
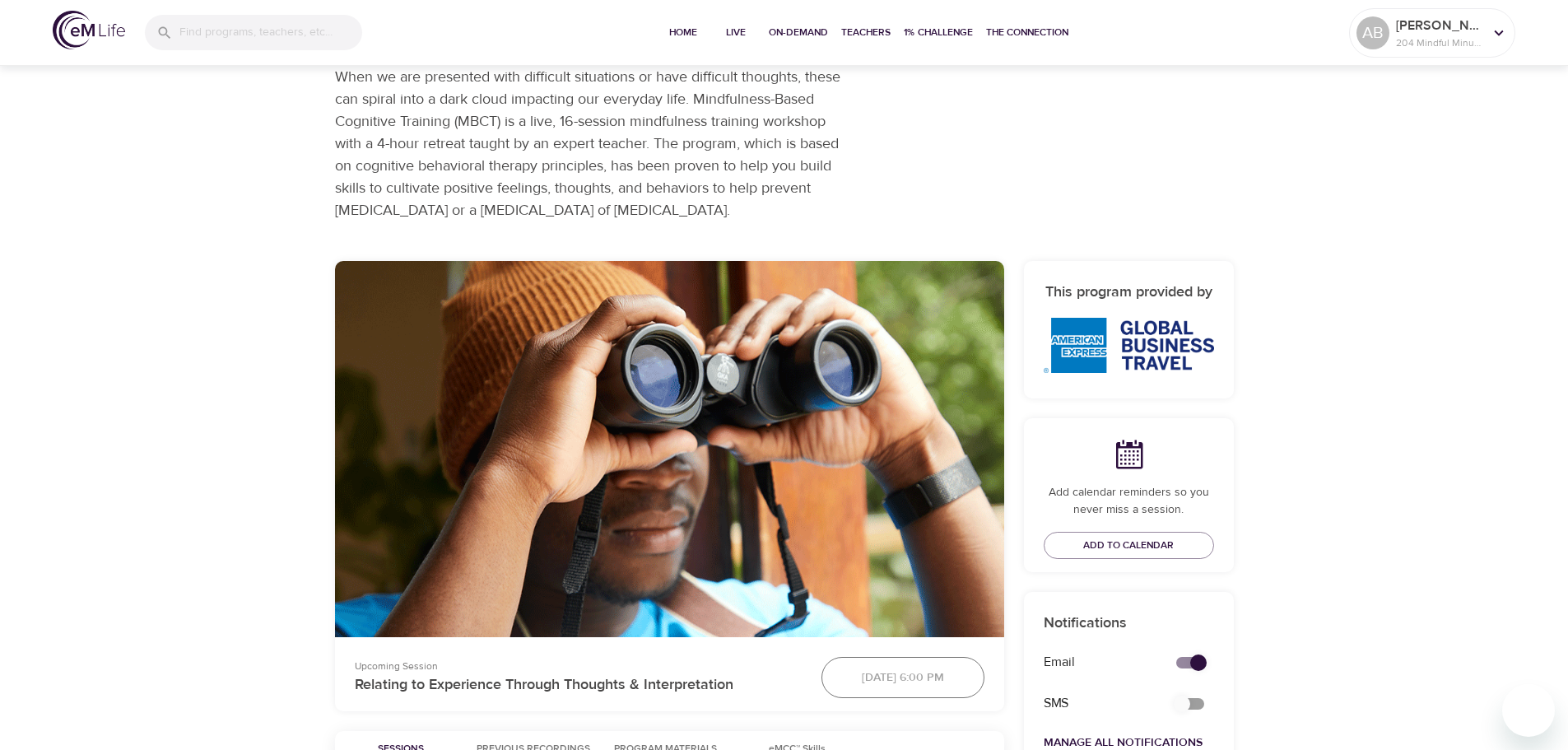
scroll to position [0, 0]
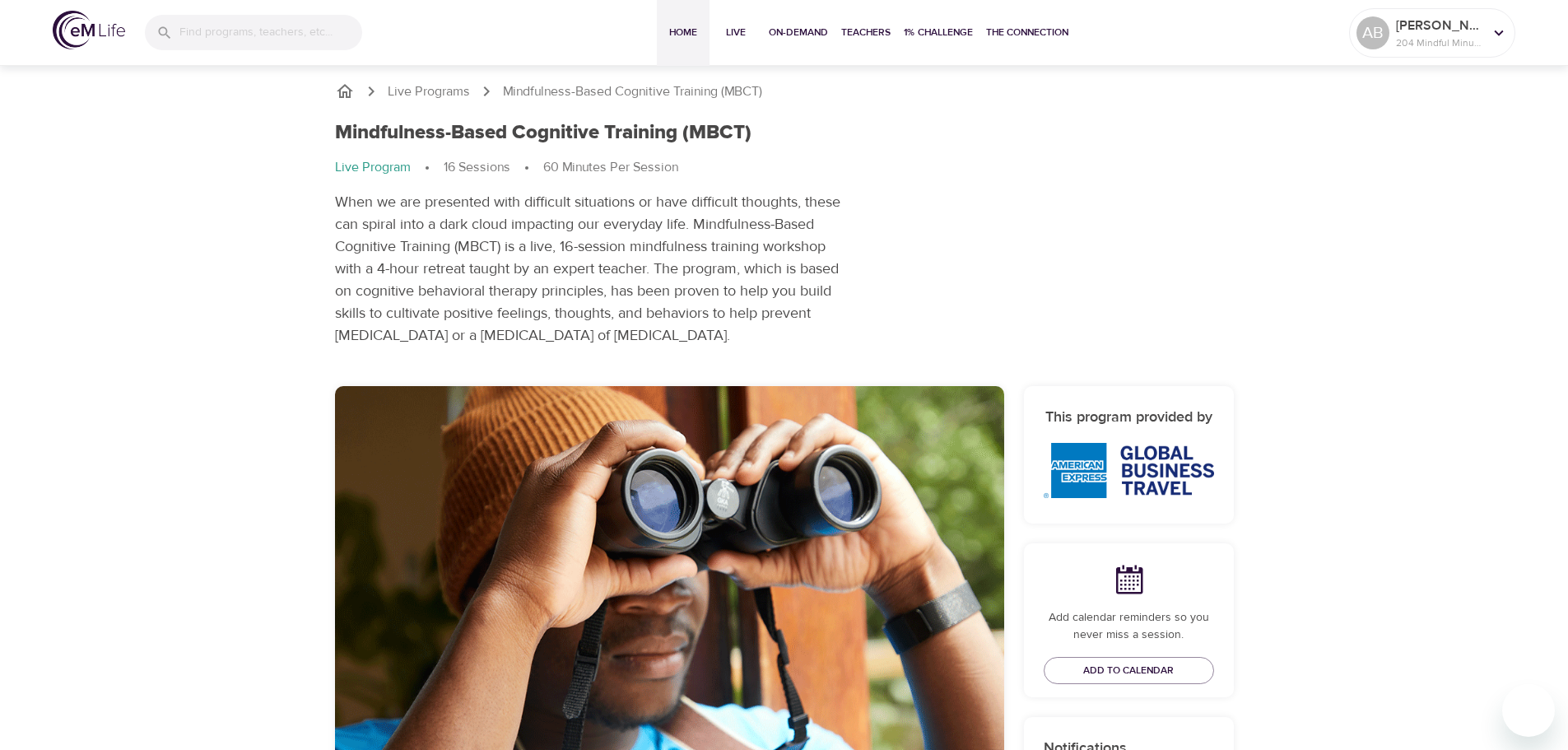
click at [659, 24] on button "Home" at bounding box center [682, 32] width 53 height 66
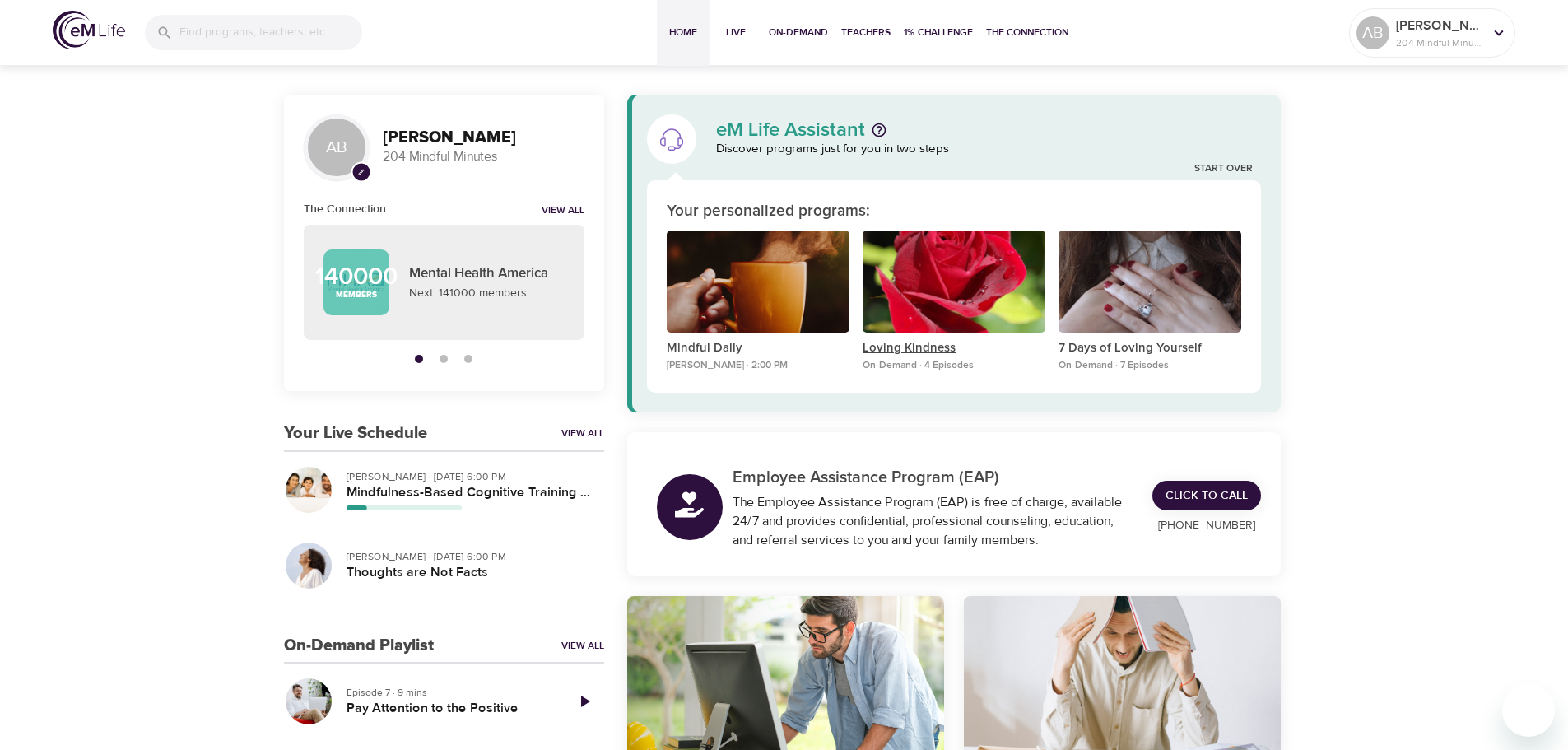
click at [914, 345] on p "Loving Kindness" at bounding box center [954, 348] width 183 height 18
